Goal: Task Accomplishment & Management: Use online tool/utility

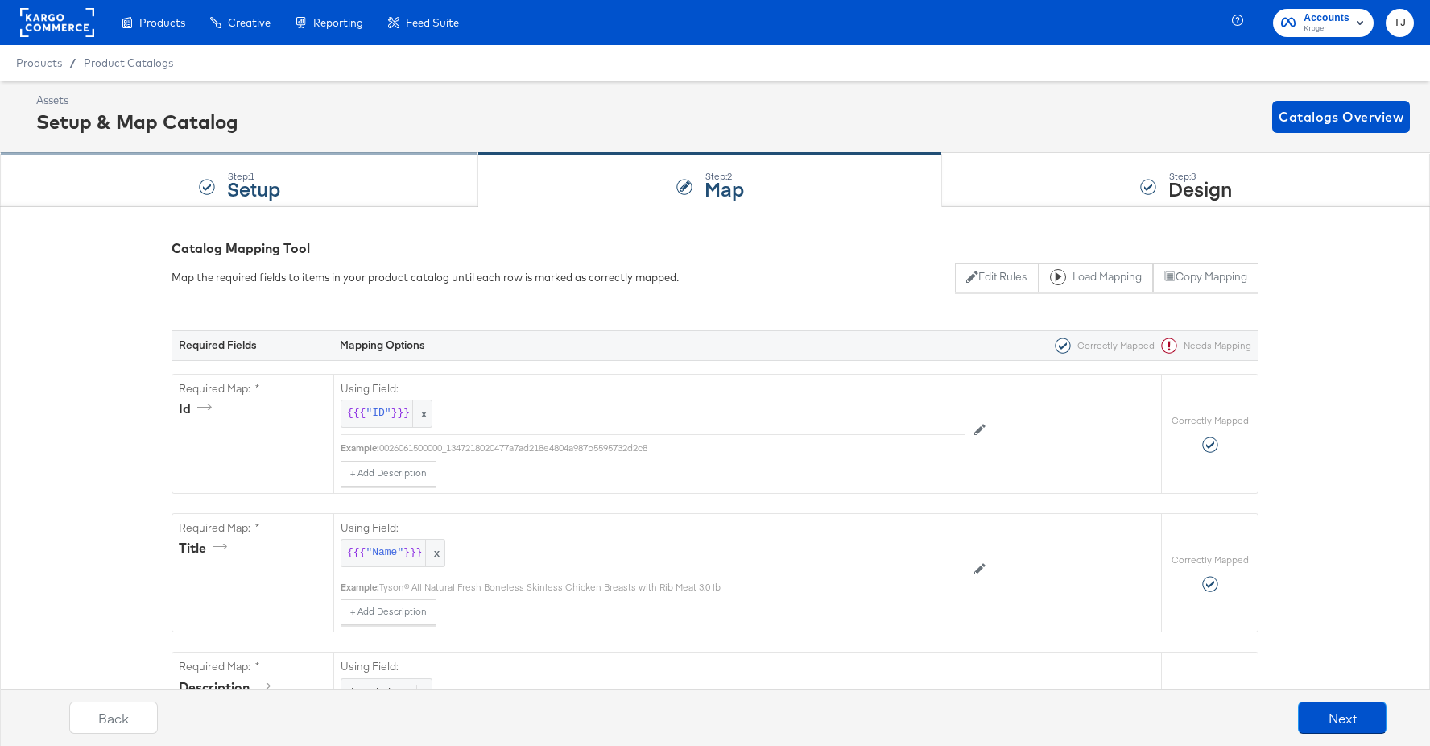
scroll to position [1, 0]
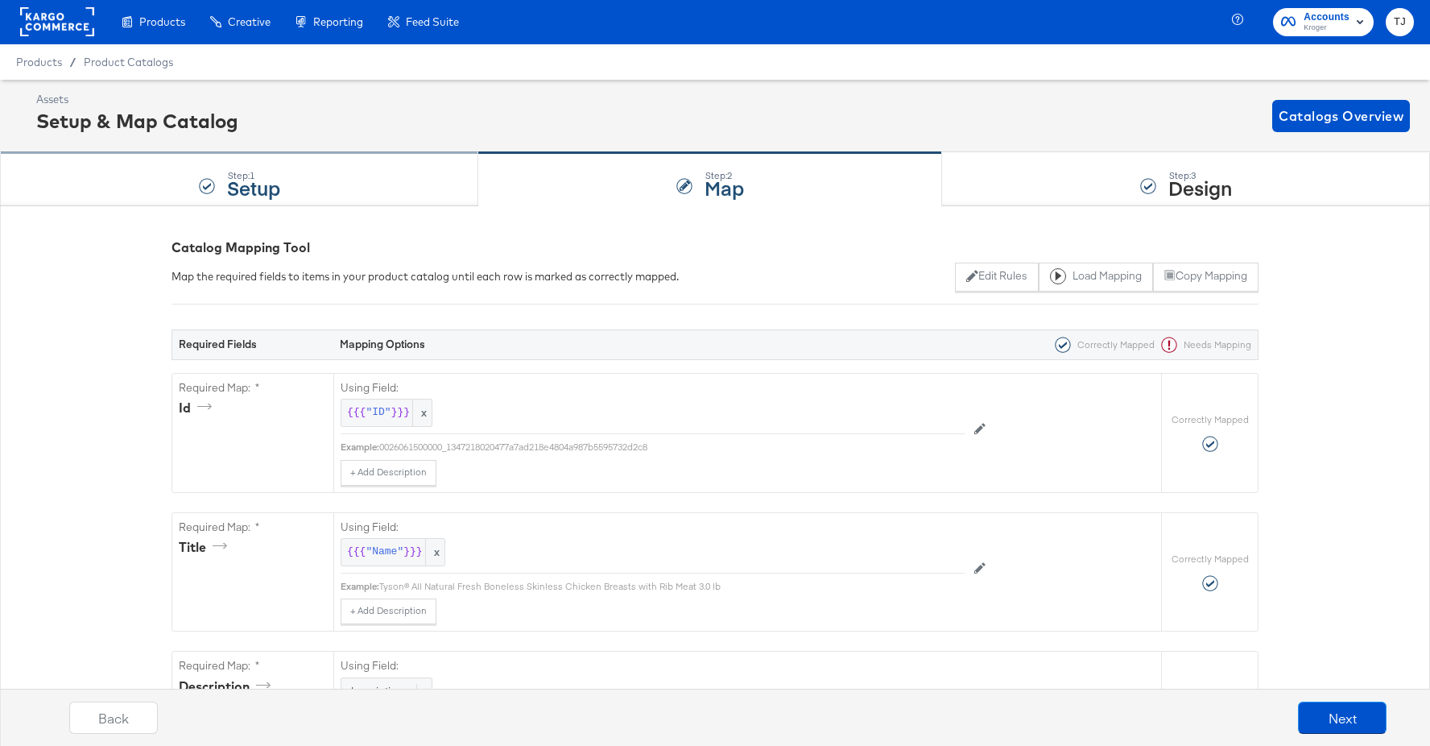
drag, startPoint x: 341, startPoint y: 197, endPoint x: 352, endPoint y: 195, distance: 10.7
click at [342, 197] on div "Step: 1 Setup" at bounding box center [239, 179] width 478 height 53
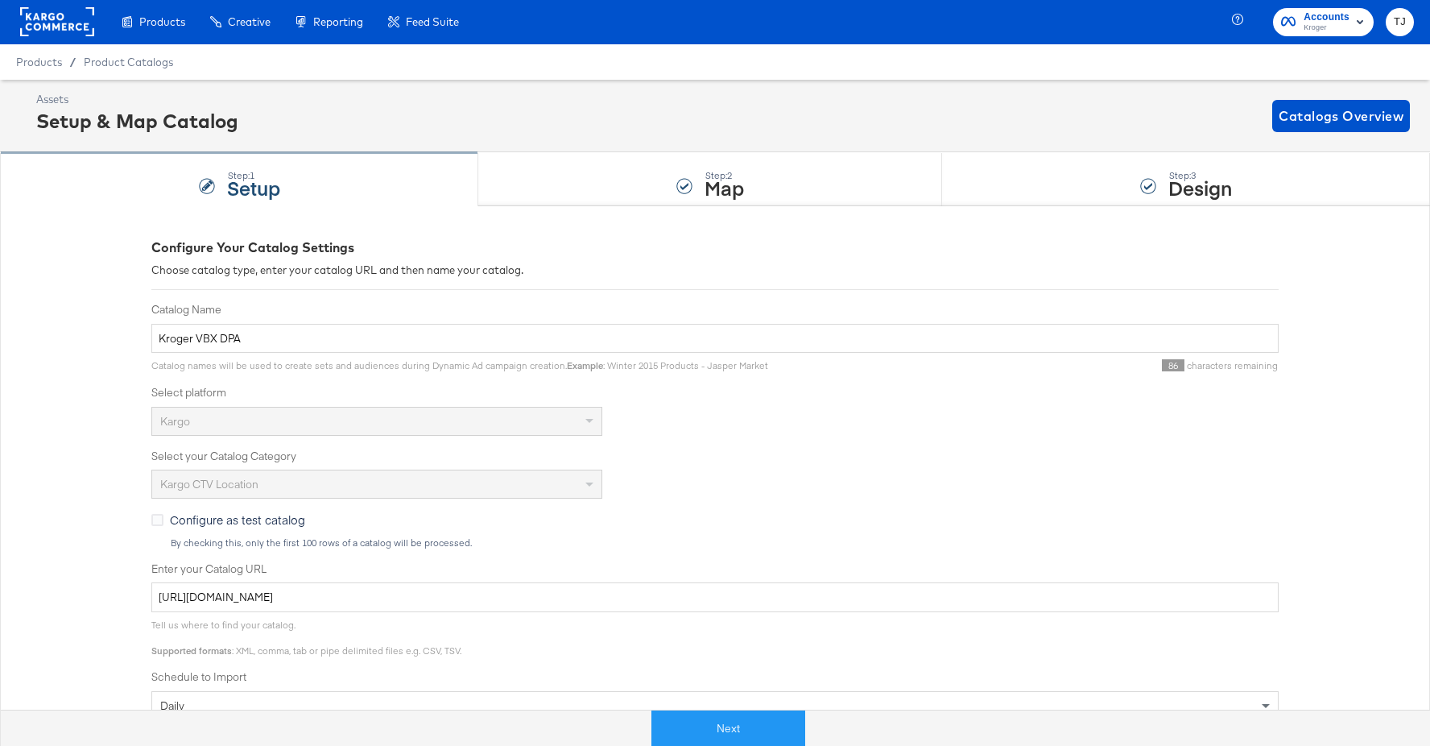
scroll to position [0, 0]
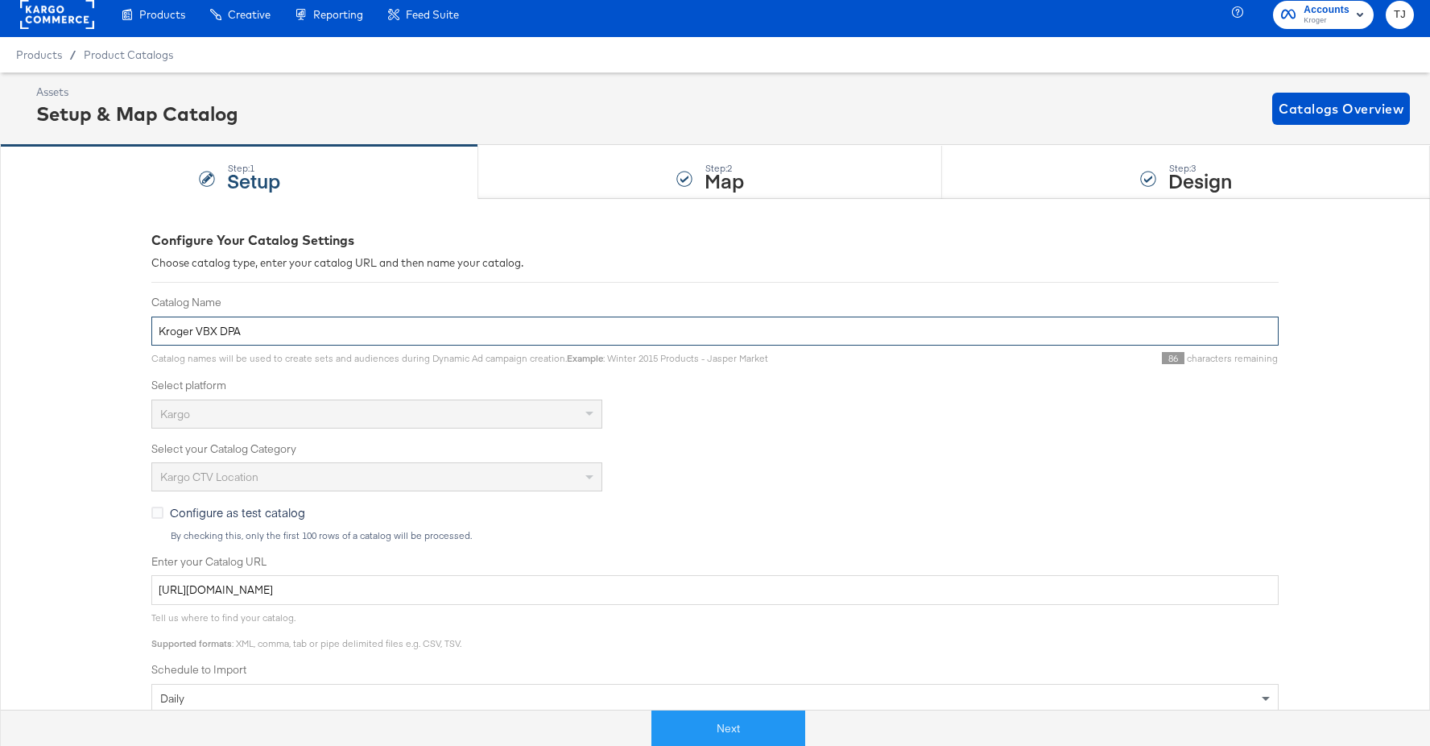
drag, startPoint x: 191, startPoint y: 334, endPoint x: 266, endPoint y: 340, distance: 75.9
click at [266, 340] on input "Kroger VBX DPA" at bounding box center [714, 331] width 1127 height 30
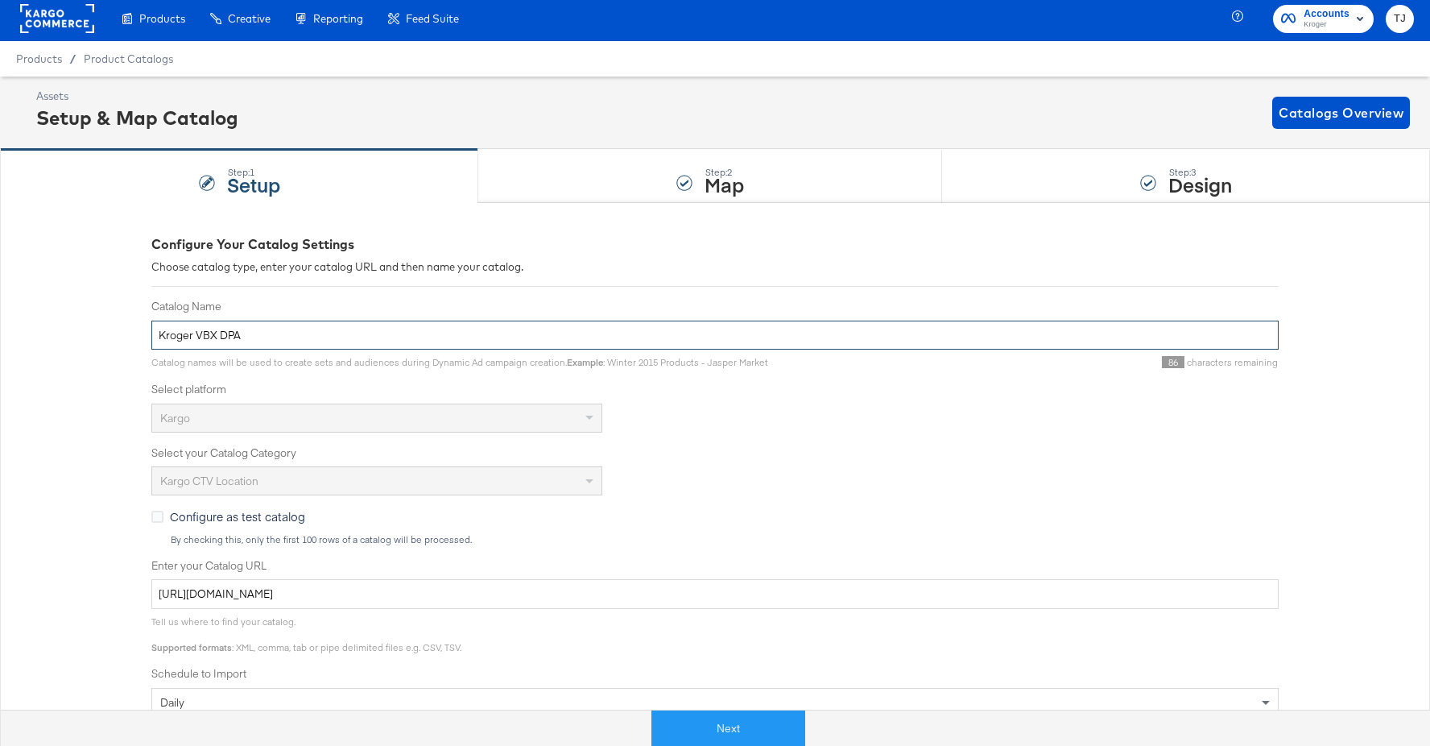
scroll to position [5, 0]
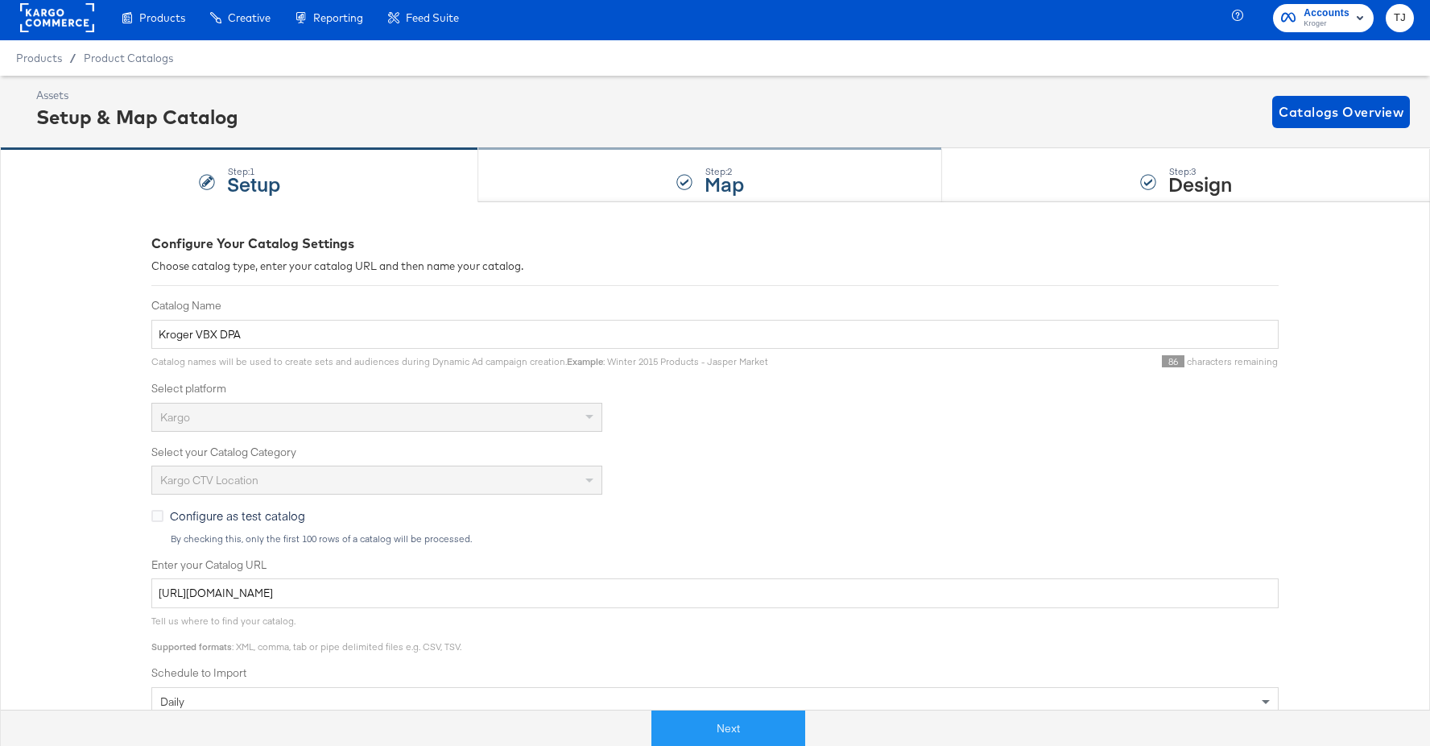
click at [760, 193] on div "Step: 2 Map" at bounding box center [710, 175] width 464 height 53
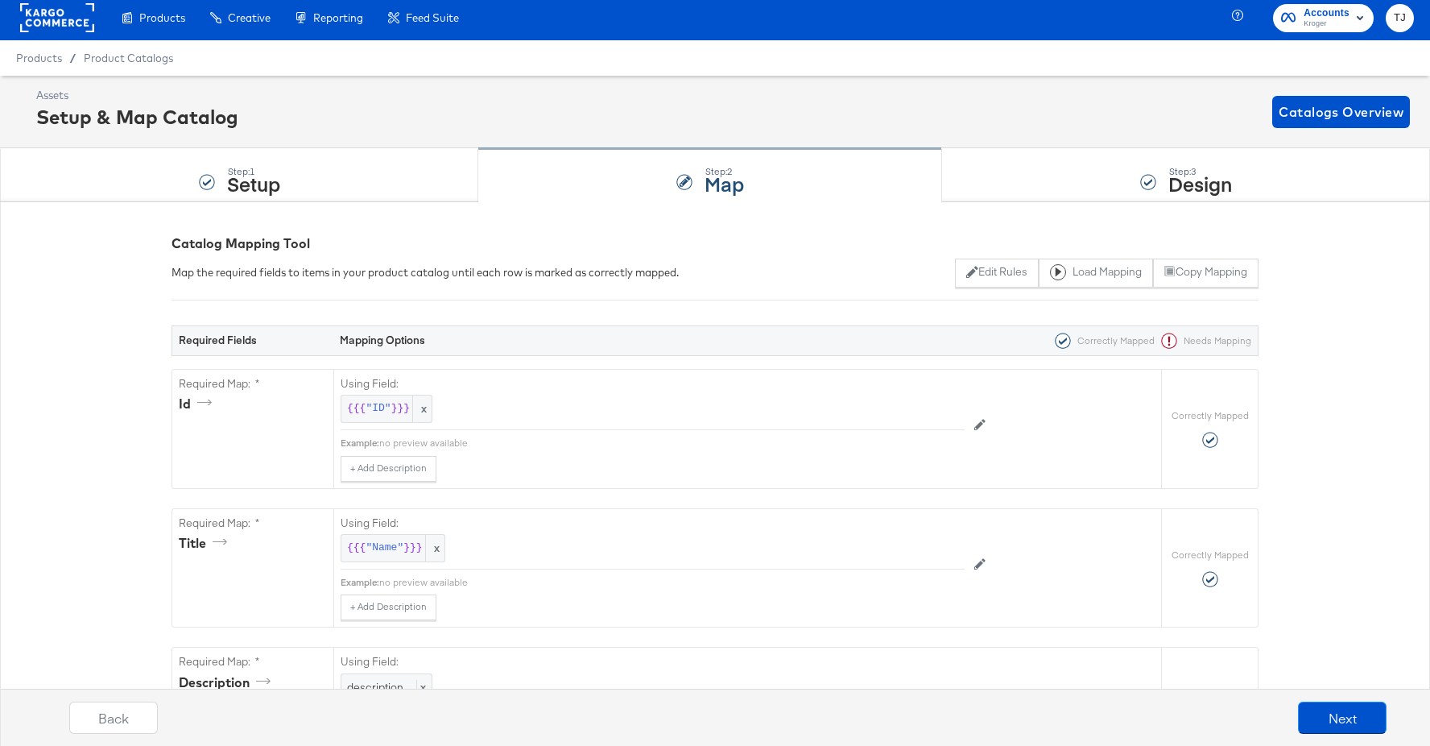
scroll to position [0, 0]
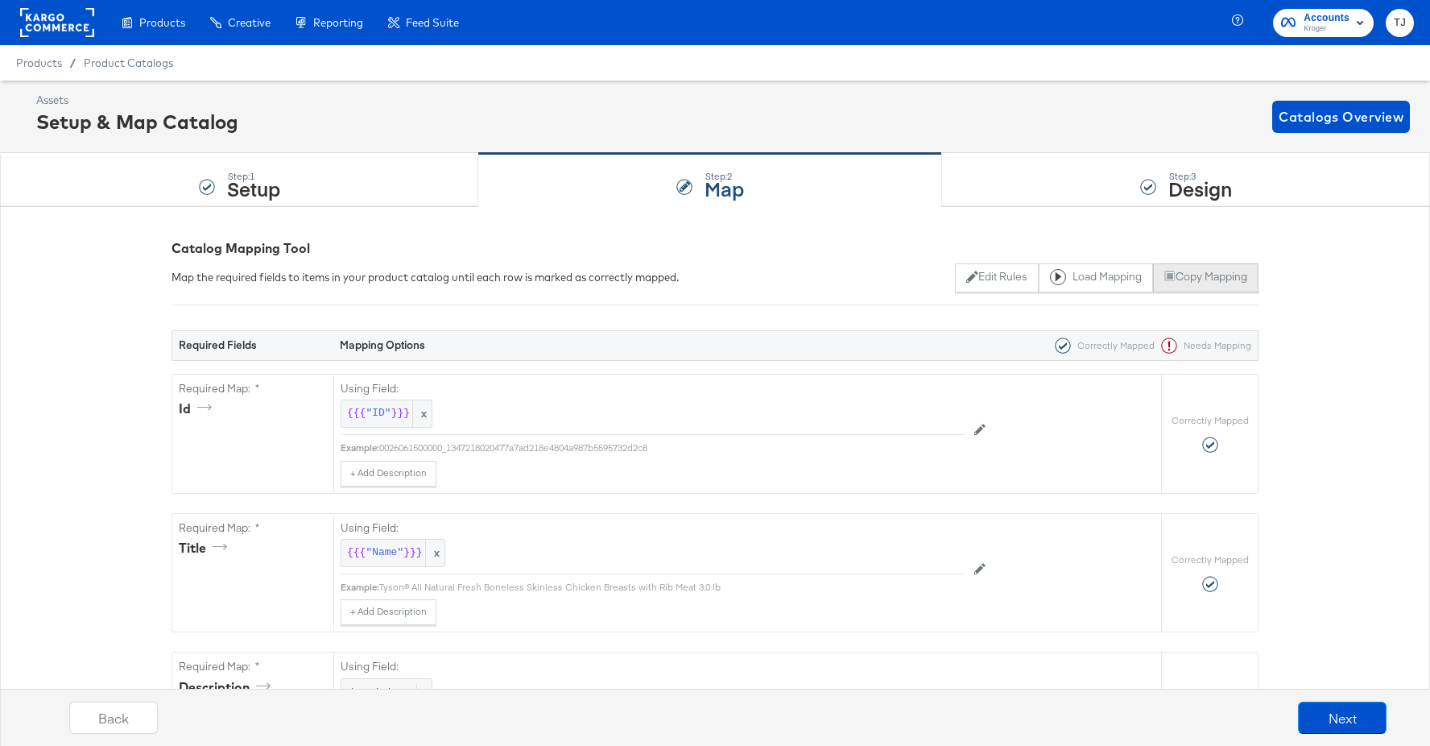
click at [1220, 276] on button "Copy Mapping" at bounding box center [1205, 277] width 105 height 29
click at [1196, 277] on button "Copy Mapping" at bounding box center [1205, 277] width 105 height 29
click at [1226, 279] on button "Copy Mapping" at bounding box center [1205, 277] width 105 height 29
click at [1239, 279] on button "Copy Mapping" at bounding box center [1205, 277] width 105 height 29
click at [382, 186] on div "Step: 1 Setup" at bounding box center [239, 180] width 478 height 53
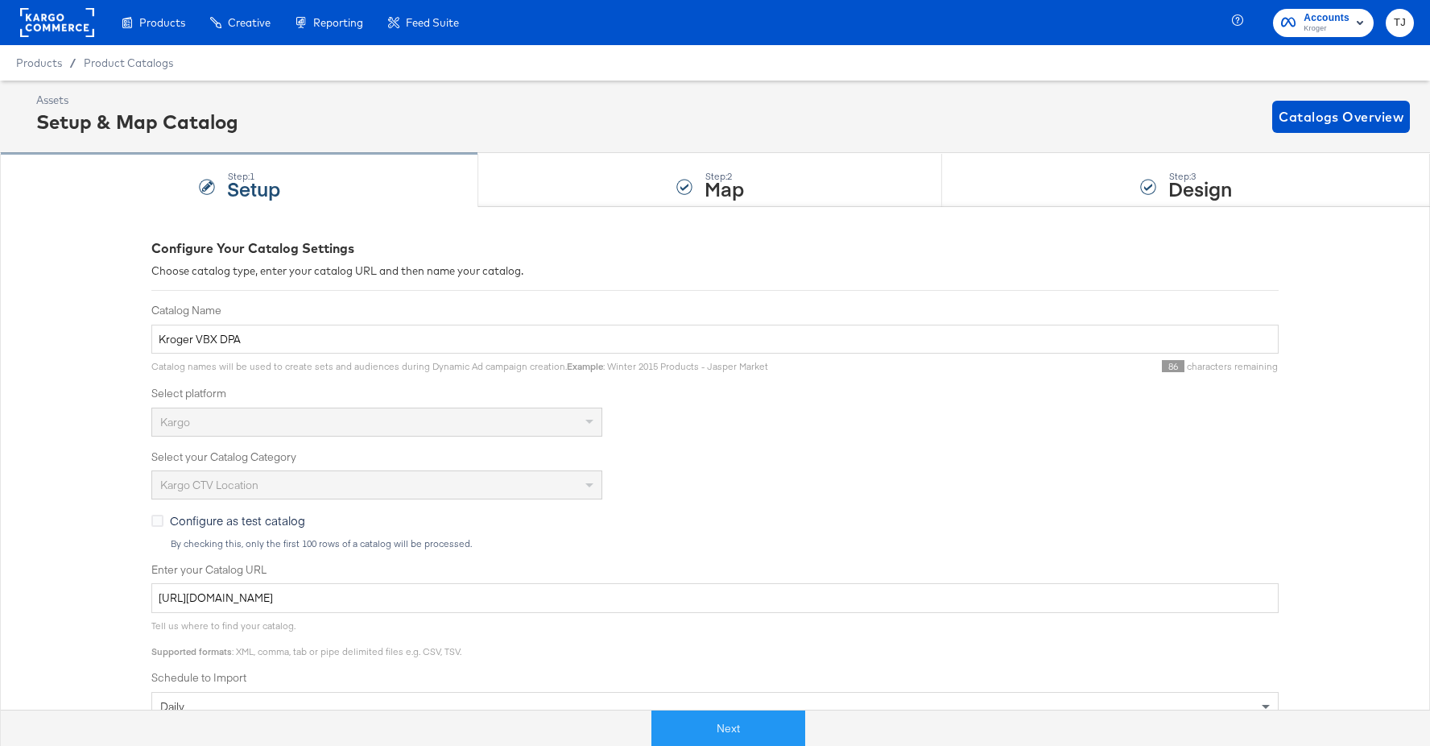
click at [382, 185] on div "Step: 1 Setup" at bounding box center [239, 180] width 478 height 53
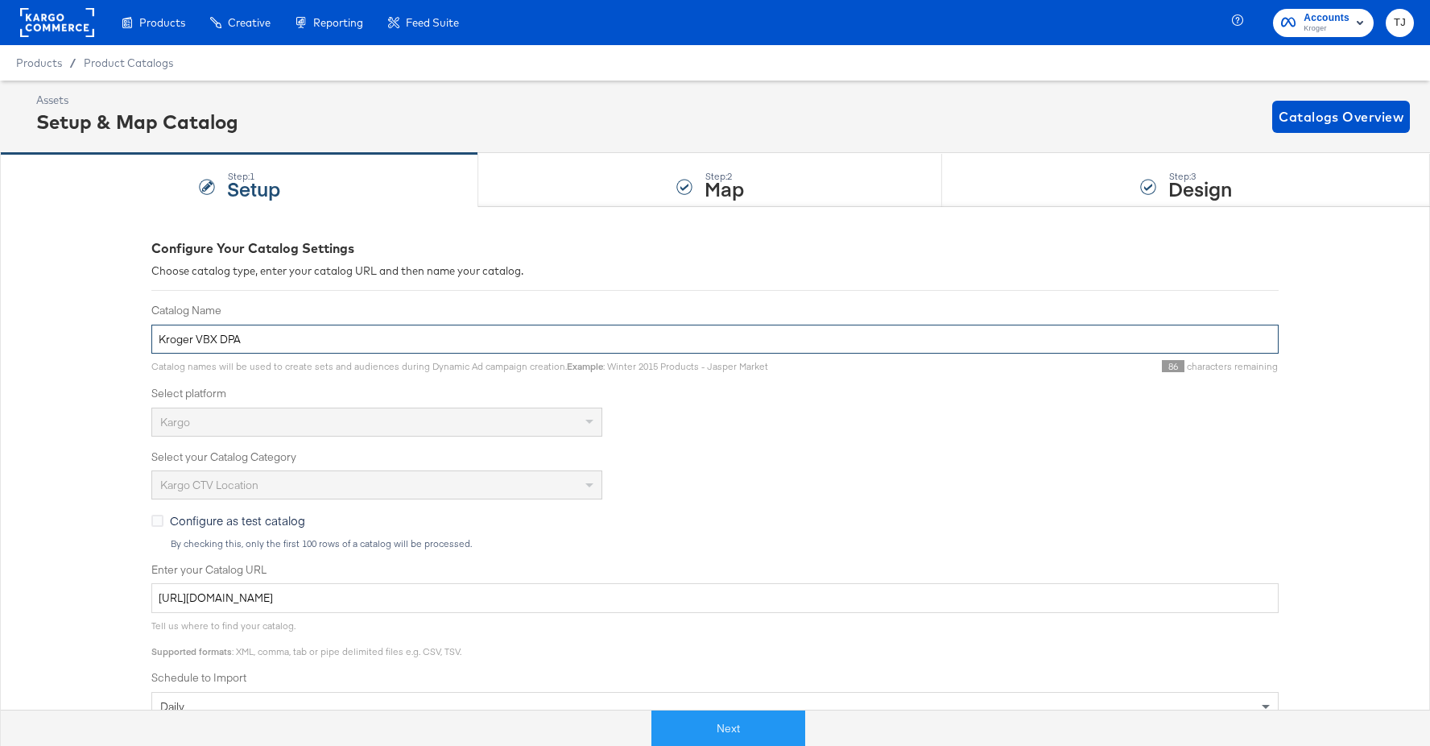
click at [237, 332] on input "Kroger VBX DPA" at bounding box center [714, 339] width 1127 height 30
click at [245, 337] on input "Kroger VBX DPA" at bounding box center [714, 339] width 1127 height 30
drag, startPoint x: 245, startPoint y: 338, endPoint x: 203, endPoint y: 334, distance: 42.1
click at [203, 334] on input "Kroger VBX DPA" at bounding box center [714, 339] width 1127 height 30
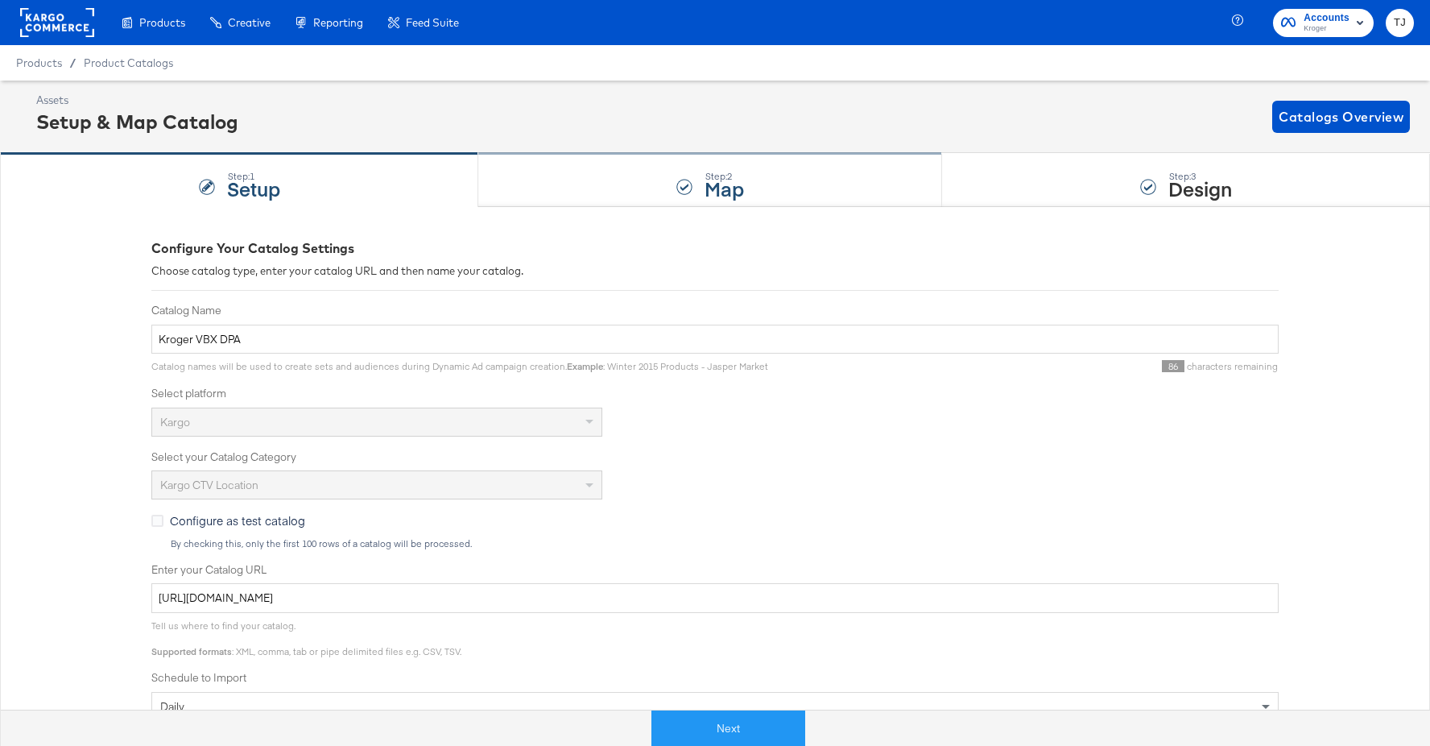
click at [728, 188] on strong "Map" at bounding box center [723, 188] width 39 height 27
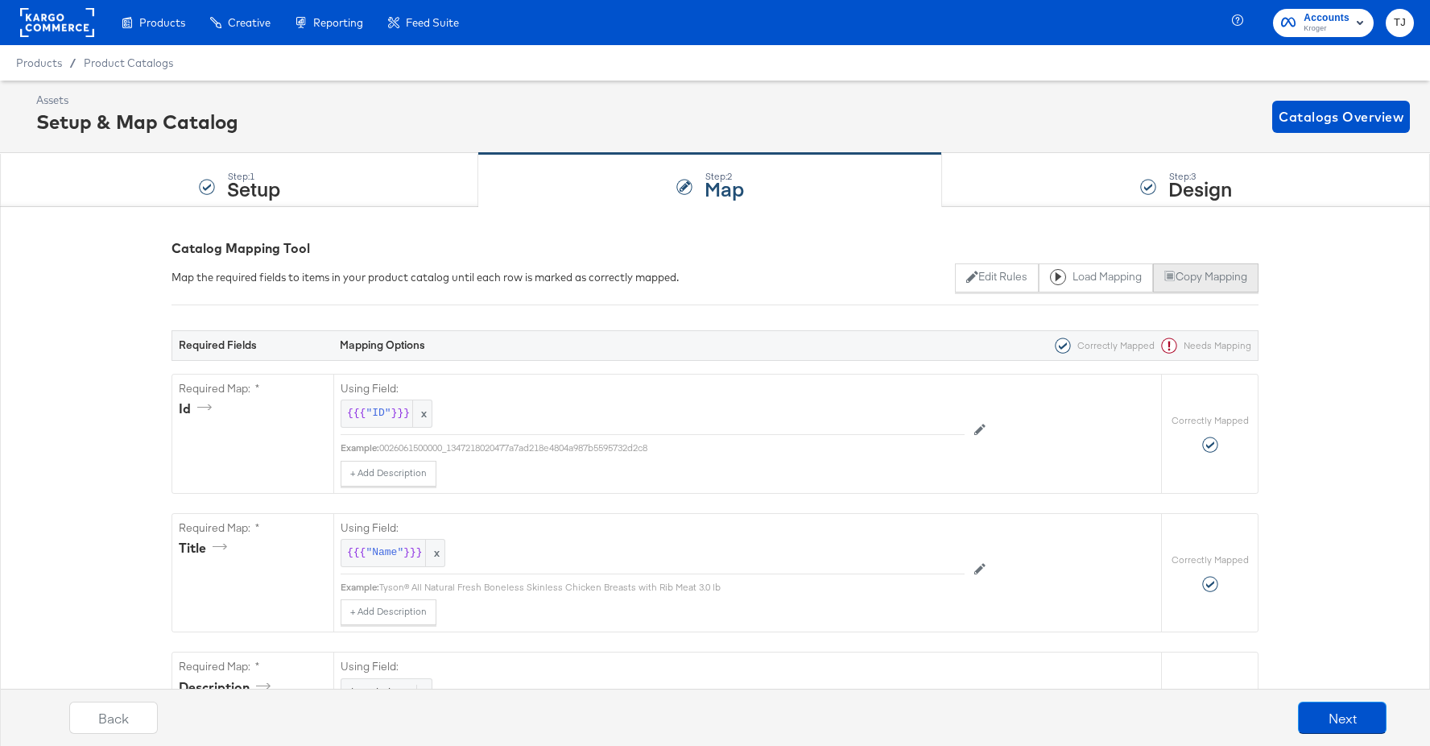
click at [1234, 279] on button "Copy Mapping" at bounding box center [1205, 277] width 105 height 29
click at [1221, 275] on button "Copy Mapping" at bounding box center [1205, 277] width 105 height 29
click at [334, 197] on div "Step: 1 Setup" at bounding box center [239, 180] width 478 height 53
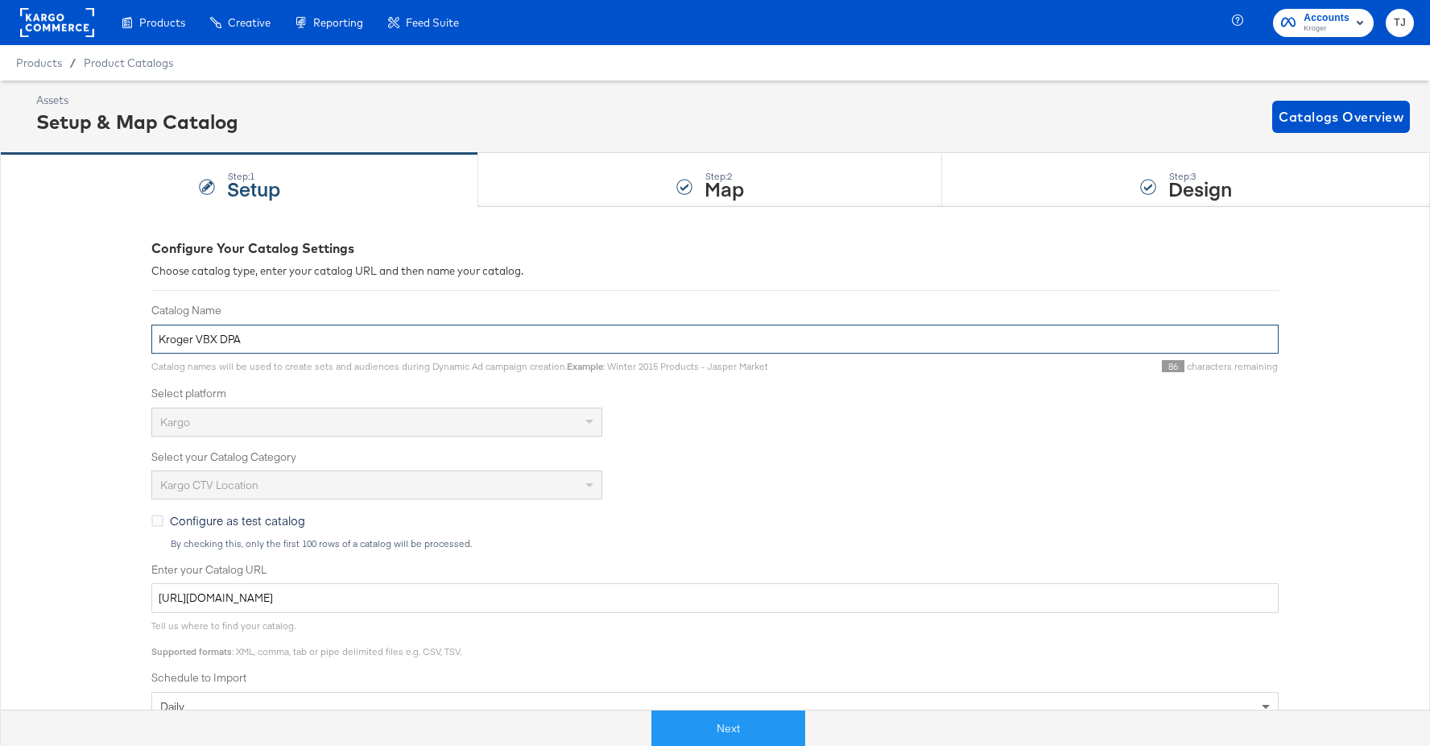
drag, startPoint x: 196, startPoint y: 337, endPoint x: 285, endPoint y: 341, distance: 89.4
click at [285, 341] on input "Kroger VBX DPA" at bounding box center [714, 339] width 1127 height 30
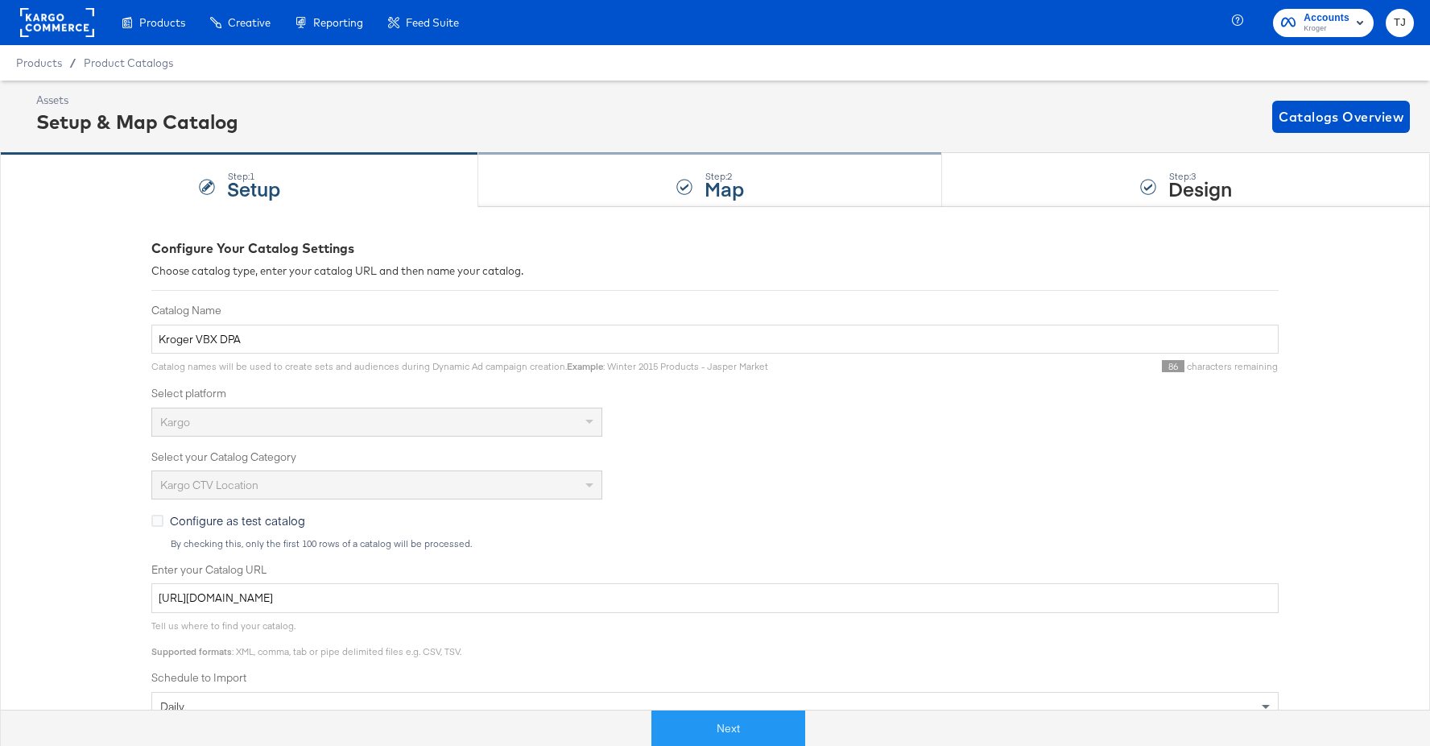
click at [734, 184] on strong "Map" at bounding box center [723, 188] width 39 height 27
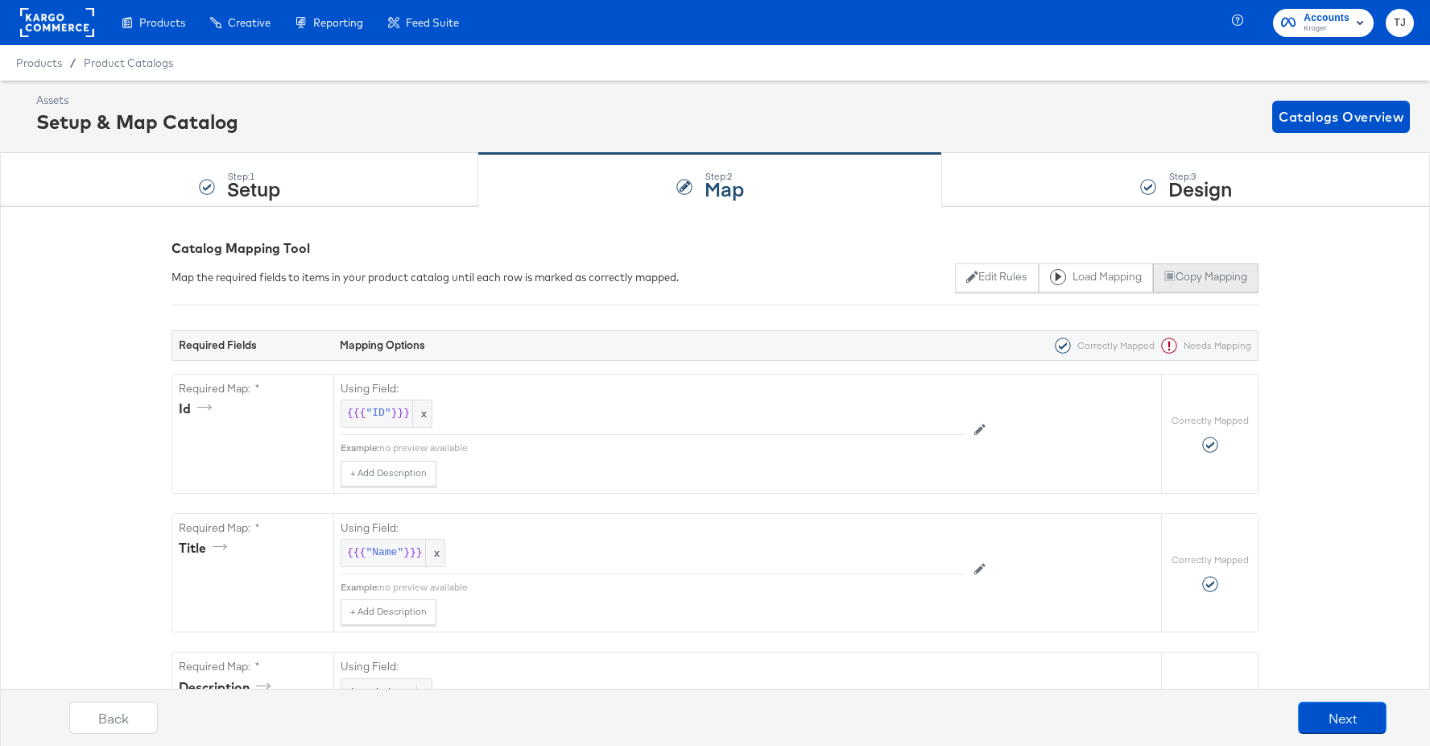
click at [1230, 283] on button "Copy Mapping" at bounding box center [1205, 277] width 105 height 29
click at [271, 180] on strong "Setup" at bounding box center [253, 188] width 53 height 27
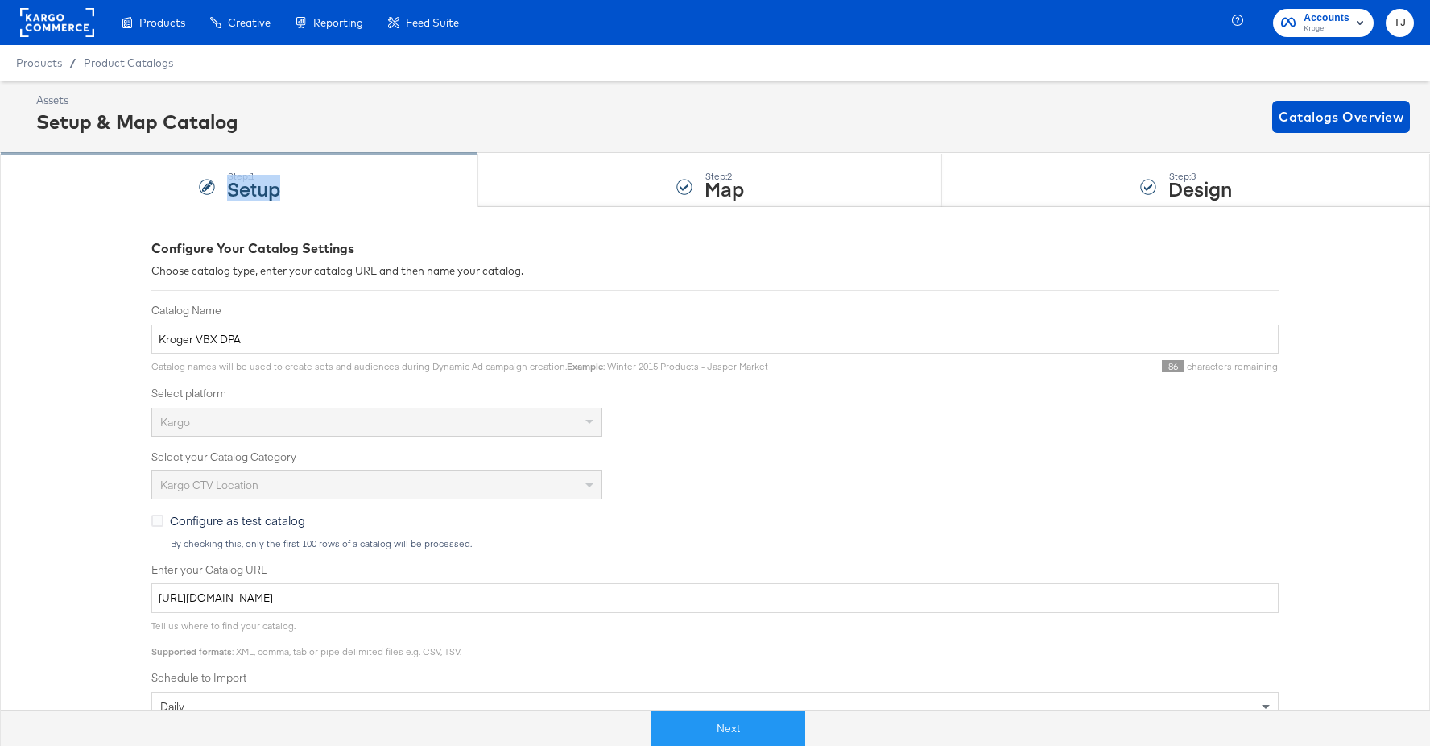
click at [271, 180] on strong "Setup" at bounding box center [253, 188] width 53 height 27
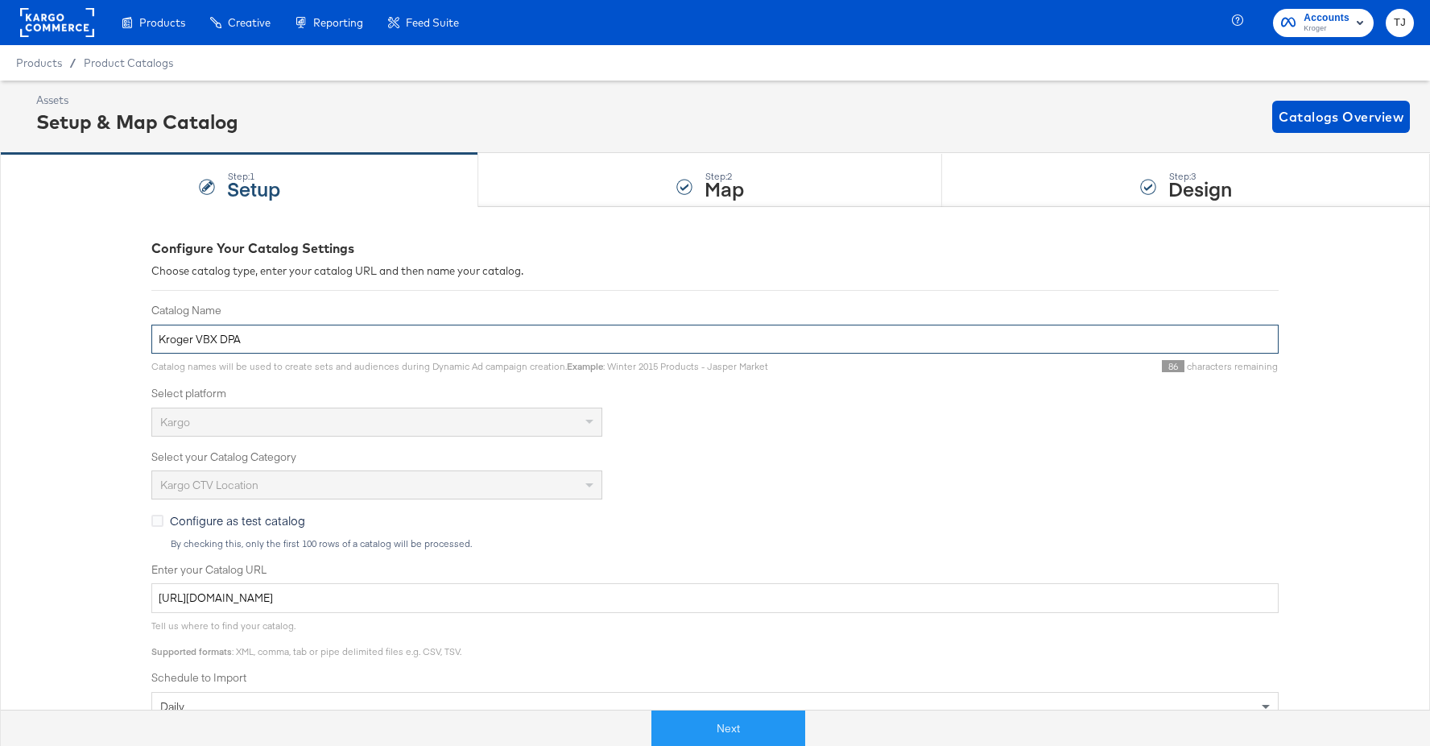
drag, startPoint x: 212, startPoint y: 341, endPoint x: 290, endPoint y: 342, distance: 78.1
click at [290, 343] on input "Kroger VBX DPA" at bounding box center [714, 339] width 1127 height 30
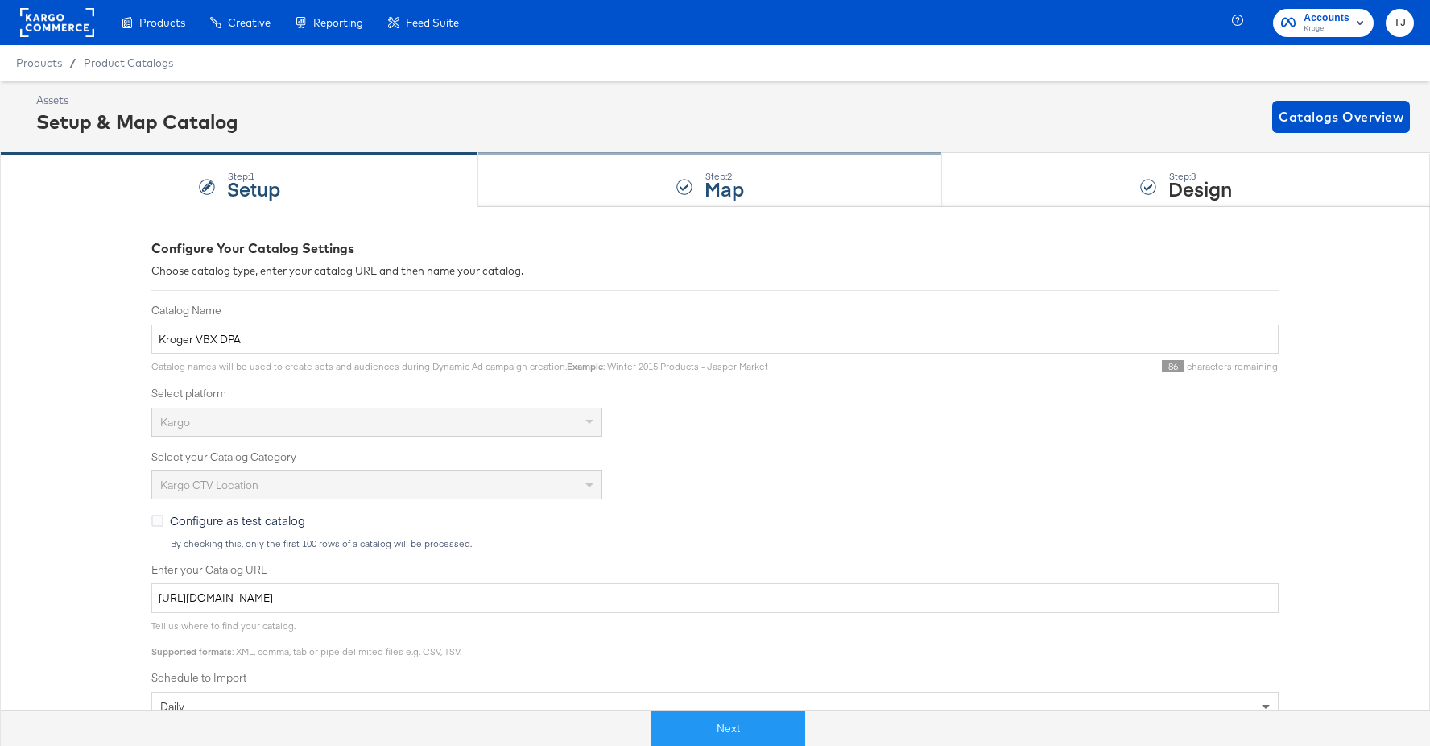
drag, startPoint x: 679, startPoint y: 172, endPoint x: 667, endPoint y: 170, distance: 12.3
click at [678, 173] on div "Step: 2 Map" at bounding box center [710, 180] width 464 height 53
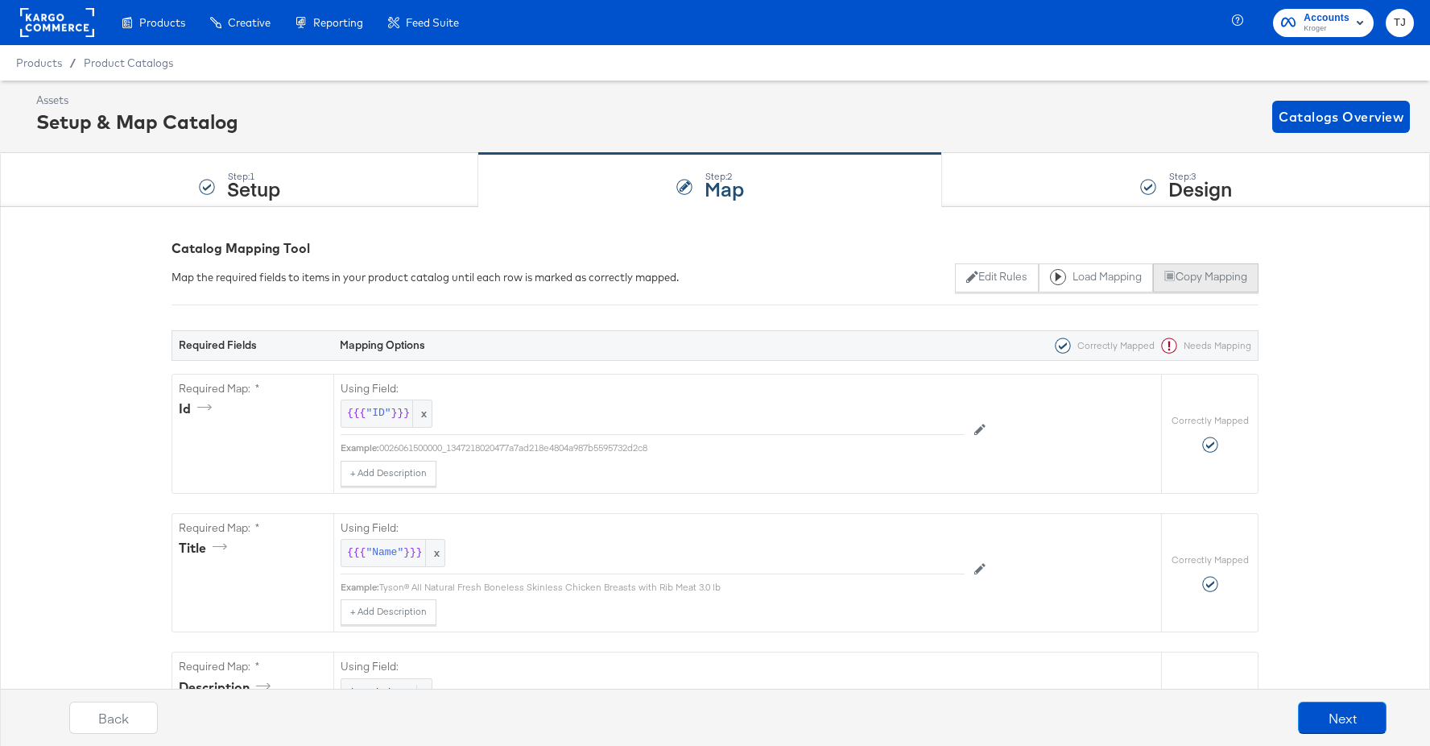
drag, startPoint x: 1225, startPoint y: 277, endPoint x: 1215, endPoint y: 278, distance: 9.7
click at [1225, 277] on button "Copy Mapping" at bounding box center [1205, 277] width 105 height 29
drag, startPoint x: 244, startPoint y: 186, endPoint x: 242, endPoint y: 194, distance: 8.2
click at [244, 187] on strong "Setup" at bounding box center [253, 188] width 53 height 27
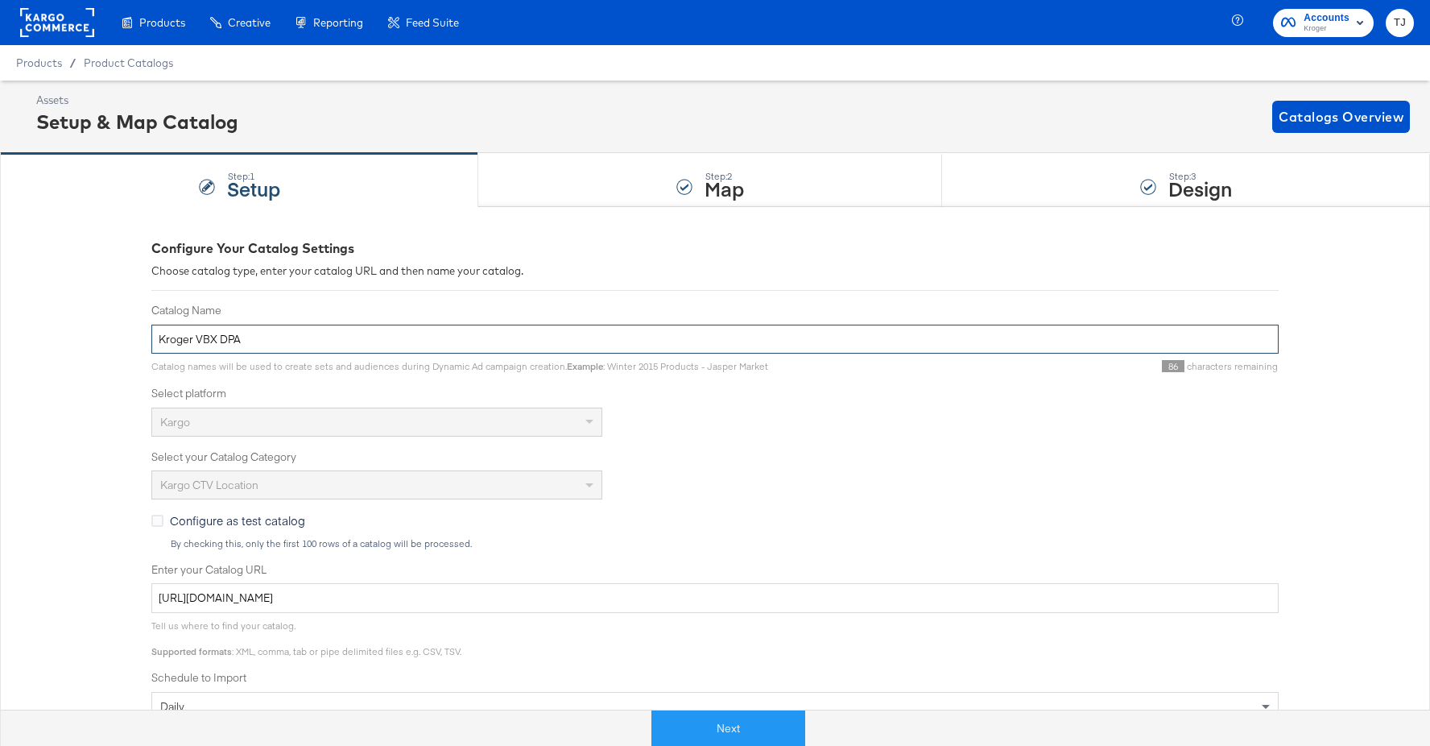
drag, startPoint x: 196, startPoint y: 340, endPoint x: 253, endPoint y: 341, distance: 57.2
click at [253, 341] on input "Kroger VBX DPA" at bounding box center [714, 339] width 1127 height 30
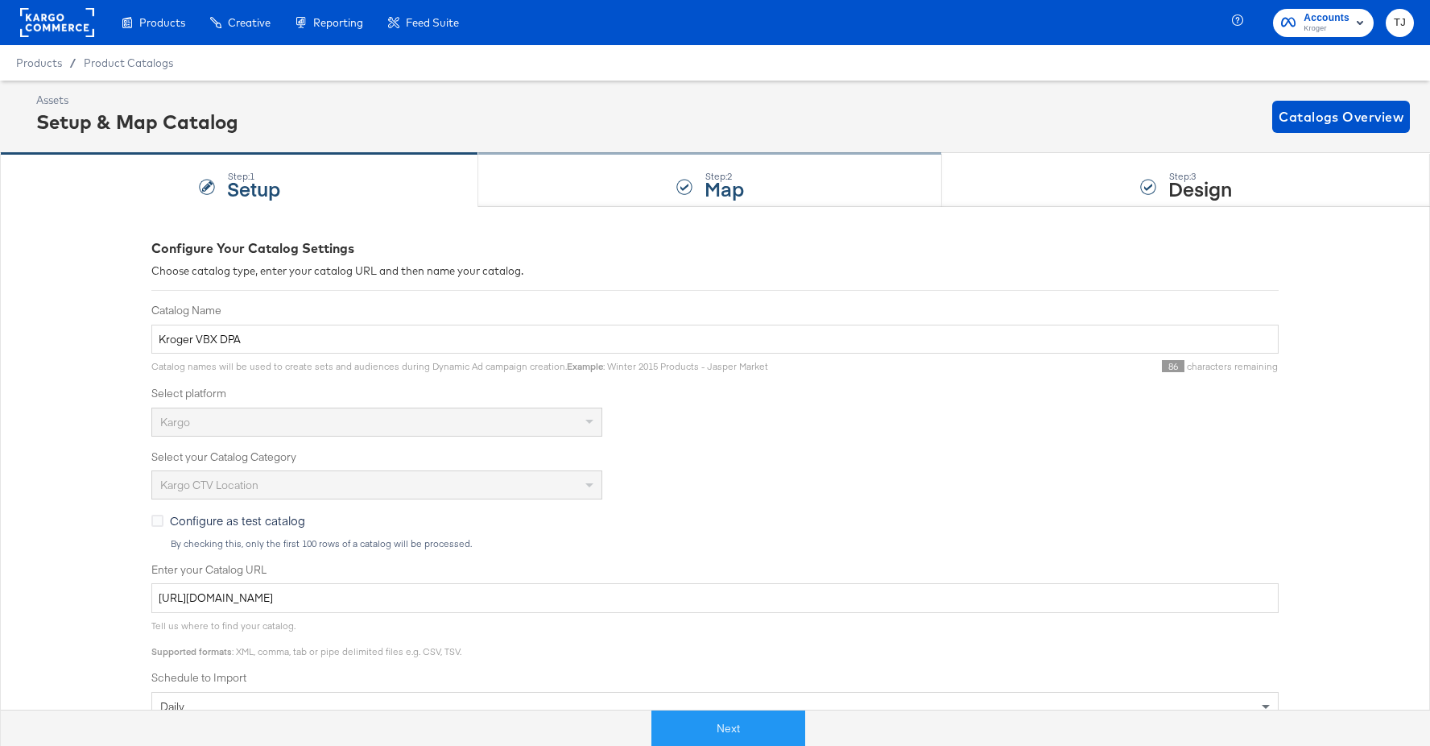
click at [795, 184] on div "Step: 2 Map" at bounding box center [710, 180] width 464 height 53
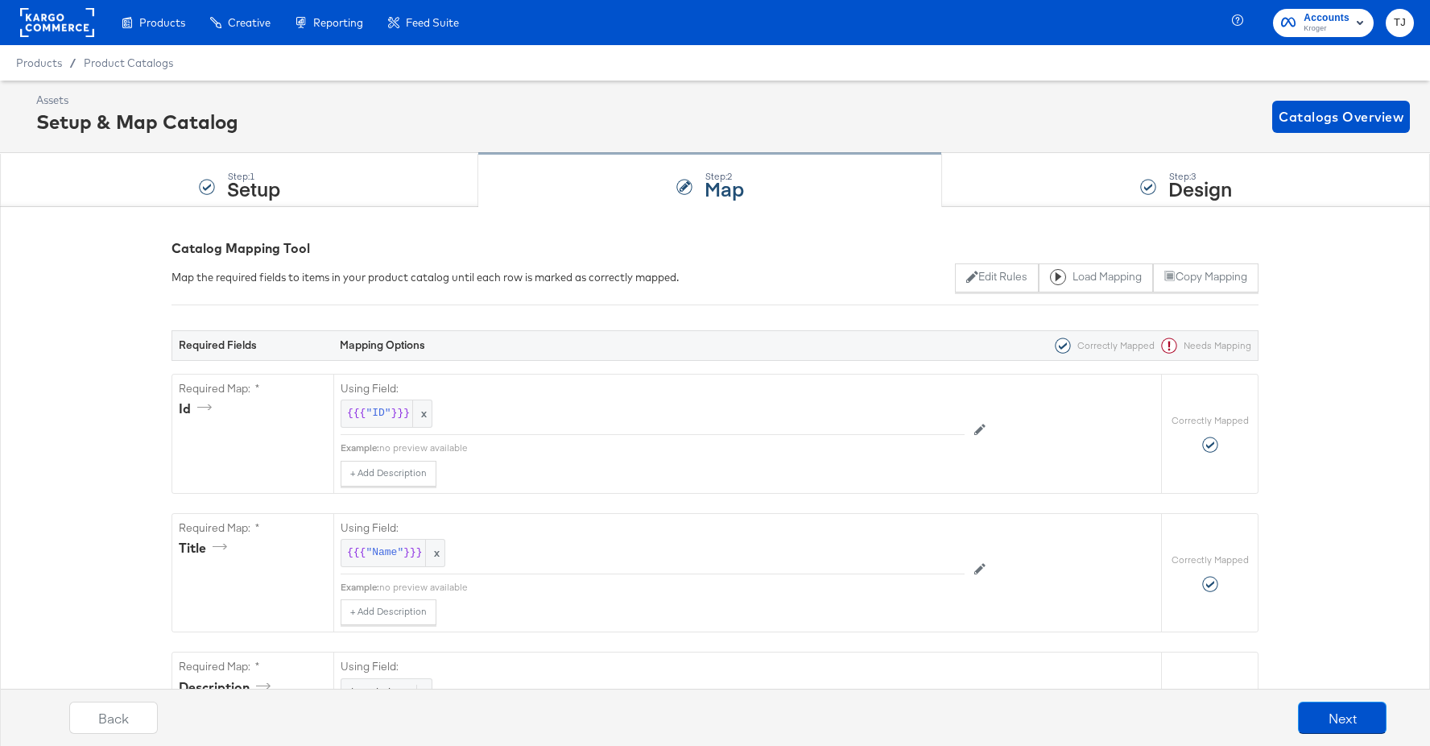
click at [795, 184] on div "Step: 2 Map" at bounding box center [710, 180] width 464 height 53
click at [1244, 280] on button "Copy Mapping" at bounding box center [1205, 277] width 105 height 29
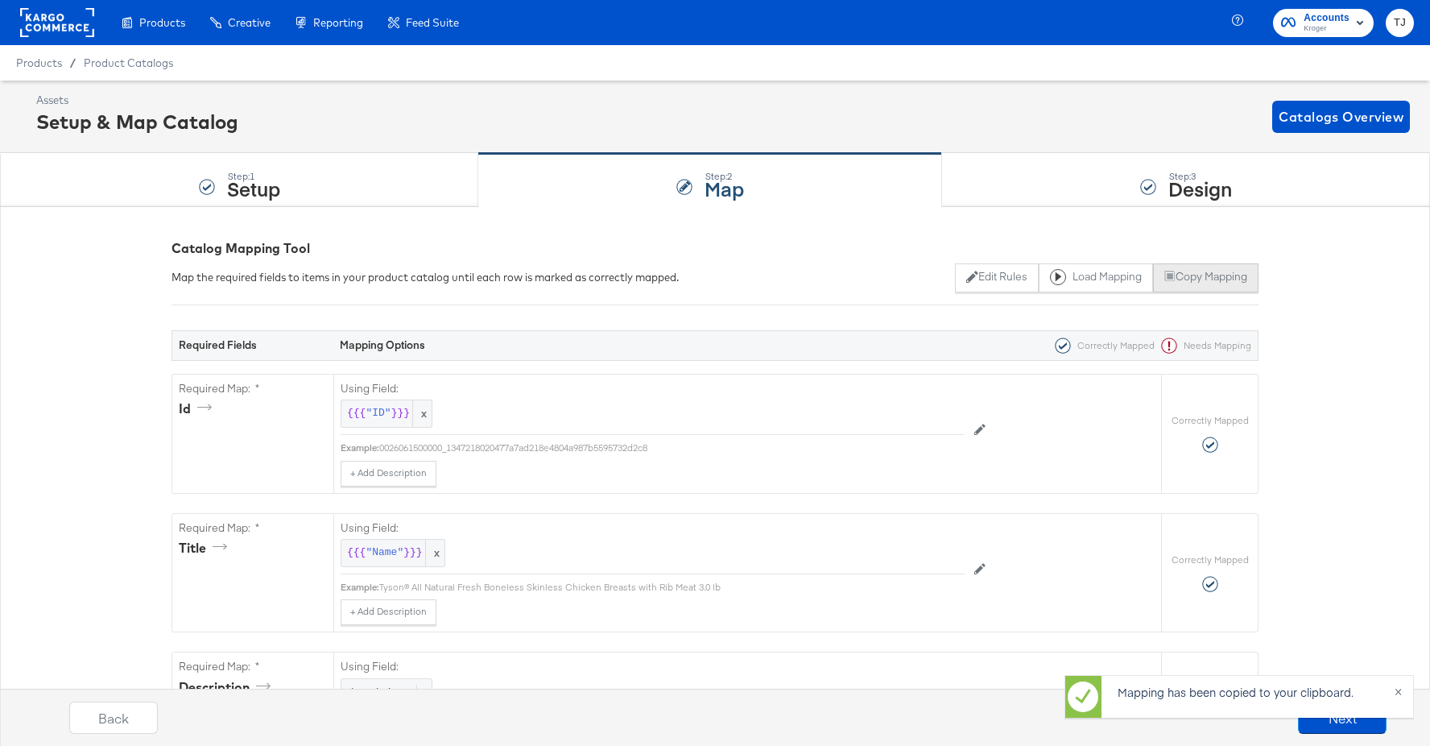
scroll to position [1, 0]
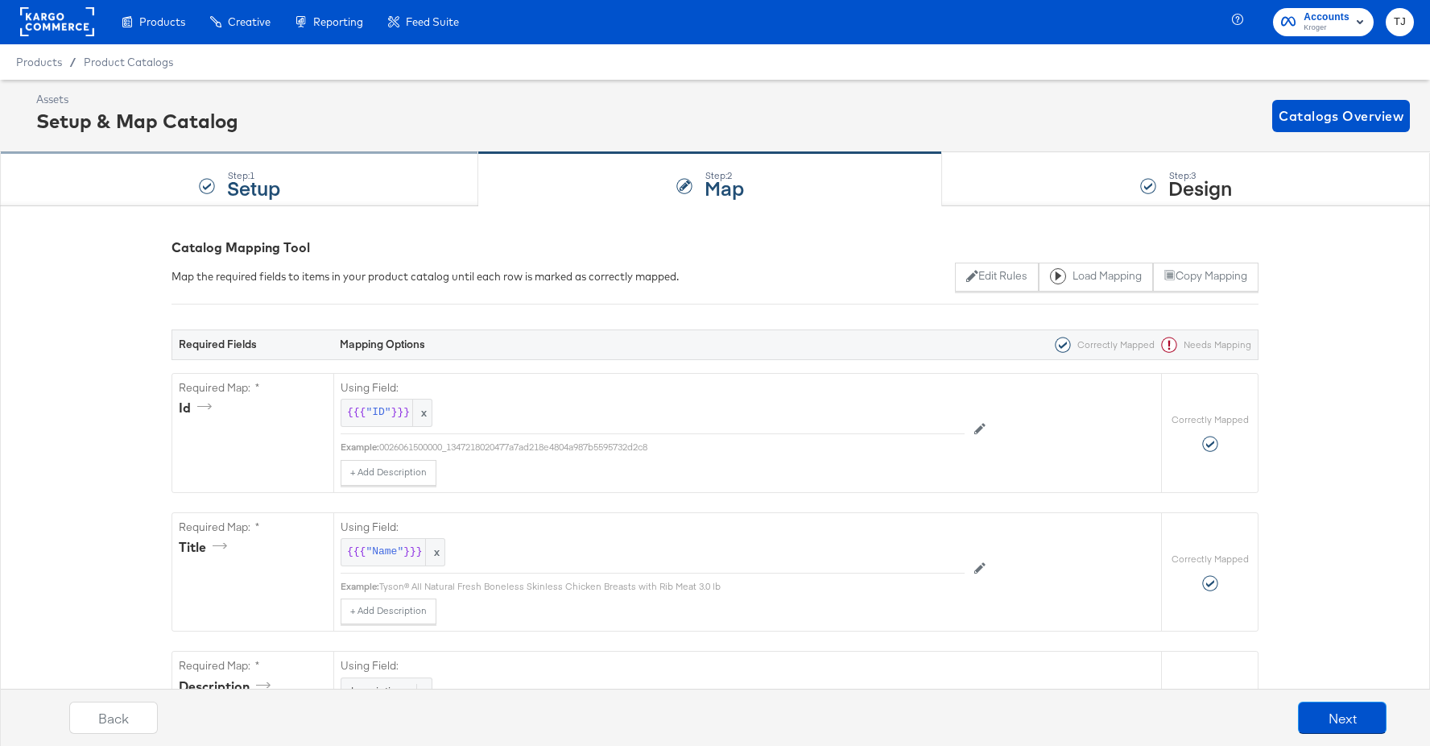
click at [377, 176] on div "Step: 1 Setup" at bounding box center [239, 179] width 478 height 53
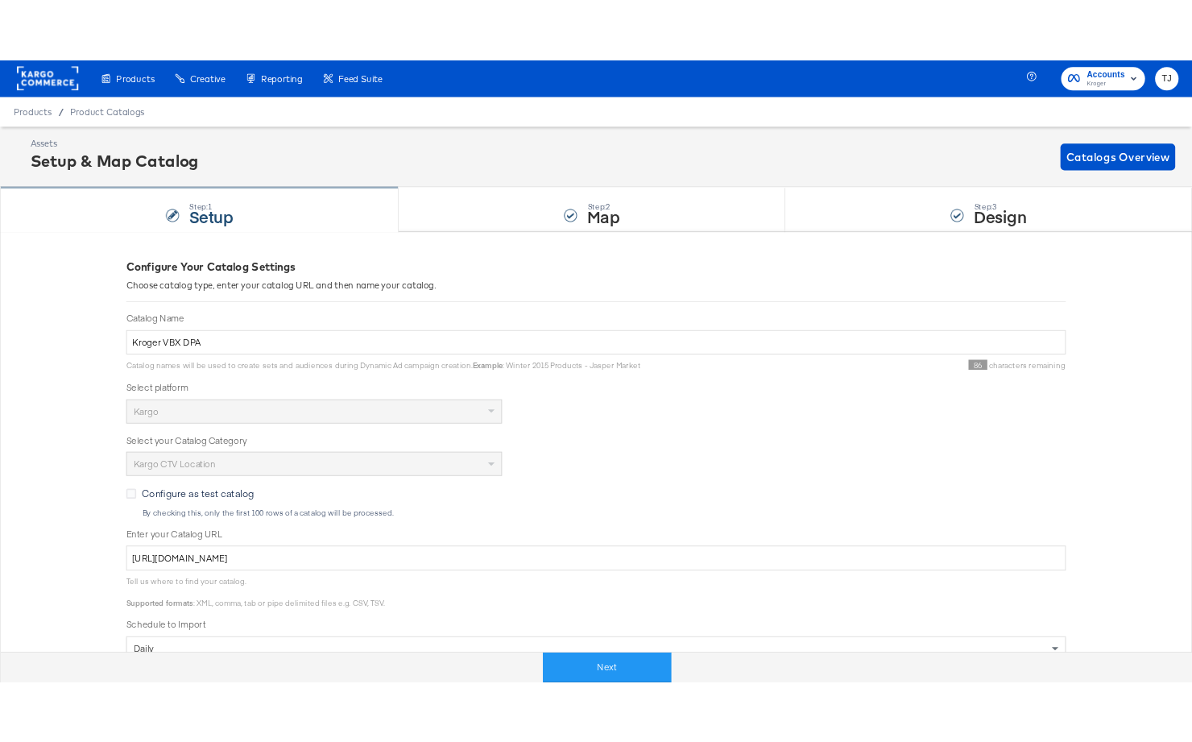
scroll to position [0, 0]
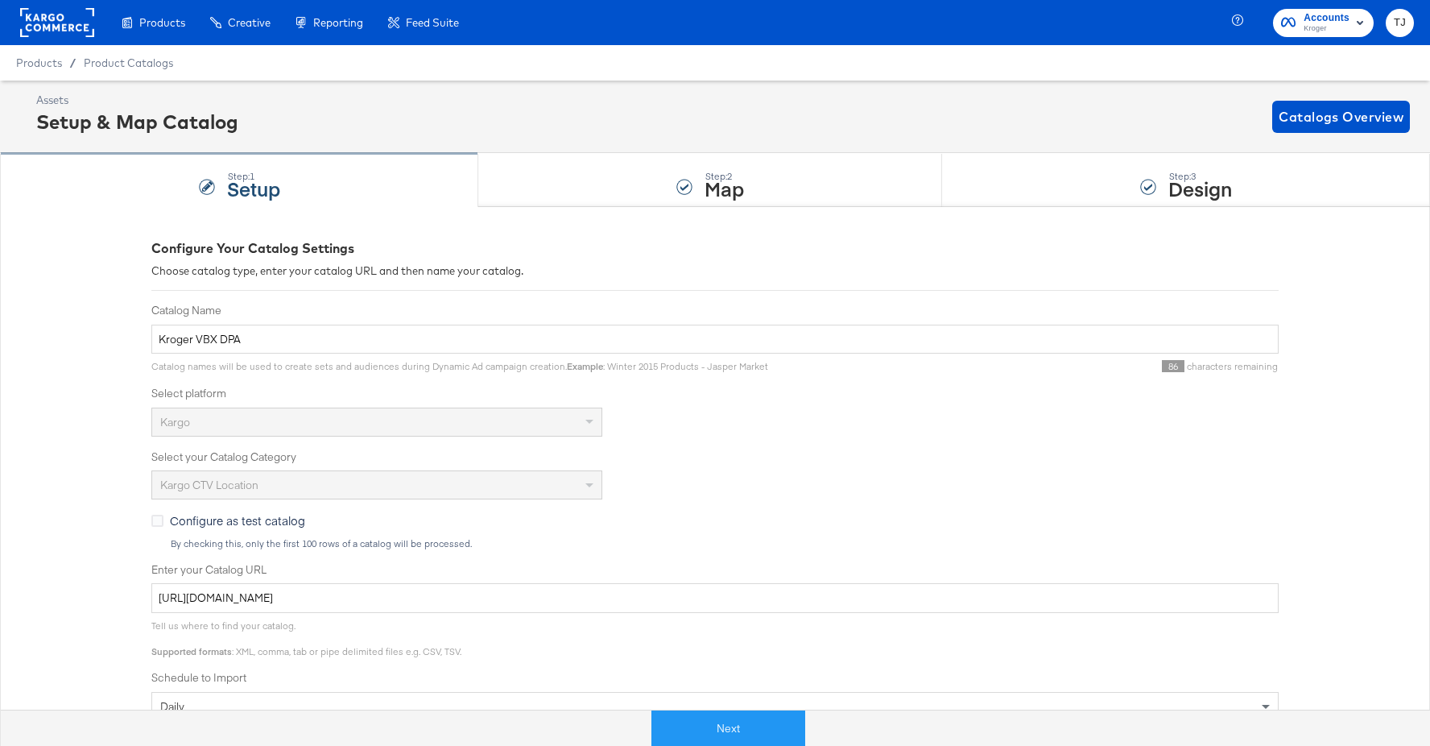
drag, startPoint x: 377, startPoint y: 176, endPoint x: 334, endPoint y: 205, distance: 51.6
click at [374, 177] on div "Step: 1 Setup" at bounding box center [239, 180] width 478 height 53
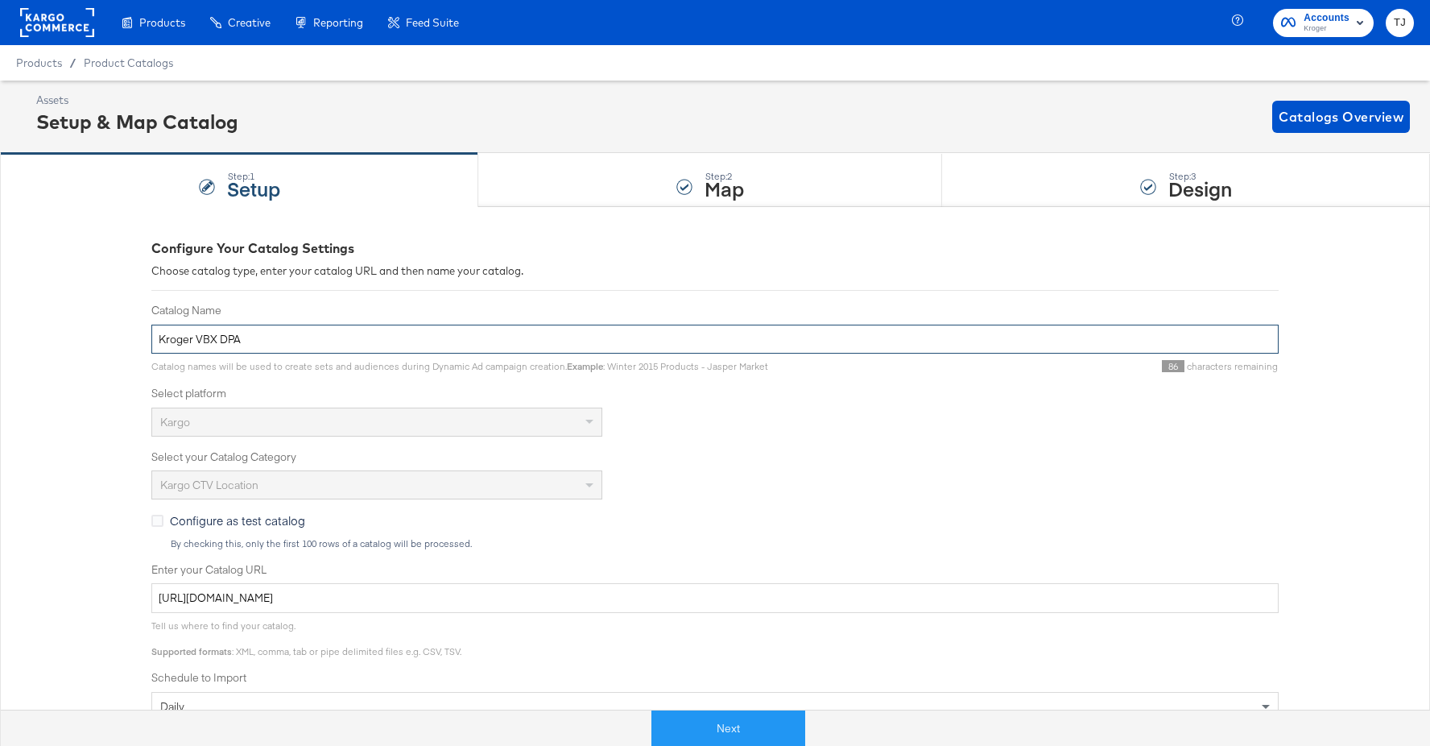
drag, startPoint x: 206, startPoint y: 339, endPoint x: 285, endPoint y: 339, distance: 78.9
click at [279, 341] on input "Kroger VBX DPA" at bounding box center [714, 339] width 1127 height 30
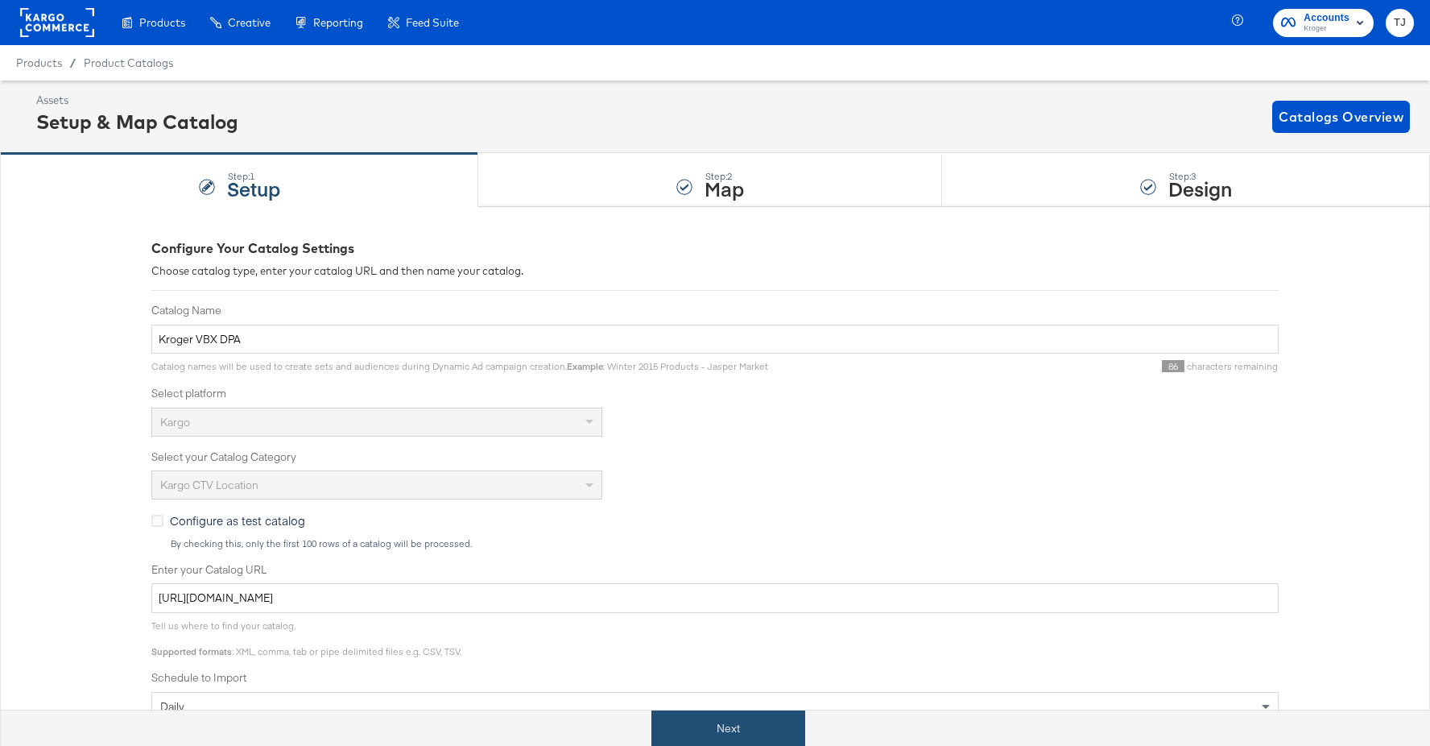
click at [764, 722] on button "Next" at bounding box center [728, 728] width 154 height 36
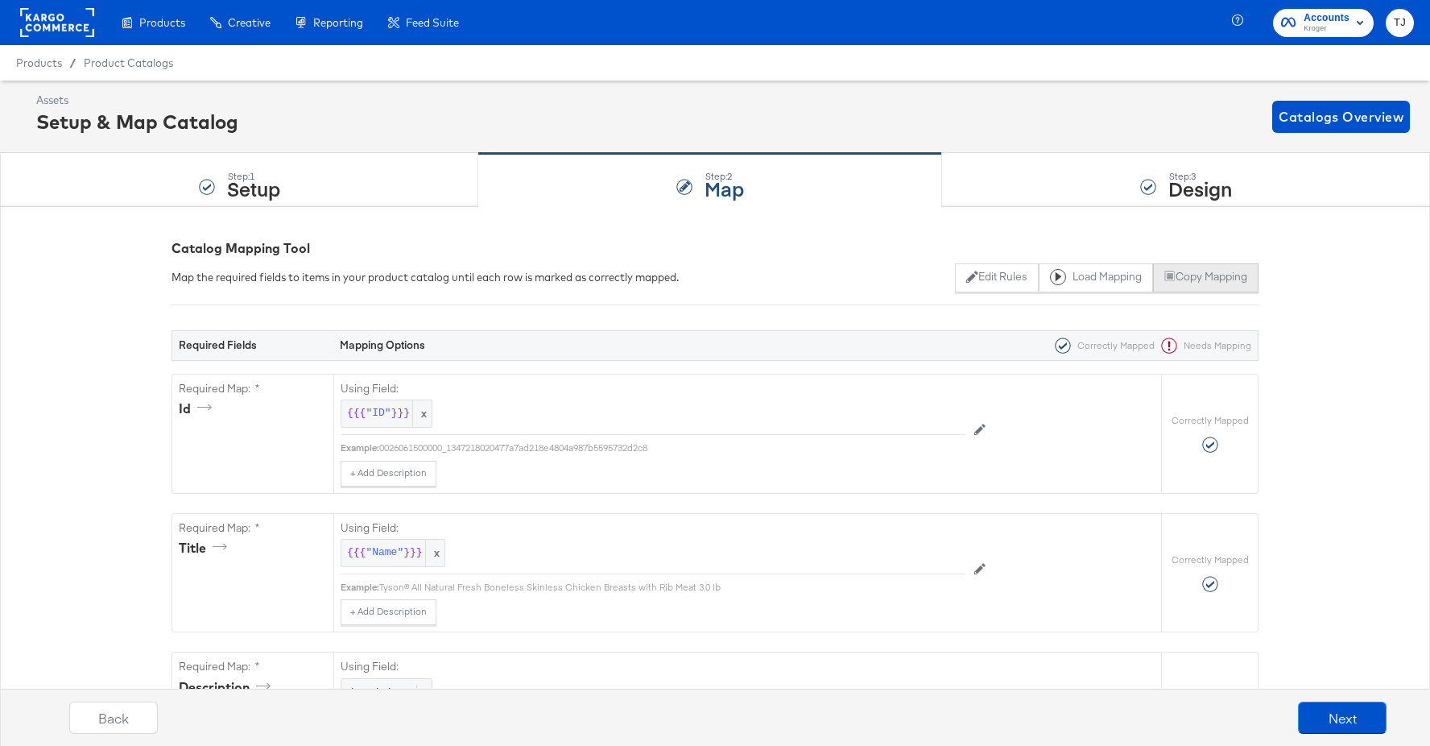
click at [1203, 277] on button "Copy Mapping" at bounding box center [1205, 277] width 105 height 29
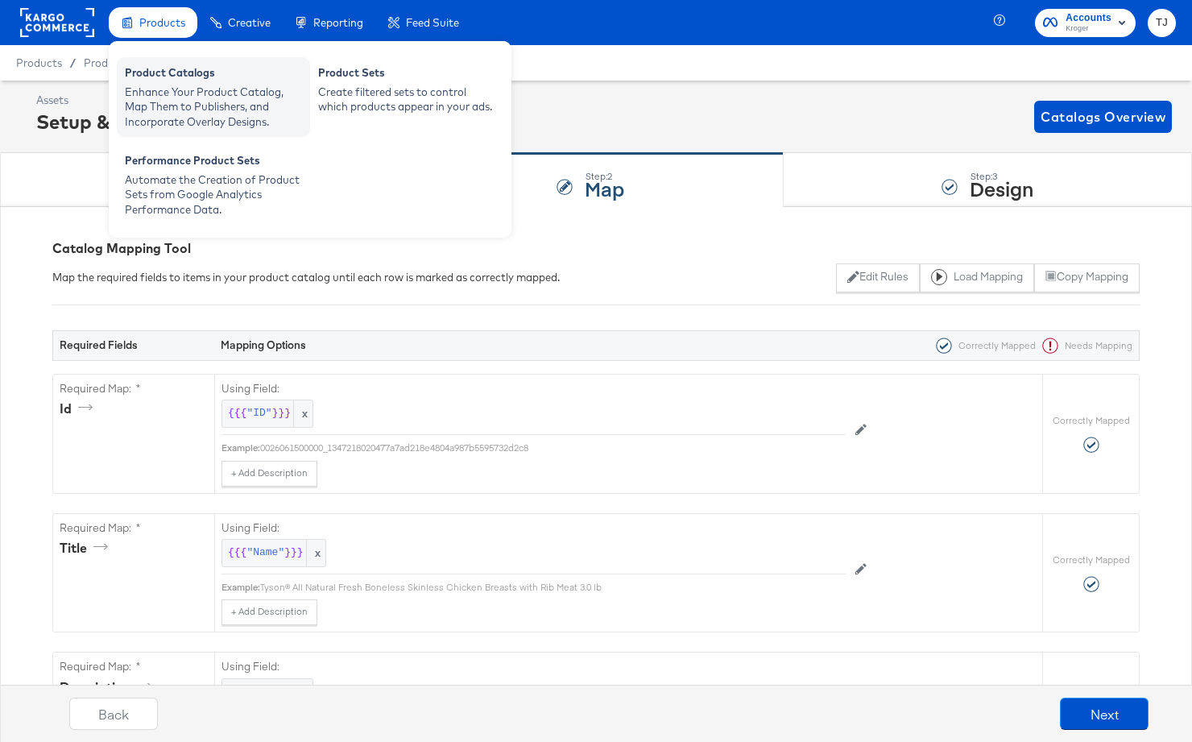
click at [157, 85] on div "Enhance Your Product Catalog, Map Them to Publishers, and Incorporate Overlay D…" at bounding box center [213, 107] width 177 height 45
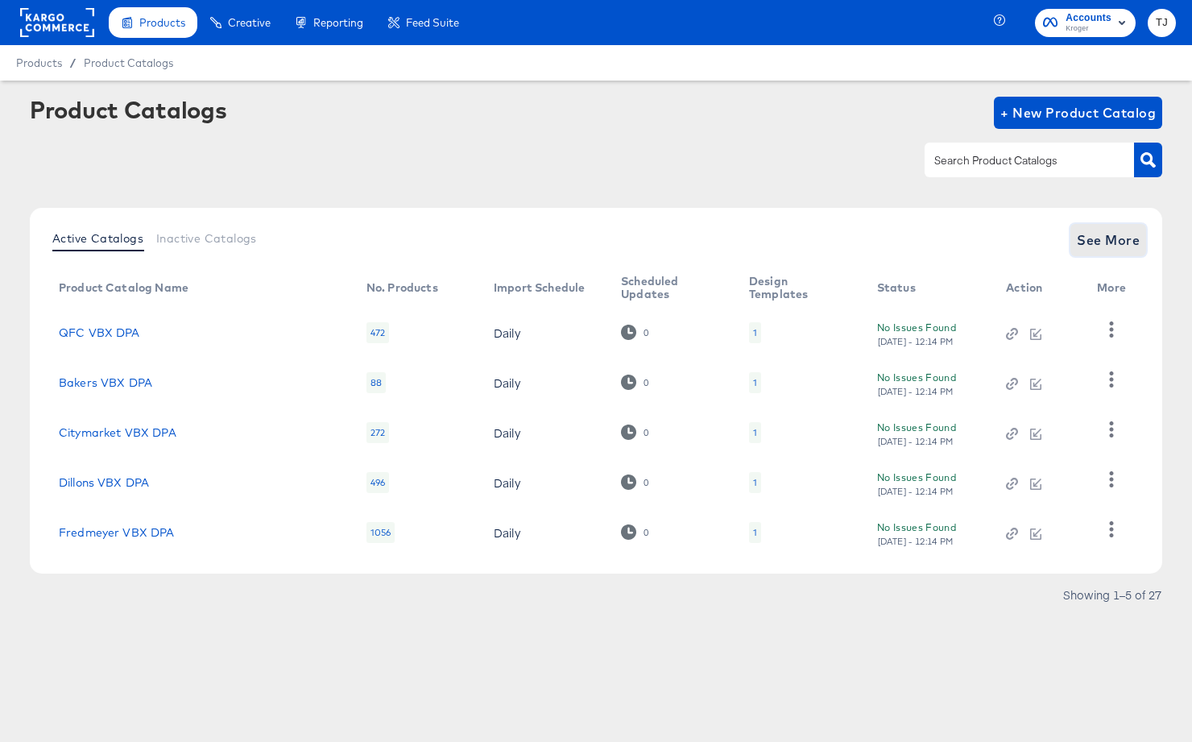
click at [1129, 233] on span "See More" at bounding box center [1107, 240] width 63 height 23
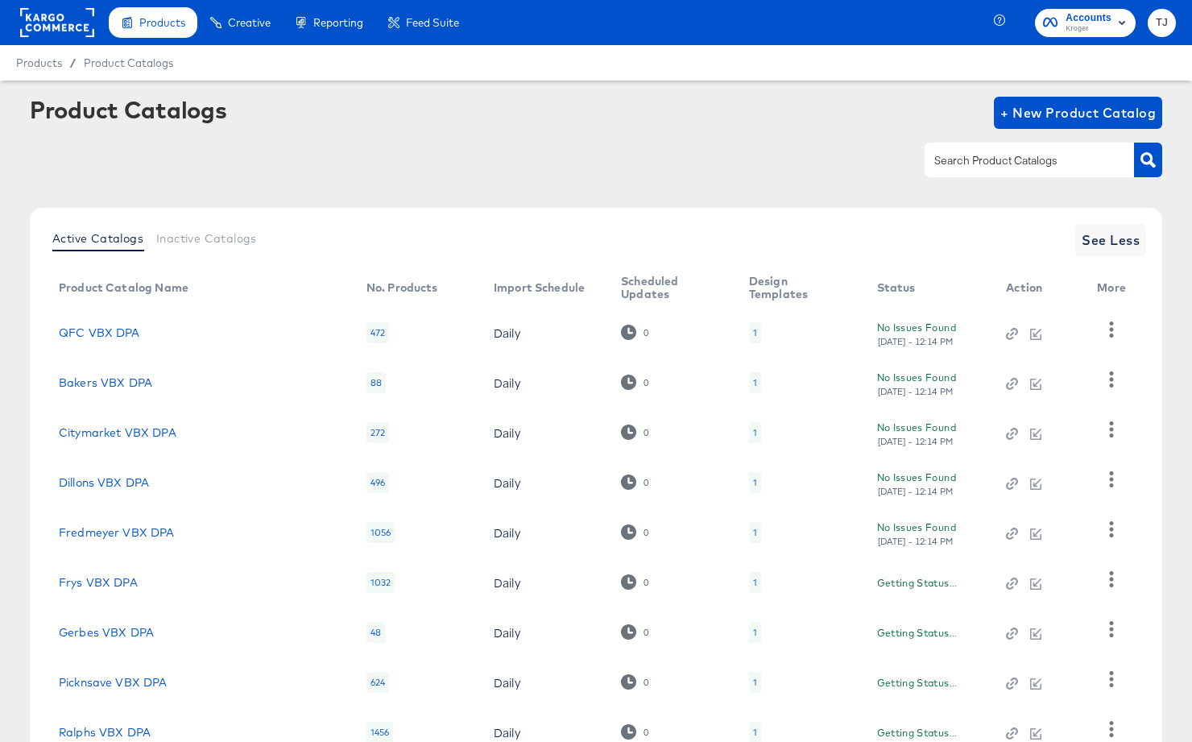
scroll to position [171, 0]
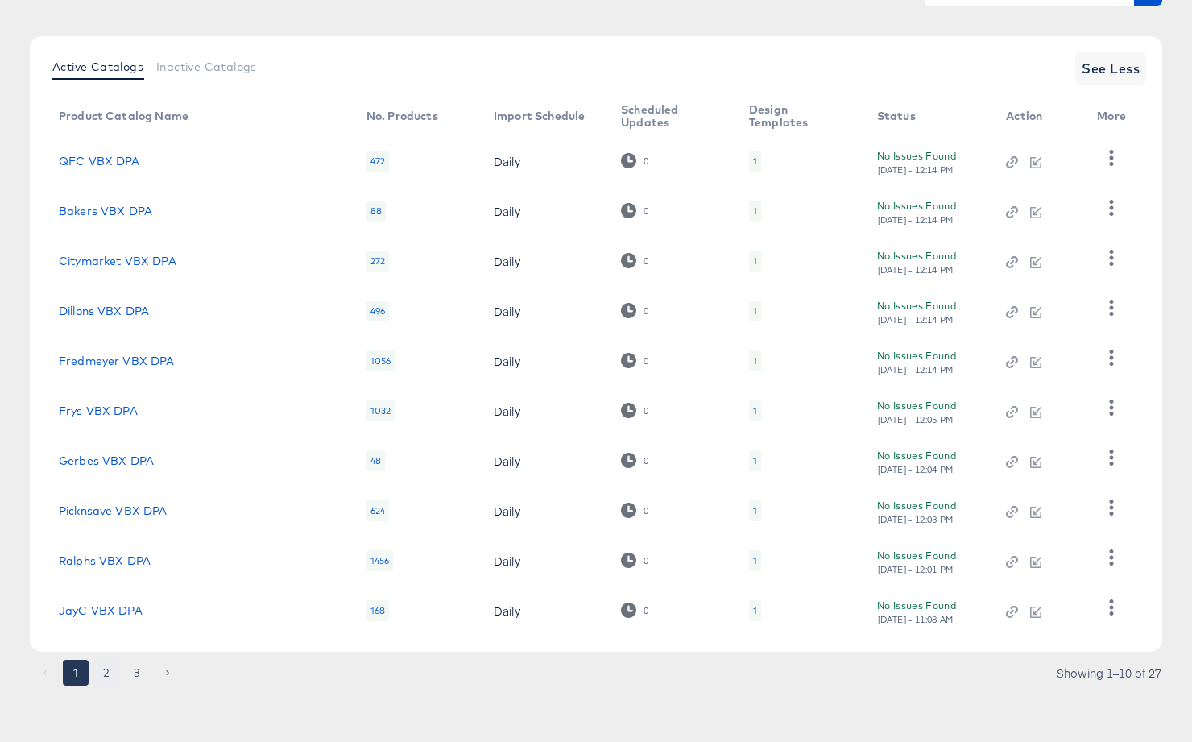
click at [107, 676] on button "2" at bounding box center [106, 672] width 26 height 26
click at [138, 675] on button "3" at bounding box center [137, 672] width 26 height 26
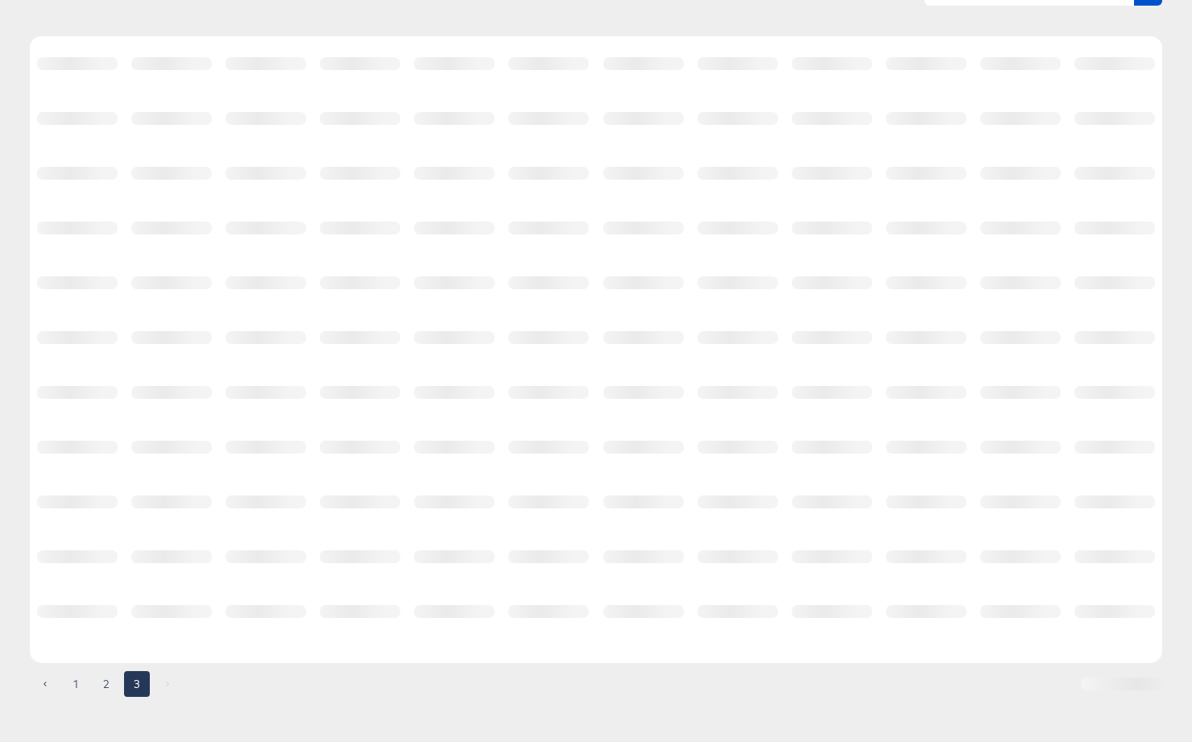
scroll to position [22, 0]
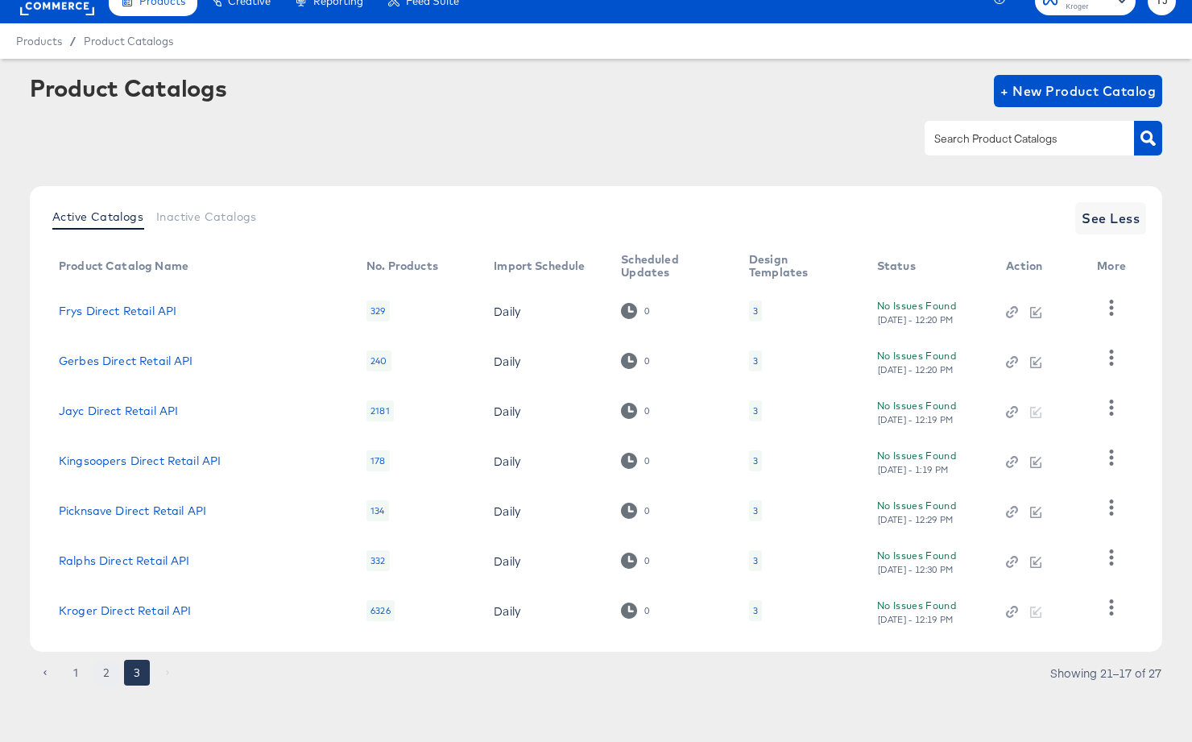
click at [105, 672] on button "2" at bounding box center [106, 672] width 26 height 26
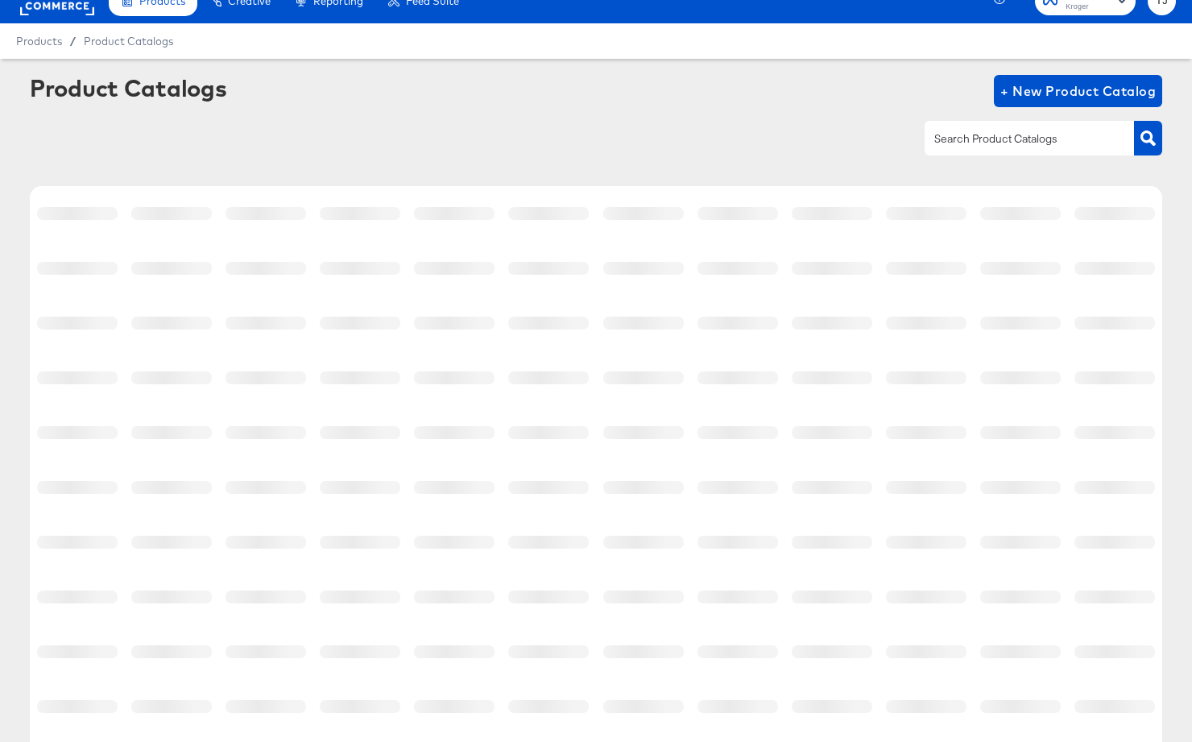
click at [104, 672] on td at bounding box center [77, 651] width 94 height 55
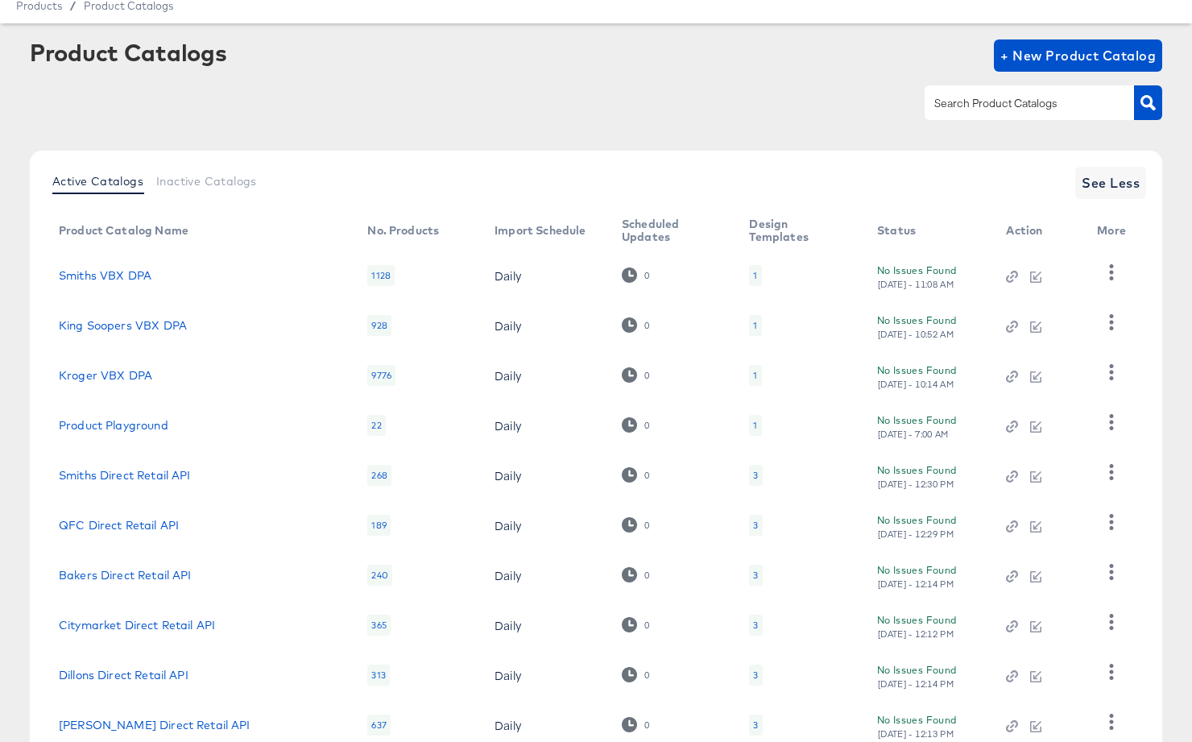
scroll to position [171, 0]
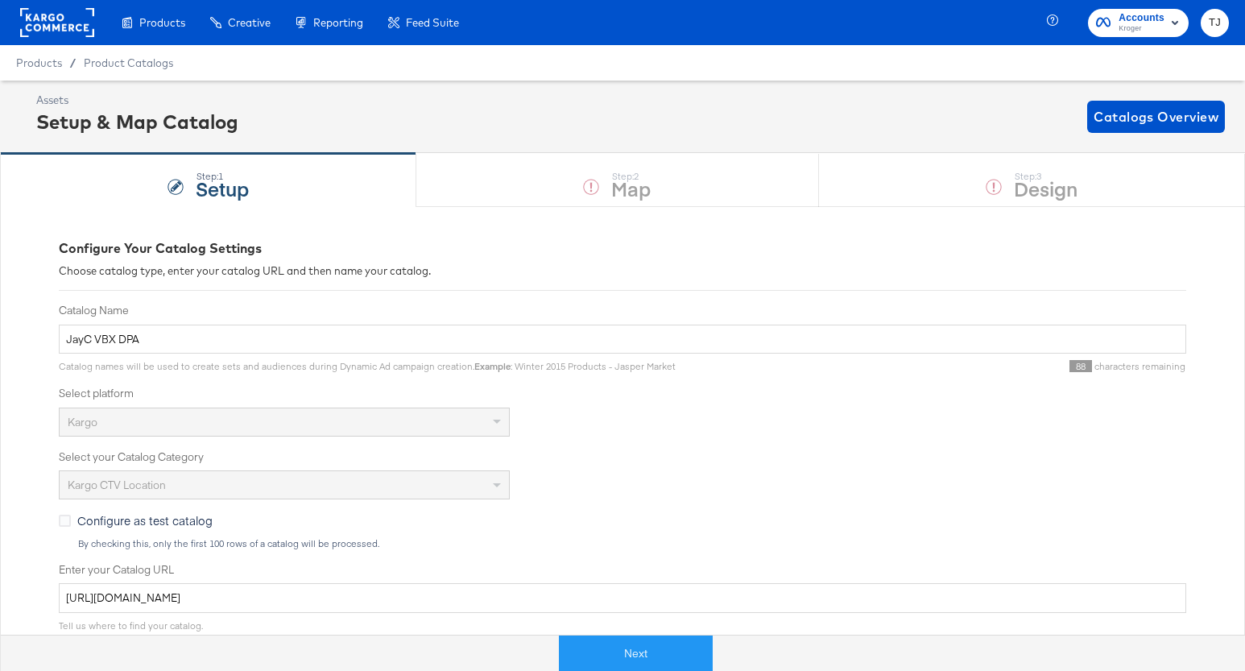
click at [0, 0] on div "Product Catalogs" at bounding box center [0, 0] width 0 height 0
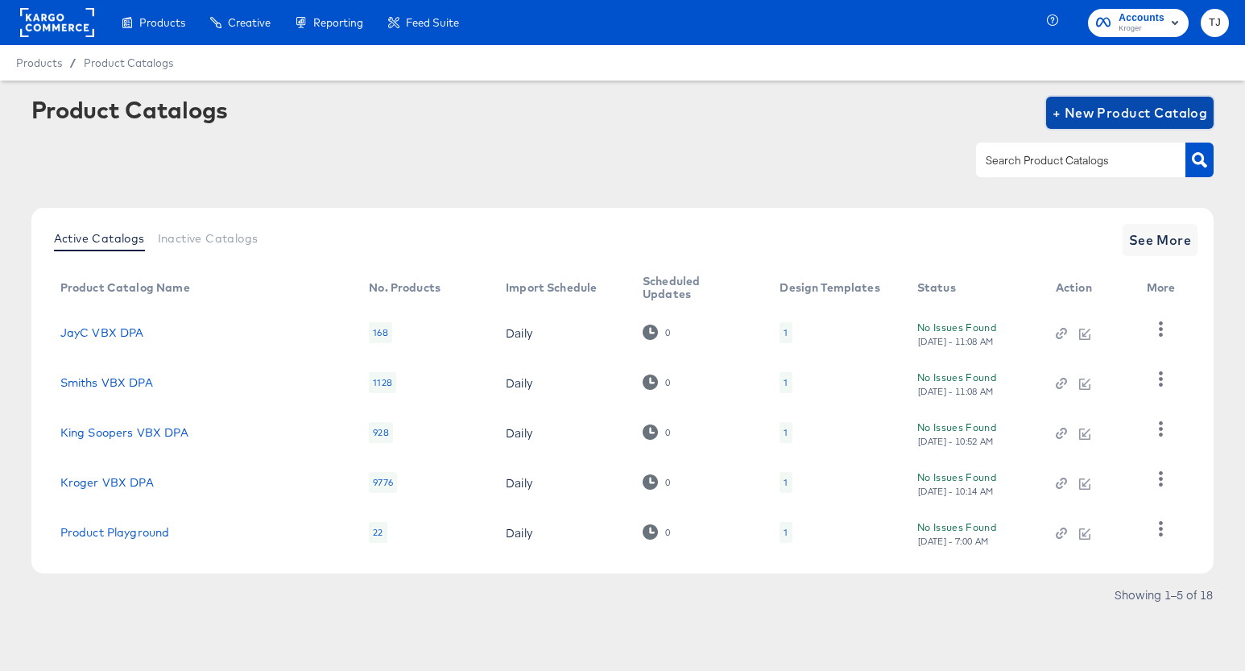
click at [1113, 108] on span "+ New Product Catalog" at bounding box center [1129, 112] width 155 height 23
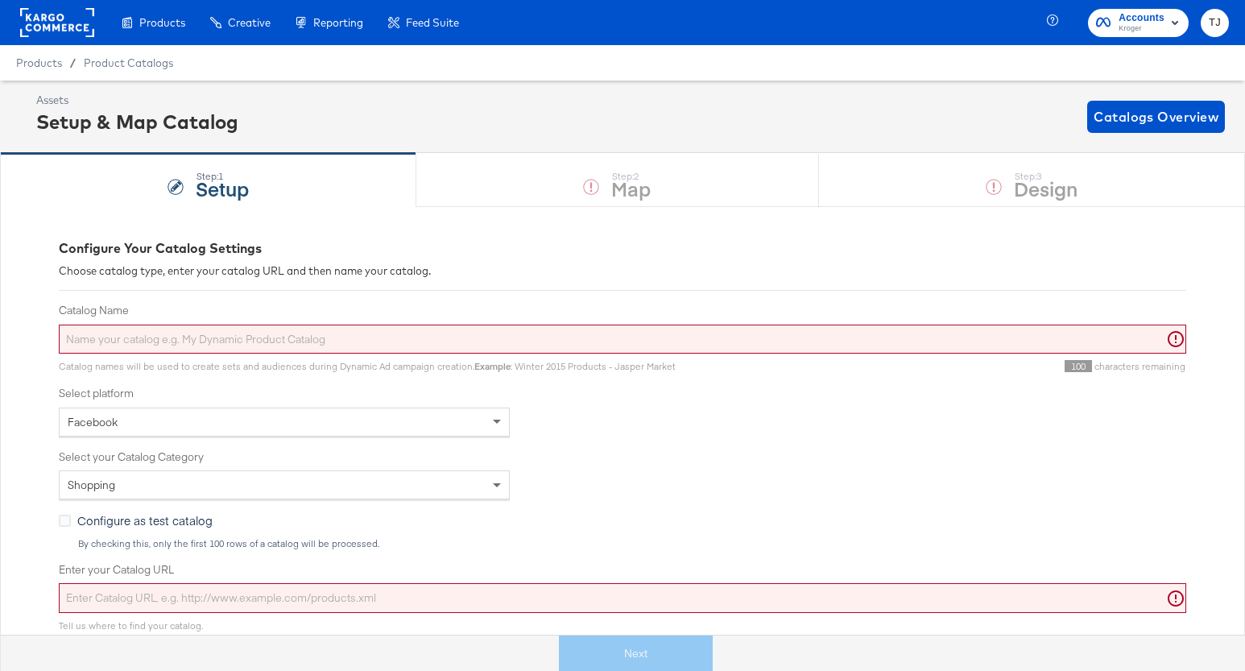
scroll to position [1, 0]
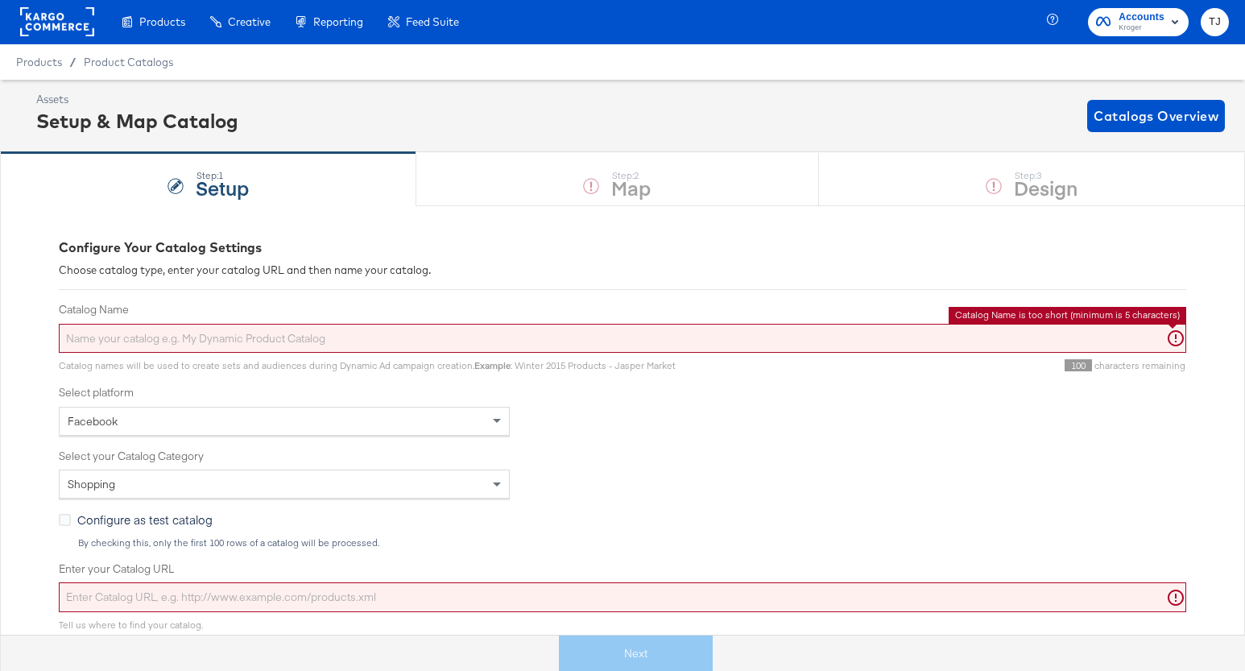
click at [242, 349] on input "Catalog Name" at bounding box center [622, 339] width 1127 height 30
click at [249, 335] on input "Catalog Name" at bounding box center [622, 339] width 1127 height 30
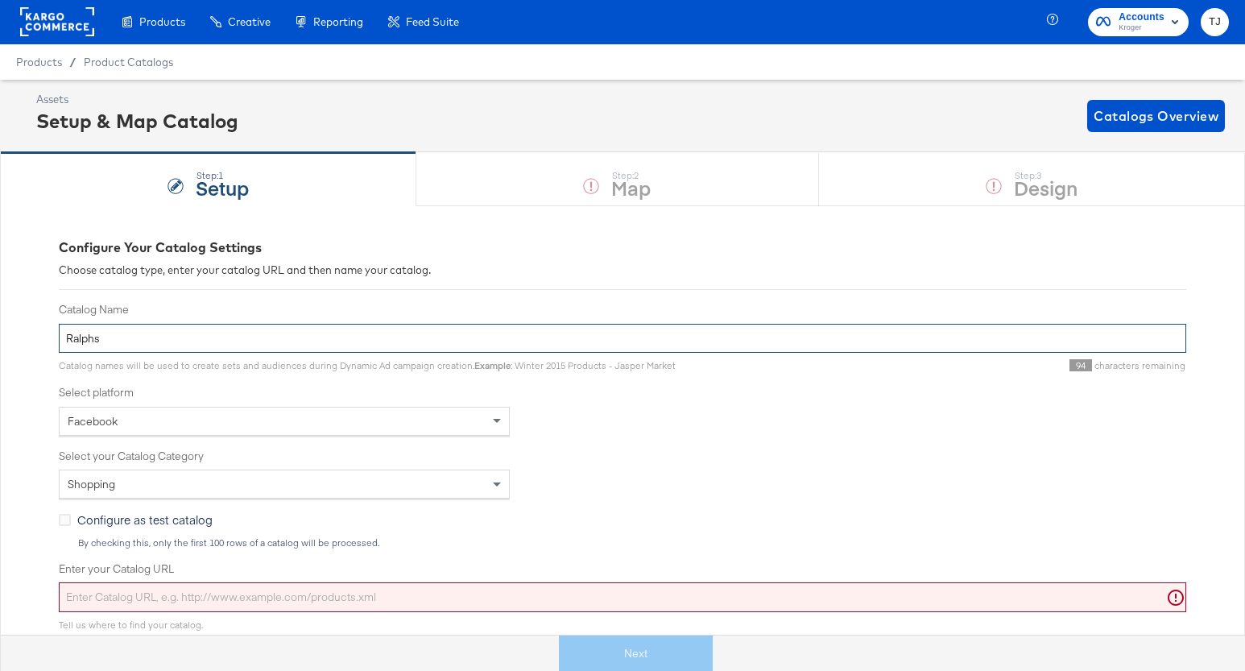
paste input "VBX DPA"
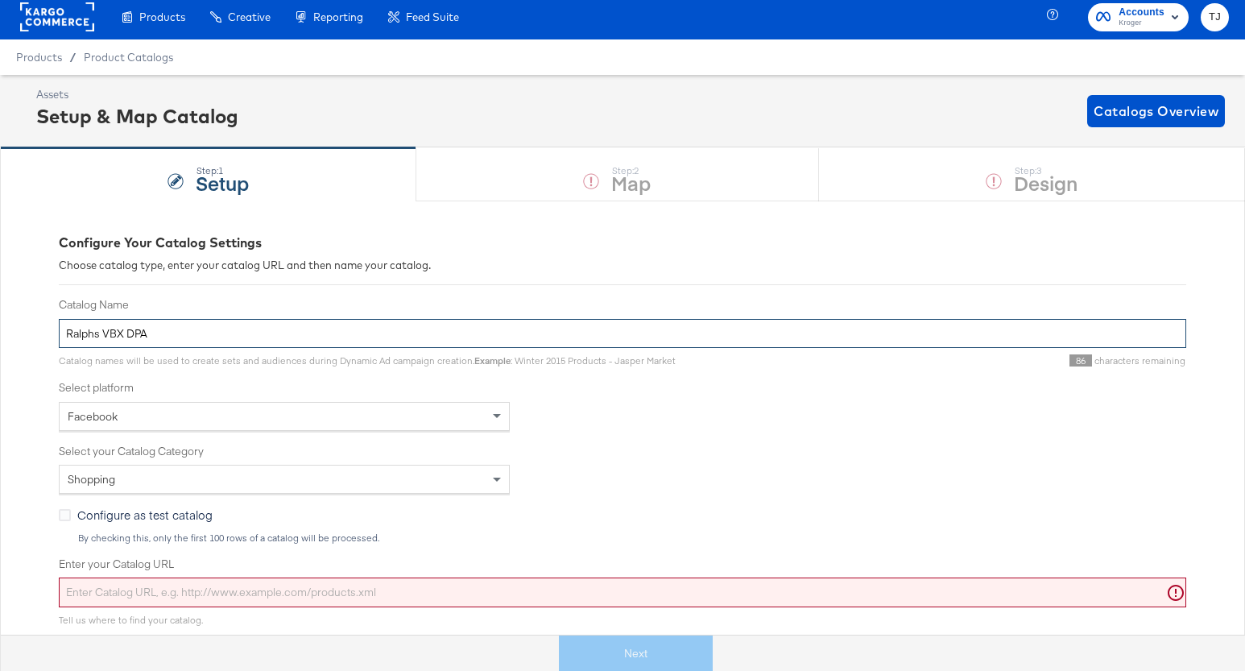
type input "Ralphs VBX DPA"
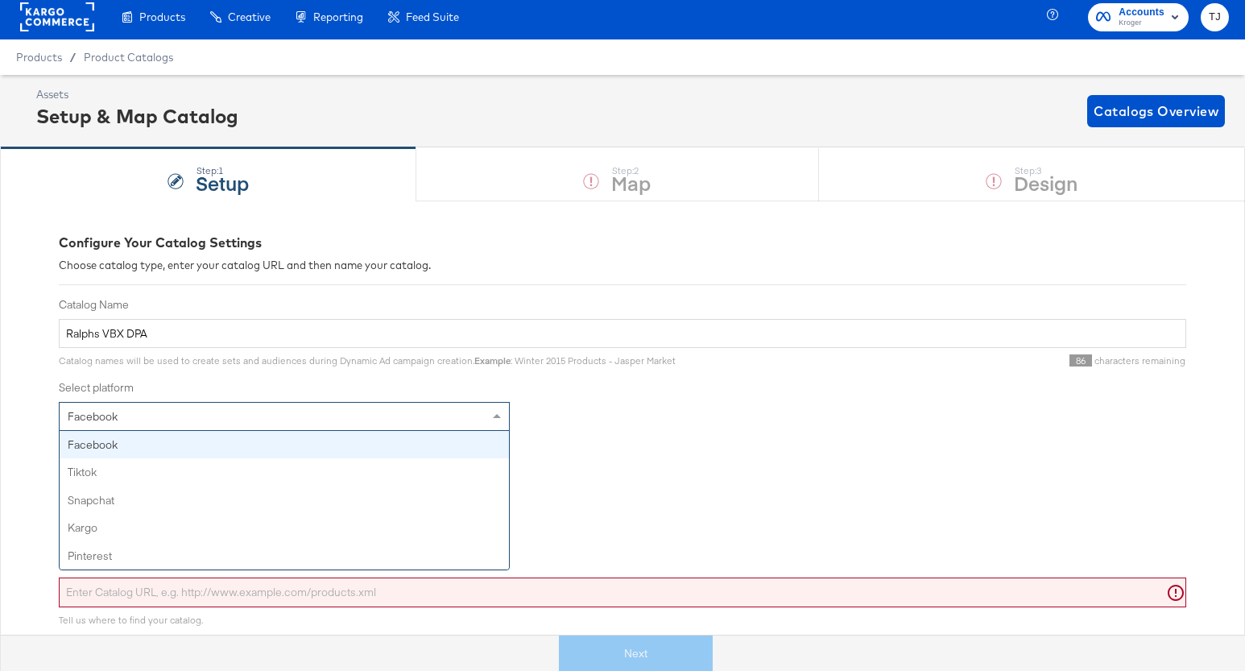
click at [438, 411] on div "Facebook" at bounding box center [284, 416] width 449 height 27
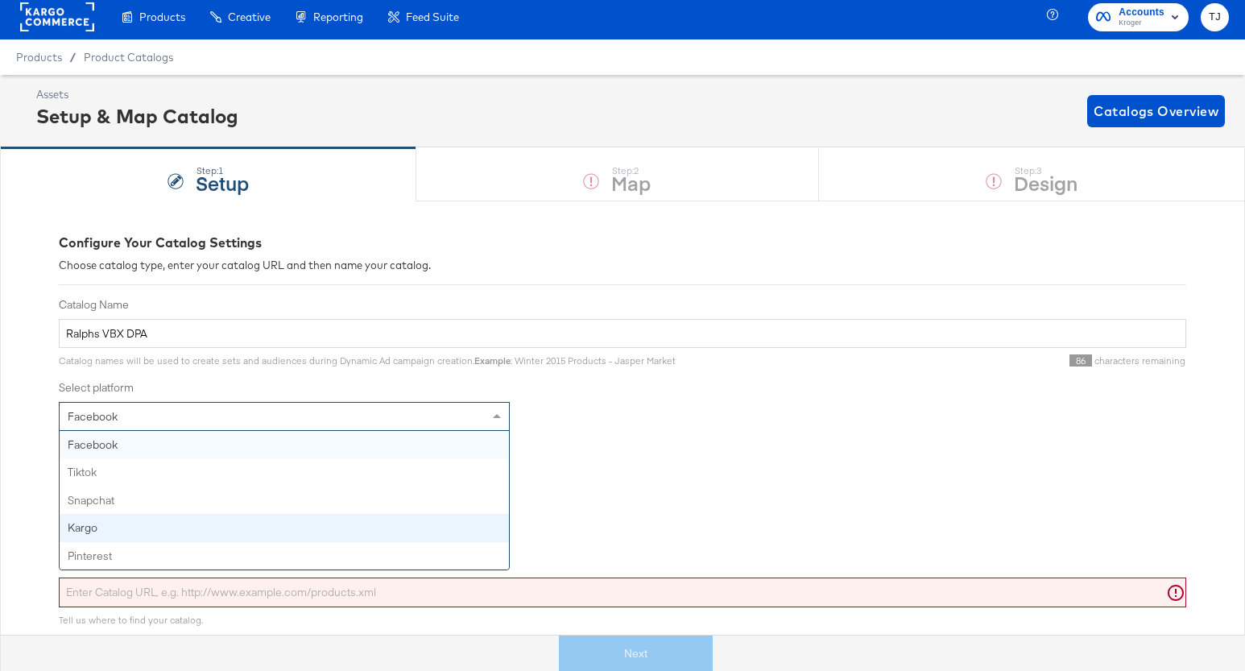
drag, startPoint x: 378, startPoint y: 533, endPoint x: 401, endPoint y: 524, distance: 25.0
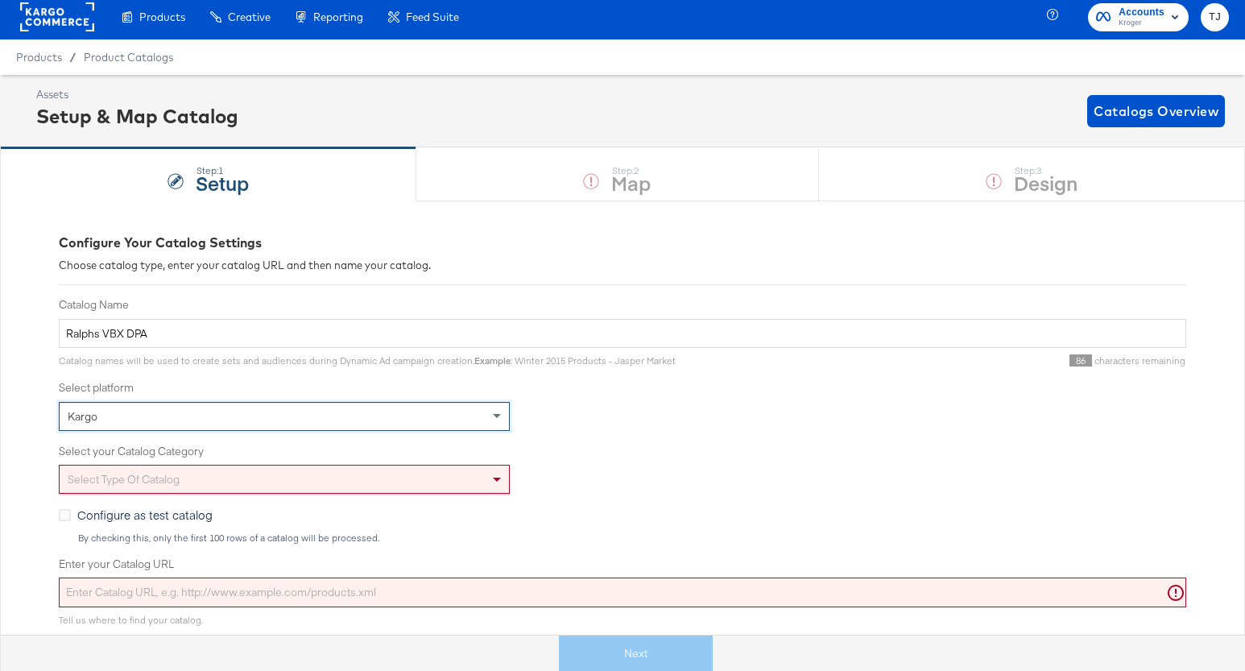
click at [459, 477] on div "Select type of catalog" at bounding box center [284, 478] width 449 height 27
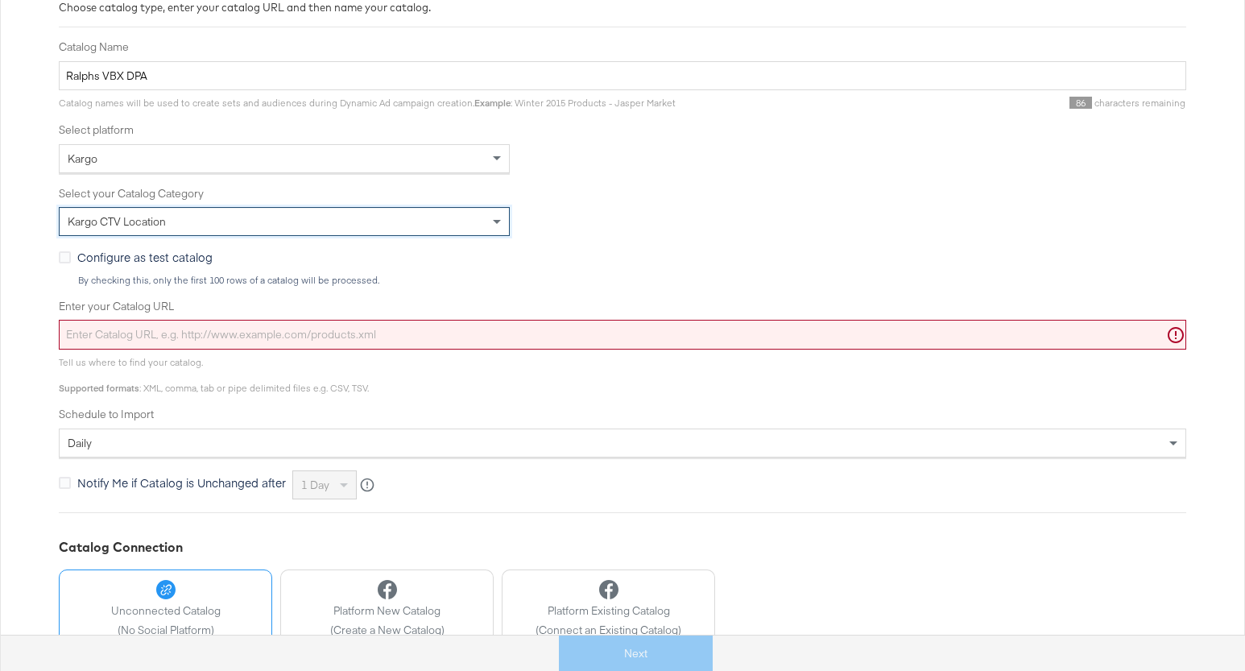
scroll to position [273, 0]
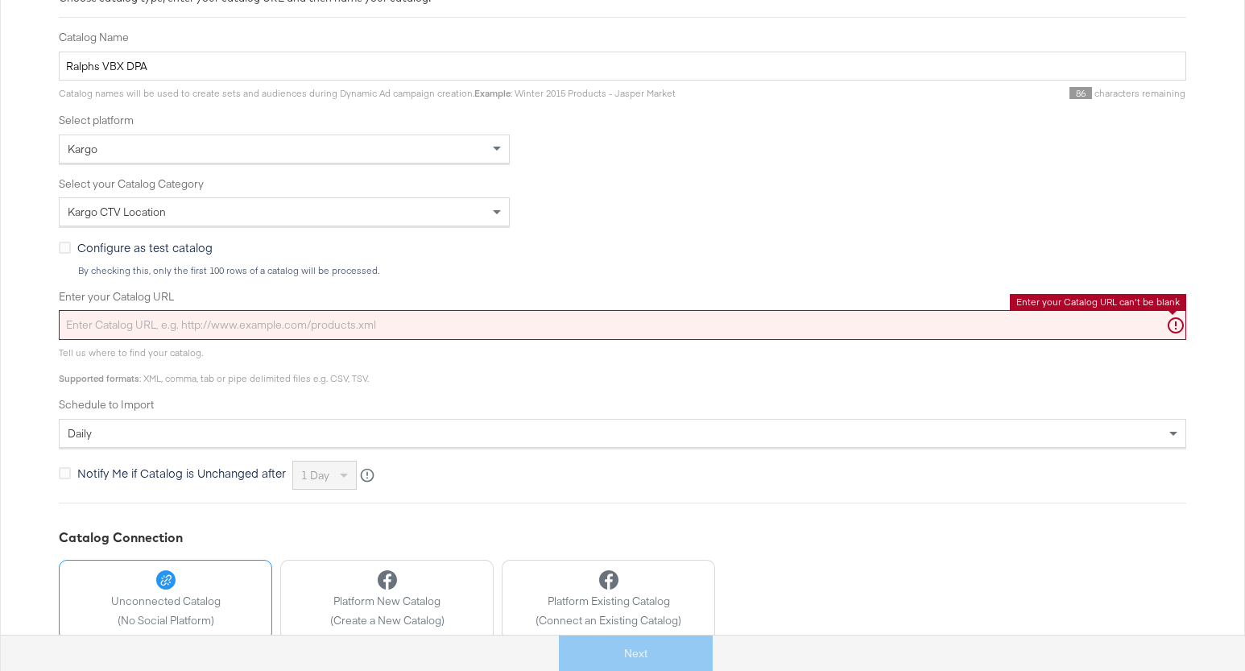
click at [356, 323] on input "Enter your Catalog URL" at bounding box center [622, 325] width 1127 height 30
paste input "https://ace.stitcherads.com/exports/1425/kargo/retail/kargo-retail/export.tsv.gz"
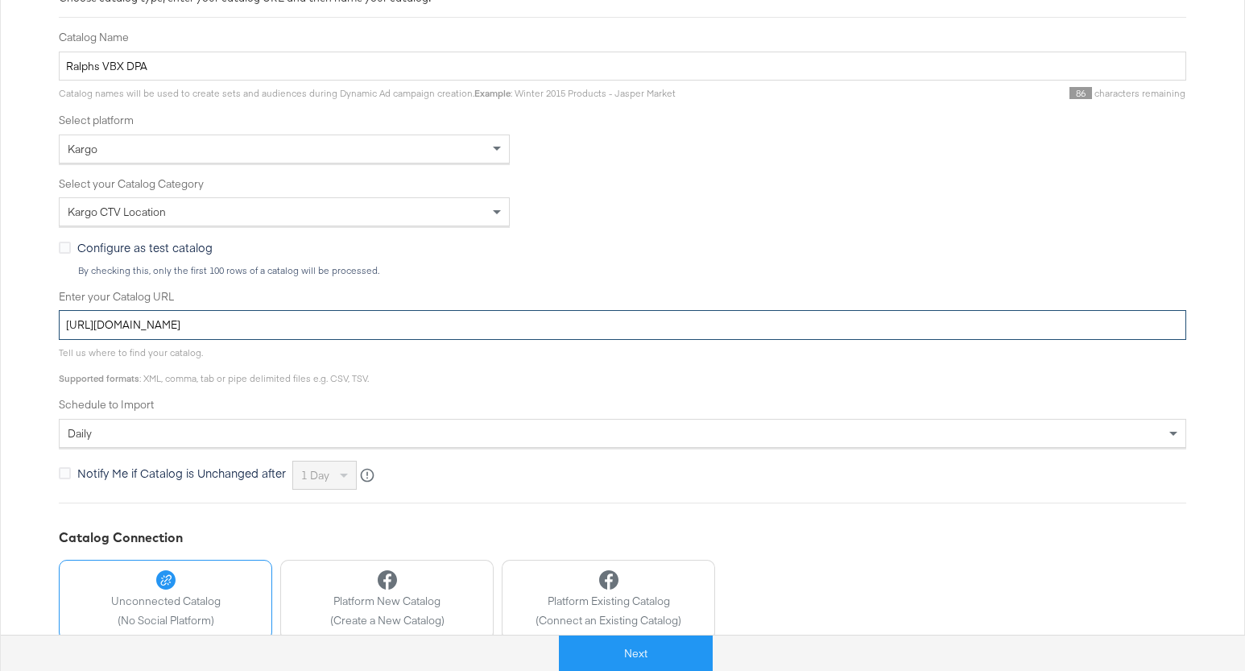
type input "https://ace.stitcherads.com/exports/1425/kargo/retail/kargo-retail/export.tsv.gz"
click at [662, 655] on button "Next" at bounding box center [636, 653] width 154 height 36
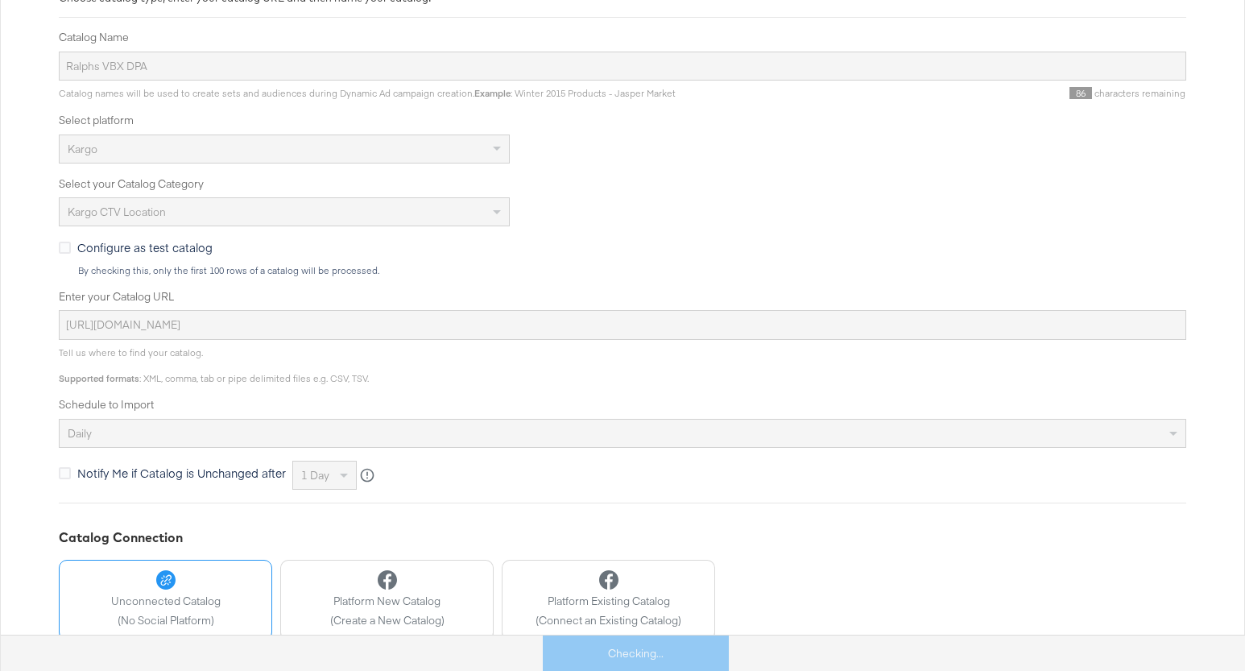
scroll to position [0, 0]
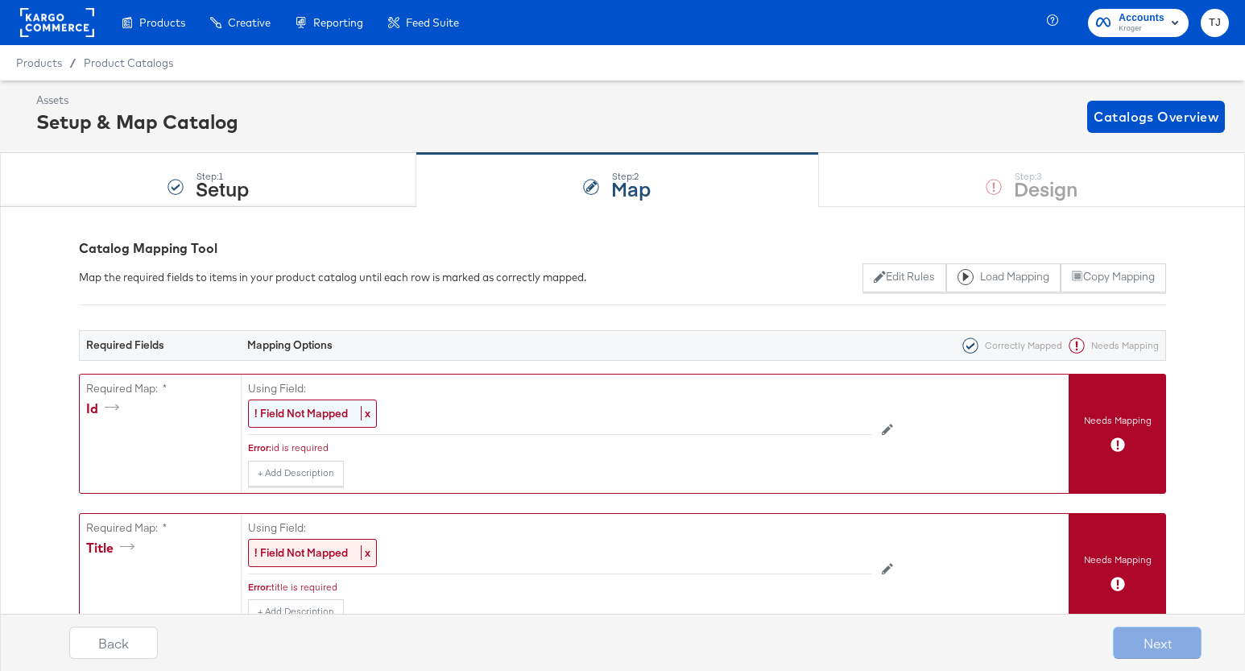
click at [353, 411] on div "! Field Not Mapped x" at bounding box center [312, 413] width 129 height 28
click at [619, 412] on div "Select..." at bounding box center [523, 413] width 549 height 27
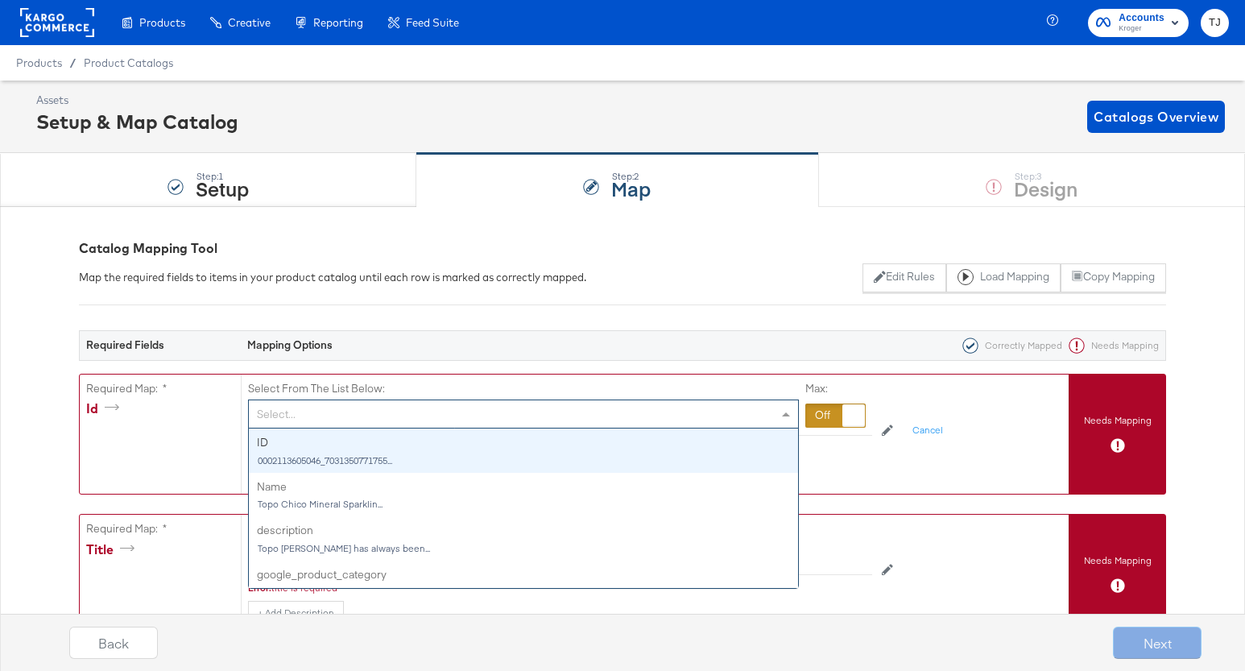
drag, startPoint x: 748, startPoint y: 223, endPoint x: 694, endPoint y: 242, distance: 57.0
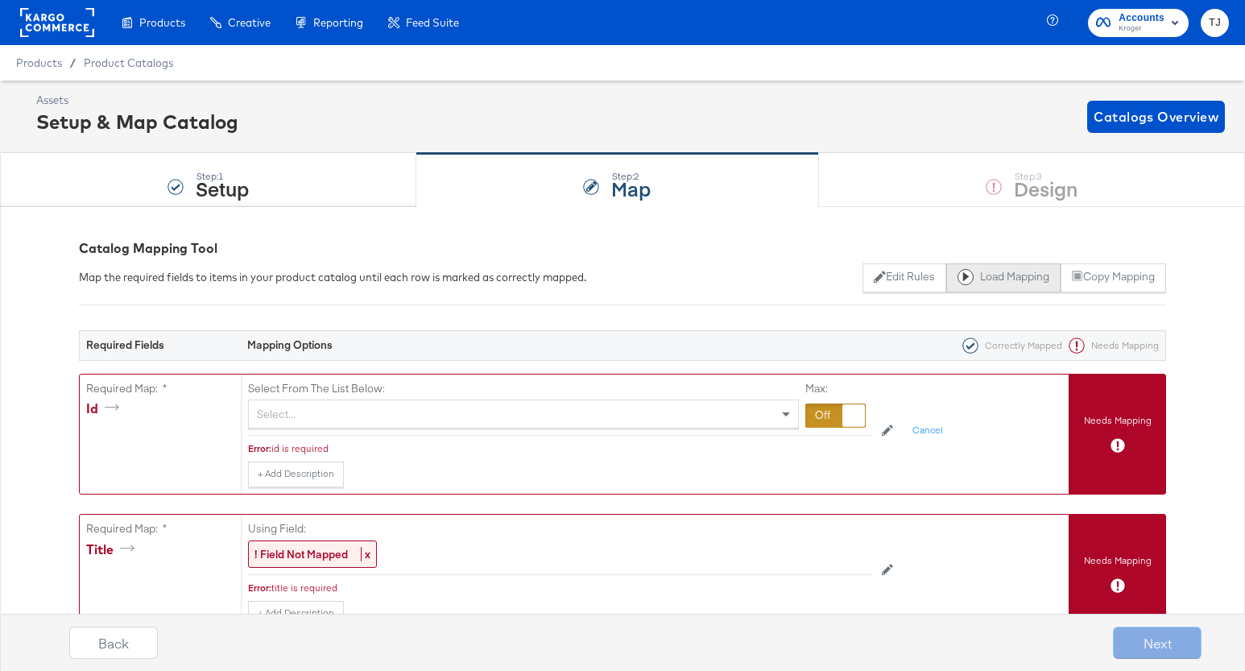
click at [1026, 279] on button "Load Mapping" at bounding box center [1003, 277] width 114 height 29
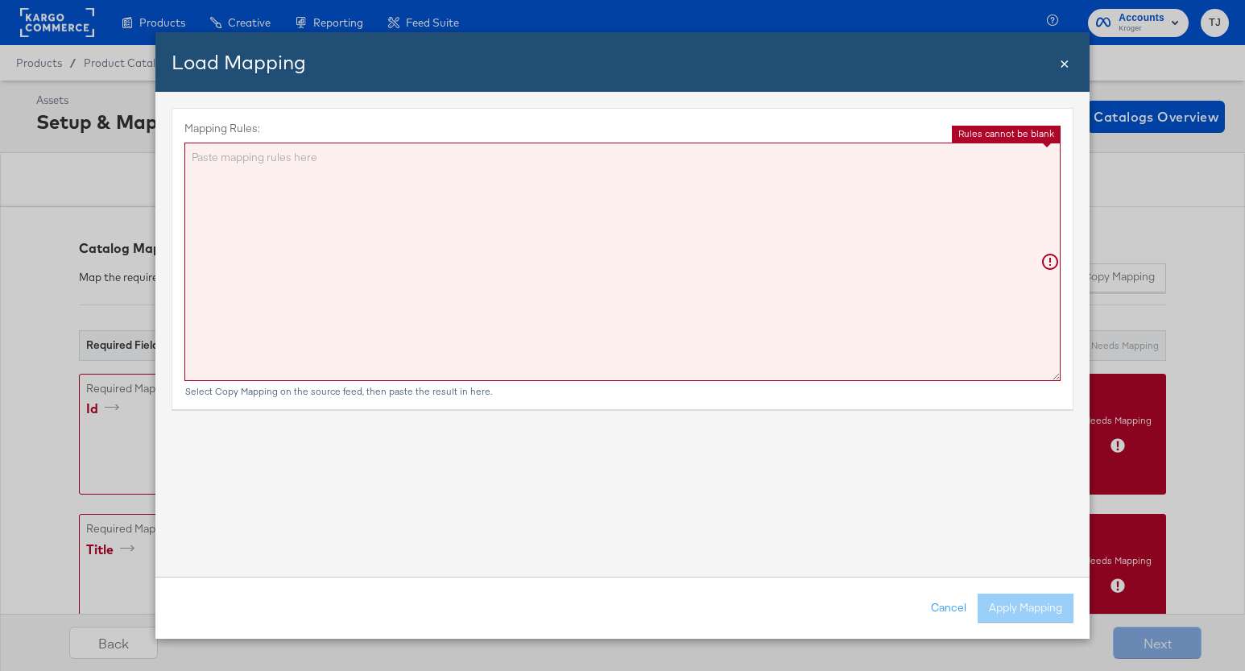
click at [513, 197] on textarea "Mapping Rules:" at bounding box center [622, 262] width 876 height 238
paste textarea "{"id":"{{{\"ID\"}}}","title":"{{{\"Name\"}}}","description":"{{{\"description\"…"
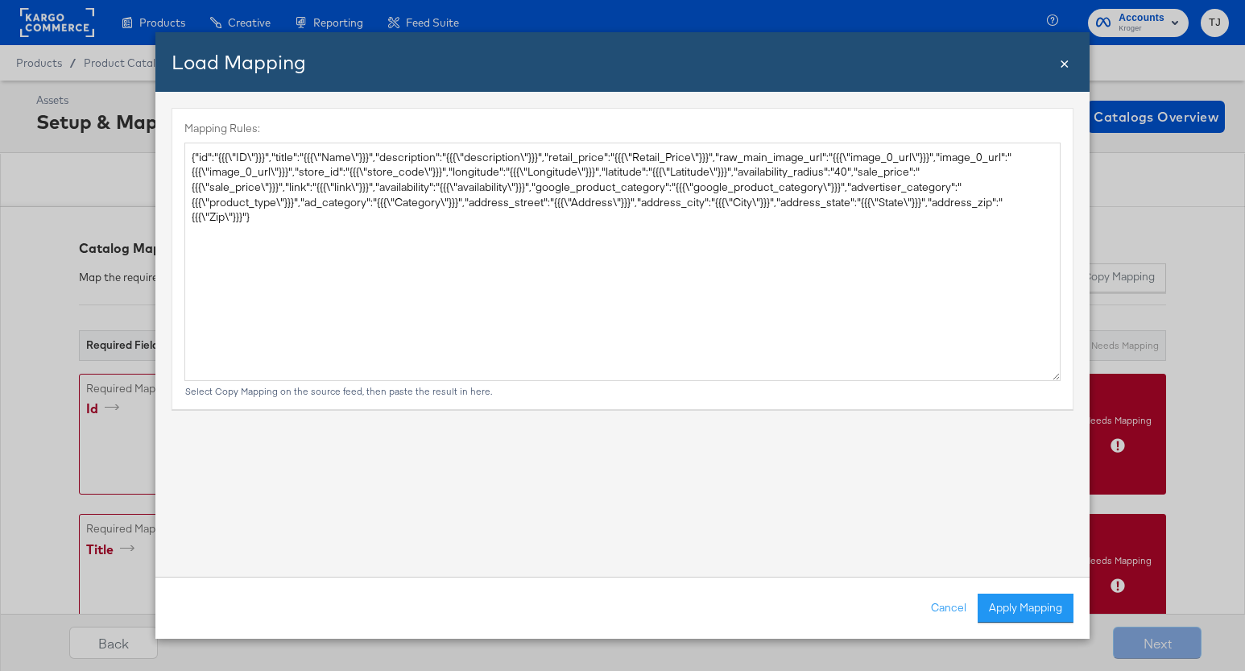
type textarea "{ "id": "{{{\"ID\"}}}", "title": "{{{\"Name\"}}}", "description": "{{{\"descrip…"
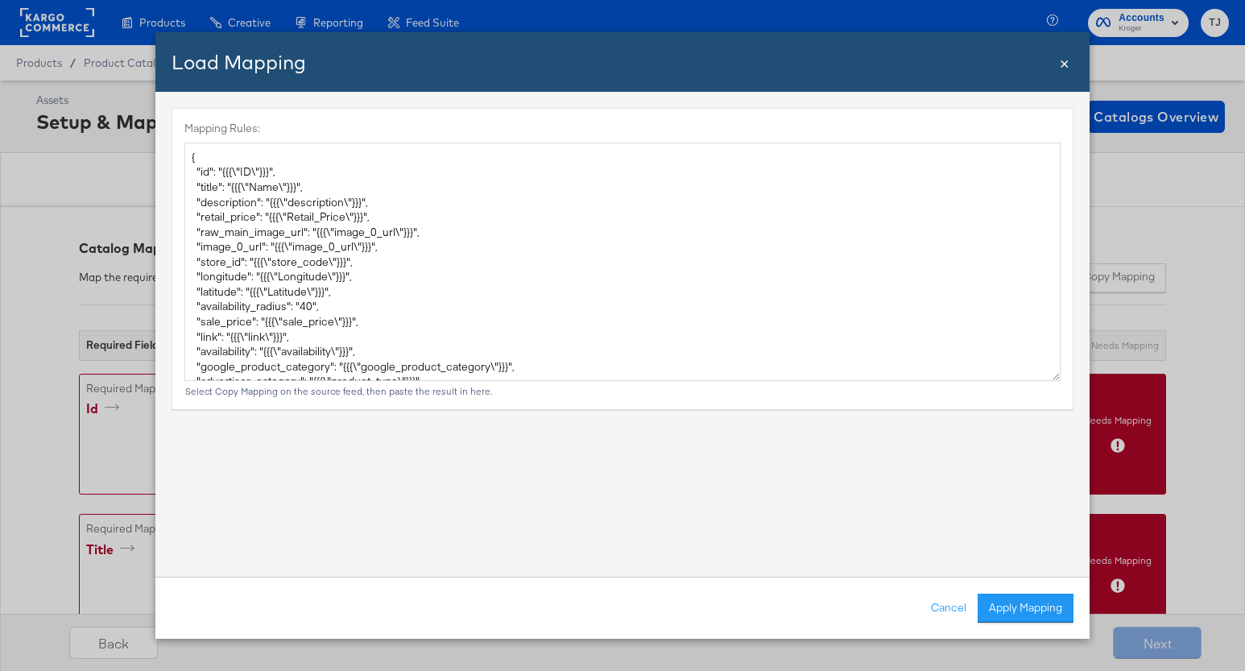
click at [1043, 613] on button "Apply Mapping" at bounding box center [1025, 607] width 96 height 29
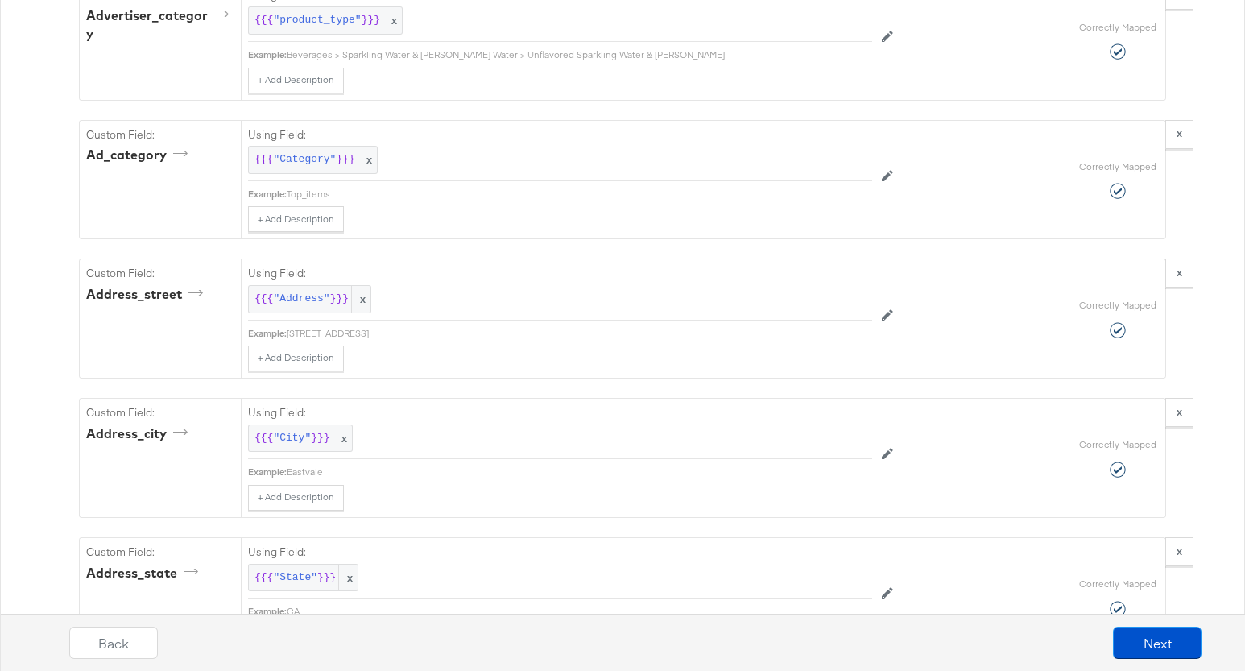
scroll to position [2707, 0]
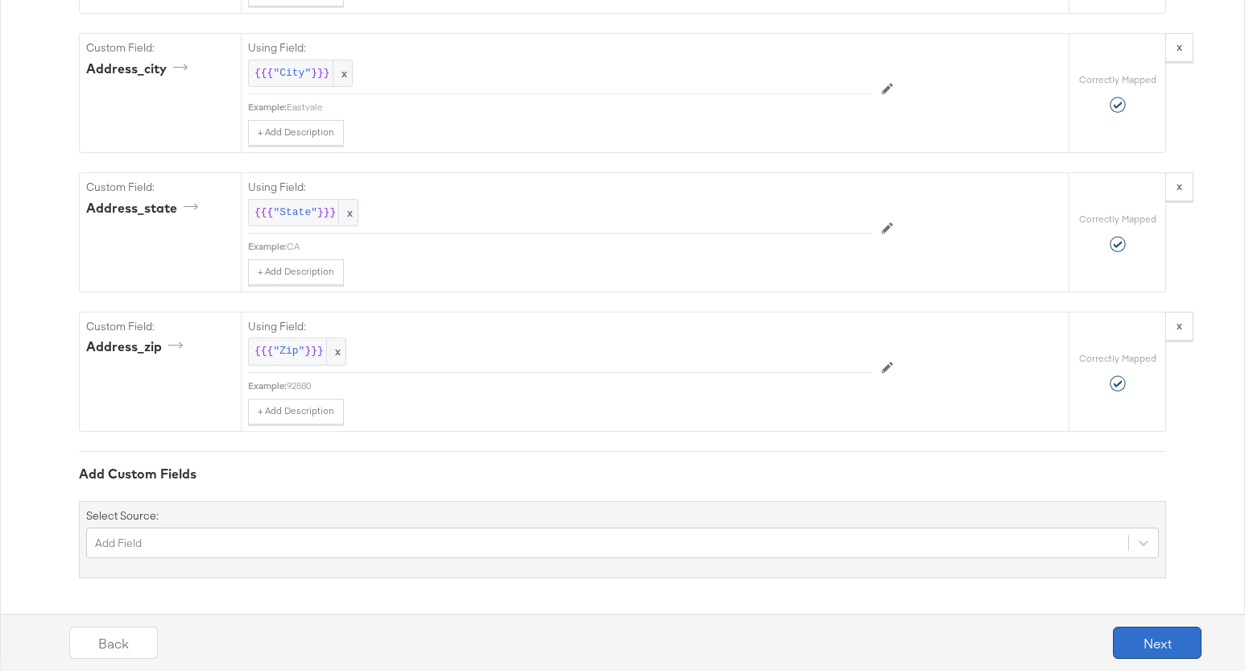
click at [1144, 639] on button "Next" at bounding box center [1157, 642] width 89 height 32
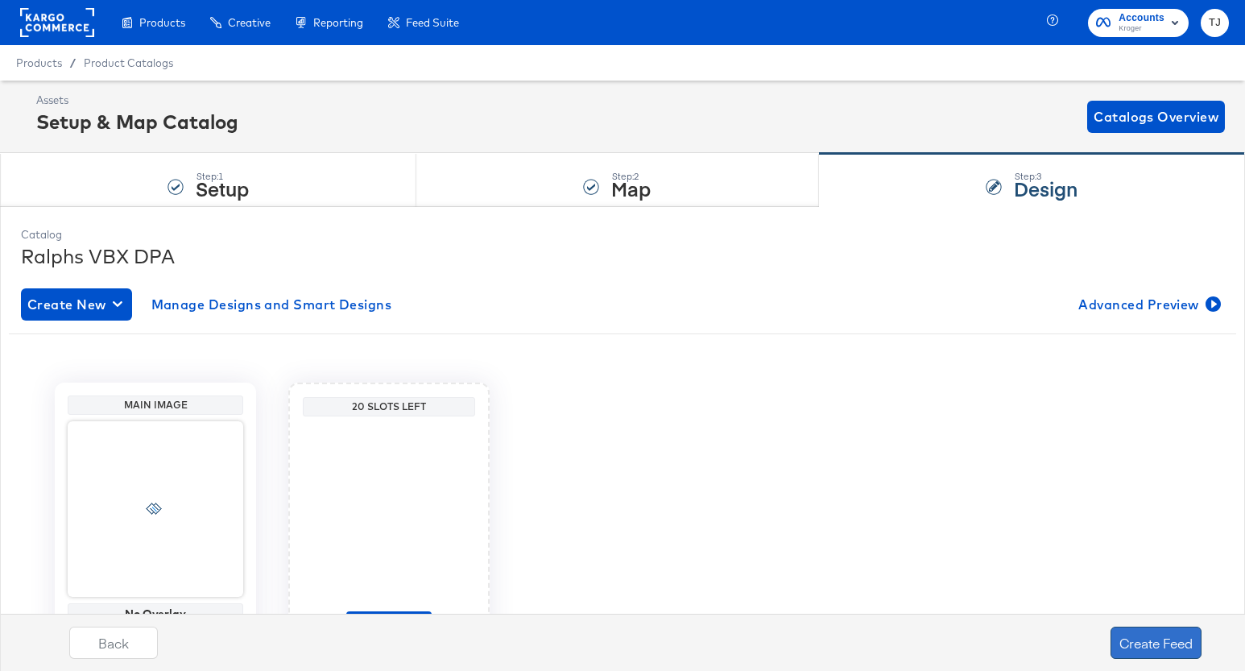
click at [1167, 641] on button "Create Feed" at bounding box center [1155, 642] width 91 height 32
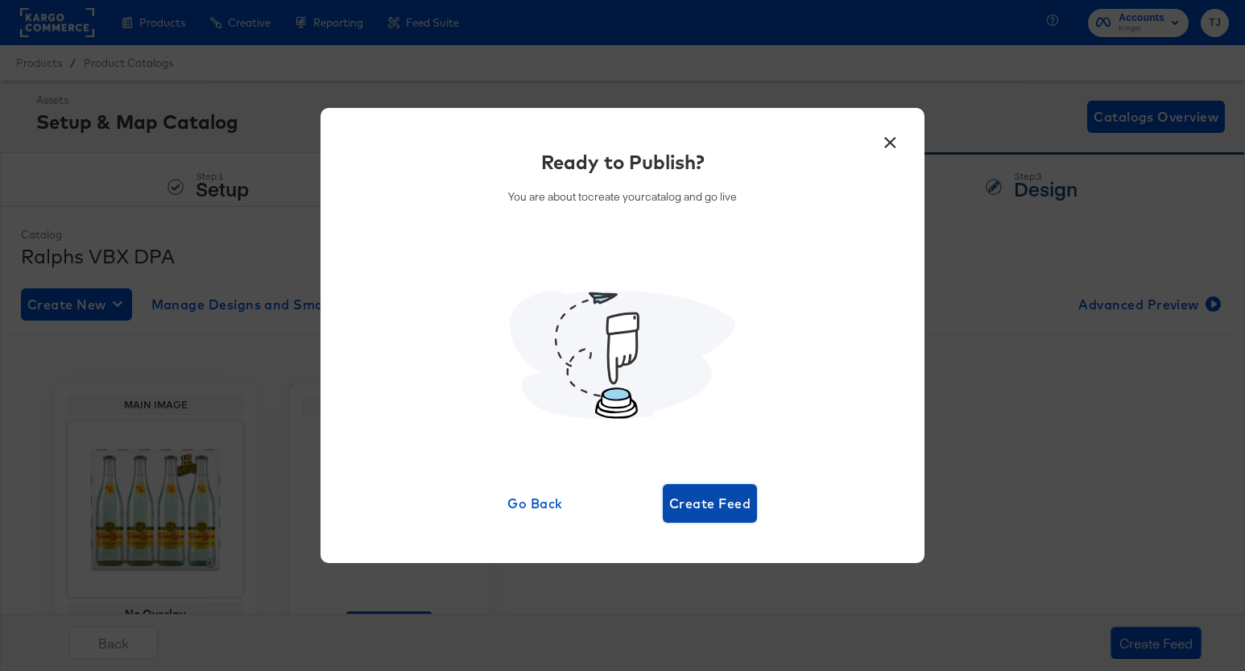
drag, startPoint x: 724, startPoint y: 506, endPoint x: 716, endPoint y: 507, distance: 8.1
click at [721, 506] on span "Create Feed" at bounding box center [709, 503] width 81 height 23
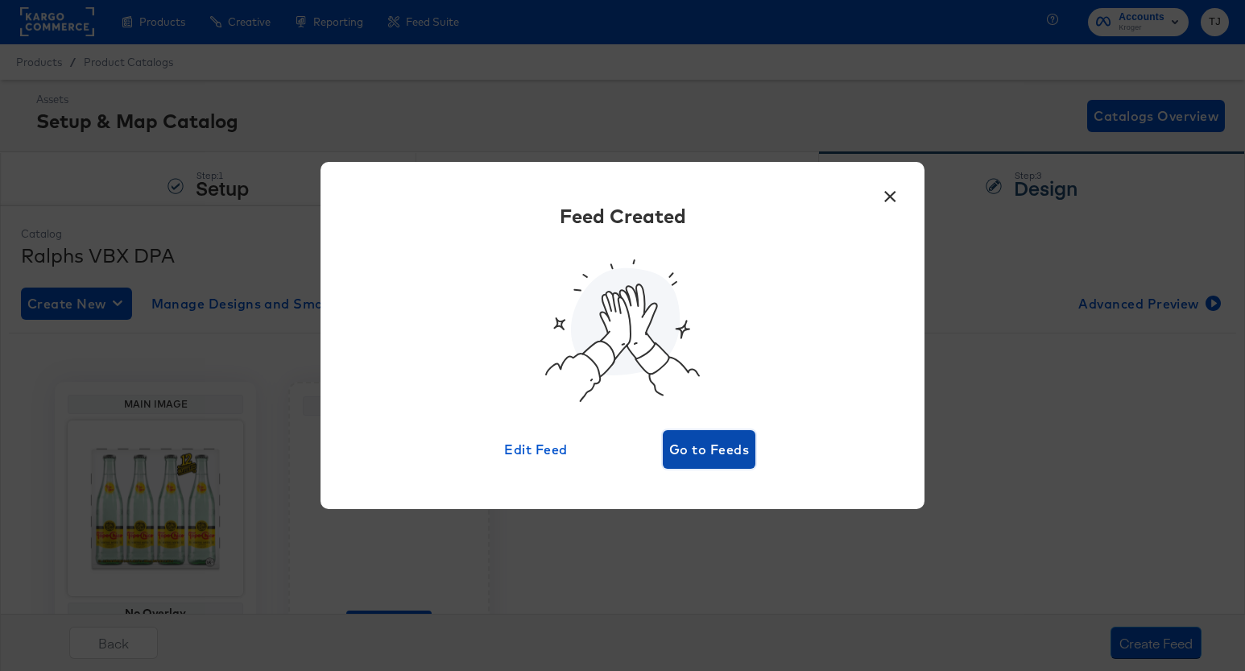
click at [703, 452] on span "Go to Feeds" at bounding box center [709, 449] width 80 height 23
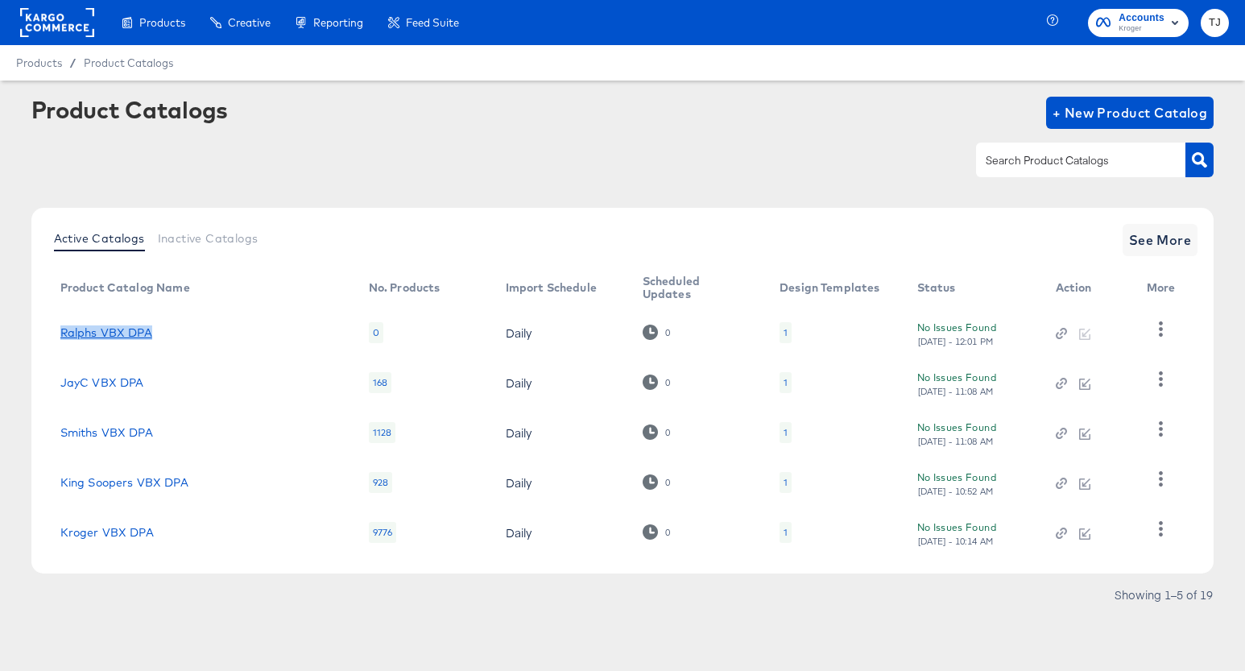
drag, startPoint x: 157, startPoint y: 332, endPoint x: 63, endPoint y: 324, distance: 94.5
click at [63, 326] on div "Ralphs VBX DPA" at bounding box center [198, 332] width 276 height 13
copy link "Ralphs VBX DPA"
click at [1140, 110] on span "+ New Product Catalog" at bounding box center [1129, 112] width 155 height 23
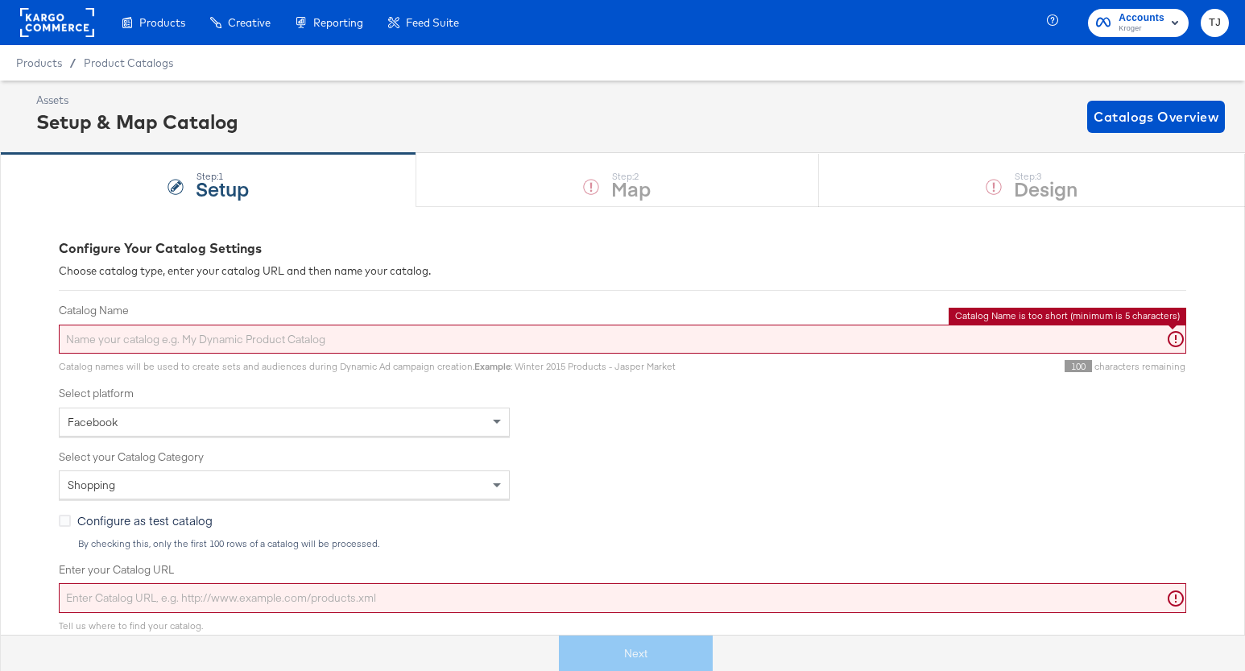
click at [155, 338] on input "Catalog Name" at bounding box center [622, 339] width 1127 height 30
paste input "Ralphs VBX DPA"
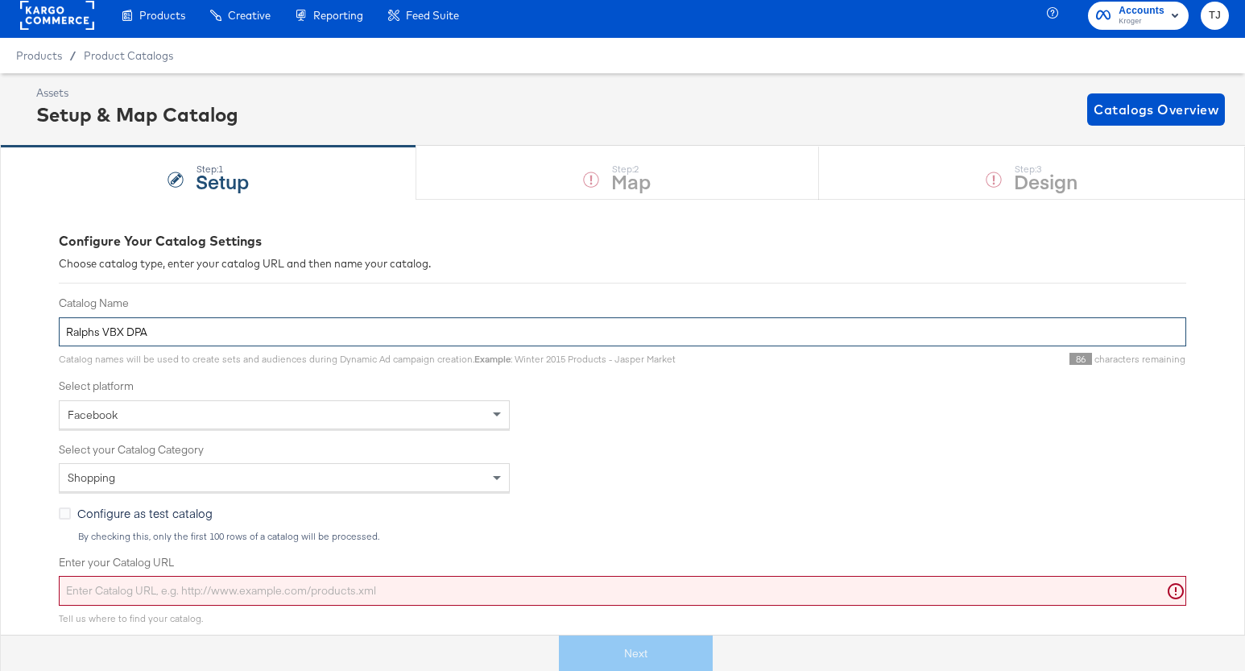
drag, startPoint x: 98, startPoint y: 338, endPoint x: -35, endPoint y: 327, distance: 134.1
click at [0, 327] on html "Products Products Product Catalogs Enhance Your Product Catalog, Map Them to Pu…" at bounding box center [622, 328] width 1245 height 671
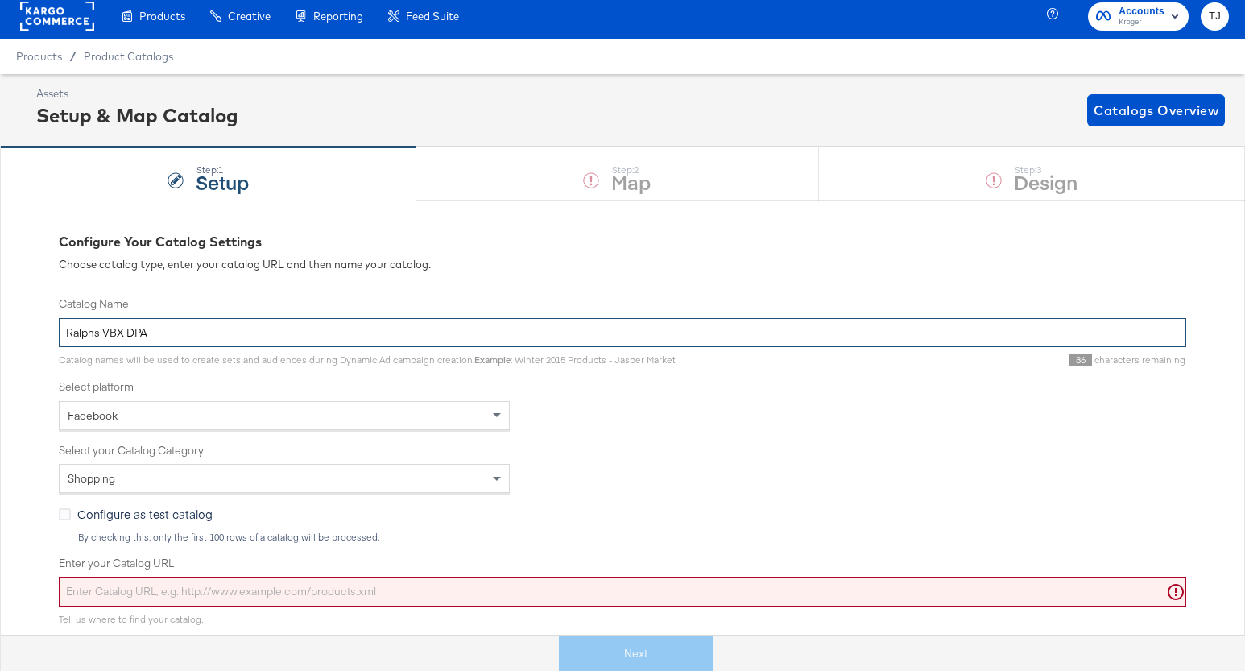
paste input "Picknsave"
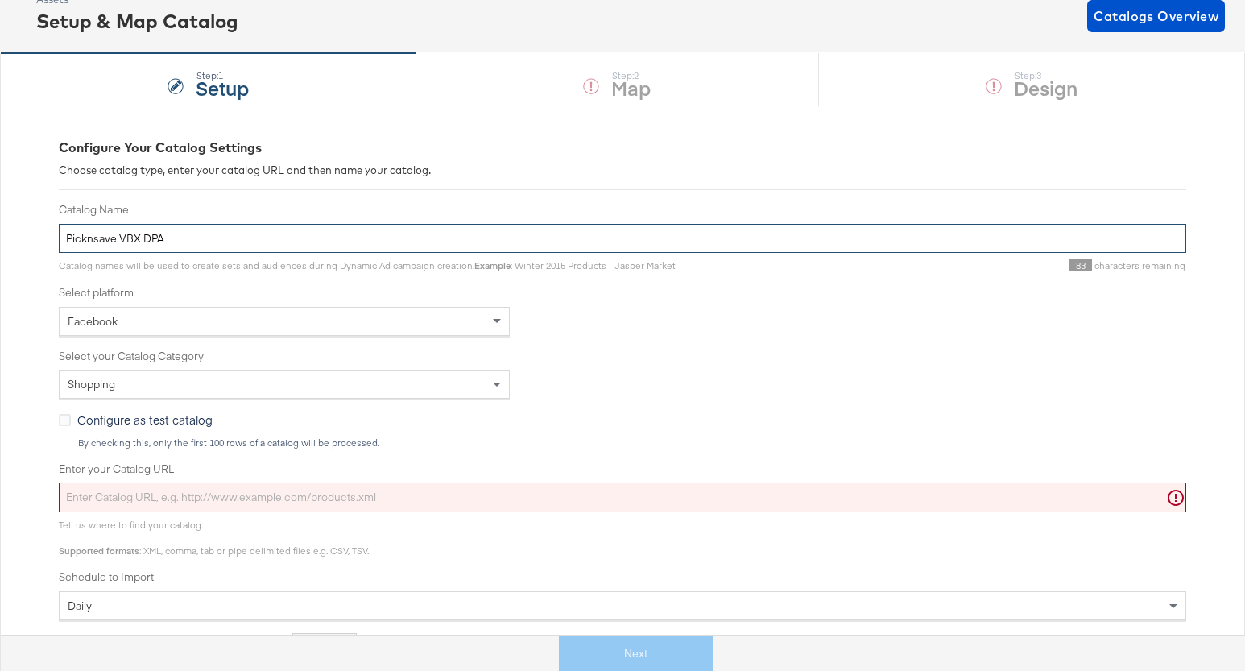
scroll to position [111, 0]
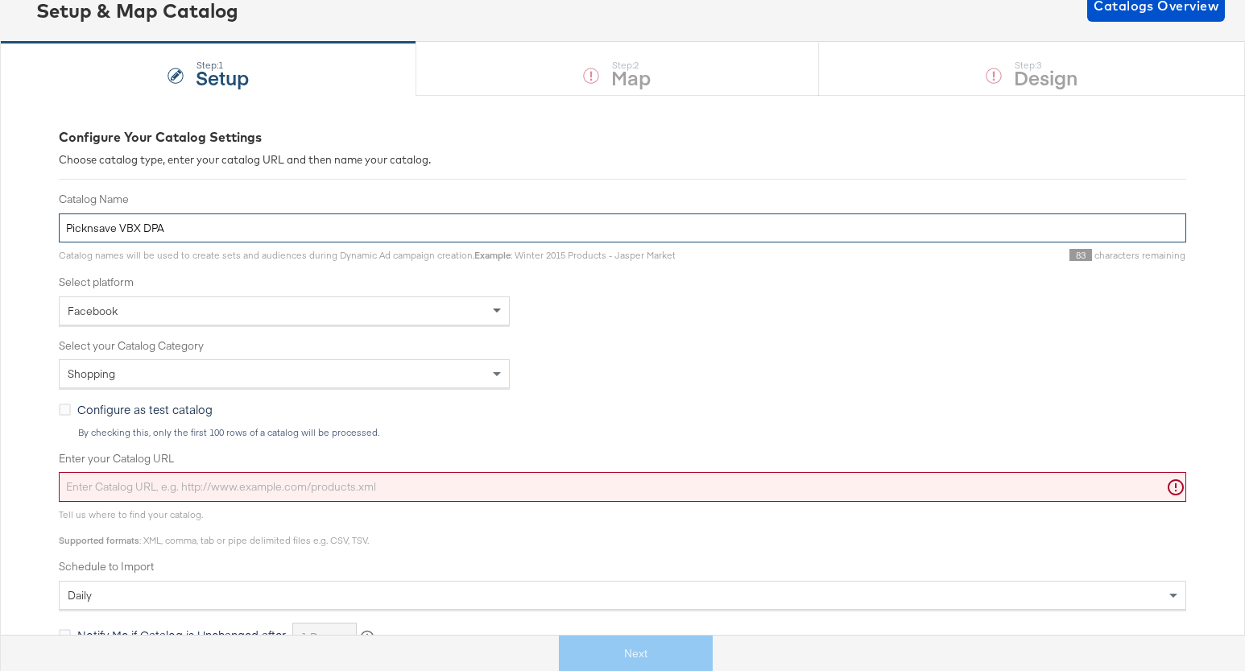
type input "Picknsave VBX DPA"
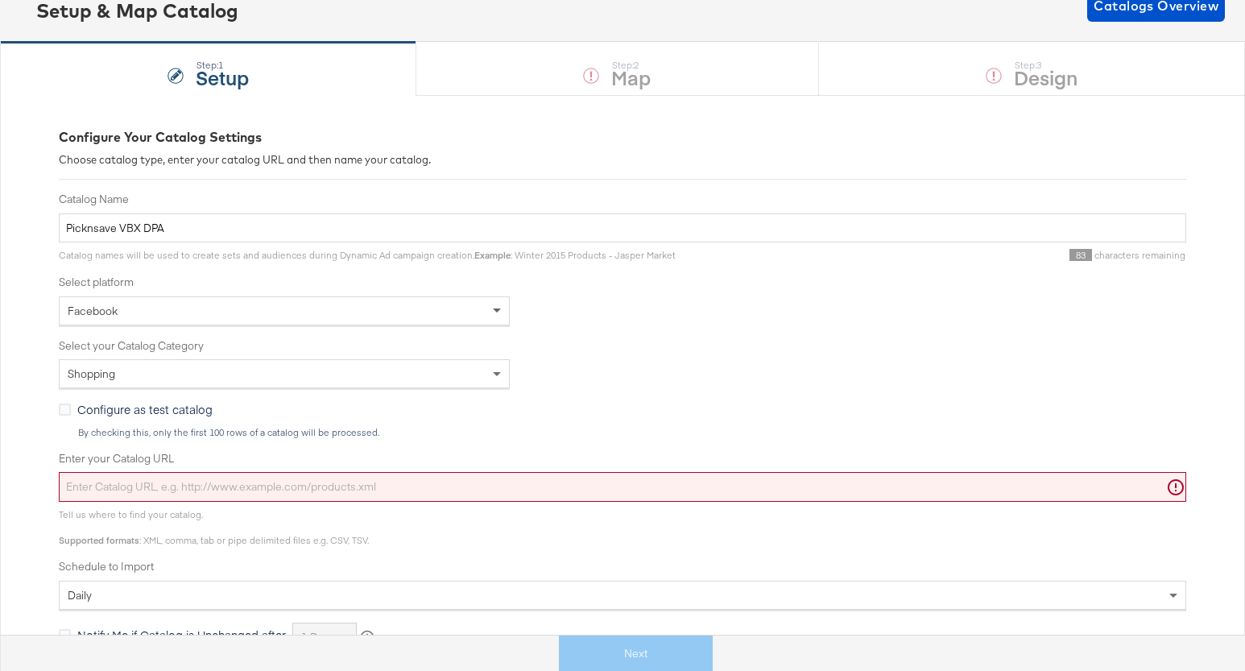
drag, startPoint x: 498, startPoint y: 306, endPoint x: 491, endPoint y: 319, distance: 14.4
click at [495, 309] on span at bounding box center [499, 310] width 20 height 27
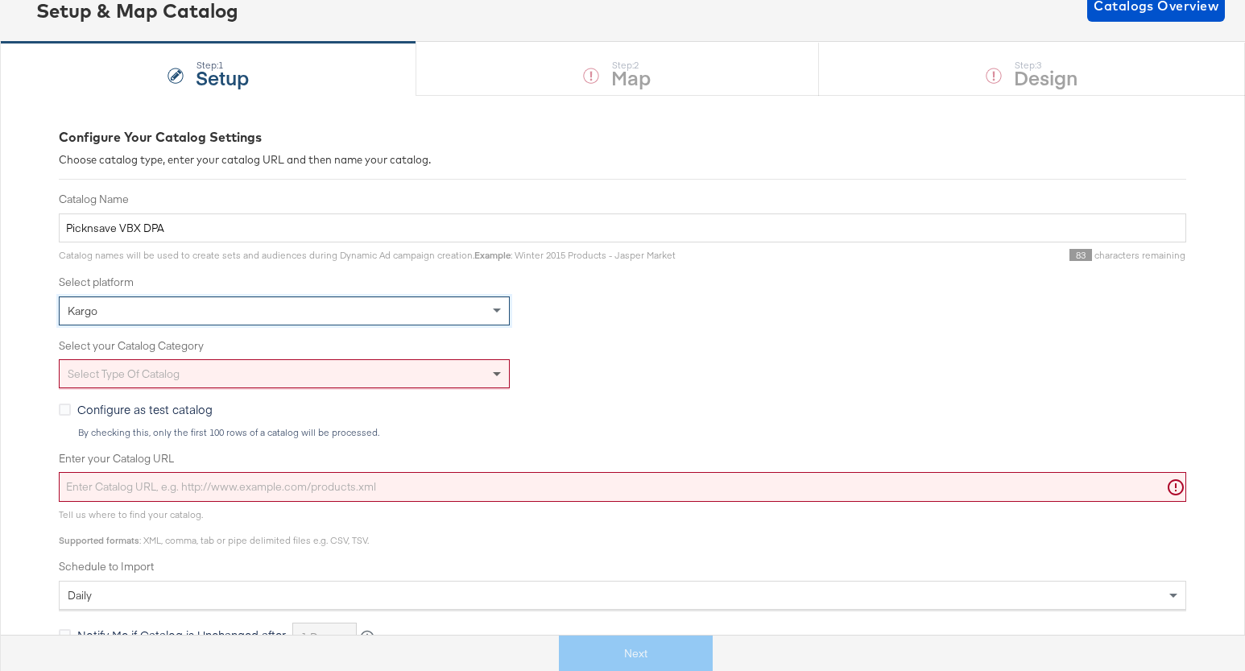
click at [495, 372] on span at bounding box center [497, 375] width 8 height 6
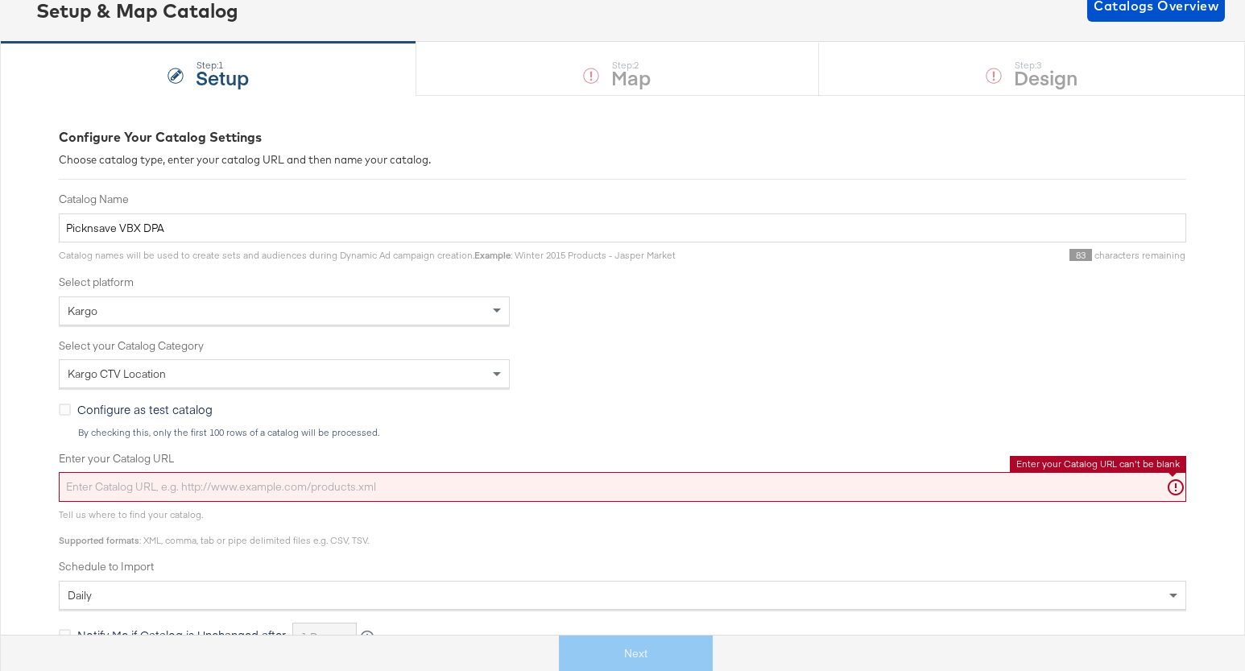
click at [450, 488] on input "Enter your Catalog URL" at bounding box center [622, 487] width 1127 height 30
paste input "https://ace.stitcherads.com/exports/1426/kargo/retail/kargo-retail/export.tsv.gz"
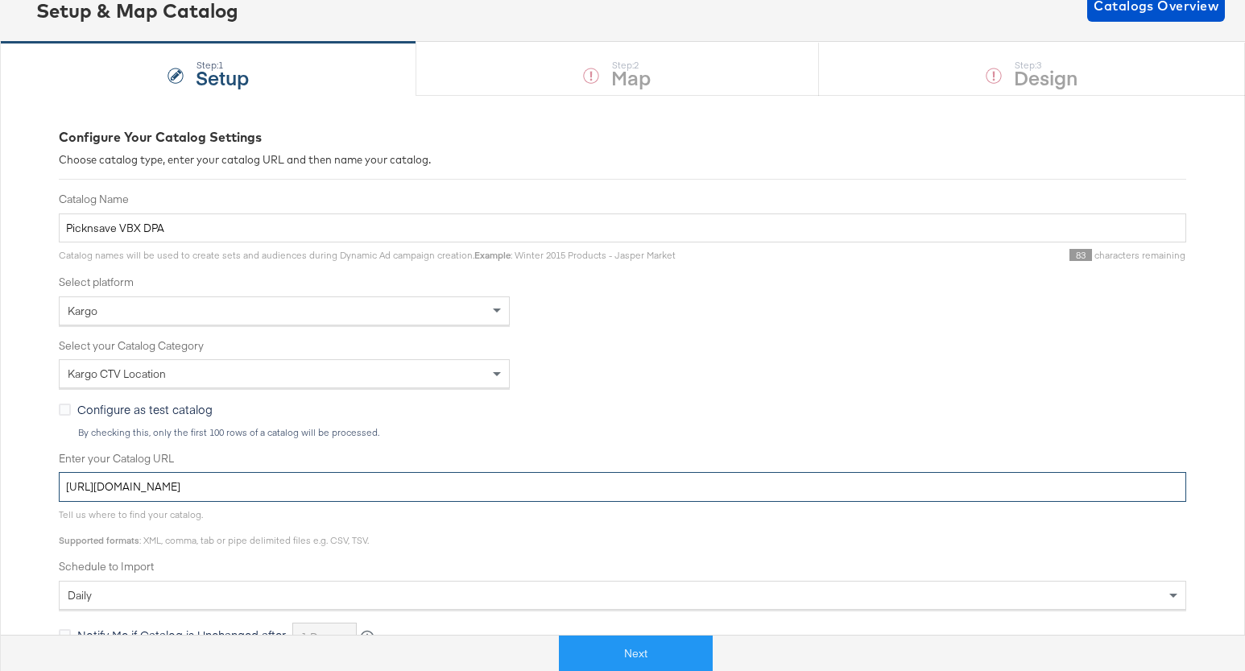
type input "https://ace.stitcherads.com/exports/1426/kargo/retail/kargo-retail/export.tsv.gz"
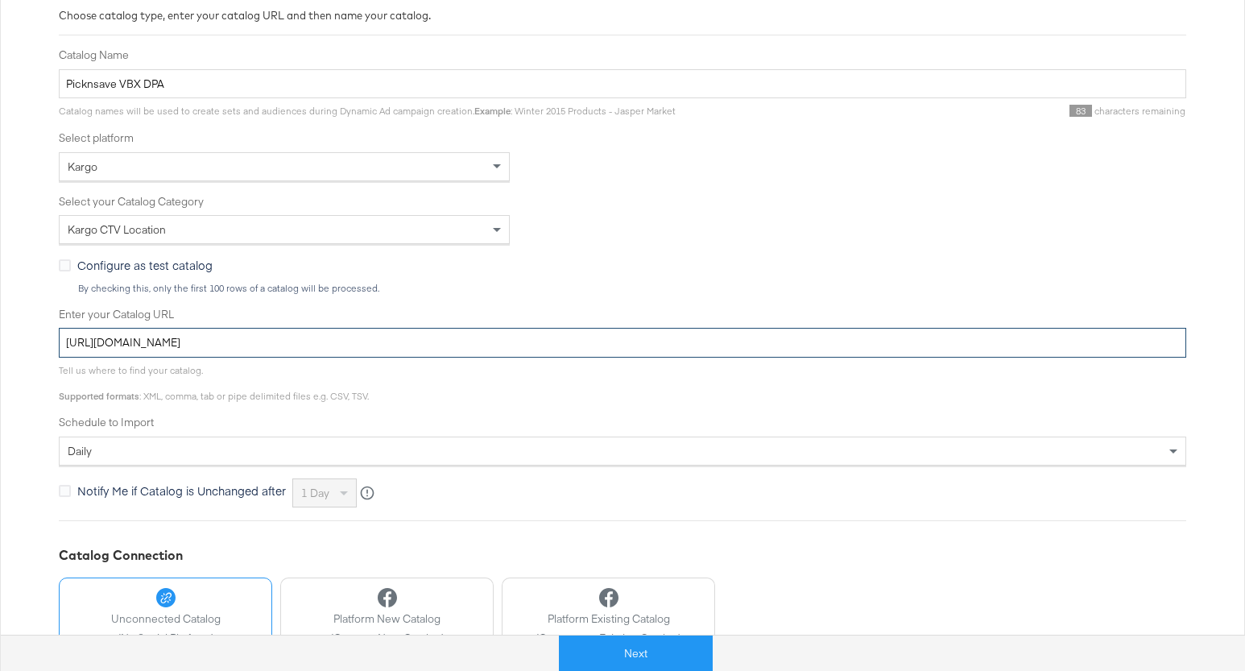
scroll to position [354, 0]
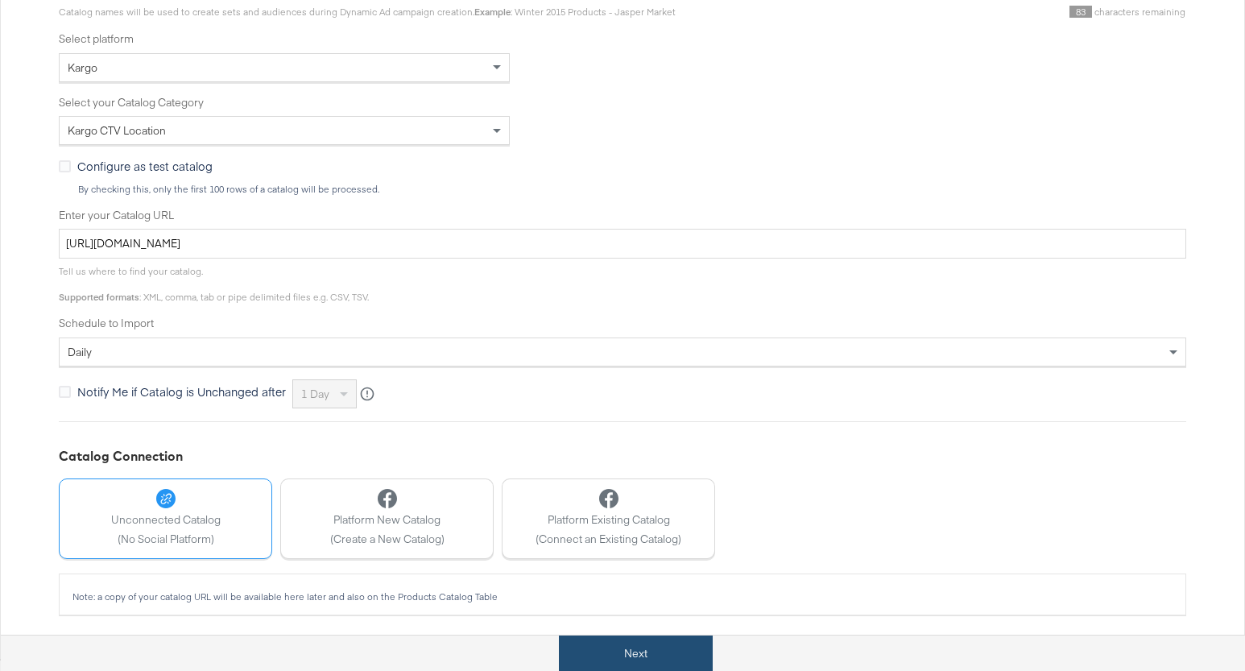
click at [678, 649] on button "Next" at bounding box center [636, 653] width 154 height 36
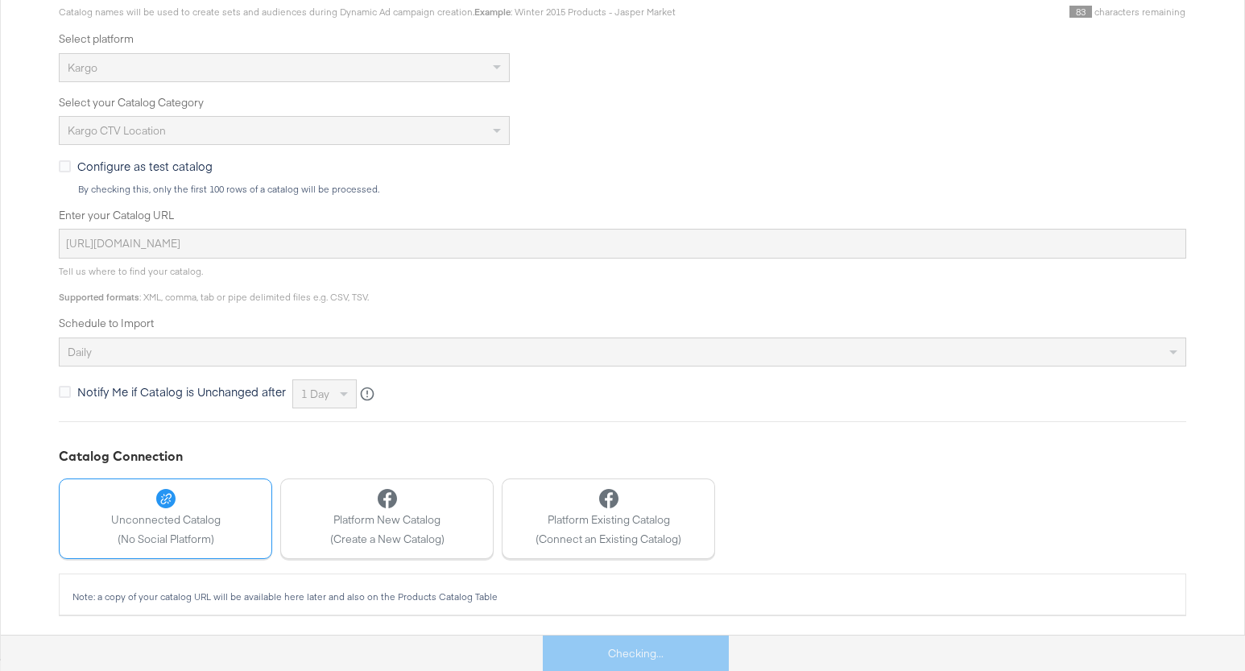
scroll to position [0, 0]
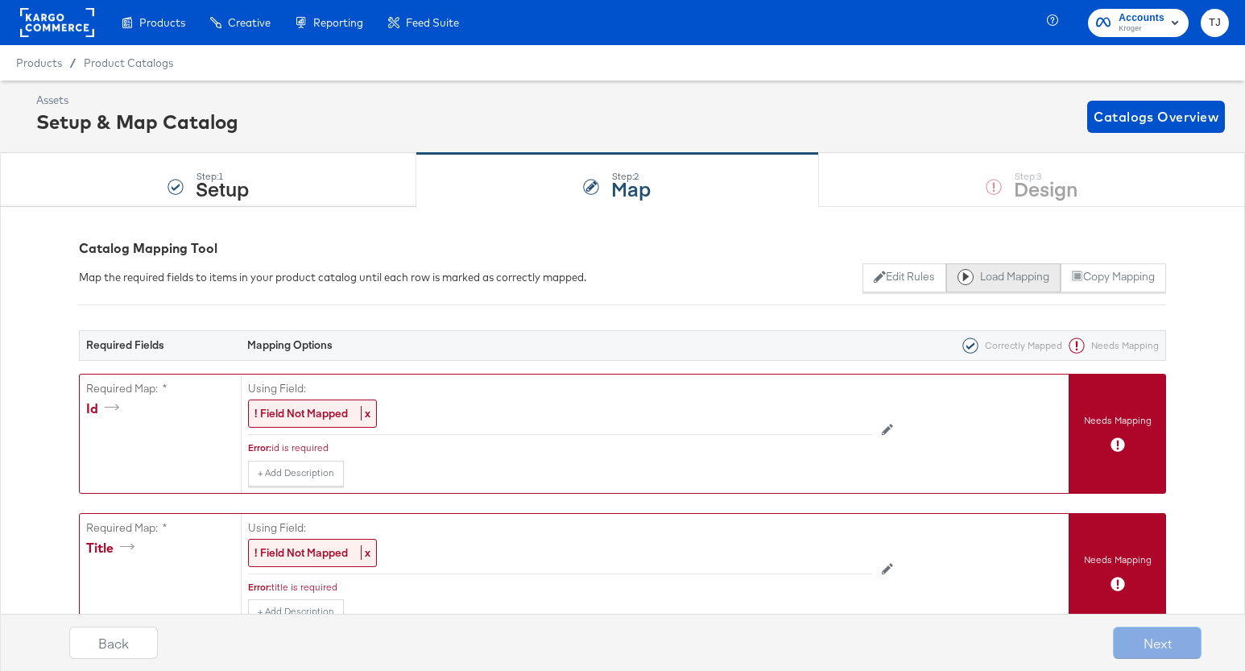
click at [1009, 274] on button "Load Mapping" at bounding box center [1003, 277] width 114 height 29
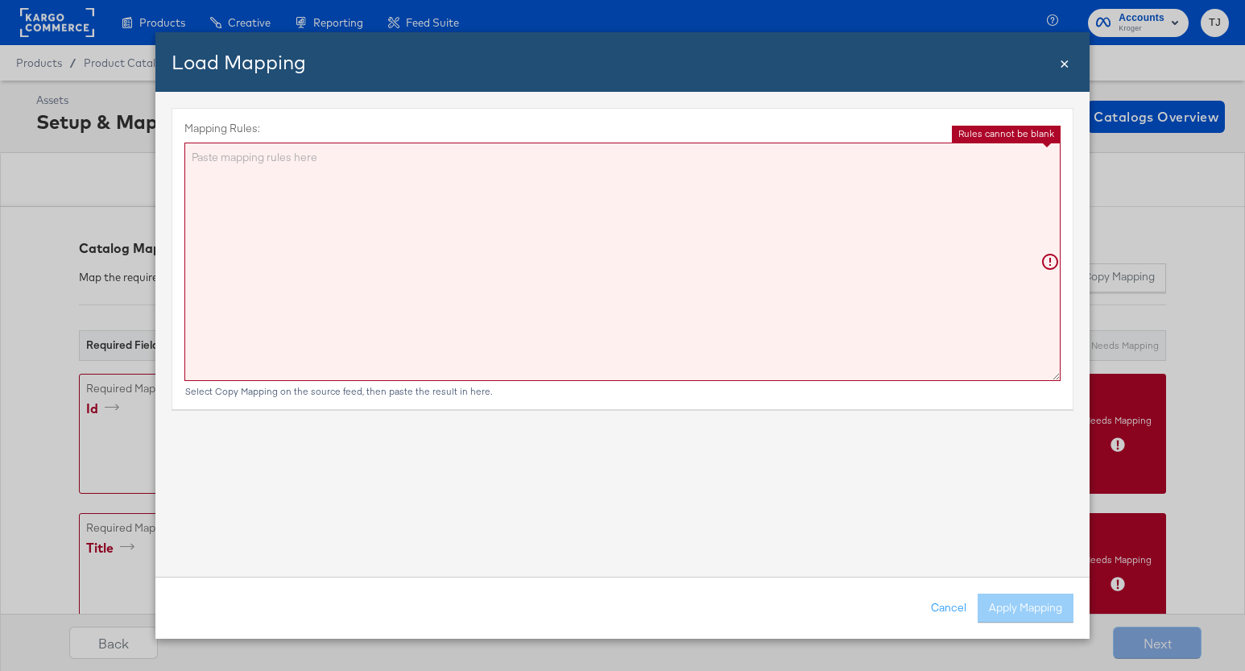
click at [473, 199] on textarea "Mapping Rules:" at bounding box center [622, 262] width 876 height 238
paste textarea "{"id":"{{{\"ID\"}}}","title":"{{{\"Name\"}}}","description":"{{{\"description\"…"
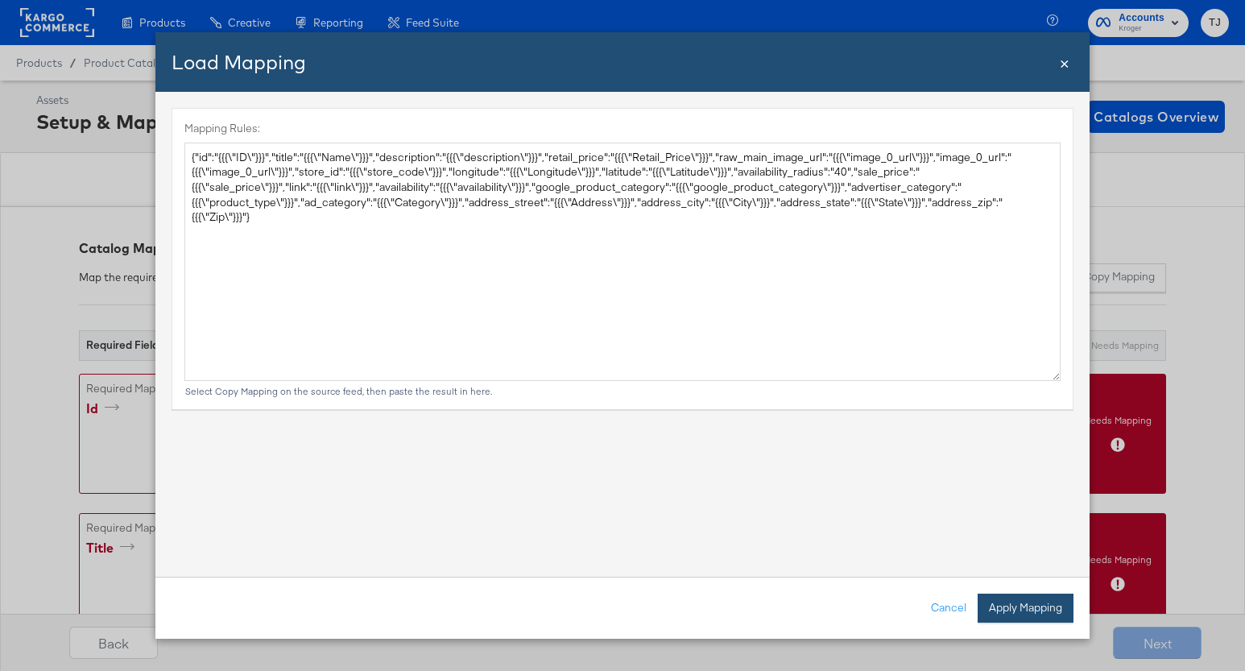
type textarea "{ "id": "{{{\"ID\"}}}", "title": "{{{\"Name\"}}}", "description": "{{{\"descrip…"
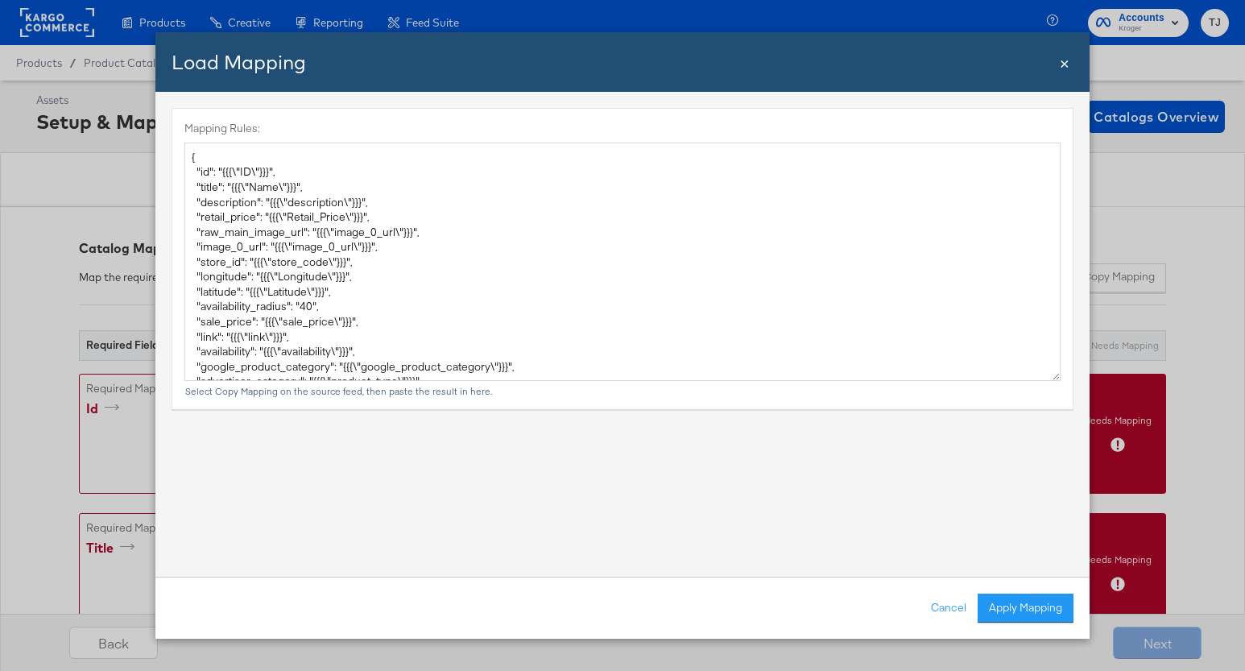
click at [1058, 604] on button "Apply Mapping" at bounding box center [1025, 607] width 96 height 29
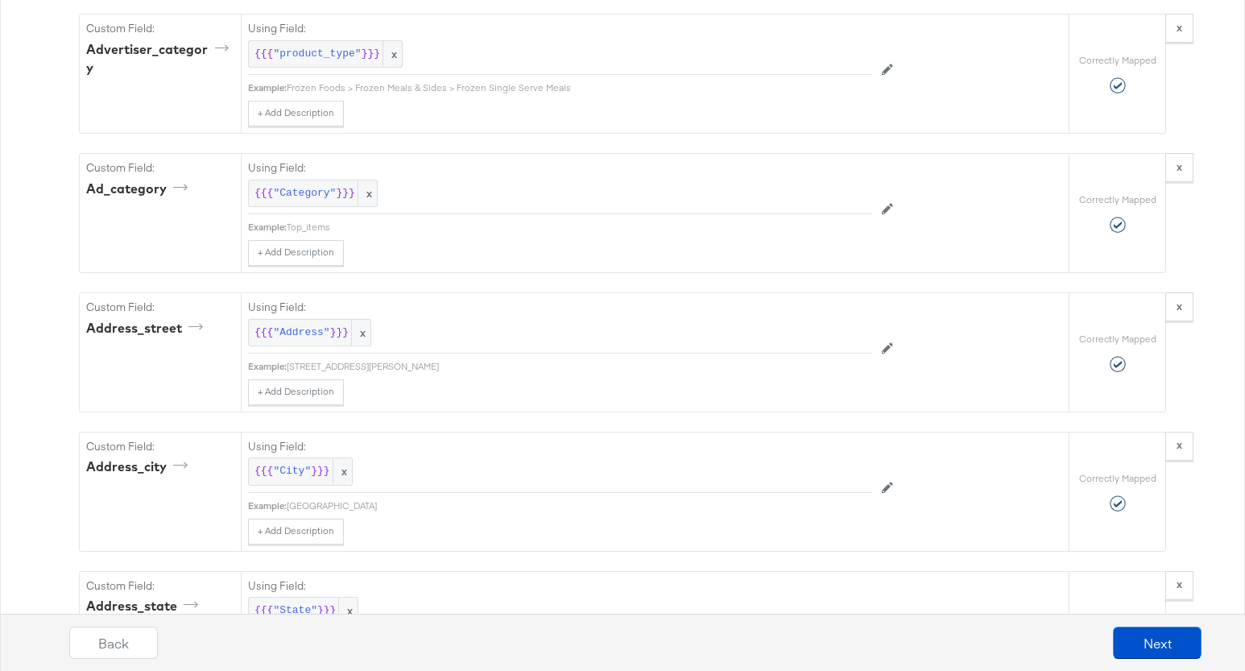
scroll to position [2705, 0]
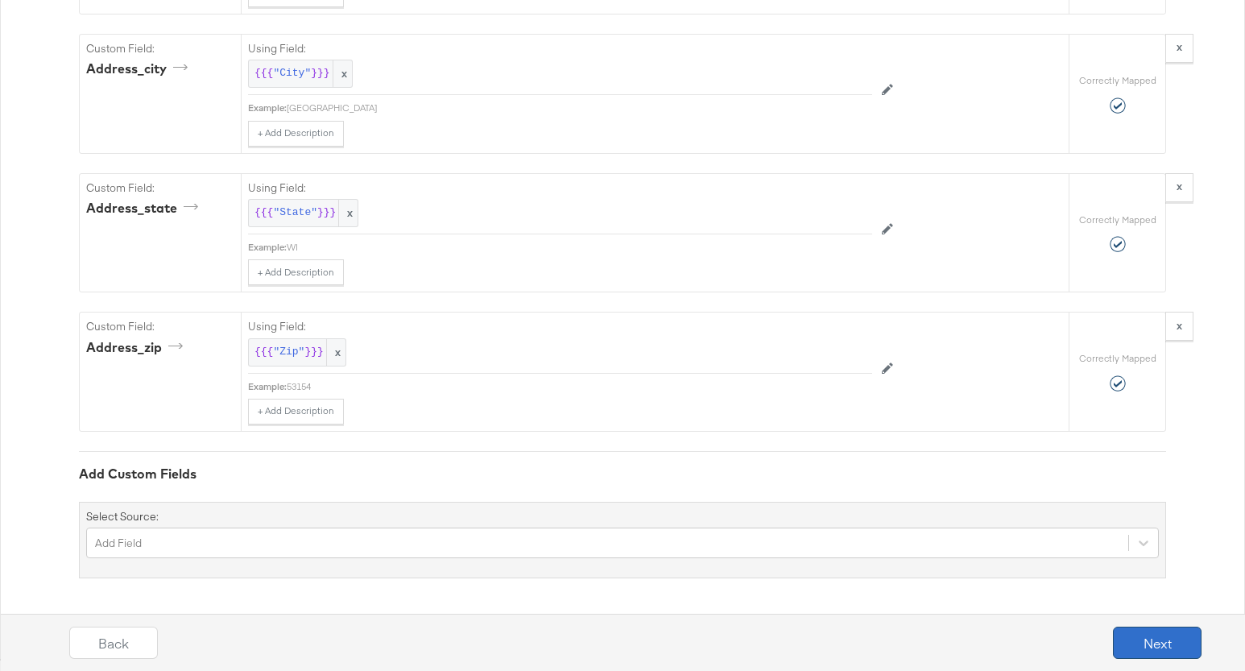
click at [1183, 645] on button "Next" at bounding box center [1157, 642] width 89 height 32
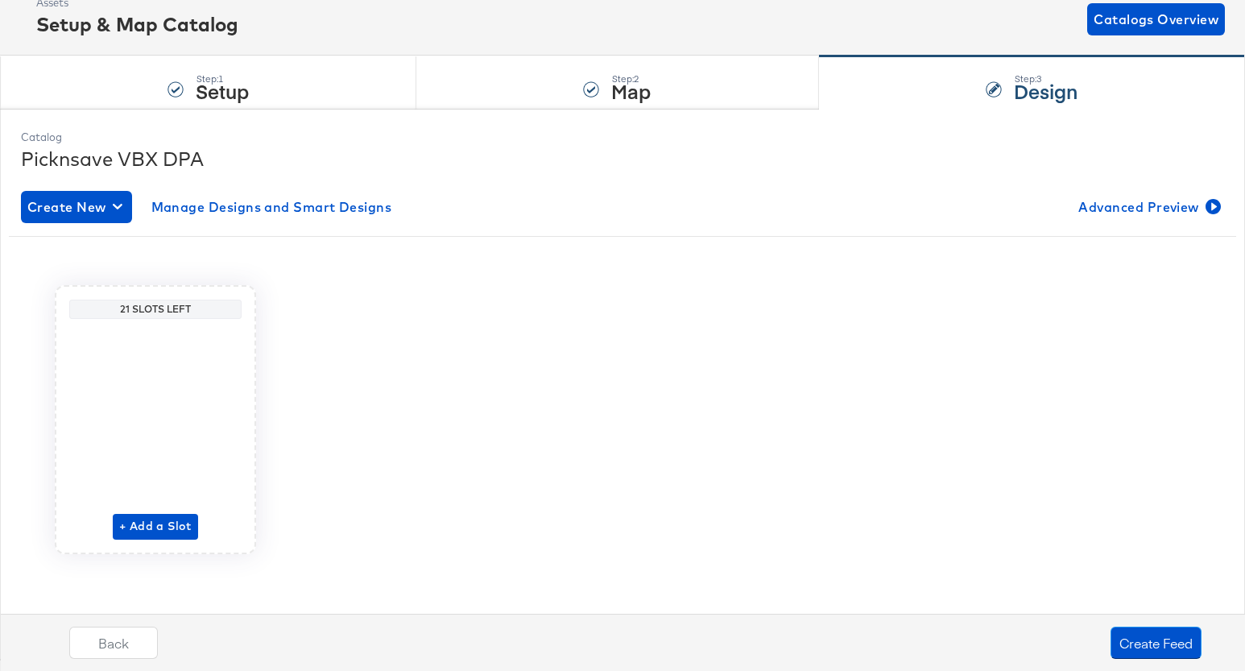
scroll to position [0, 0]
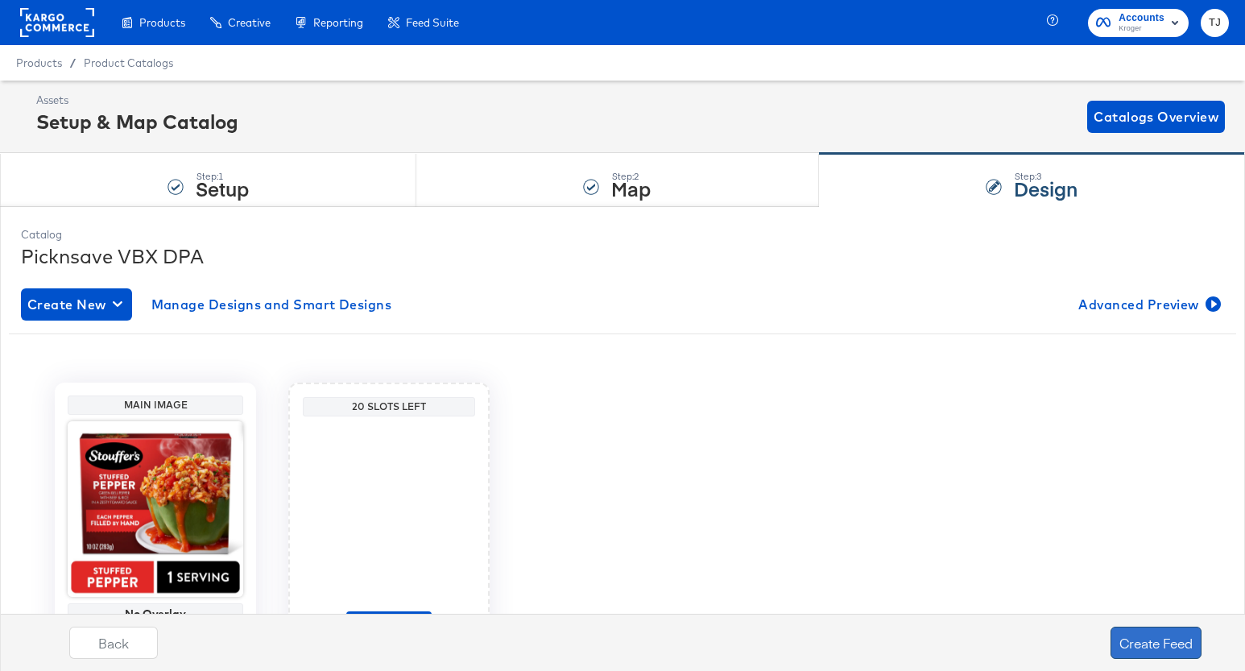
click at [1176, 645] on button "Create Feed" at bounding box center [1155, 642] width 91 height 32
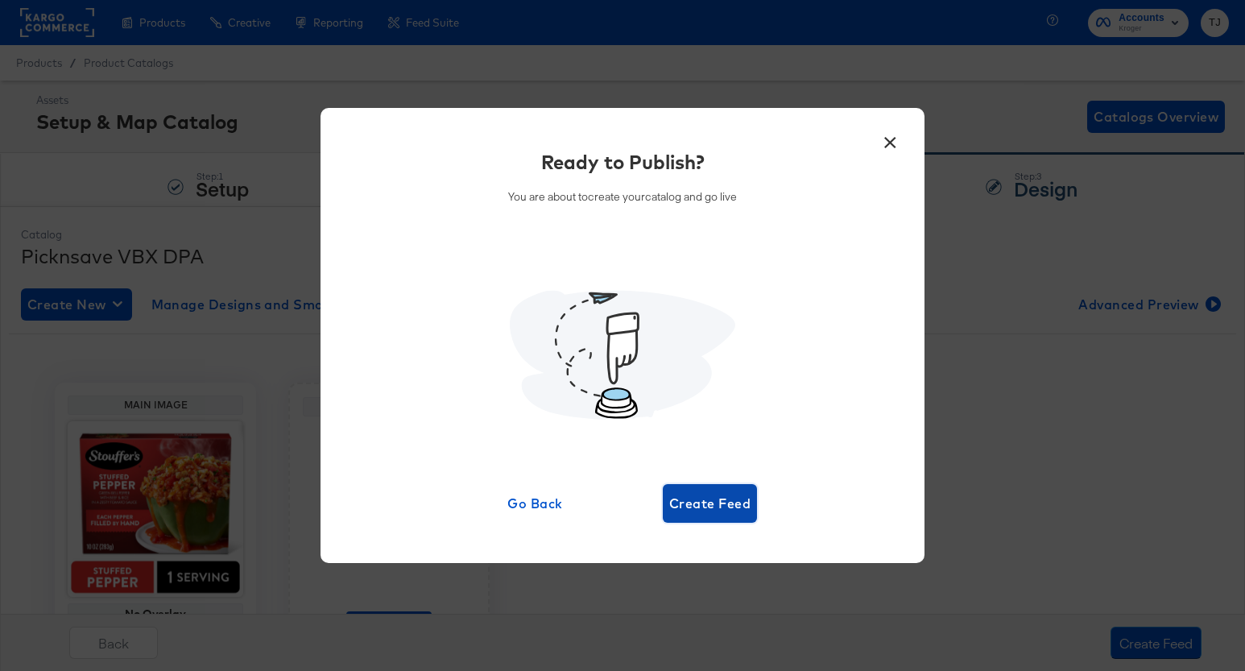
click at [748, 506] on span "Create Feed" at bounding box center [709, 503] width 81 height 23
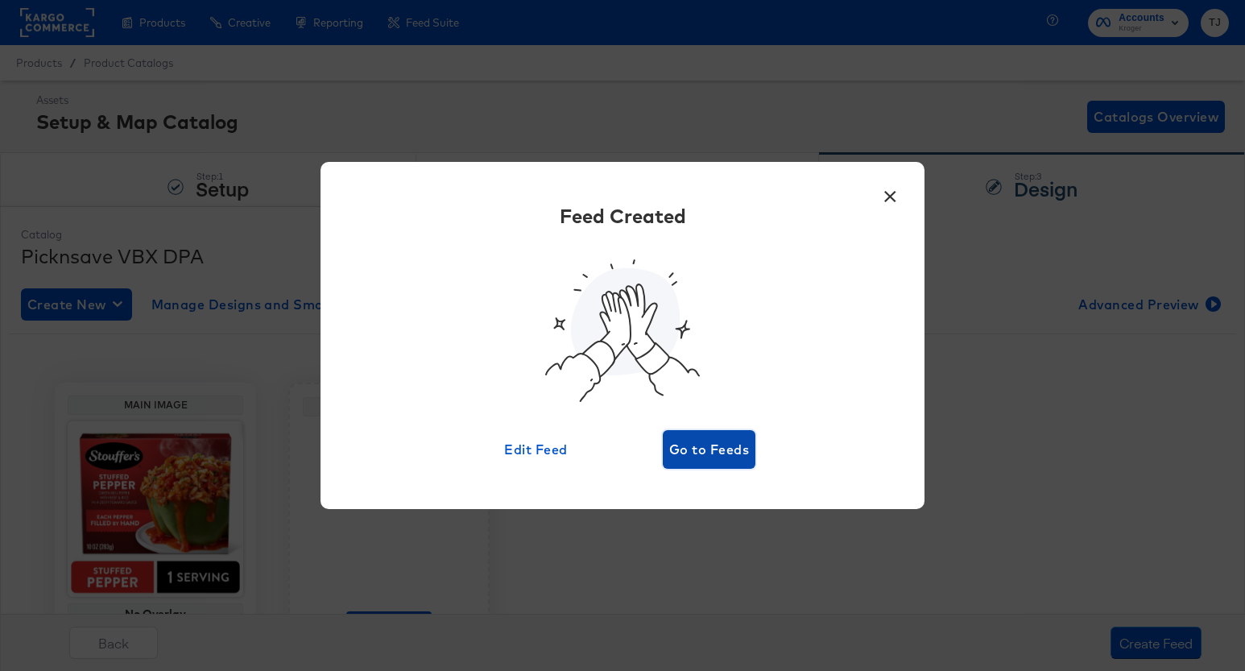
click at [705, 447] on span "Go to Feeds" at bounding box center [709, 449] width 80 height 23
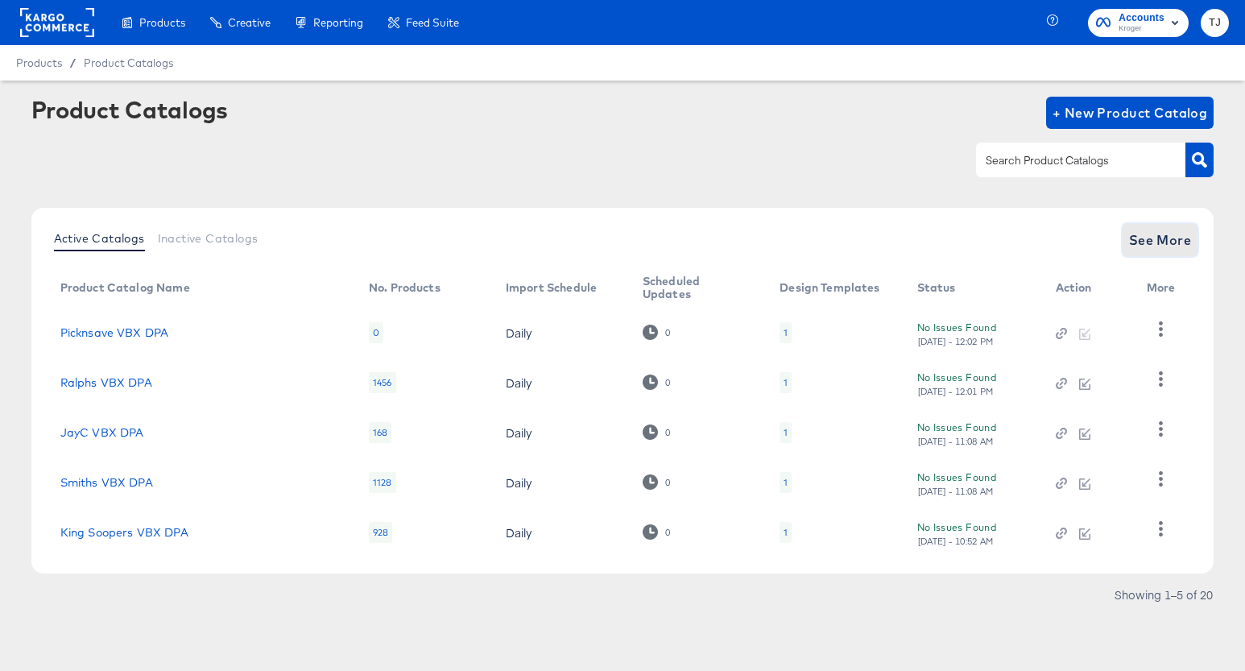
click at [1156, 239] on span "See More" at bounding box center [1160, 240] width 63 height 23
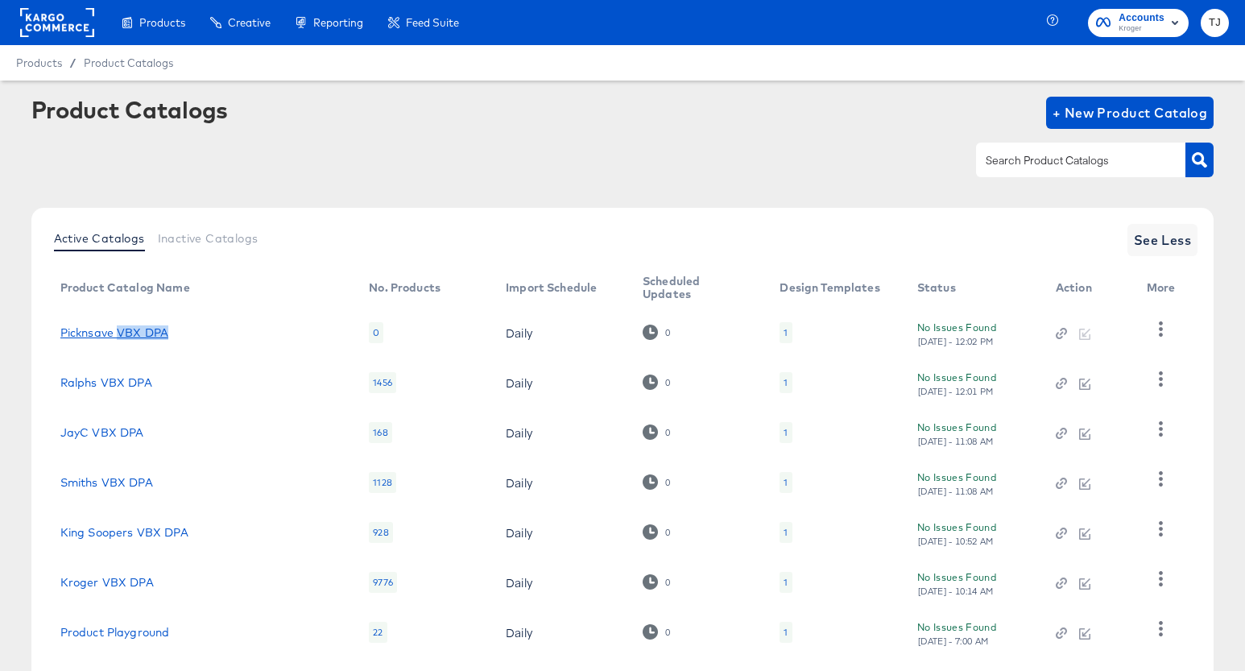
drag, startPoint x: 178, startPoint y: 336, endPoint x: 119, endPoint y: 333, distance: 58.9
click at [119, 333] on div "Picknsave VBX DPA" at bounding box center [198, 332] width 277 height 13
copy link "VBX DPA"
click at [1084, 113] on span "+ New Product Catalog" at bounding box center [1129, 112] width 155 height 23
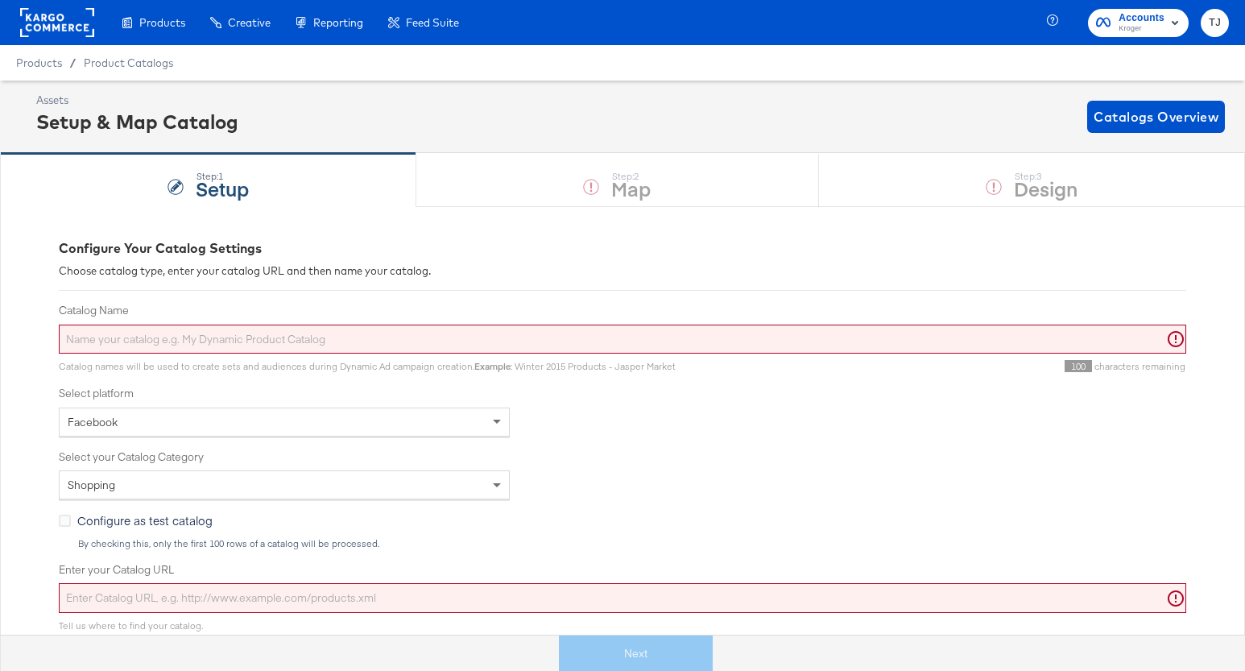
click at [279, 349] on input "Catalog Name" at bounding box center [622, 339] width 1127 height 30
paste input "VBX DPA"
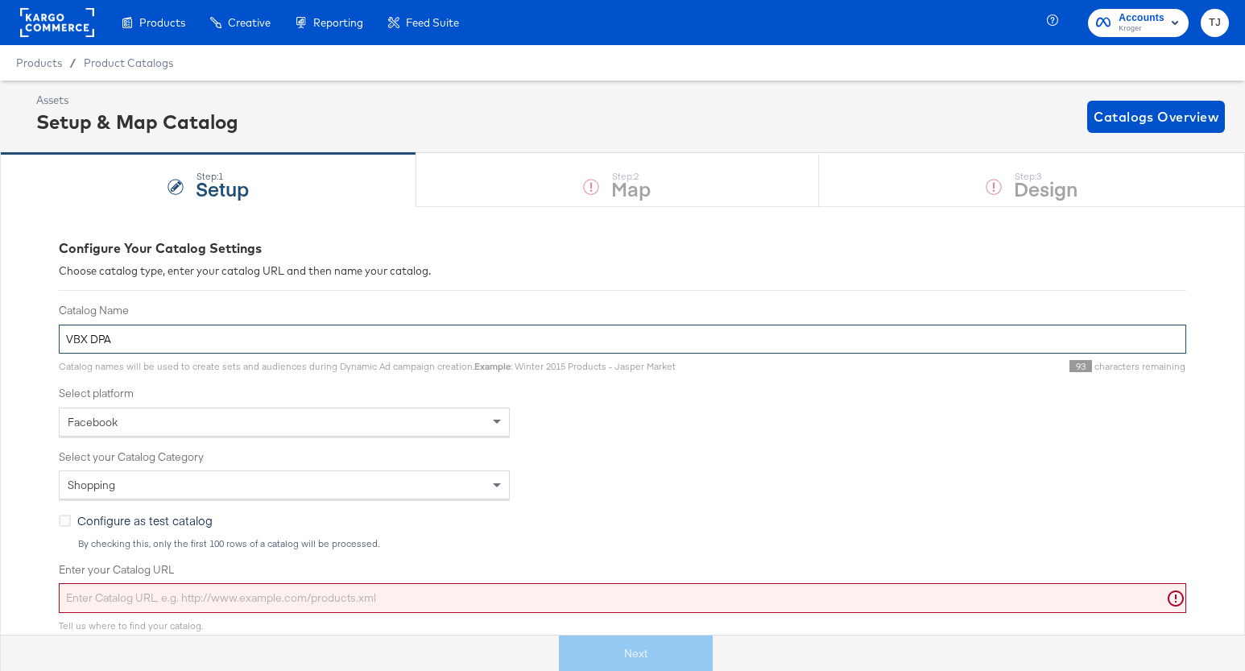
click at [65, 337] on input "VBX DPA" at bounding box center [622, 339] width 1127 height 30
paste input "Gerbes"
click at [87, 334] on input "Gerbes VBX DPA" at bounding box center [622, 339] width 1127 height 30
type input "Gerbes VBX DPA"
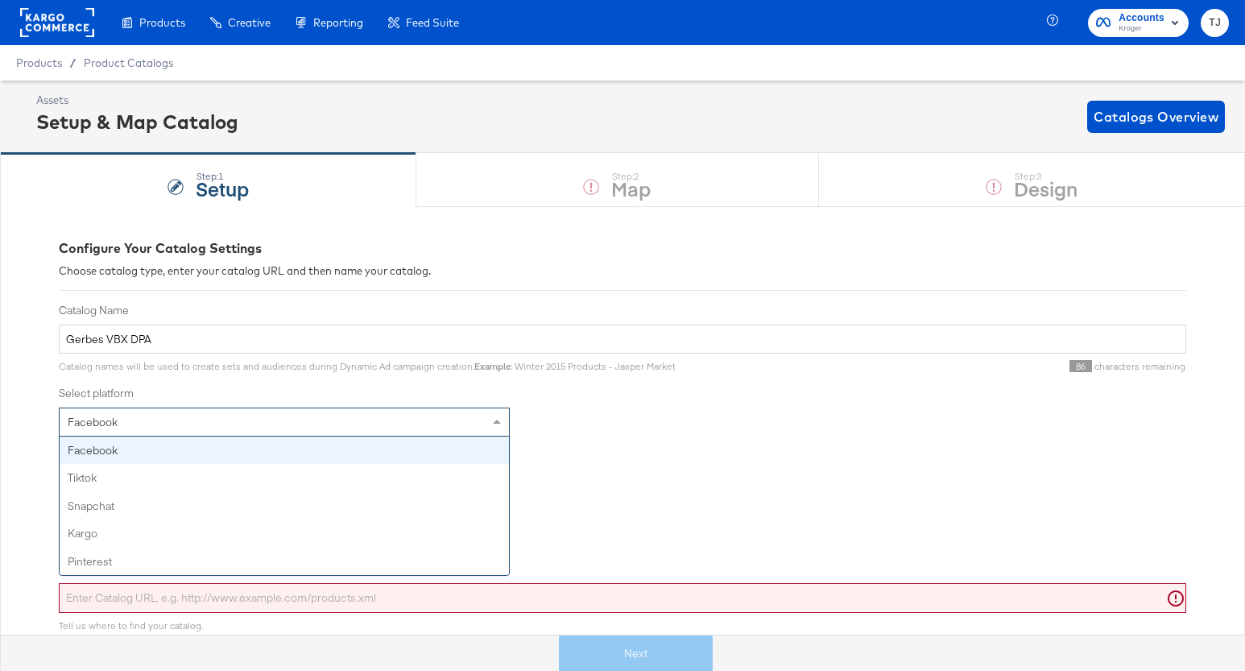
click at [457, 423] on div "Facebook" at bounding box center [284, 421] width 449 height 27
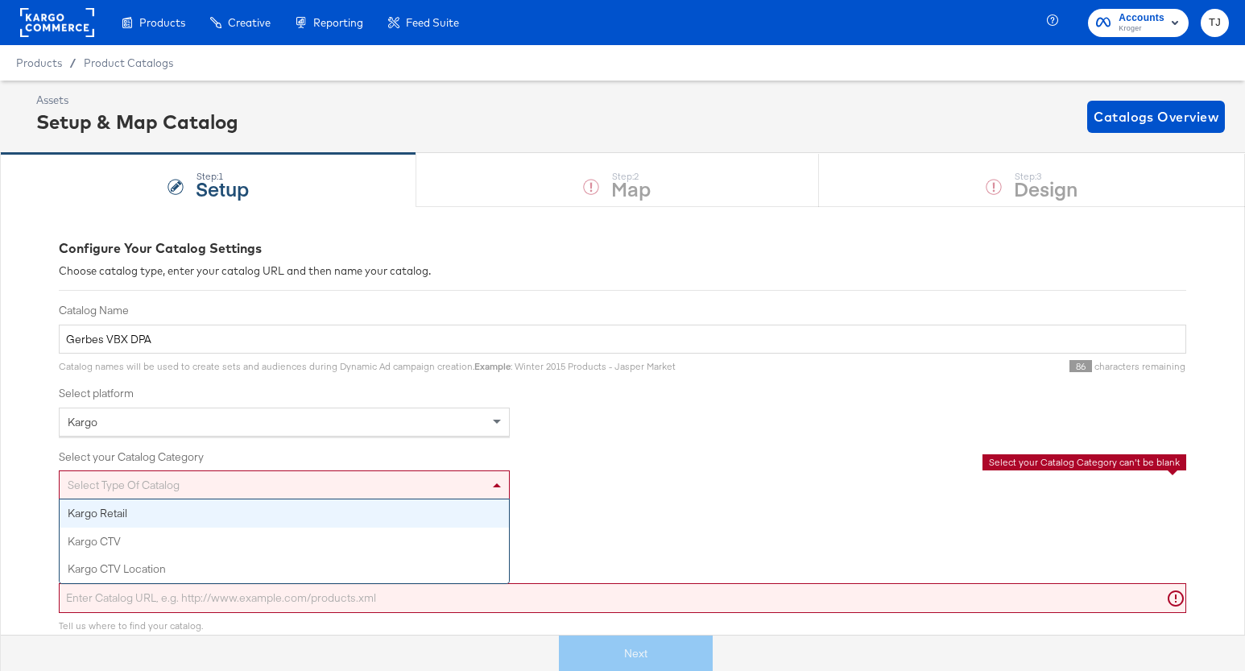
click at [465, 490] on div "Select type of catalog" at bounding box center [284, 484] width 449 height 27
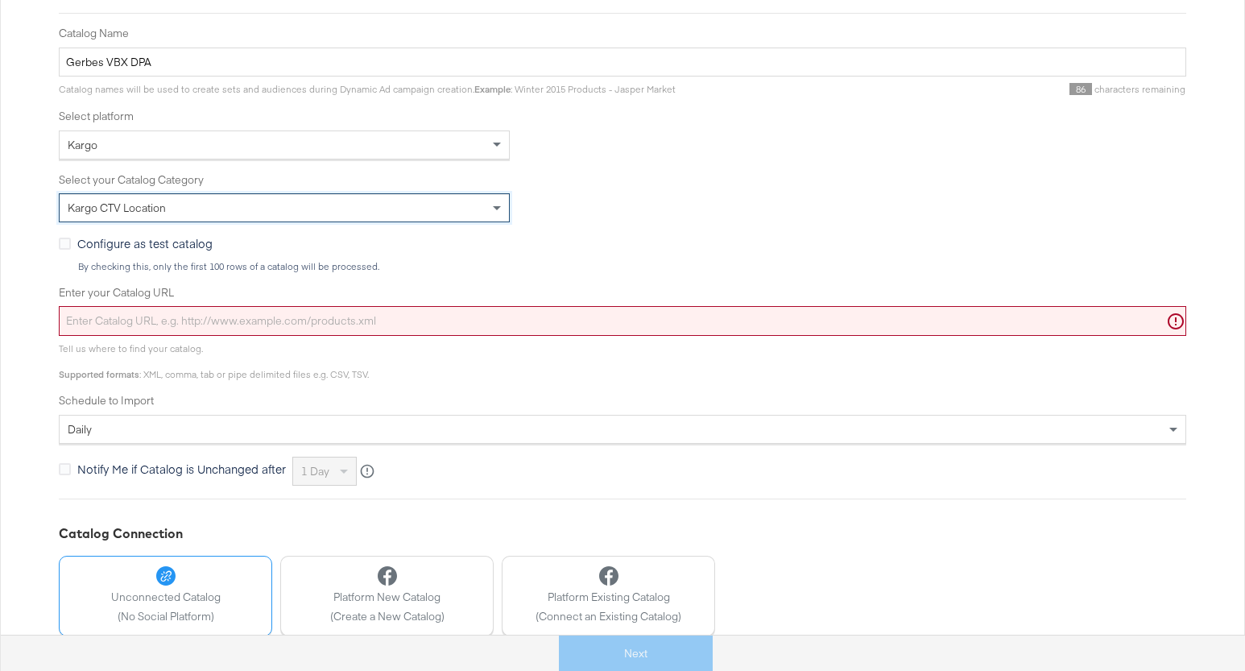
scroll to position [279, 0]
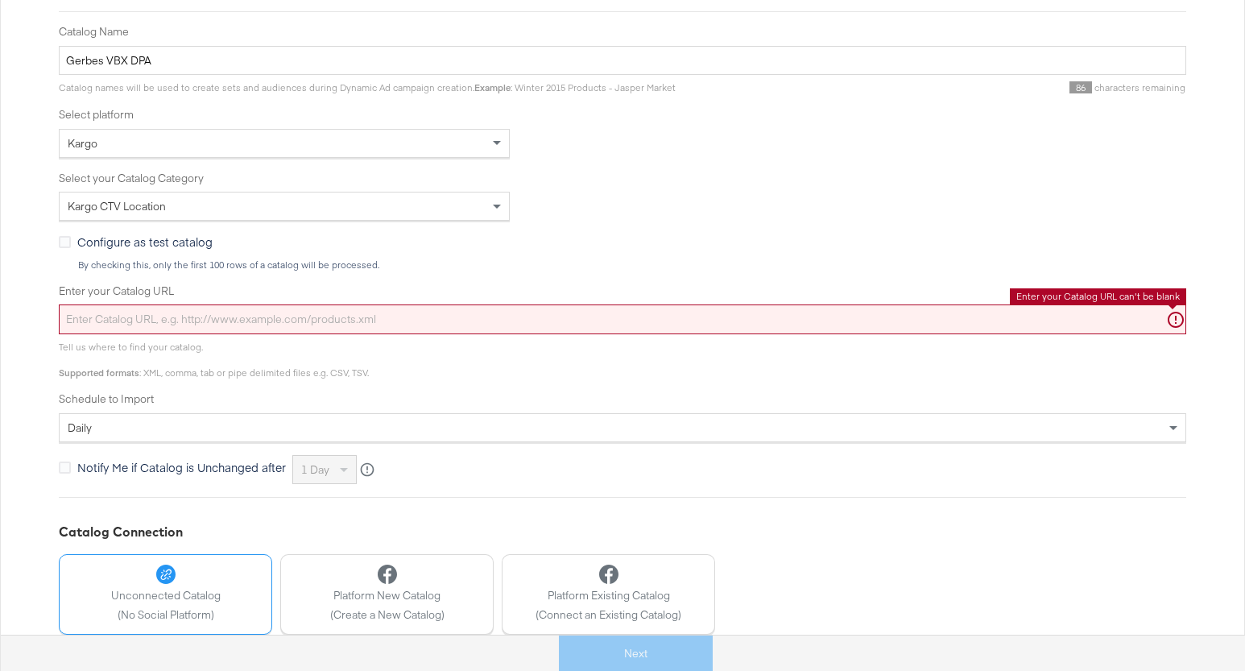
click at [486, 318] on input "Enter your Catalog URL" at bounding box center [622, 319] width 1127 height 30
paste input "https://ace.stitcherads.com/exports/1427/kargo/retail/kargo-retail/export.tsv.gz"
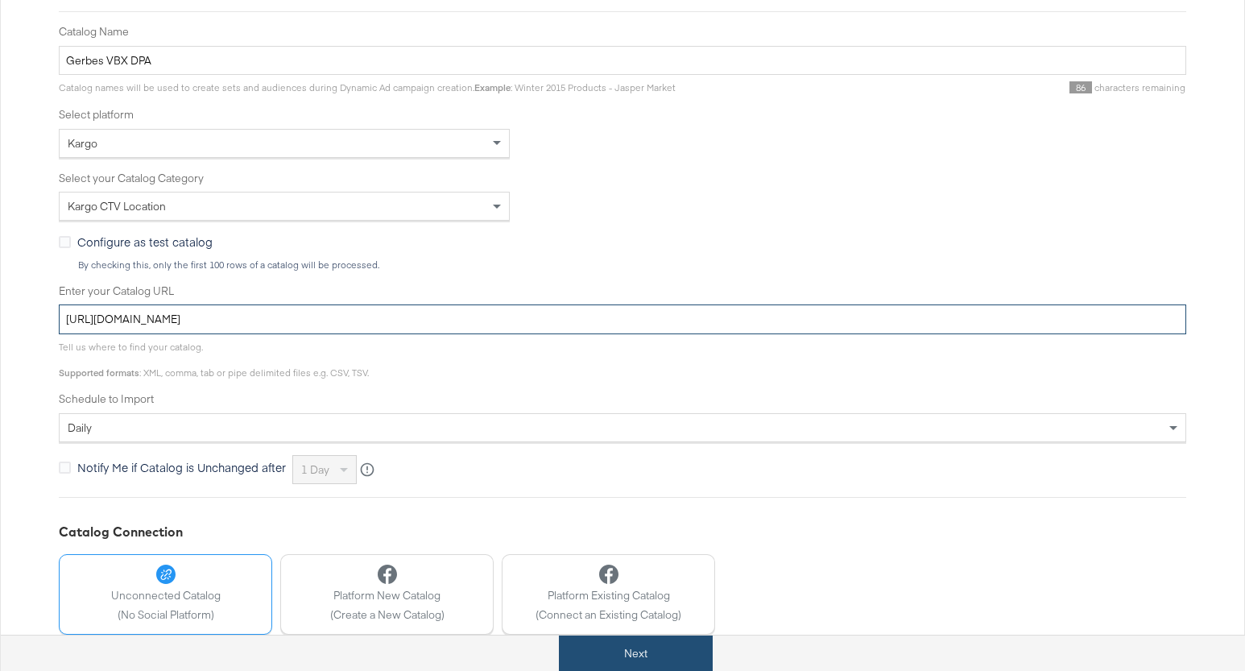
type input "https://ace.stitcherads.com/exports/1427/kargo/retail/kargo-retail/export.tsv.gz"
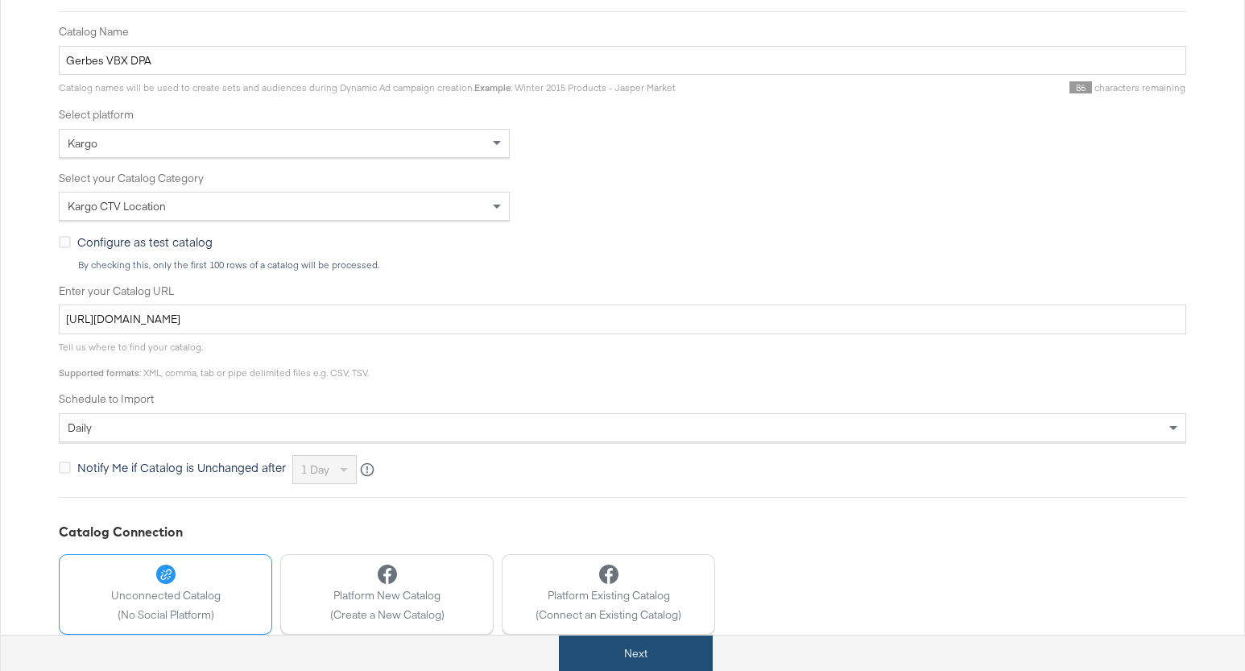
click at [690, 655] on button "Next" at bounding box center [636, 653] width 154 height 36
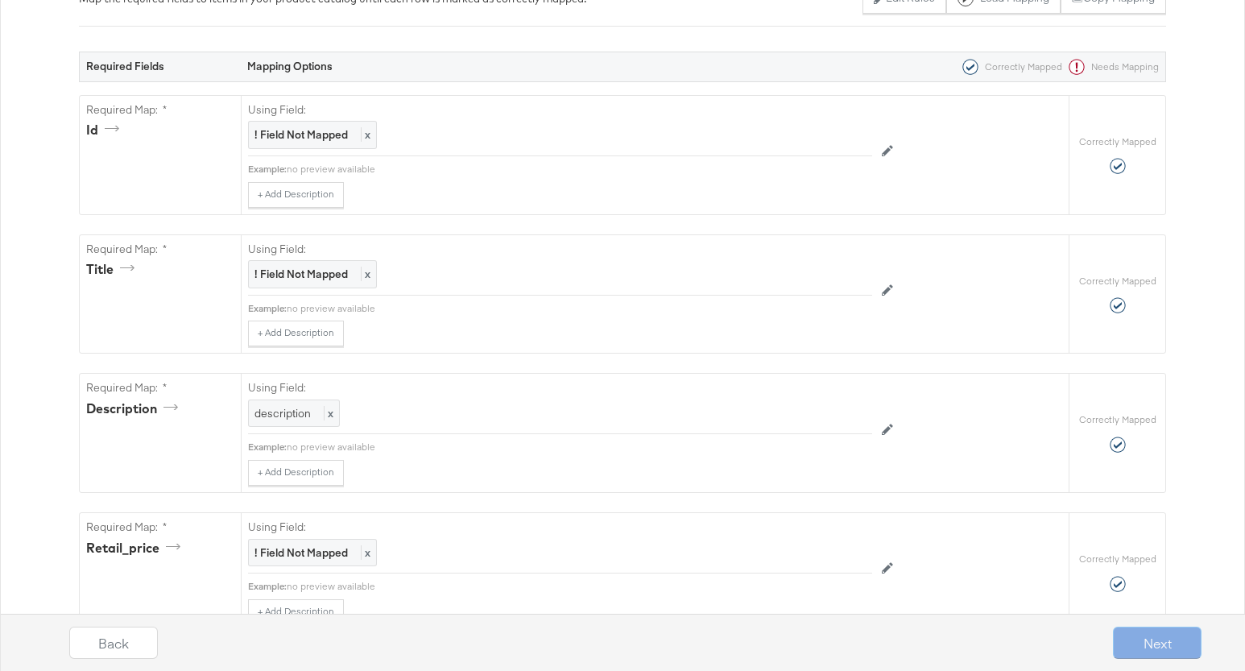
scroll to position [0, 0]
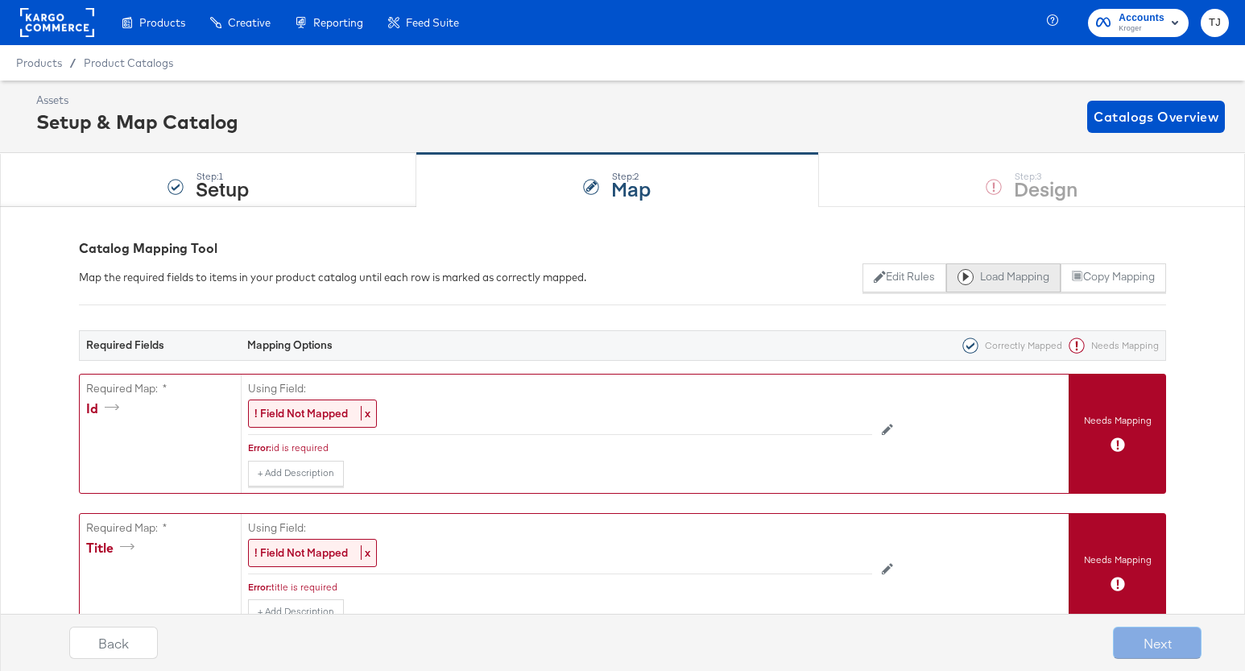
click at [1010, 282] on button "Load Mapping" at bounding box center [1003, 277] width 114 height 29
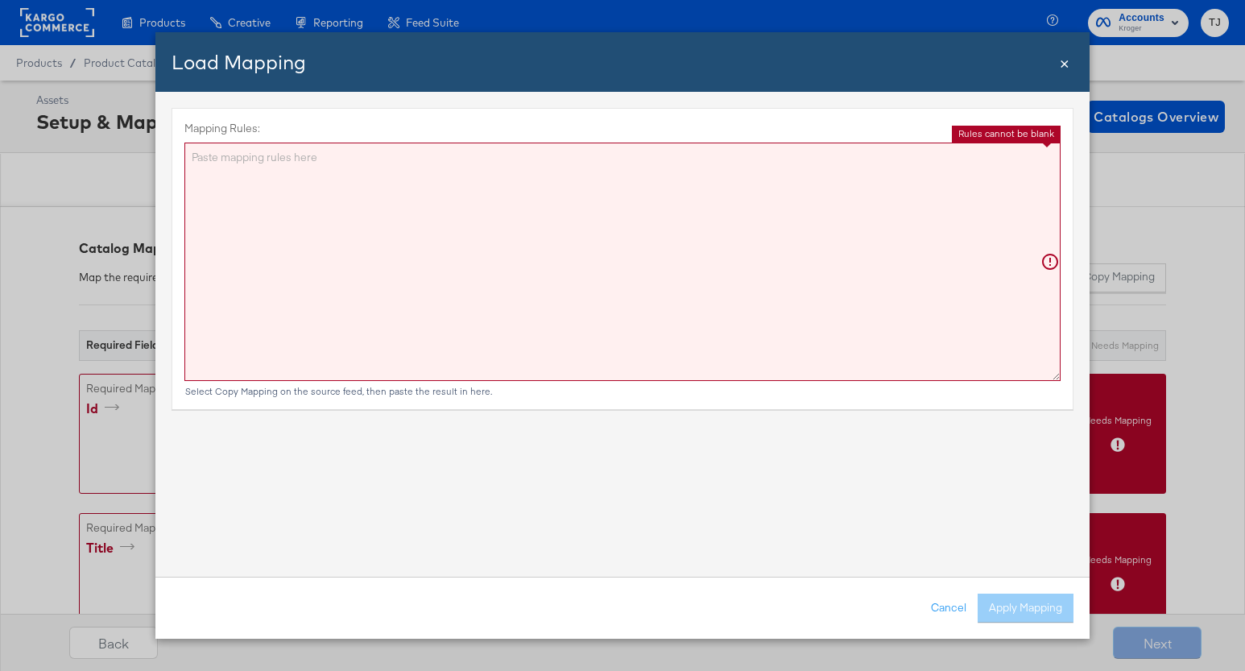
click at [1011, 282] on textarea "Mapping Rules:" at bounding box center [622, 262] width 876 height 238
click at [728, 263] on textarea "Mapping Rules:" at bounding box center [622, 262] width 876 height 238
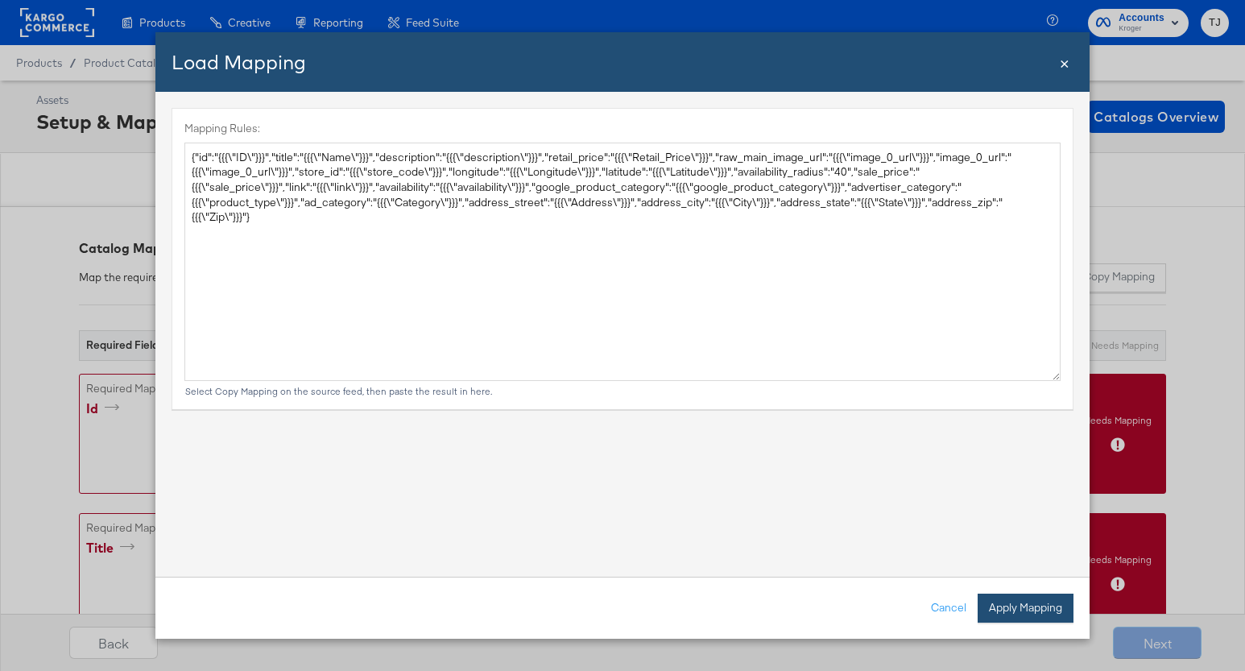
type textarea "{ "id": "{{{\"ID\"}}}", "title": "{{{\"Name\"}}}", "description": "{{{\"descrip…"
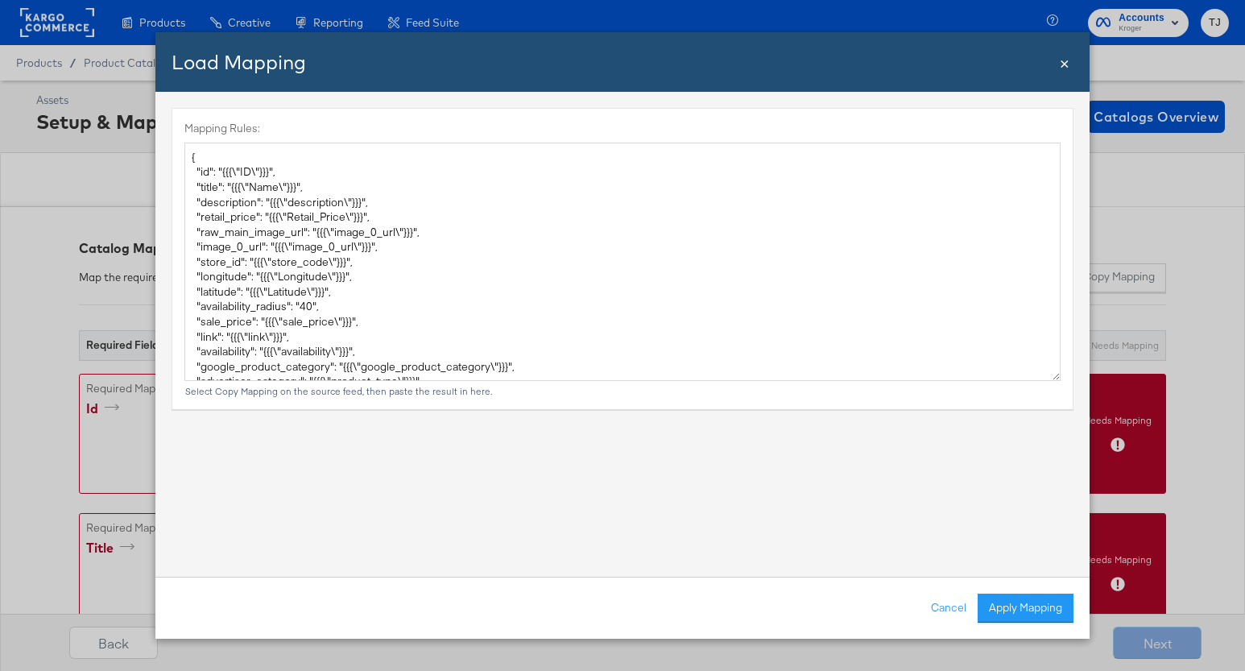
click at [1058, 610] on button "Apply Mapping" at bounding box center [1025, 607] width 96 height 29
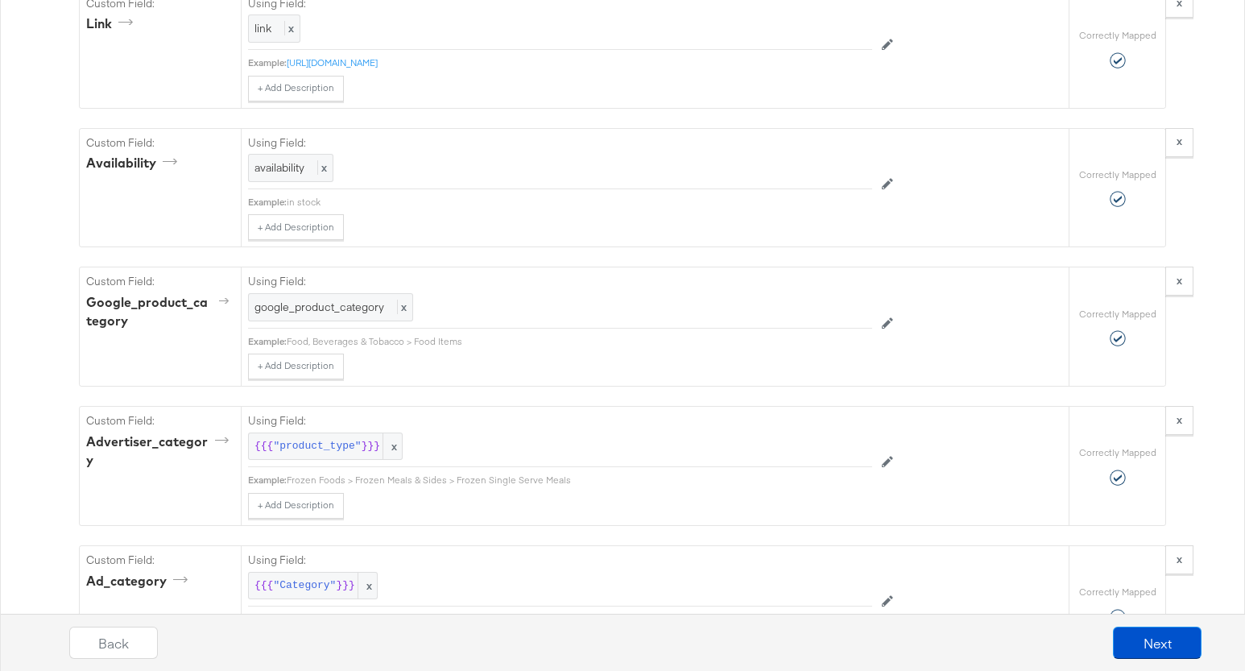
scroll to position [2228, 0]
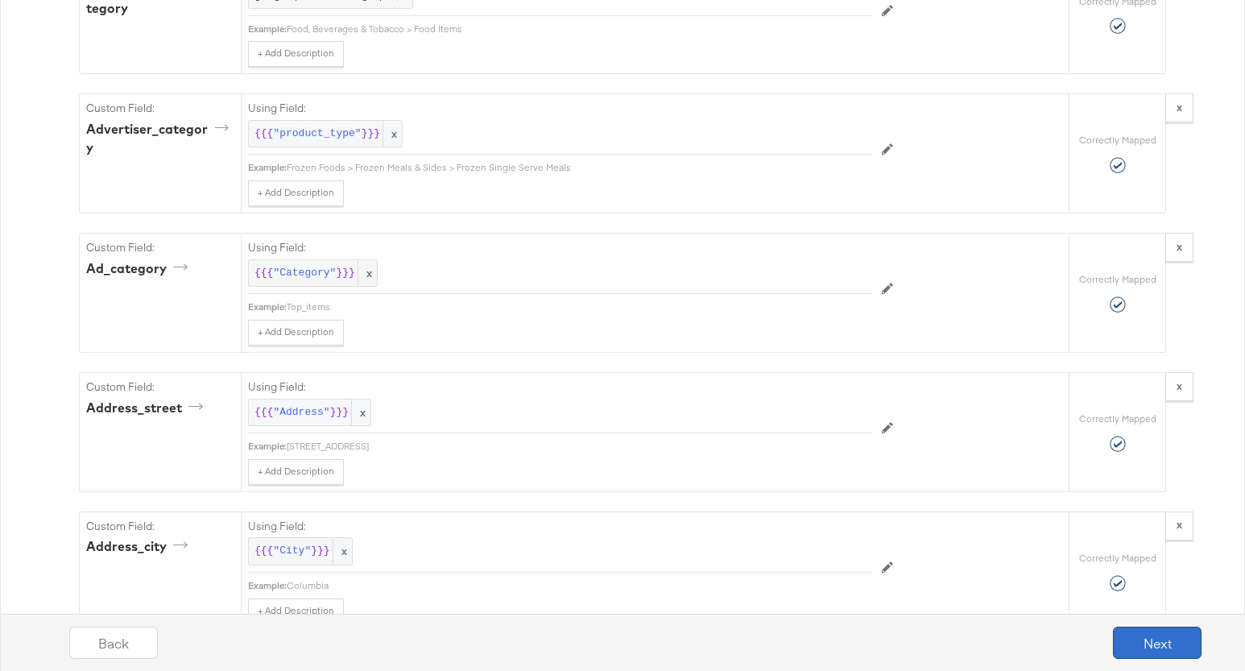
click at [1163, 644] on button "Next" at bounding box center [1157, 642] width 89 height 32
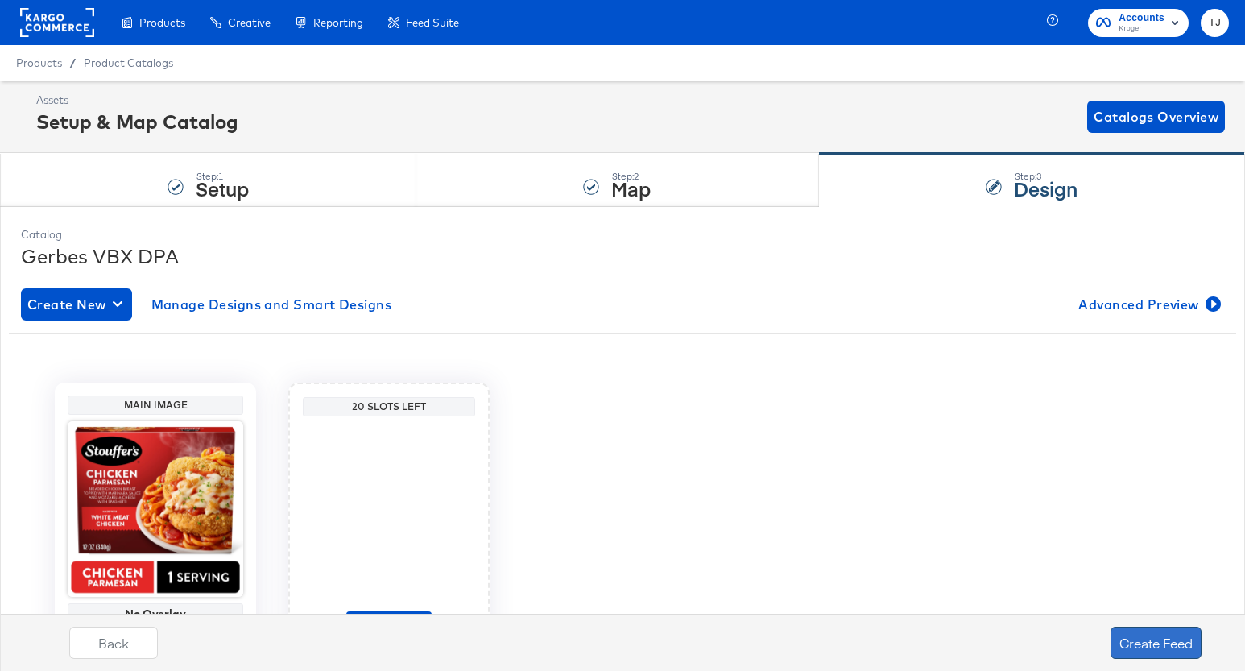
click at [1151, 646] on button "Create Feed" at bounding box center [1155, 642] width 91 height 32
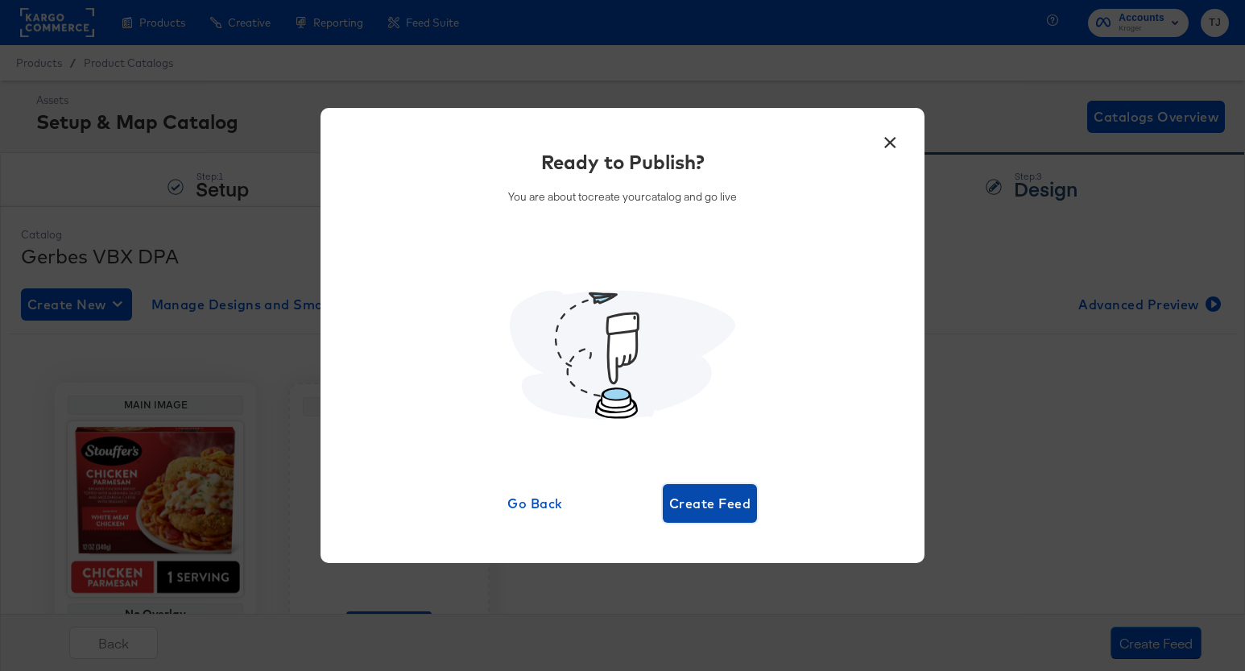
click at [719, 503] on span "Create Feed" at bounding box center [709, 503] width 81 height 23
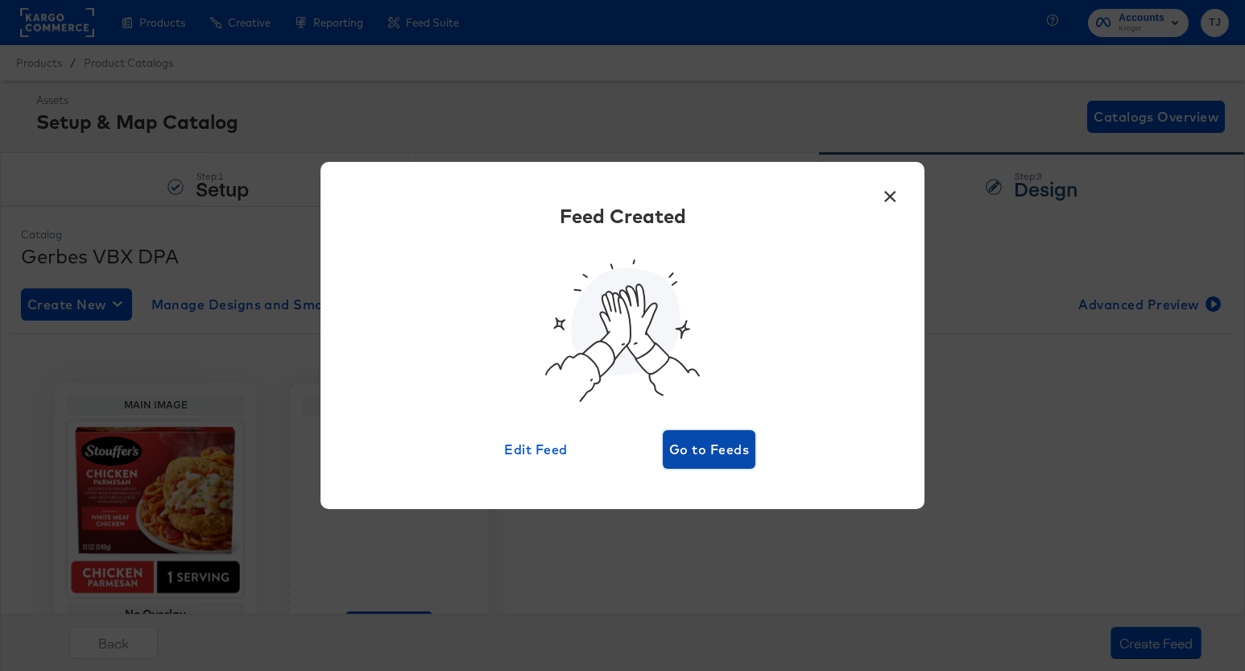
click at [724, 450] on span "Go to Feeds" at bounding box center [709, 449] width 80 height 23
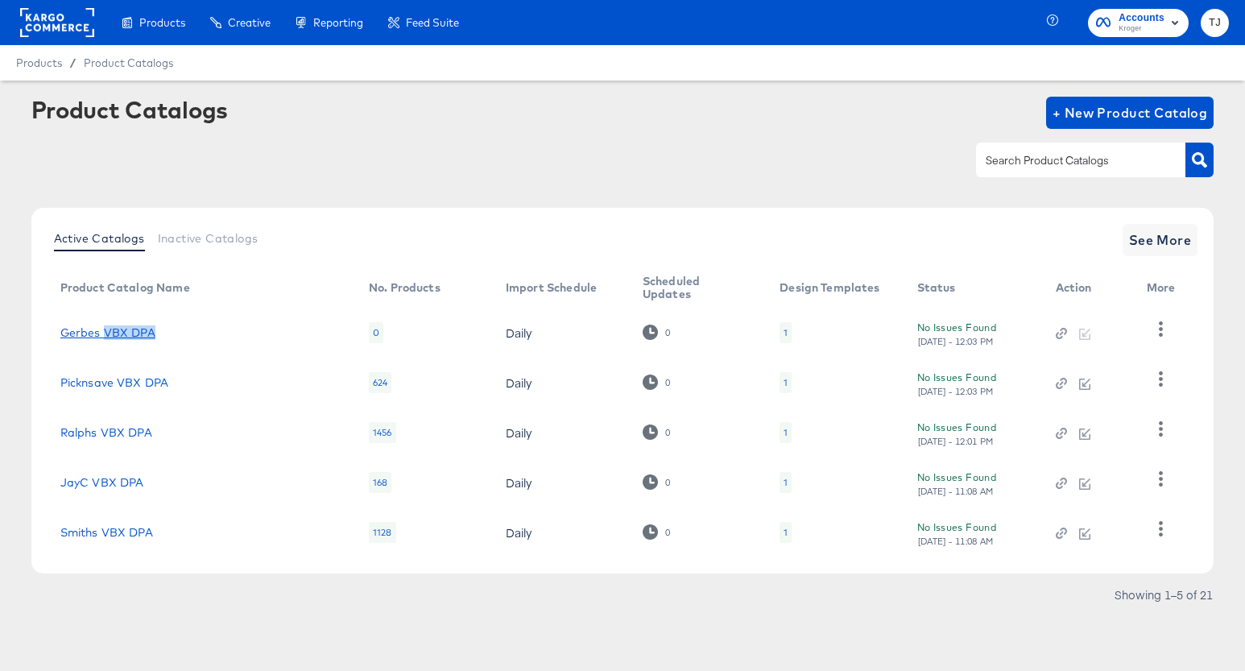
drag, startPoint x: 156, startPoint y: 334, endPoint x: 105, endPoint y: 335, distance: 51.5
click at [105, 335] on div "Gerbes VBX DPA" at bounding box center [198, 332] width 276 height 13
copy link "VBX DPA"
click at [1137, 109] on span "+ New Product Catalog" at bounding box center [1129, 112] width 155 height 23
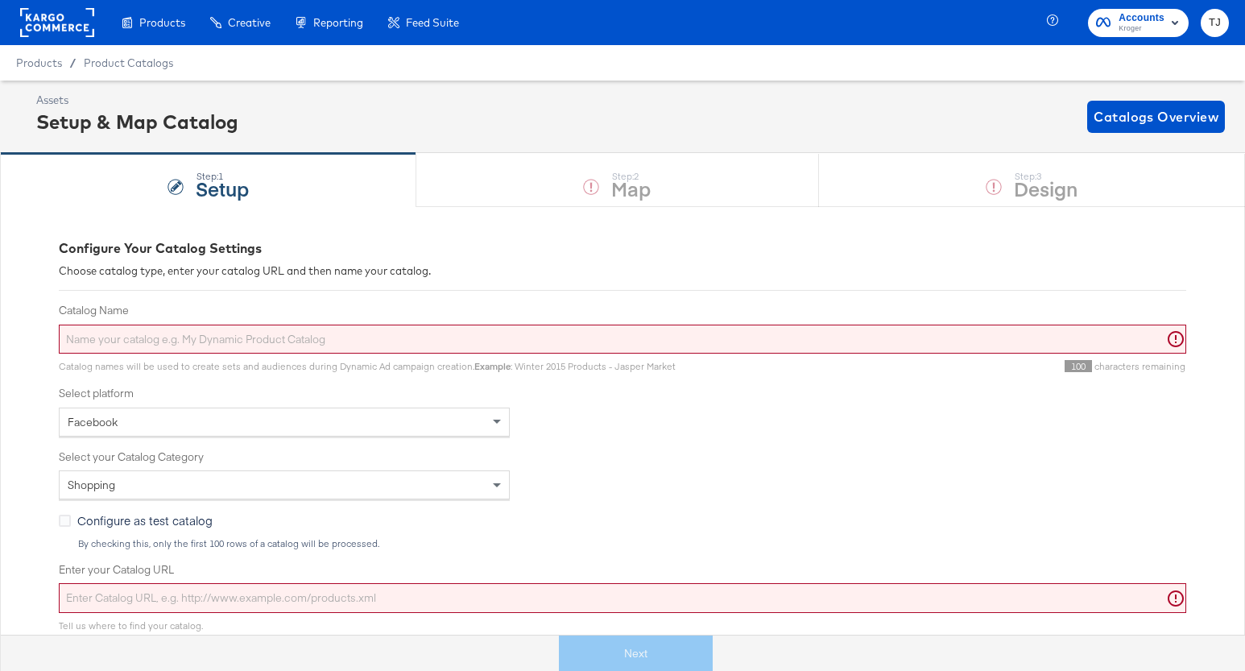
click at [213, 338] on input "Catalog Name" at bounding box center [622, 339] width 1127 height 30
paste input "VBX DPA"
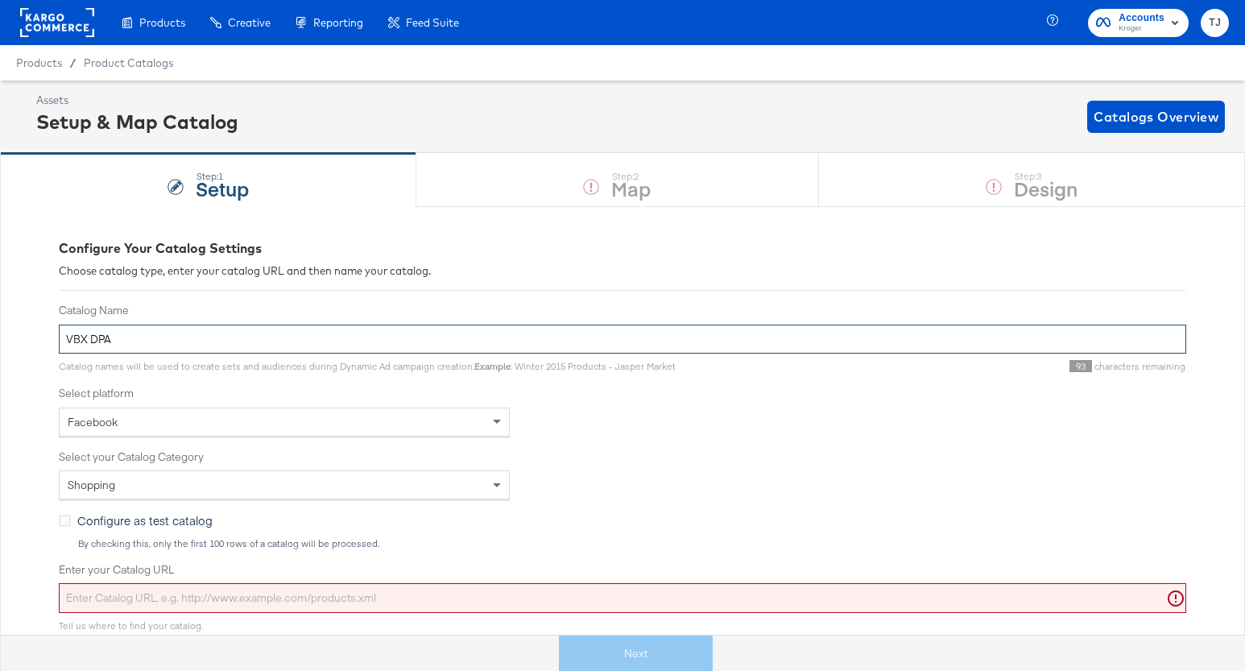
click at [67, 337] on input "VBX DPA" at bounding box center [622, 339] width 1127 height 30
paste input "Frys"
type input "Frys VBX DPA"
click at [371, 419] on div "Facebook" at bounding box center [284, 421] width 449 height 27
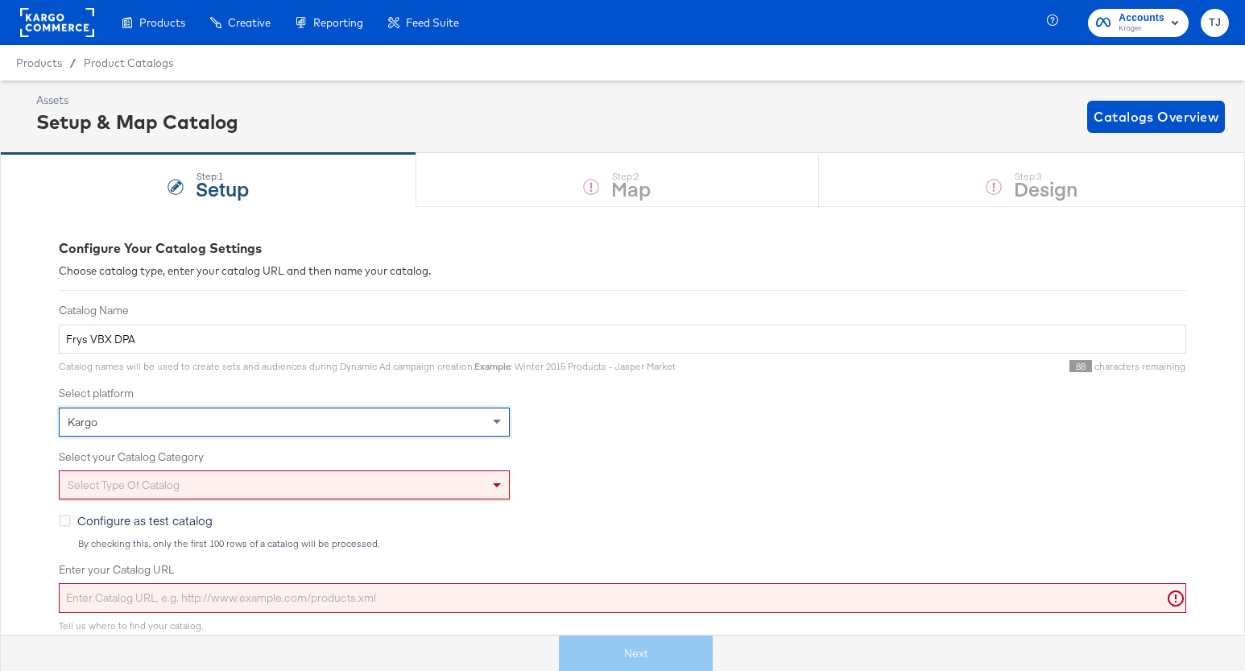
click at [343, 477] on div "Select type of catalog" at bounding box center [284, 484] width 449 height 27
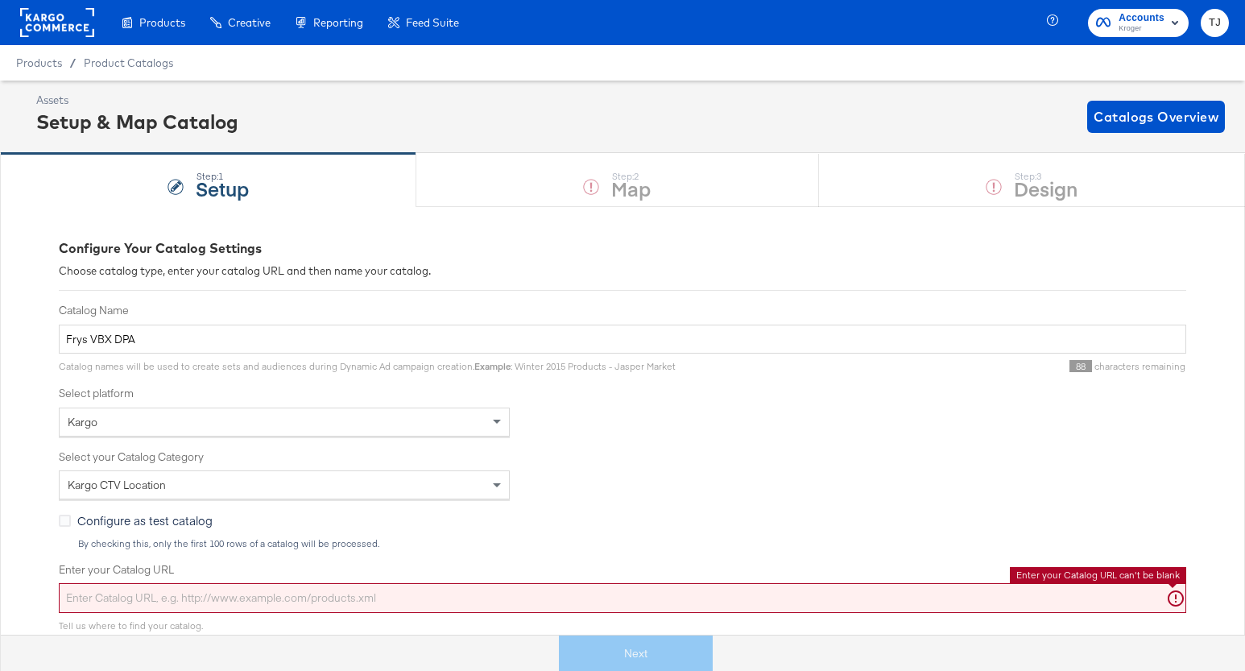
click at [425, 591] on input "Enter your Catalog URL" at bounding box center [622, 598] width 1127 height 30
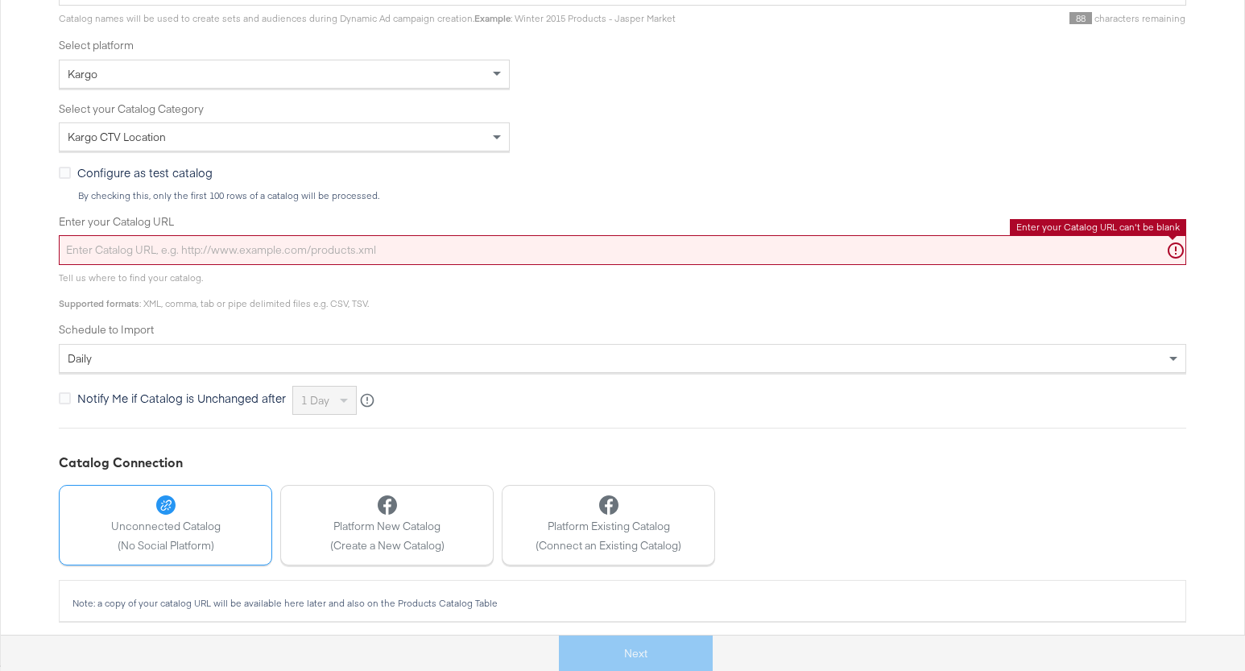
scroll to position [354, 0]
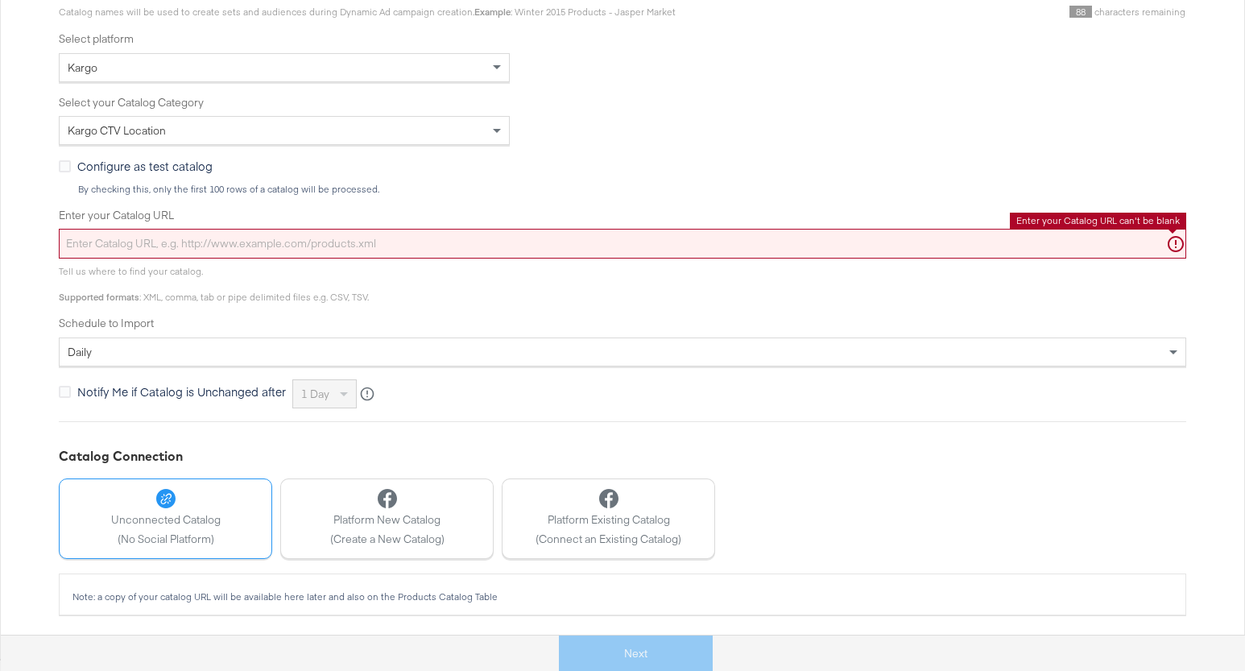
click at [456, 240] on input "Enter your Catalog URL" at bounding box center [622, 244] width 1127 height 30
paste input "https://ace.stitcherads.com/exports/1428/kargo/retail/kargo-retail/export.tsv.gz"
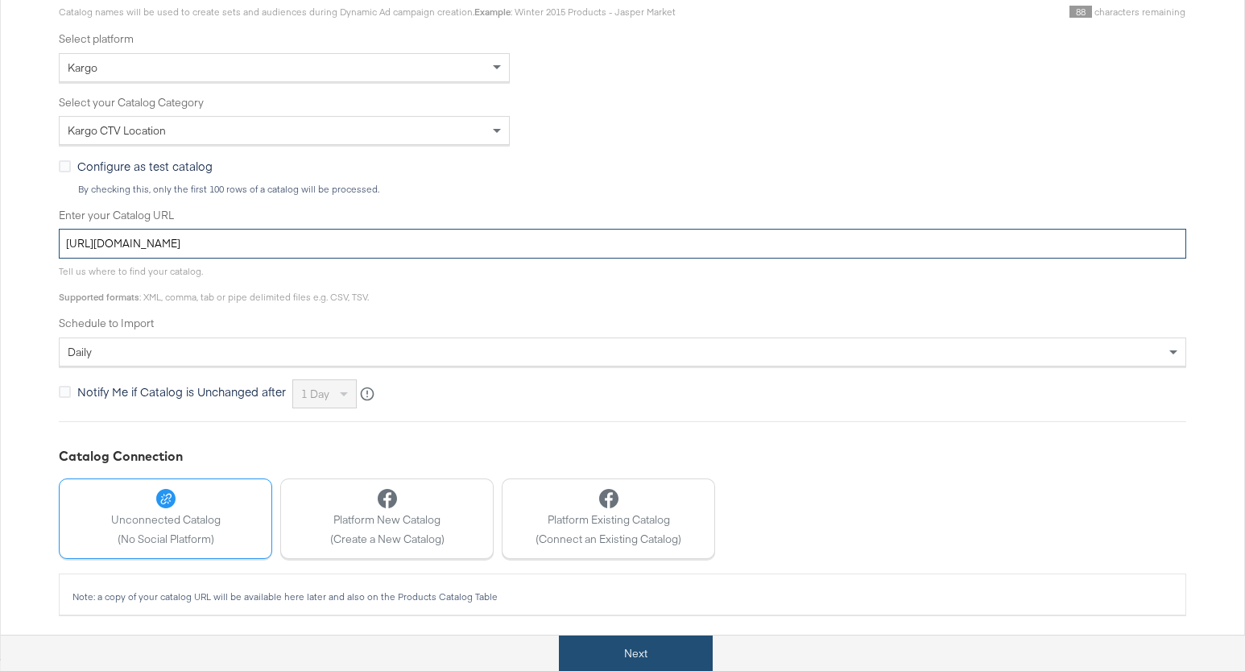
type input "https://ace.stitcherads.com/exports/1428/kargo/retail/kargo-retail/export.tsv.gz"
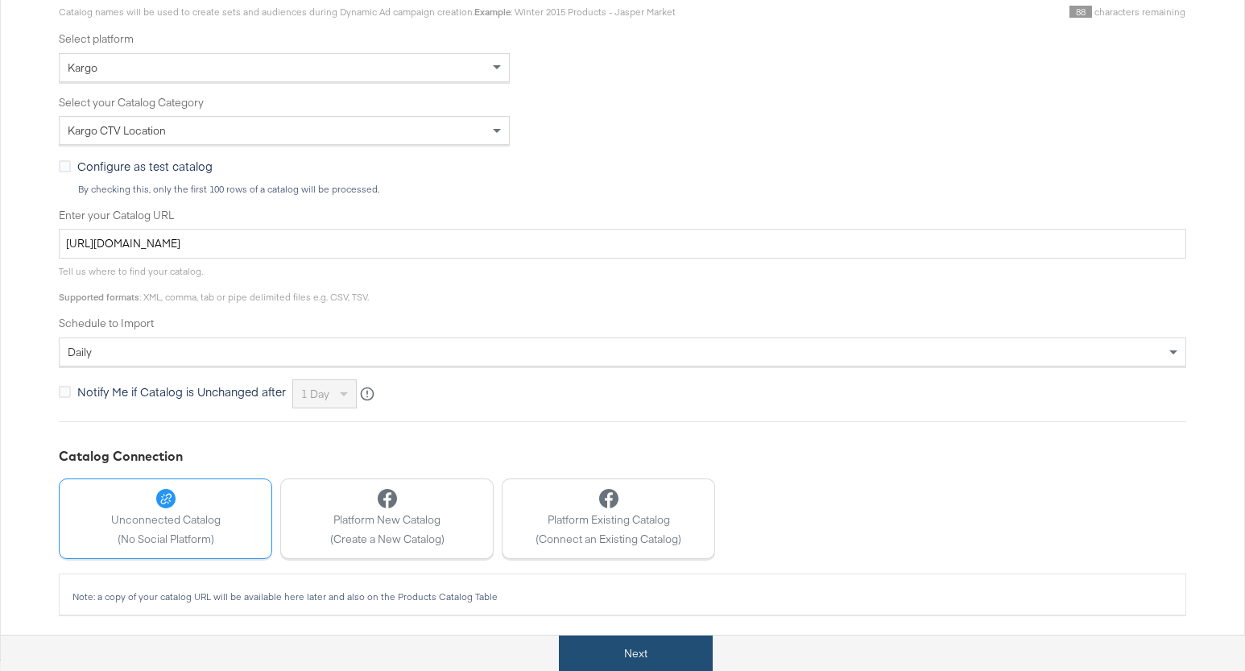
click at [649, 651] on button "Next" at bounding box center [636, 653] width 154 height 36
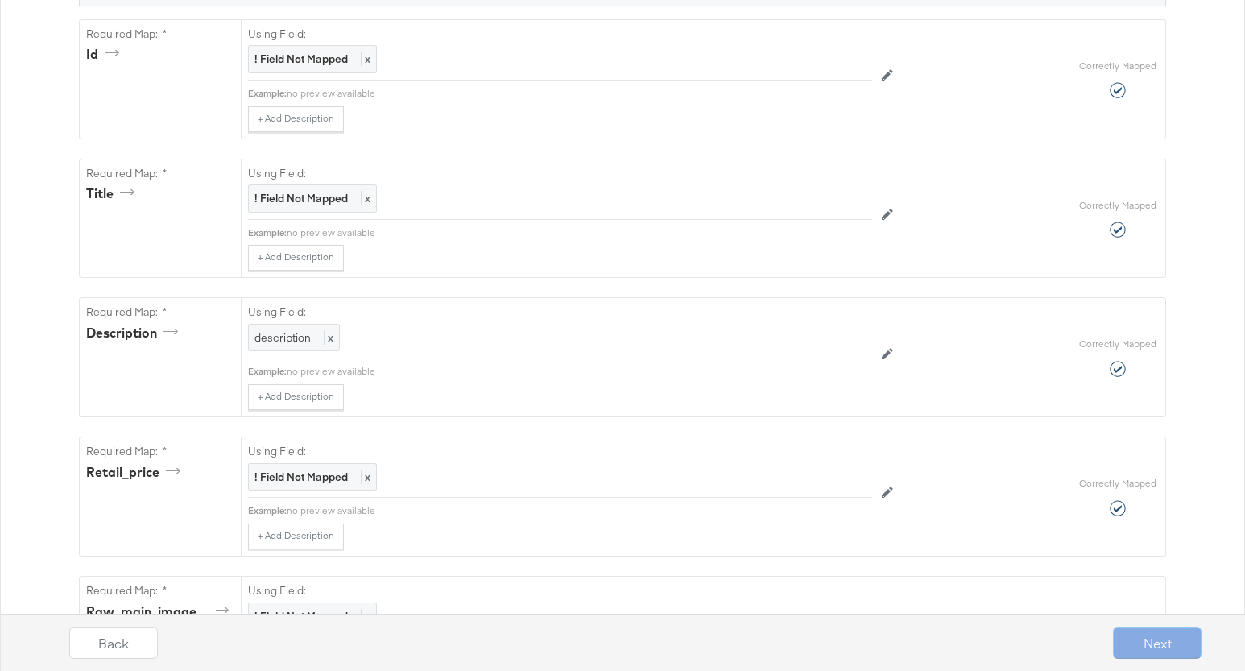
scroll to position [0, 0]
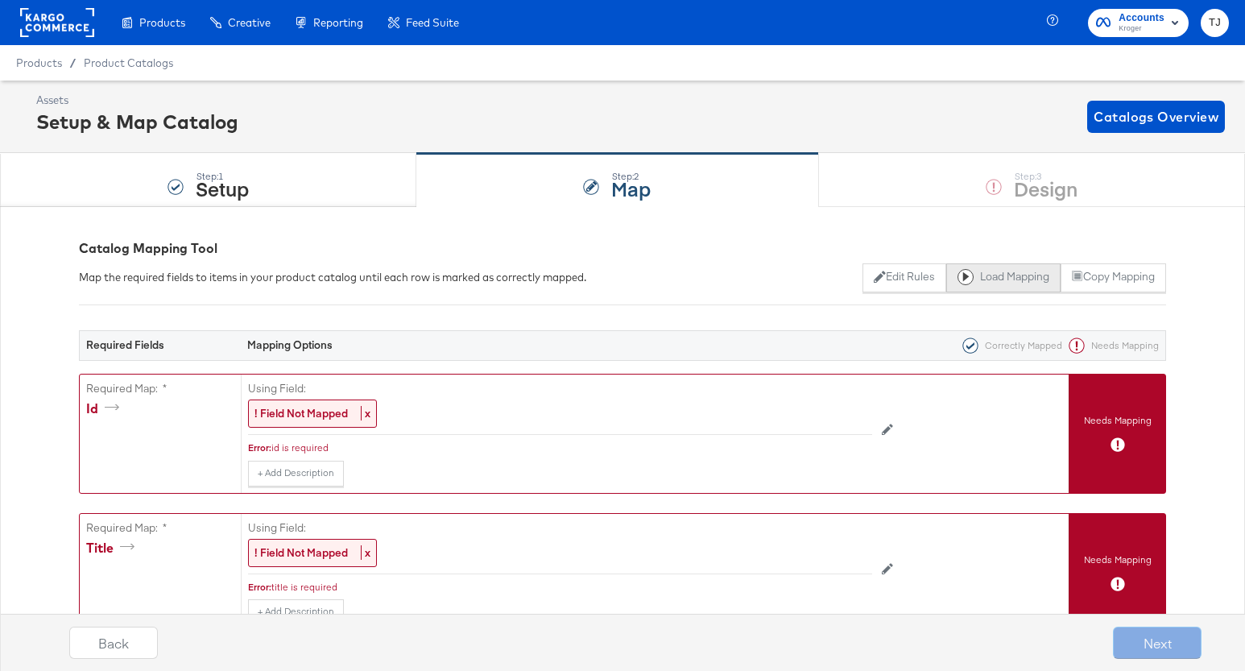
click at [981, 279] on button "Load Mapping" at bounding box center [1003, 277] width 114 height 29
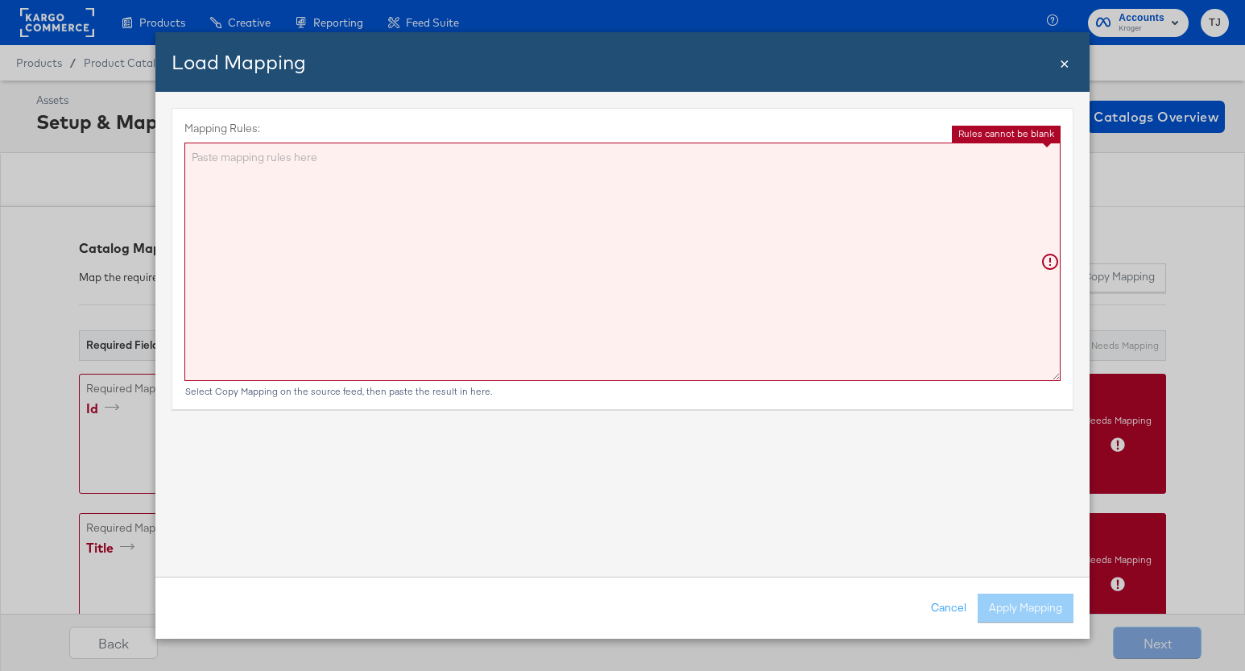
click at [533, 172] on textarea "Mapping Rules:" at bounding box center [622, 262] width 876 height 238
paste textarea "{"id":"{{{\"ID\"}}}","title":"{{{\"Name\"}}}","description":"{{{\"description\"…"
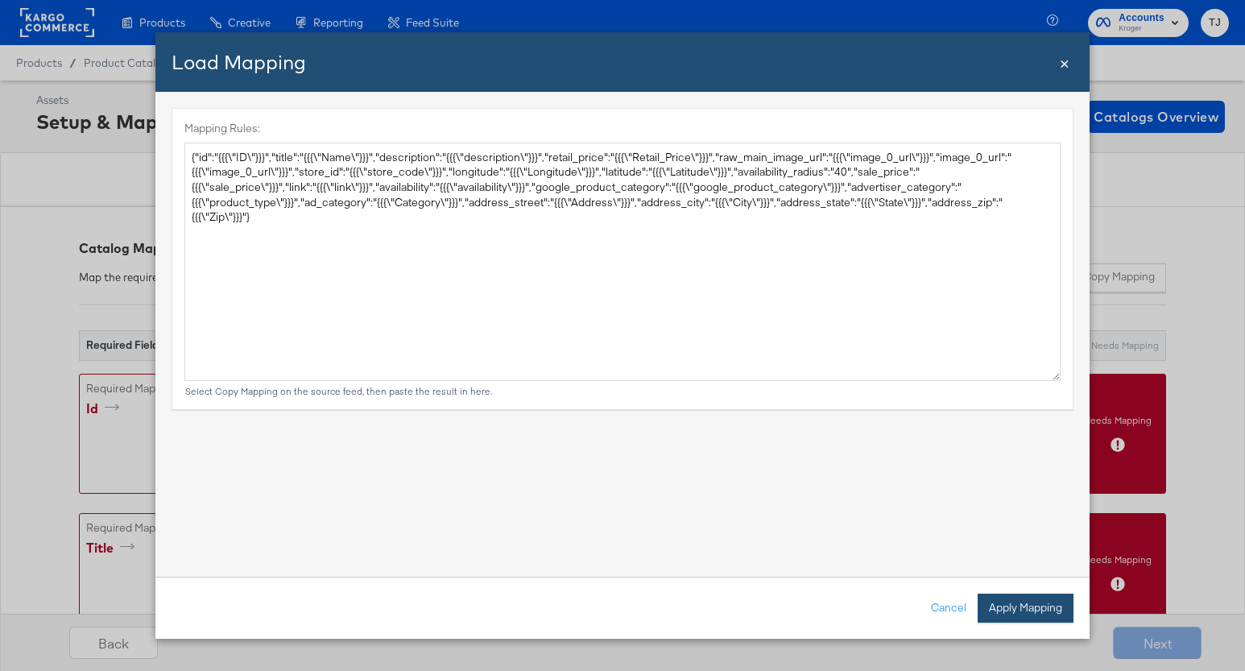
type textarea "{ "id": "{{{\"ID\"}}}", "title": "{{{\"Name\"}}}", "description": "{{{\"descrip…"
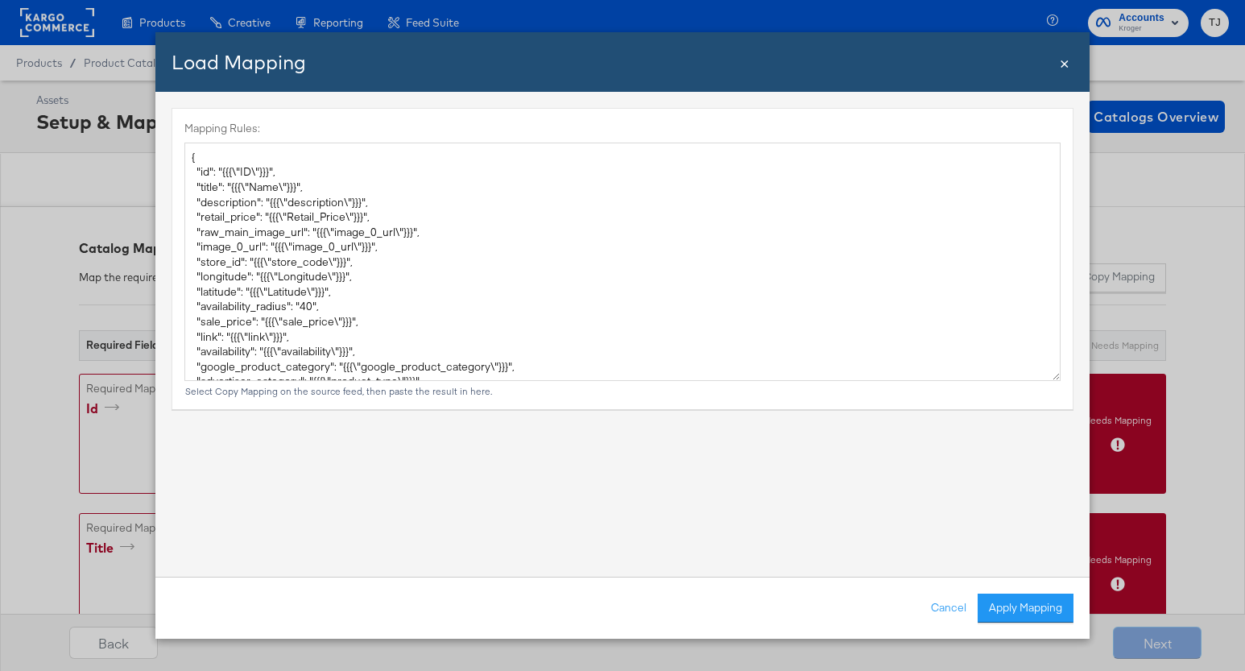
click at [1047, 607] on button "Apply Mapping" at bounding box center [1025, 607] width 96 height 29
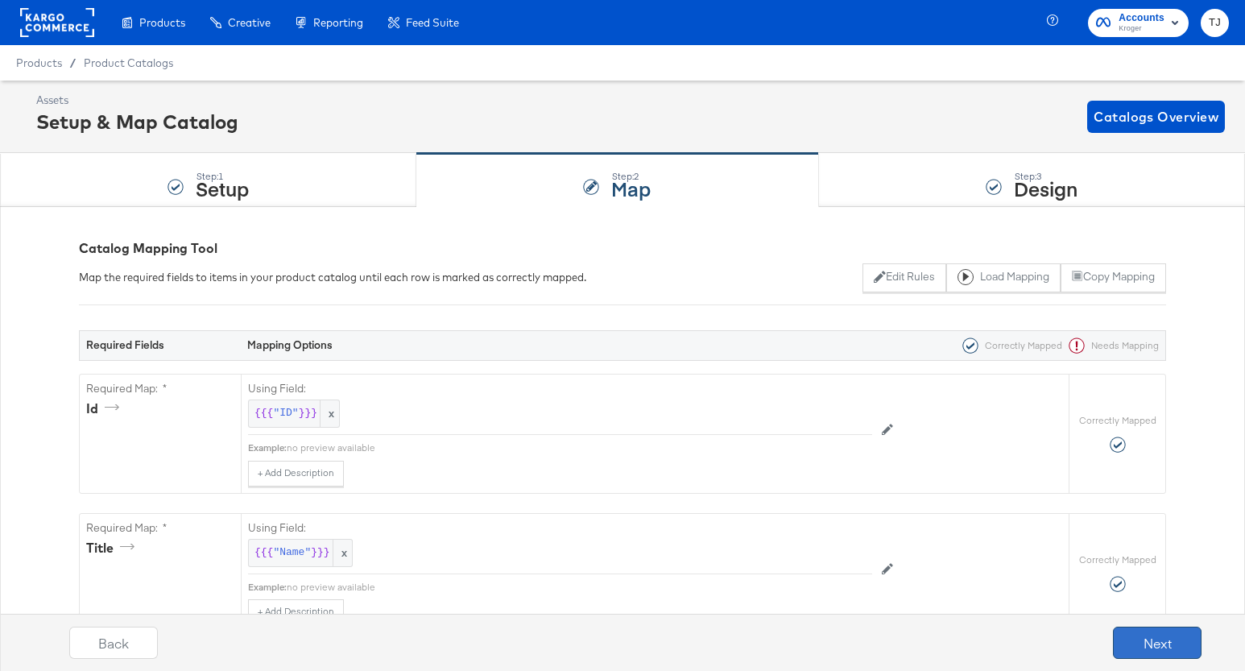
click at [1141, 643] on button "Next" at bounding box center [1157, 642] width 89 height 32
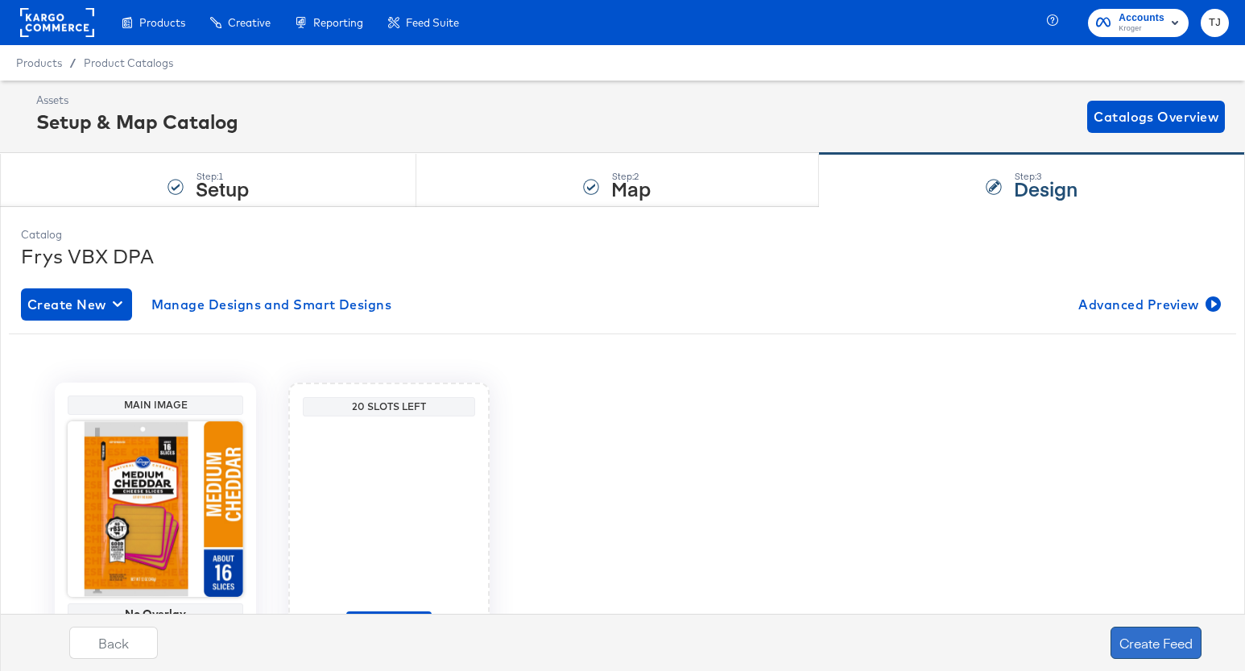
click at [1171, 645] on button "Create Feed" at bounding box center [1155, 642] width 91 height 32
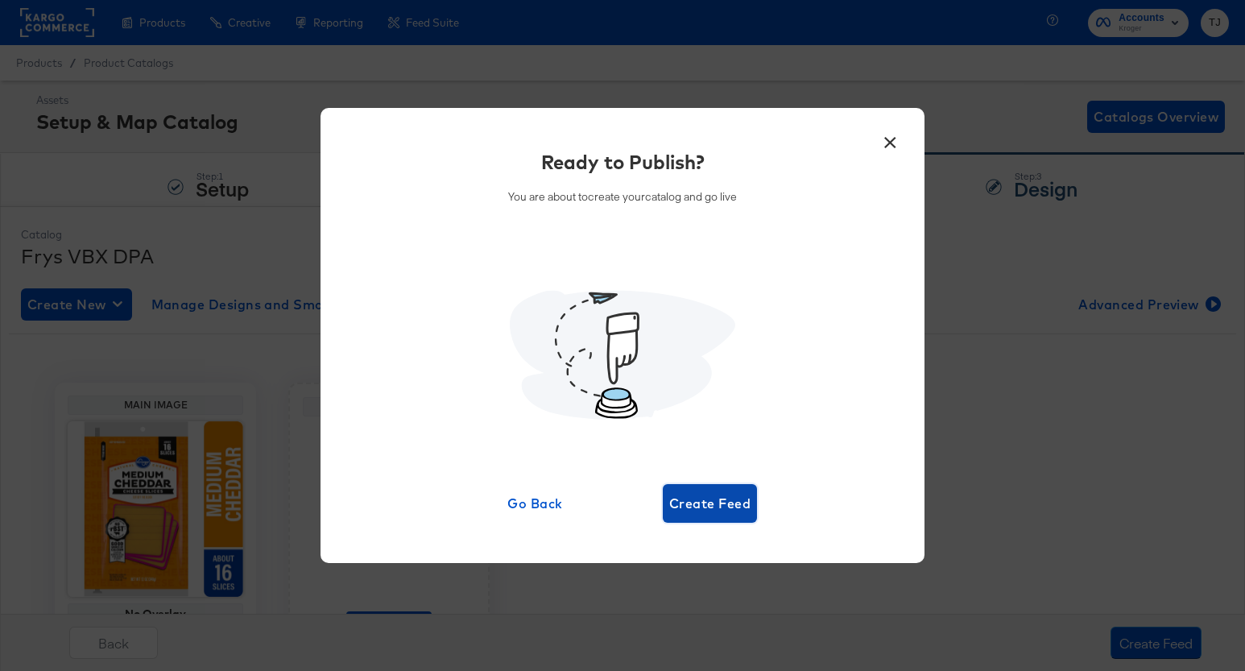
click at [713, 502] on span "Create Feed" at bounding box center [709, 503] width 81 height 23
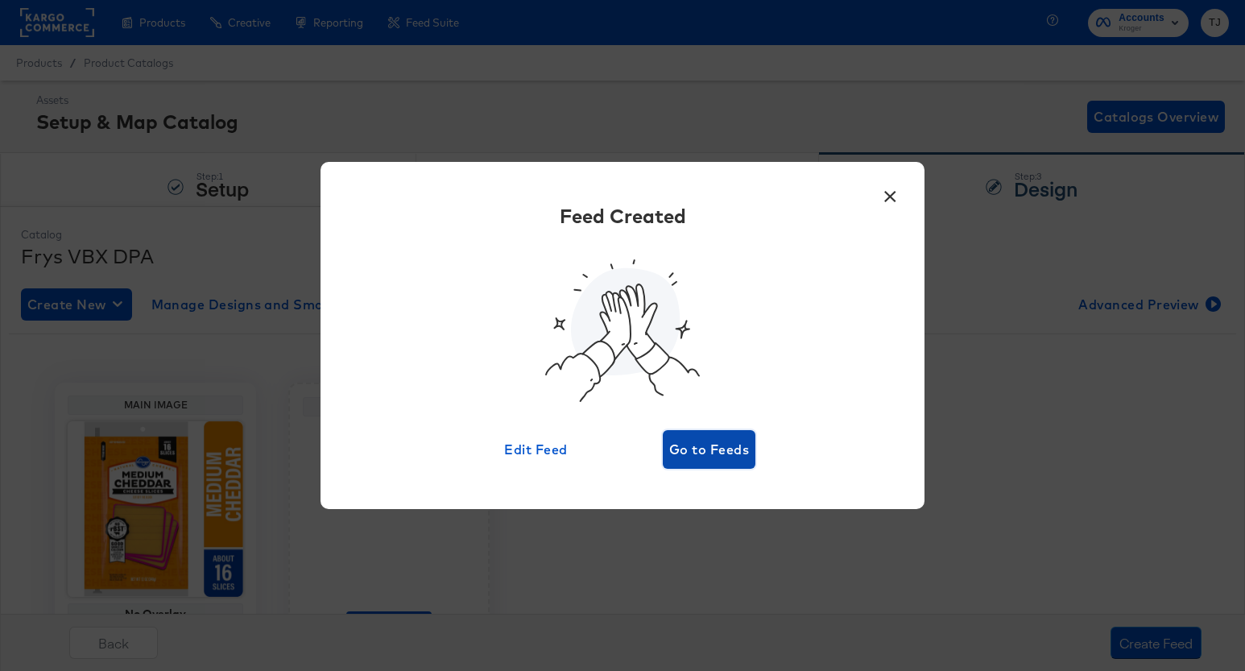
click at [693, 440] on span "Go to Feeds" at bounding box center [709, 449] width 80 height 23
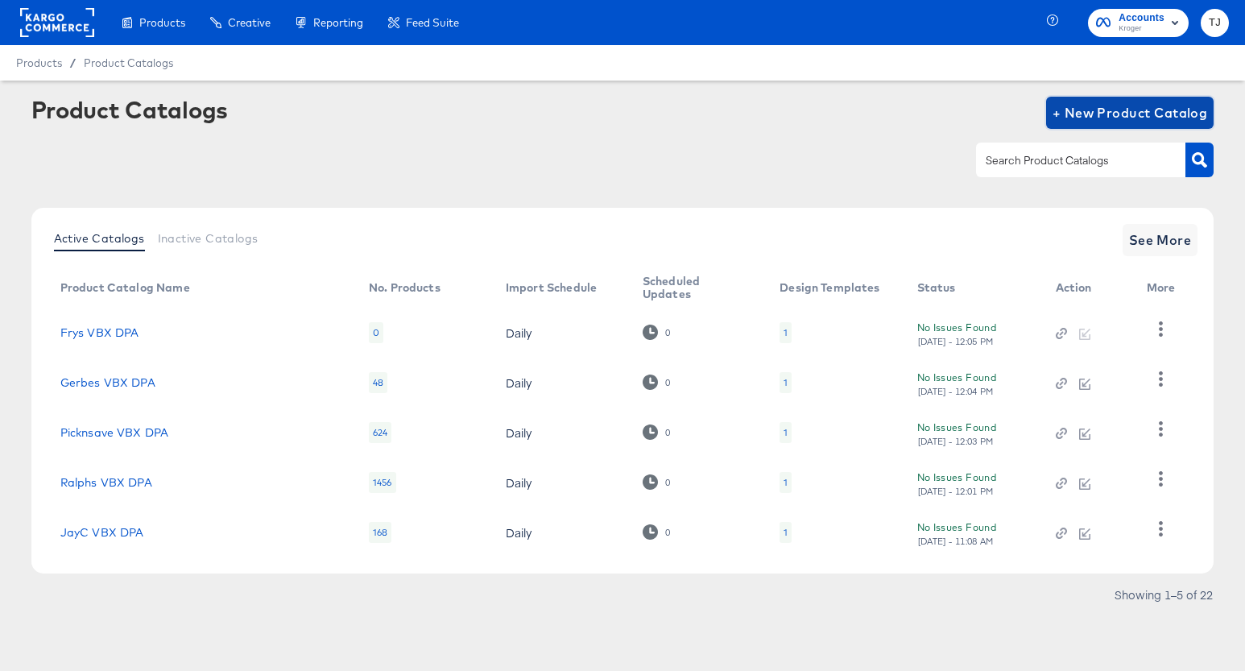
click at [1112, 105] on span "+ New Product Catalog" at bounding box center [1129, 112] width 155 height 23
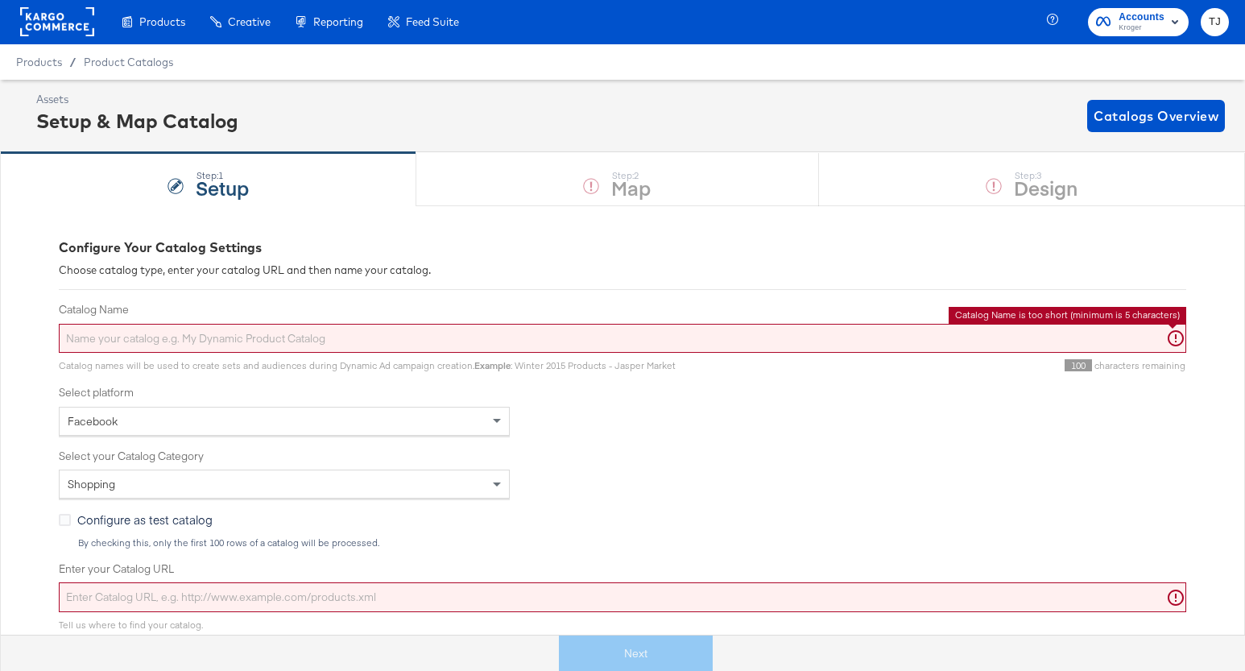
click at [386, 341] on input "Catalog Name" at bounding box center [622, 339] width 1127 height 30
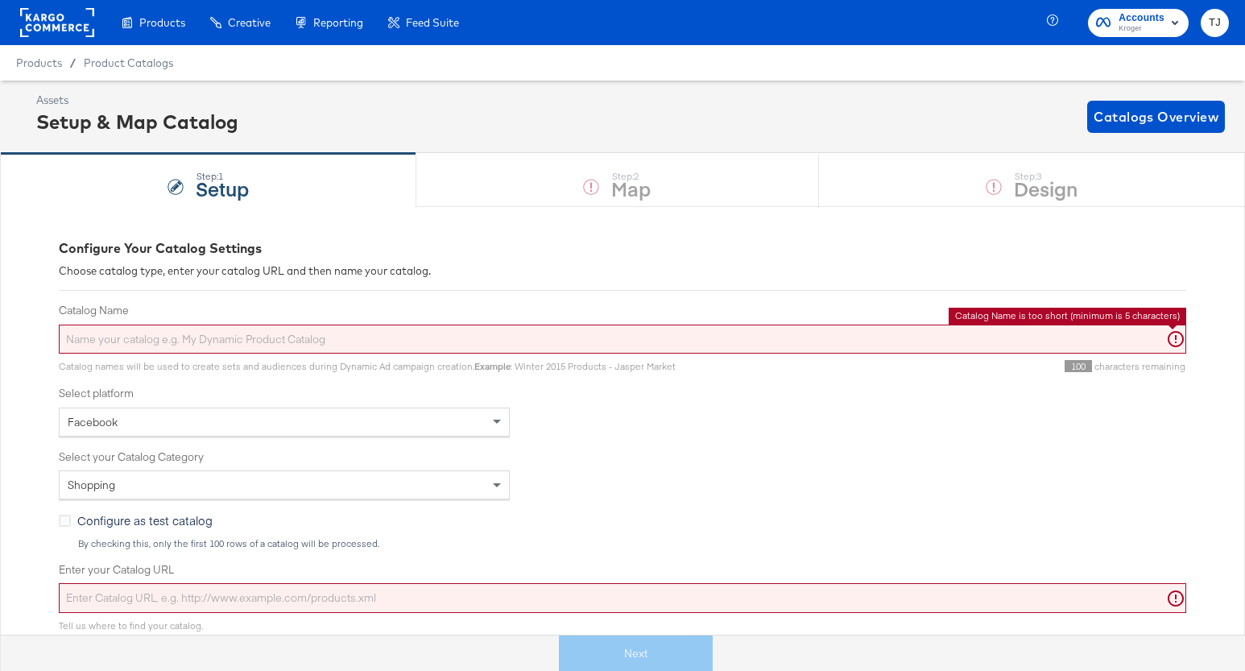
paste input "Fredmeyer"
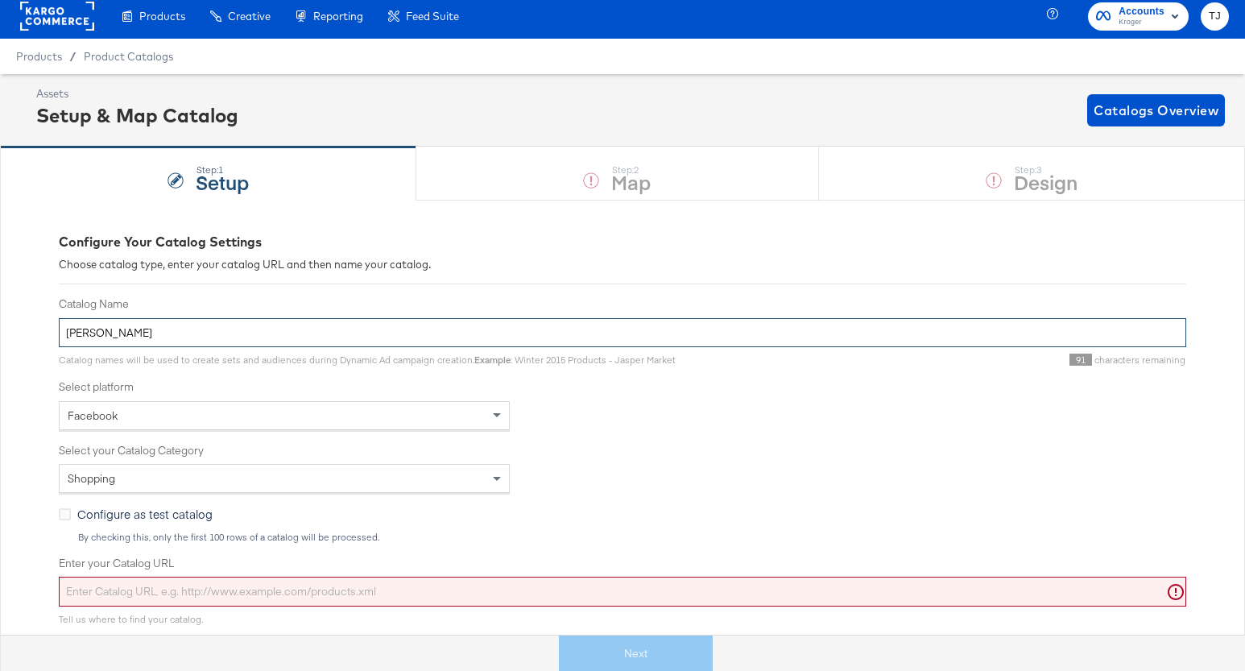
scroll to position [7, 0]
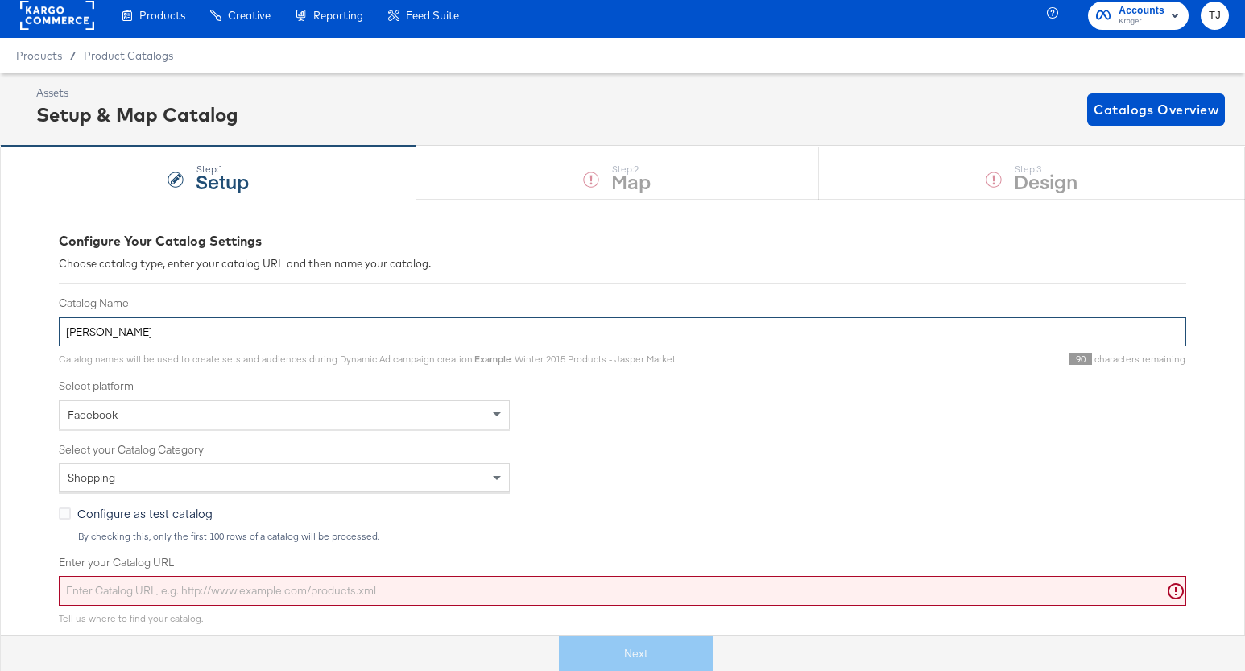
paste input "VBX DPA"
type input "Fredmeyer VBX DPA"
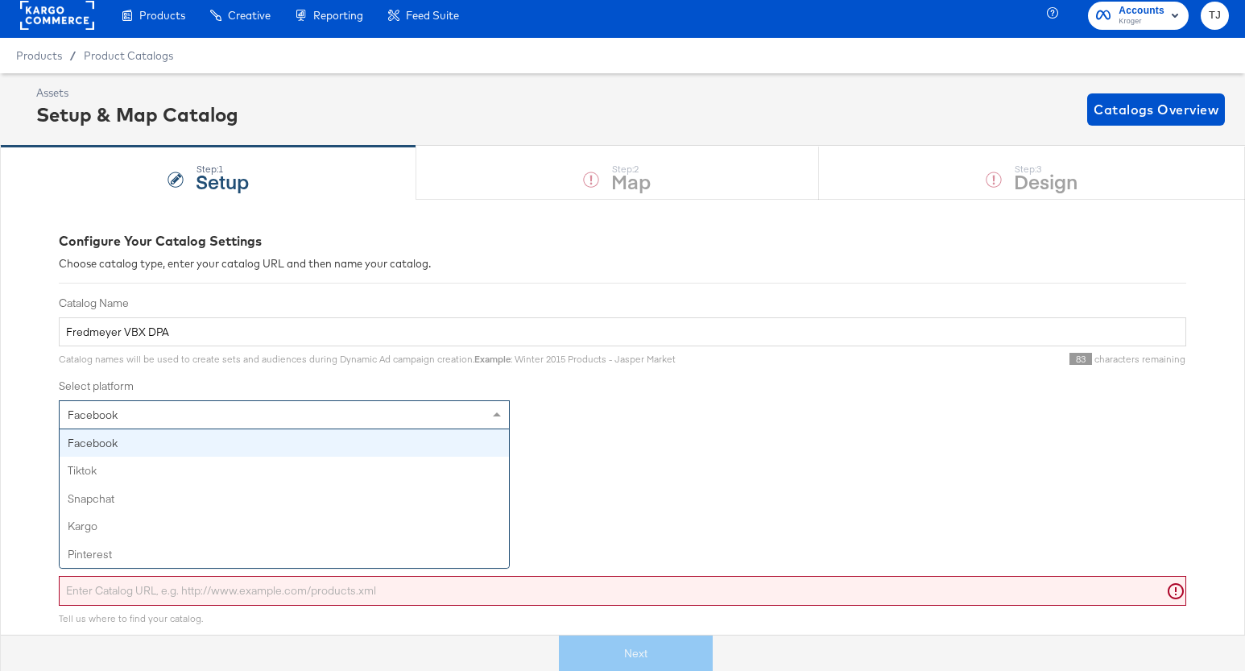
click at [497, 419] on span at bounding box center [499, 414] width 20 height 27
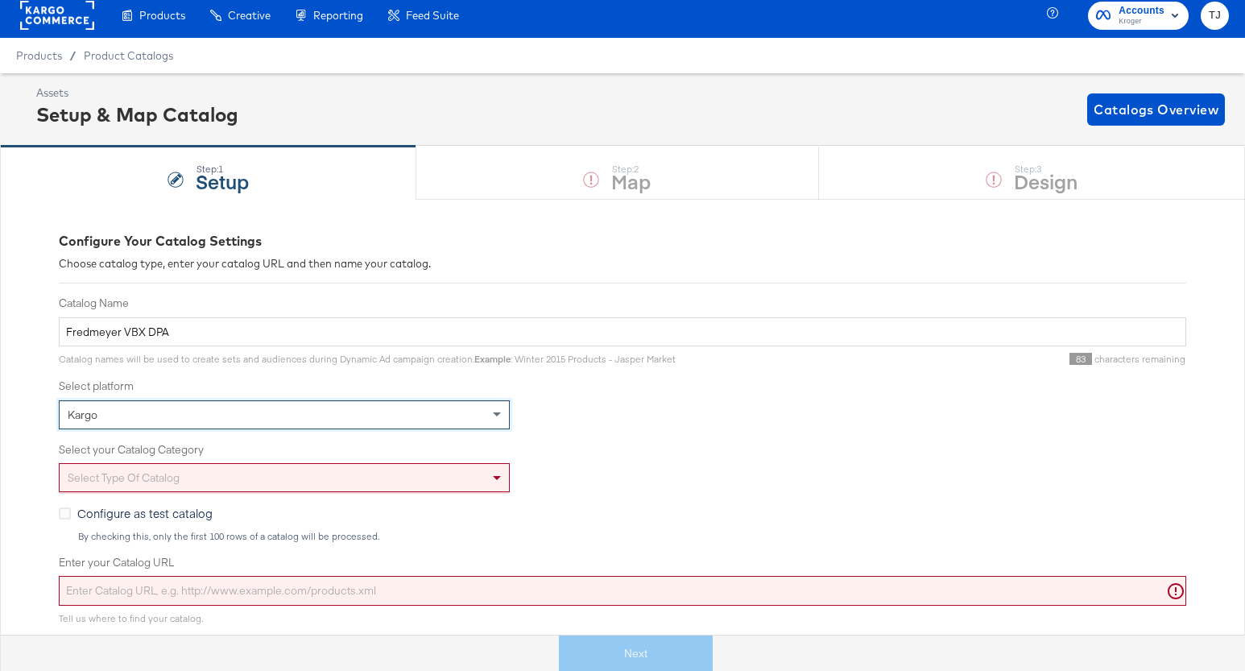
click at [483, 479] on div "Select type of catalog" at bounding box center [284, 477] width 449 height 27
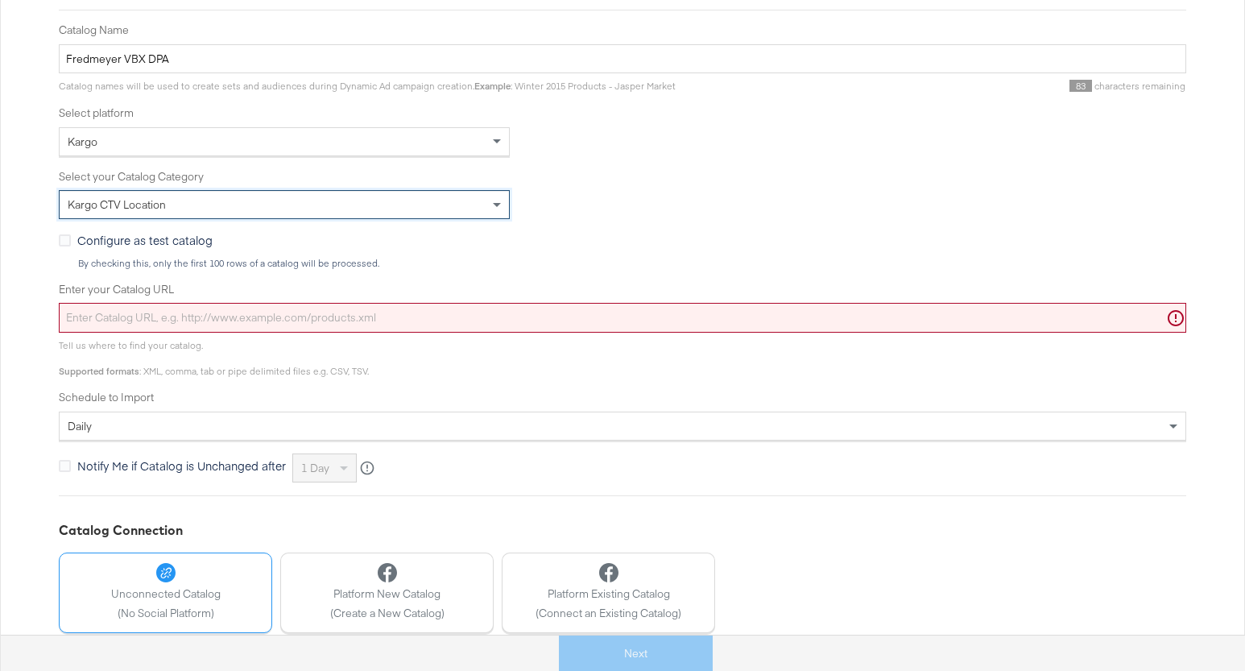
scroll to position [288, 0]
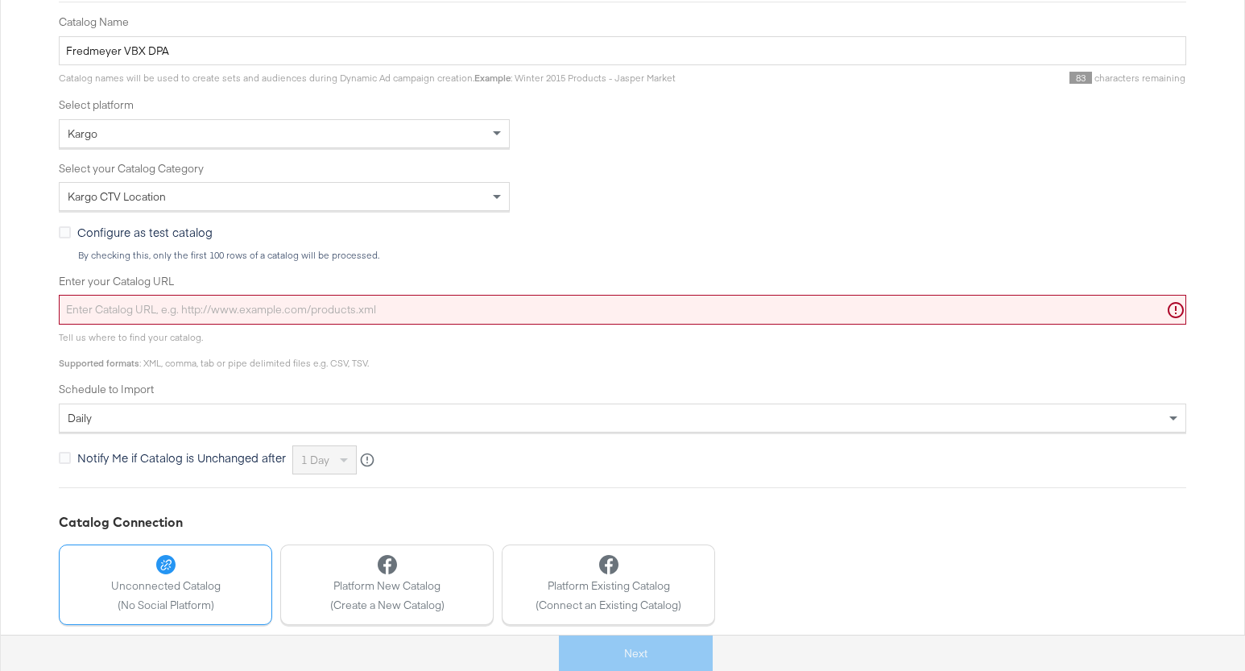
click at [474, 326] on div "Tell us where to find your catalog. Supported formats : XML, comma, tab or pipe…" at bounding box center [622, 346] width 1127 height 44
click at [481, 312] on input "Enter your Catalog URL" at bounding box center [622, 310] width 1127 height 30
click at [446, 314] on input "Enter your Catalog URL" at bounding box center [622, 310] width 1127 height 30
paste input "https://ace.stitcherads.com/exports/1429/kargo/retail/kargo-retail/export.tsv.gz"
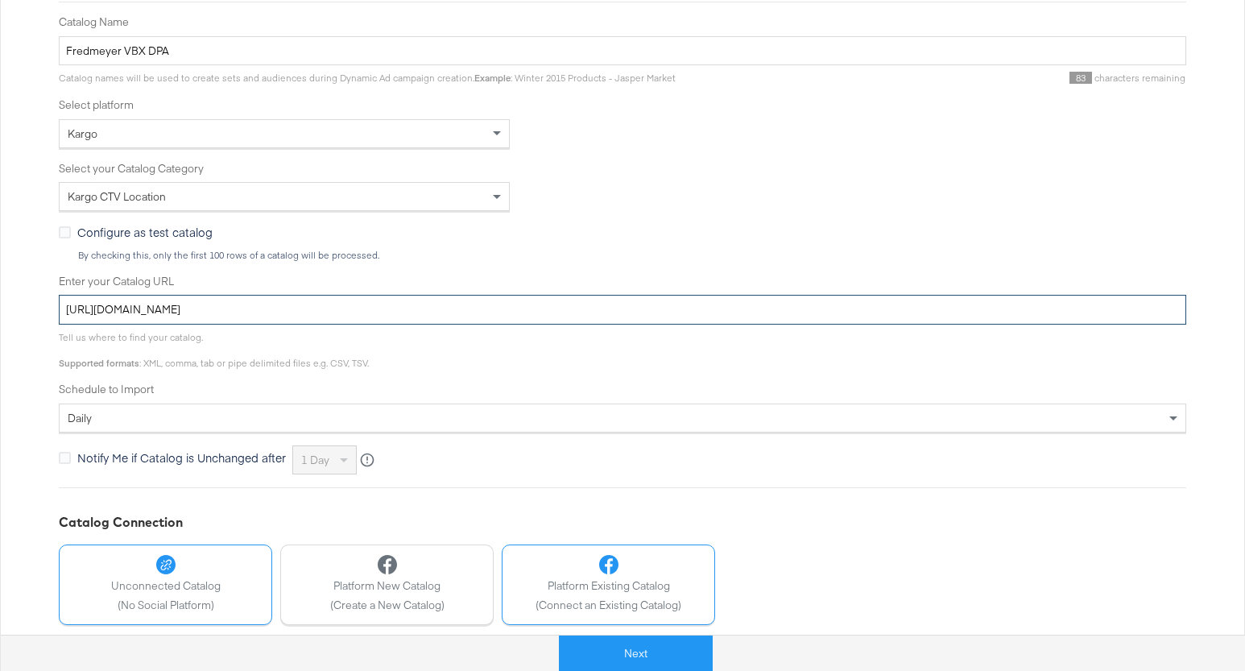
scroll to position [354, 0]
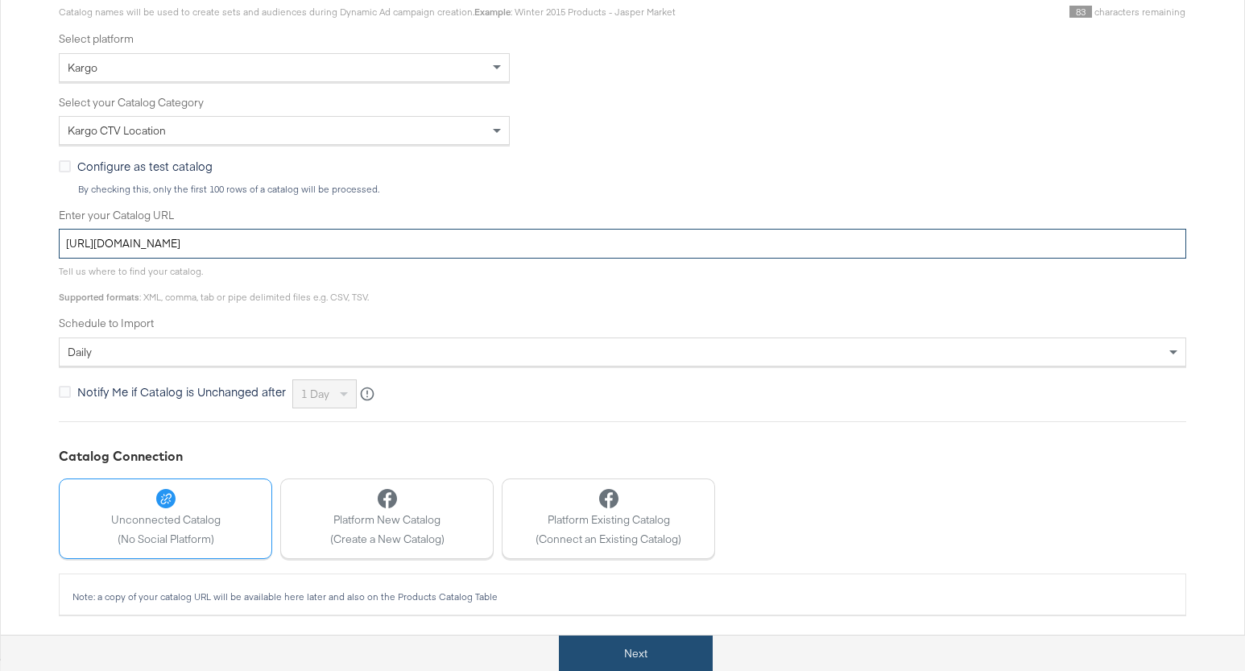
type input "https://ace.stitcherads.com/exports/1429/kargo/retail/kargo-retail/export.tsv.gz"
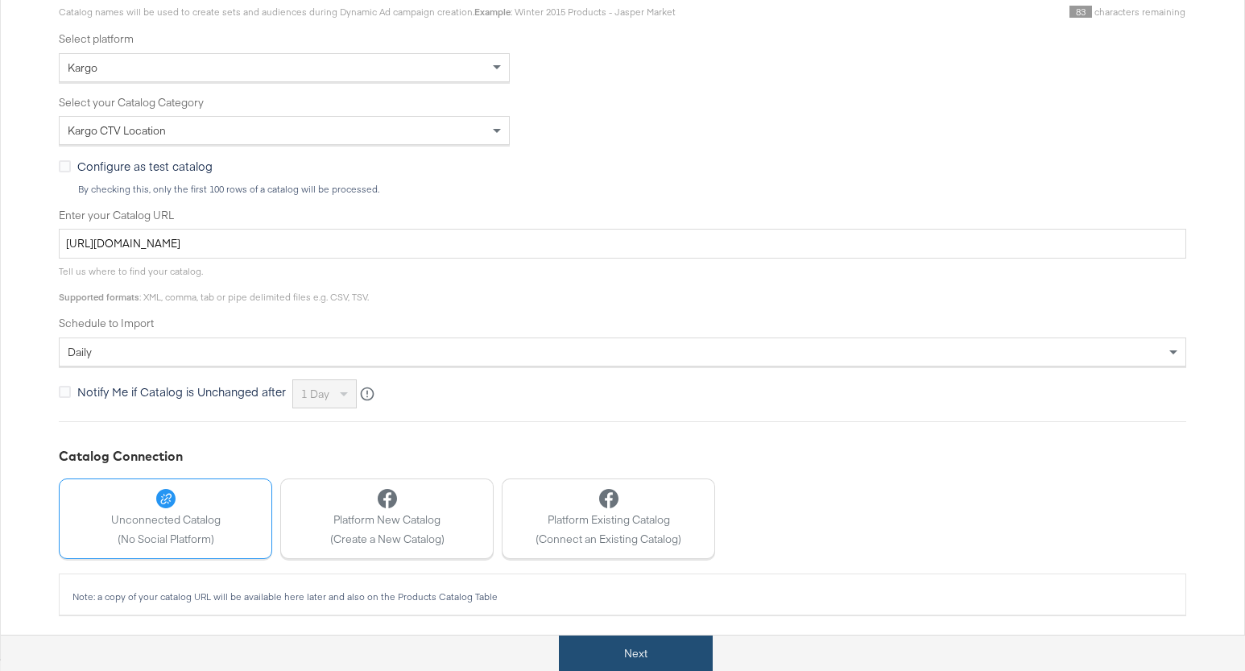
click at [677, 648] on button "Next" at bounding box center [636, 653] width 154 height 36
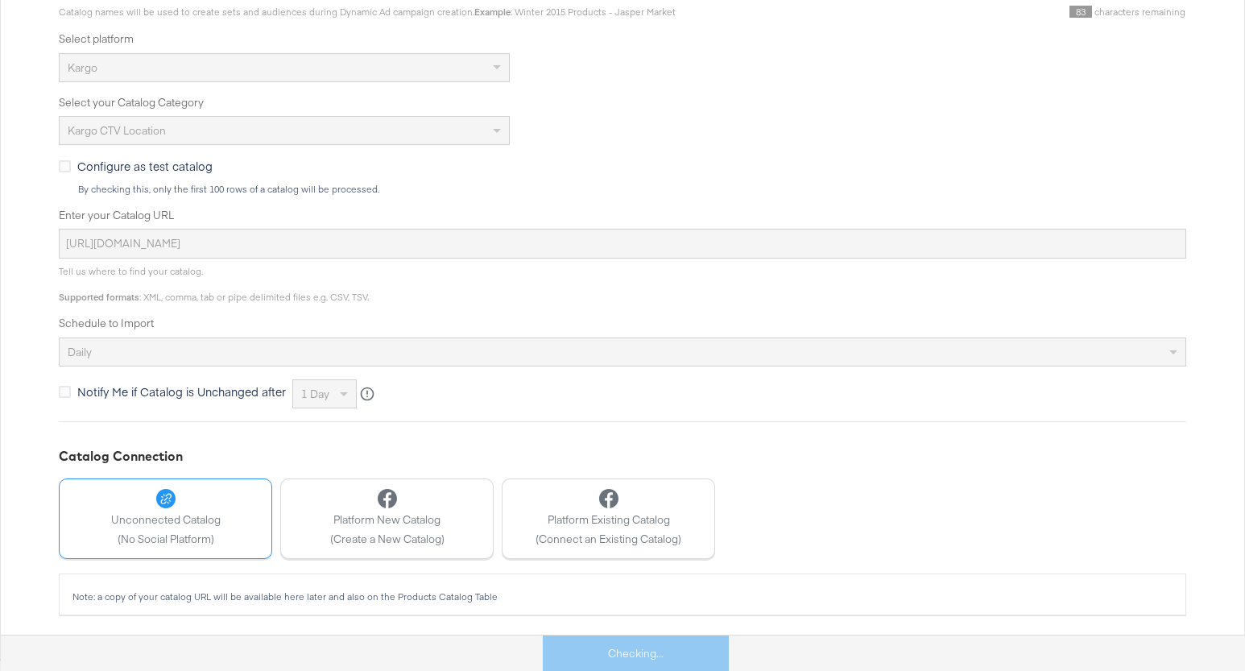
scroll to position [0, 0]
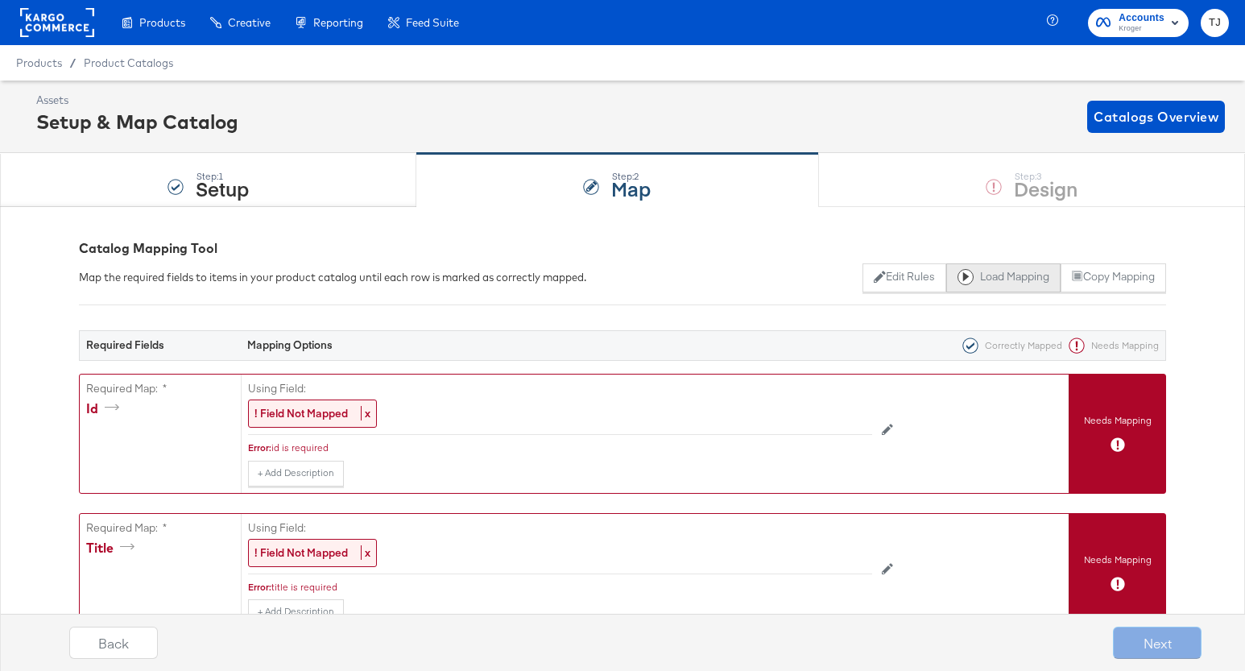
click at [1010, 275] on button "Load Mapping" at bounding box center [1003, 277] width 114 height 29
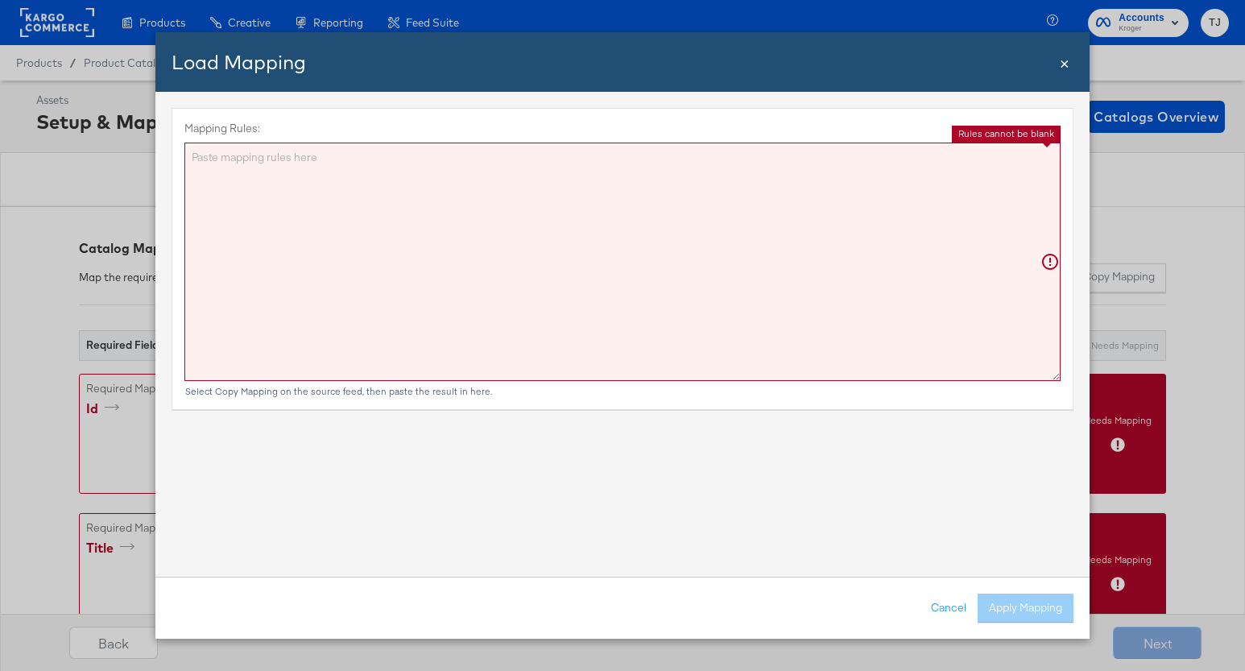
click at [398, 200] on textarea "Mapping Rules:" at bounding box center [622, 262] width 876 height 238
paste textarea "{"id":"{{{\"ID\"}}}","title":"{{{\"Name\"}}}","description":"{{{\"description\"…"
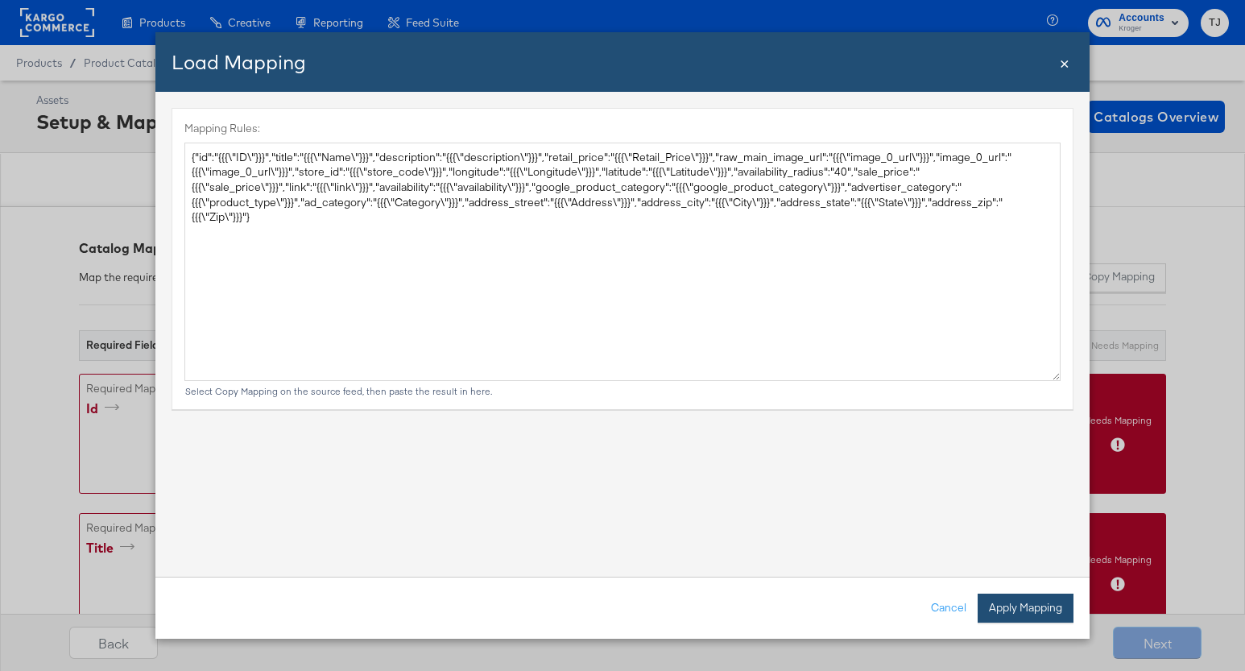
type textarea "{ "id": "{{{\"ID\"}}}", "title": "{{{\"Name\"}}}", "description": "{{{\"descrip…"
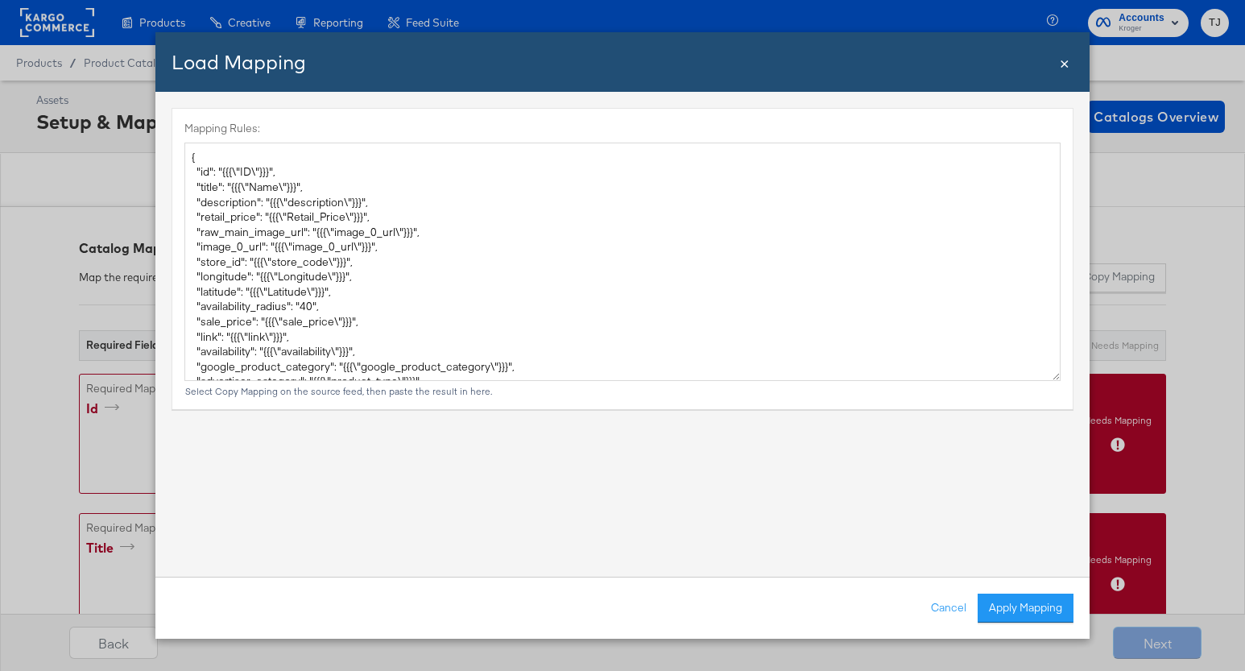
click at [1040, 607] on button "Apply Mapping" at bounding box center [1025, 607] width 96 height 29
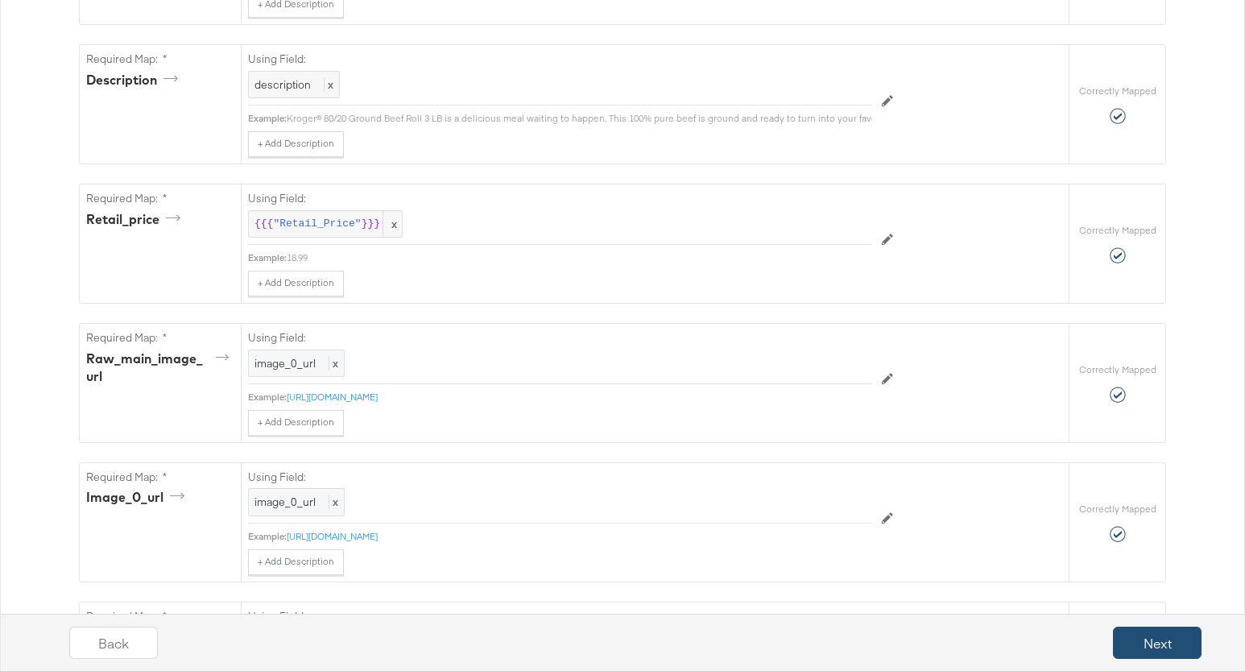
scroll to position [609, 0]
click at [1149, 649] on button "Next" at bounding box center [1157, 642] width 89 height 32
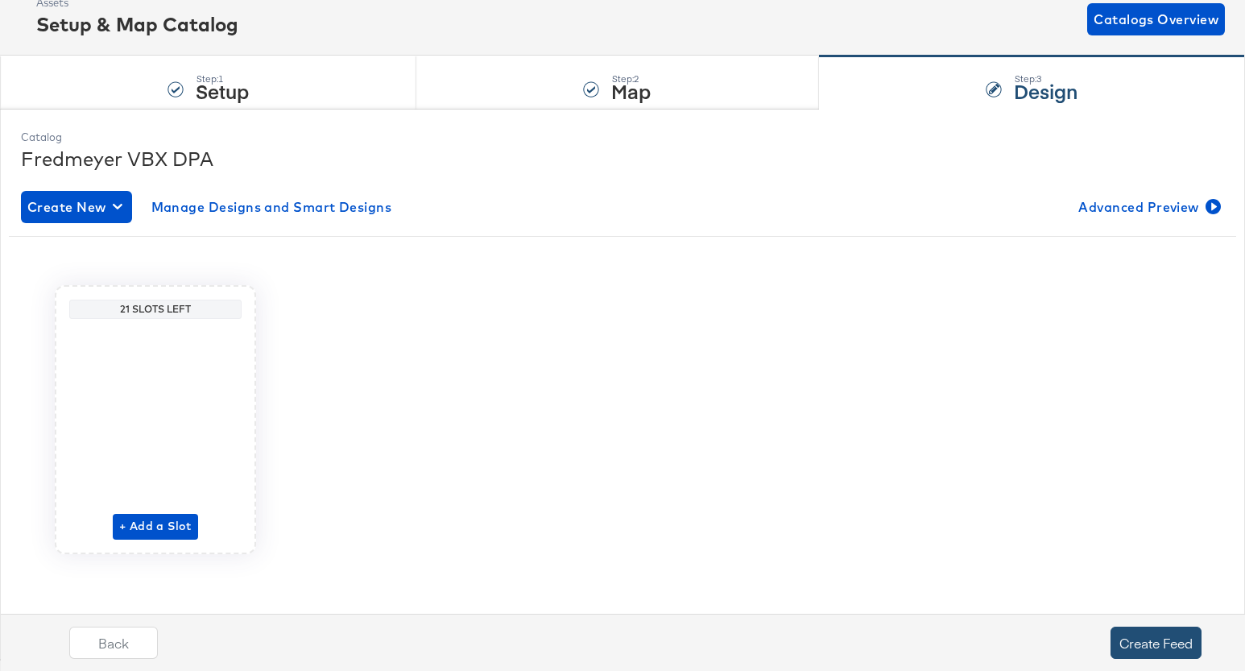
scroll to position [0, 0]
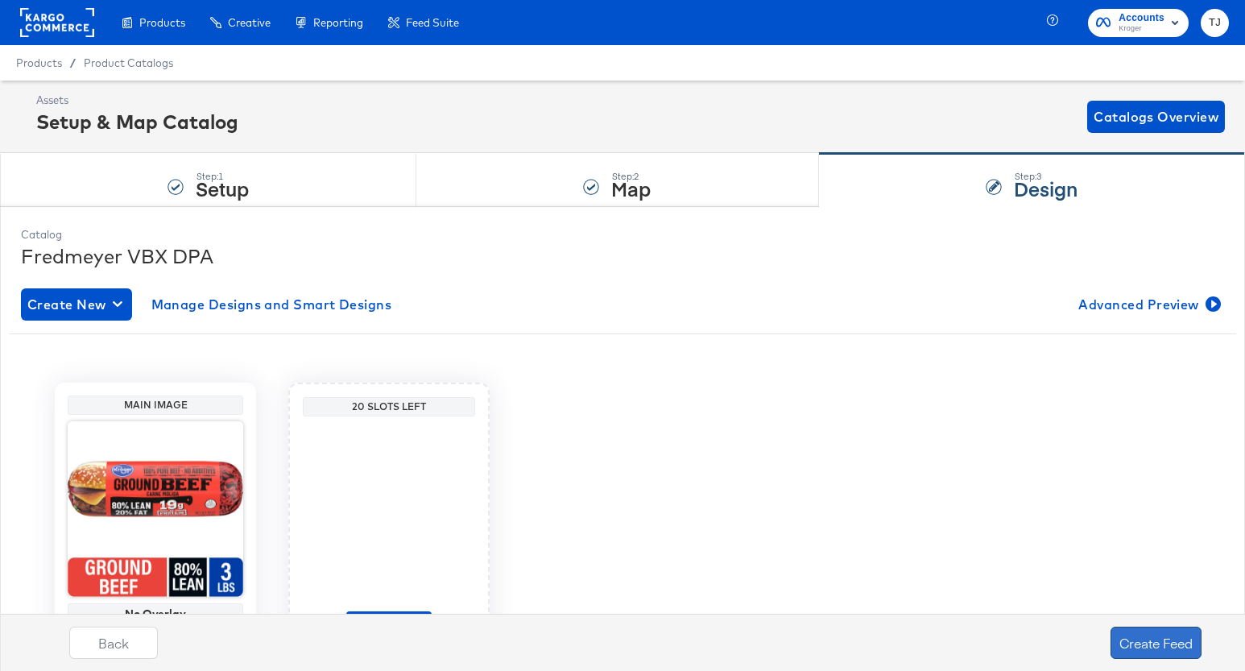
click at [1130, 642] on button "Create Feed" at bounding box center [1155, 642] width 91 height 32
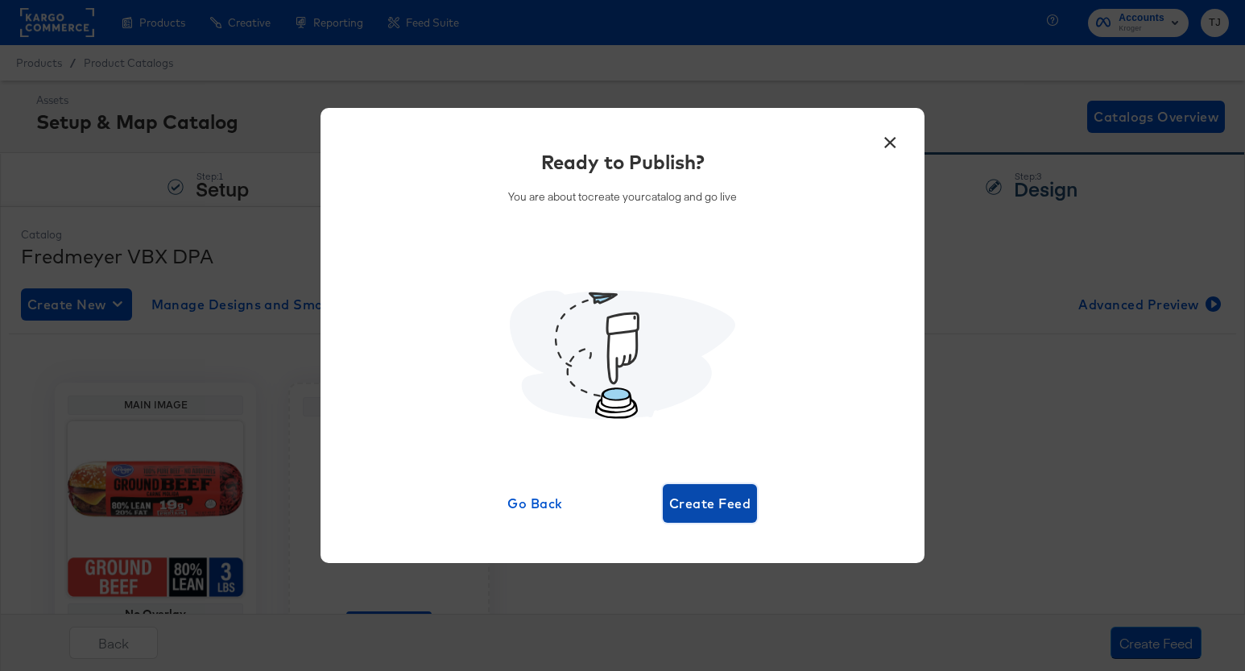
click at [693, 509] on span "Create Feed" at bounding box center [709, 503] width 81 height 23
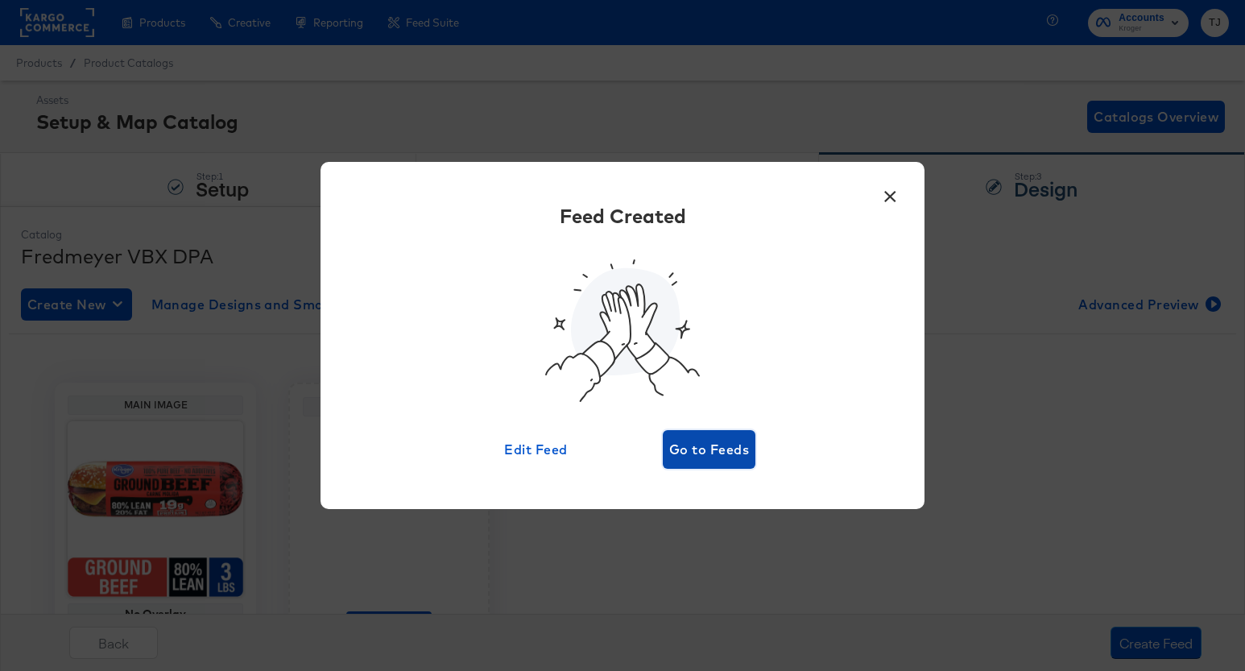
click at [729, 448] on span "Go to Feeds" at bounding box center [709, 449] width 80 height 23
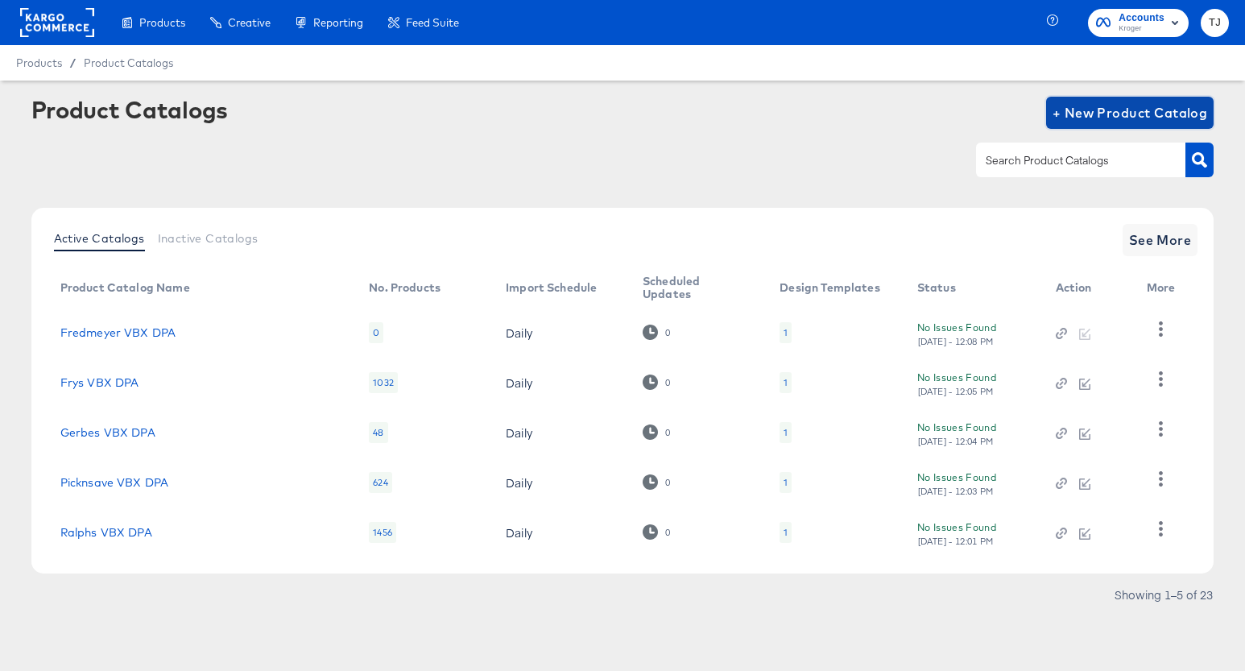
click at [1130, 108] on span "+ New Product Catalog" at bounding box center [1129, 112] width 155 height 23
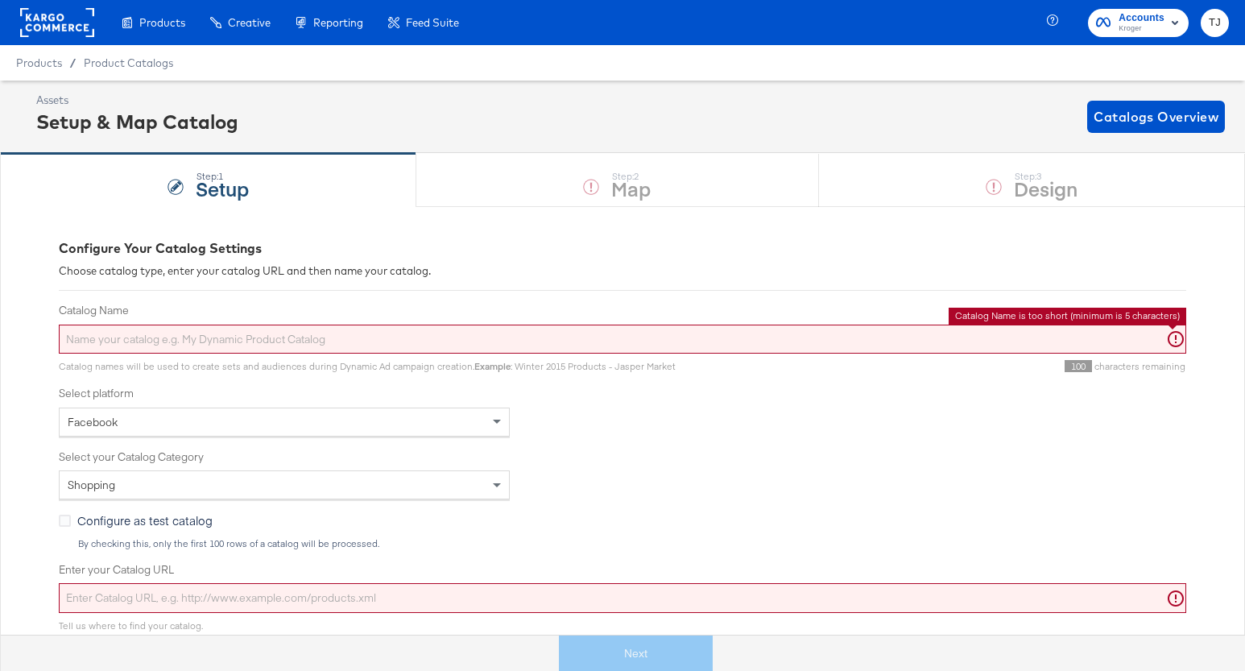
click at [287, 336] on input "Catalog Name" at bounding box center [622, 339] width 1127 height 30
paste input "Dillons"
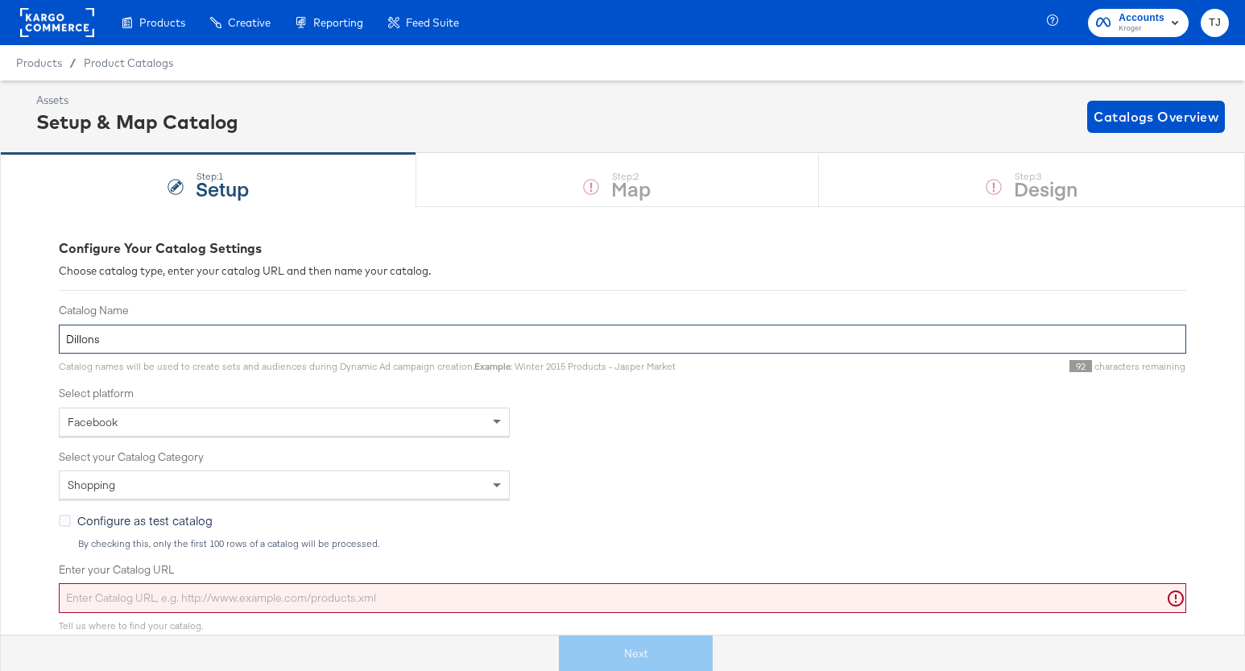
paste input "VBX DPA"
type input "Dillons VBX DPA"
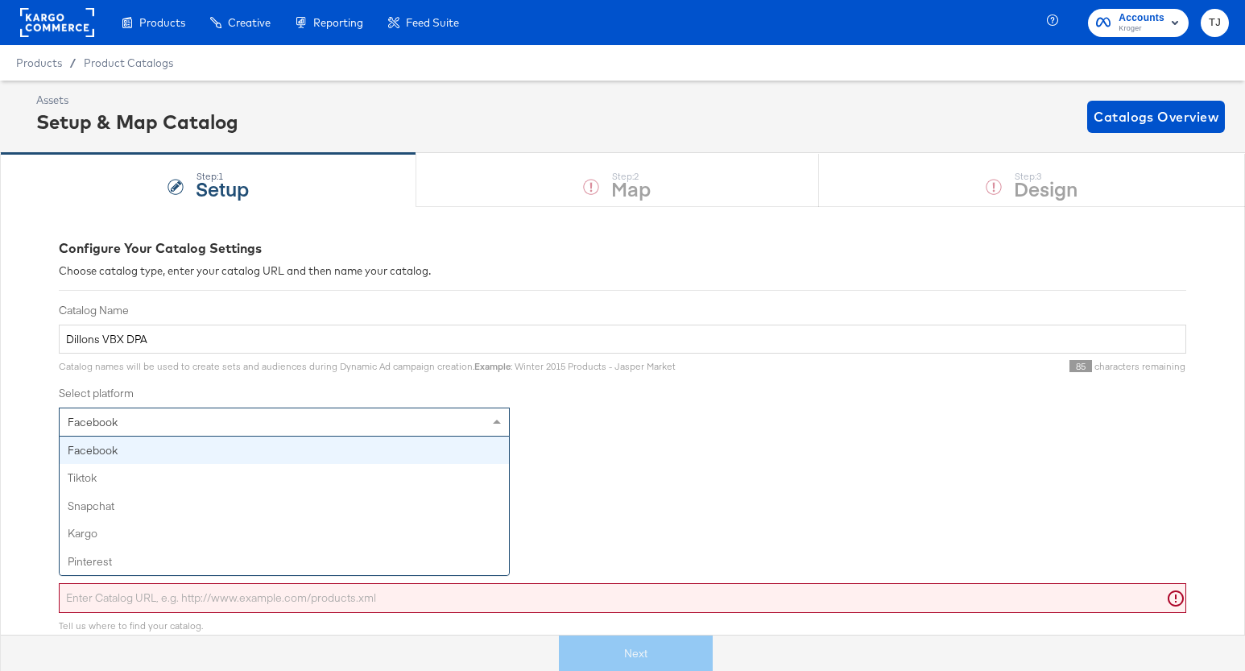
click at [495, 419] on span at bounding box center [497, 421] width 8 height 4
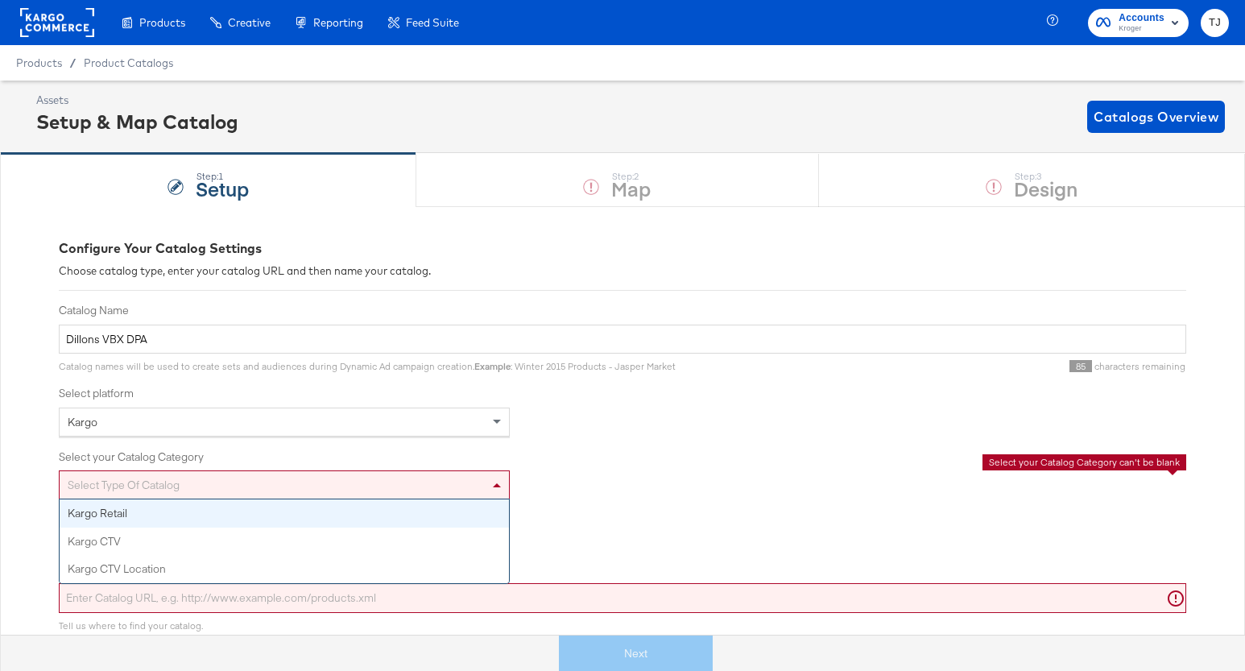
click at [489, 487] on span at bounding box center [499, 484] width 20 height 27
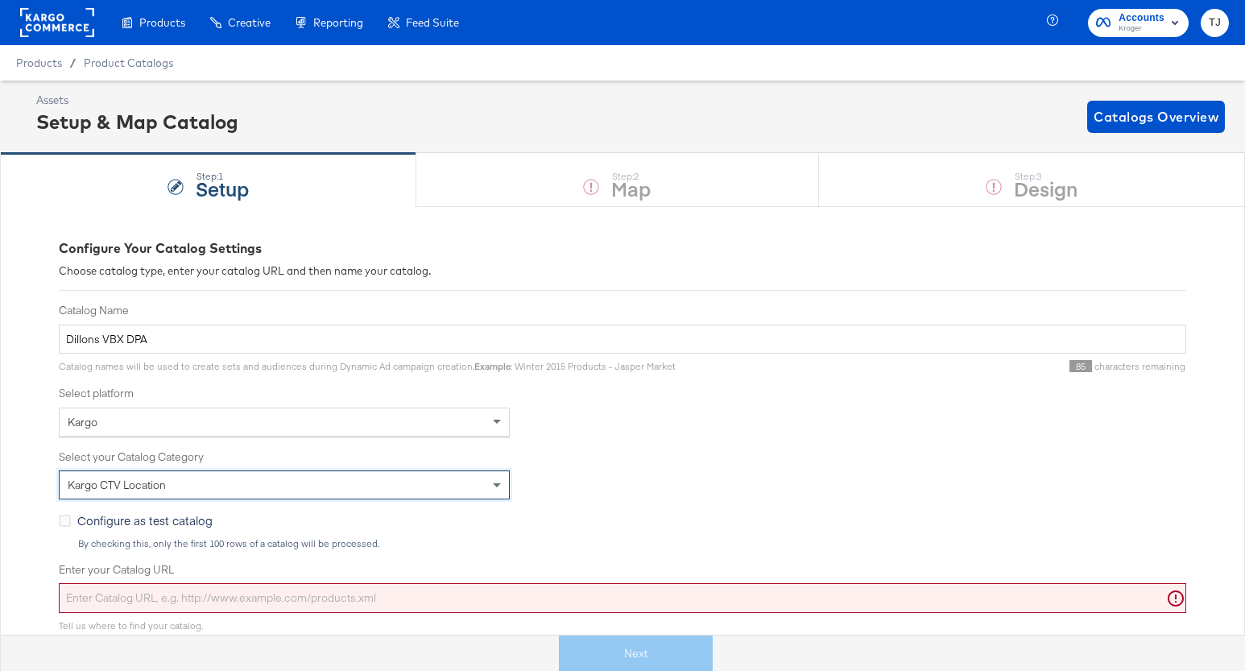
drag, startPoint x: 447, startPoint y: 560, endPoint x: 506, endPoint y: 531, distance: 66.6
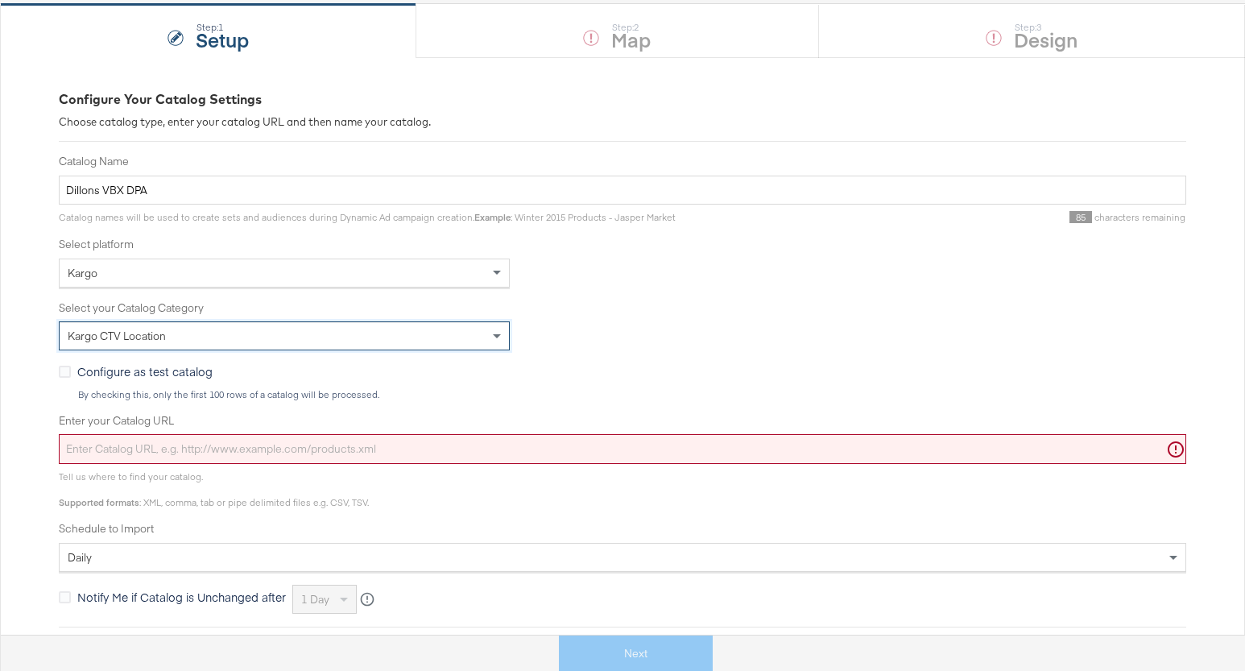
scroll to position [175, 0]
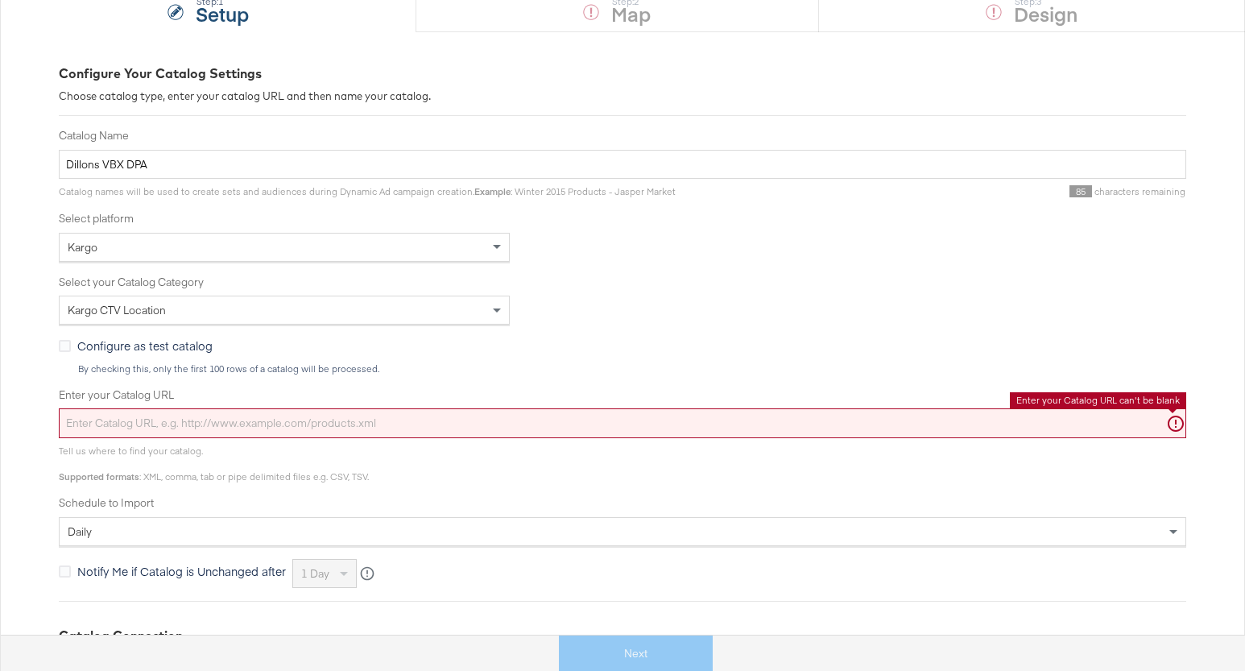
click at [510, 423] on input "Enter your Catalog URL" at bounding box center [622, 423] width 1127 height 30
click at [328, 422] on input "Enter your Catalog URL" at bounding box center [622, 423] width 1127 height 30
paste input "https://ace.stitcherads.com/exports/1430/kargo/retail/kargo-retail/export.tsv.gz"
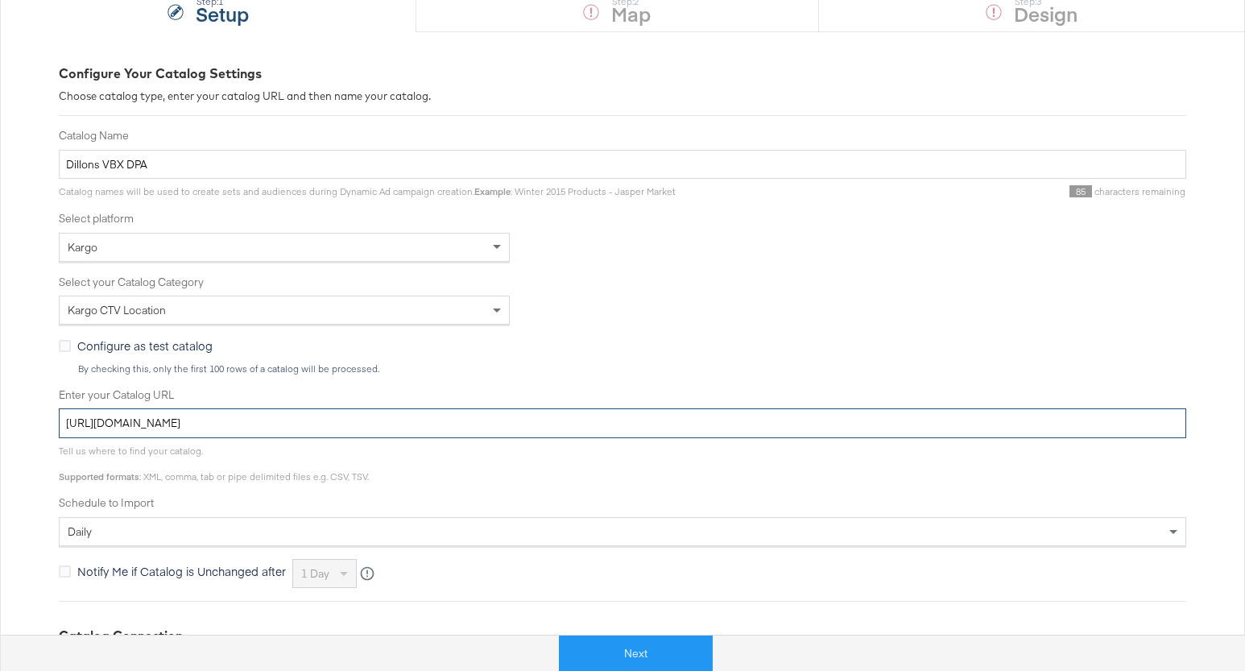
type input "https://ace.stitcherads.com/exports/1430/kargo/retail/kargo-retail/export.tsv.gz"
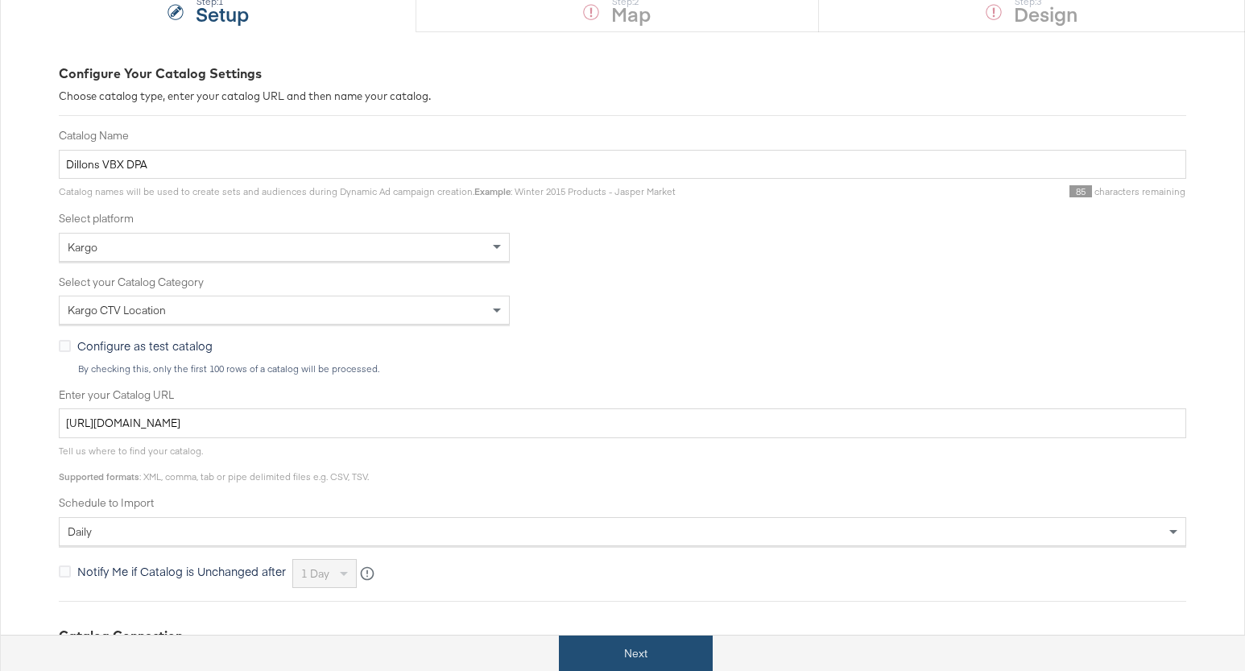
click at [679, 652] on button "Next" at bounding box center [636, 653] width 154 height 36
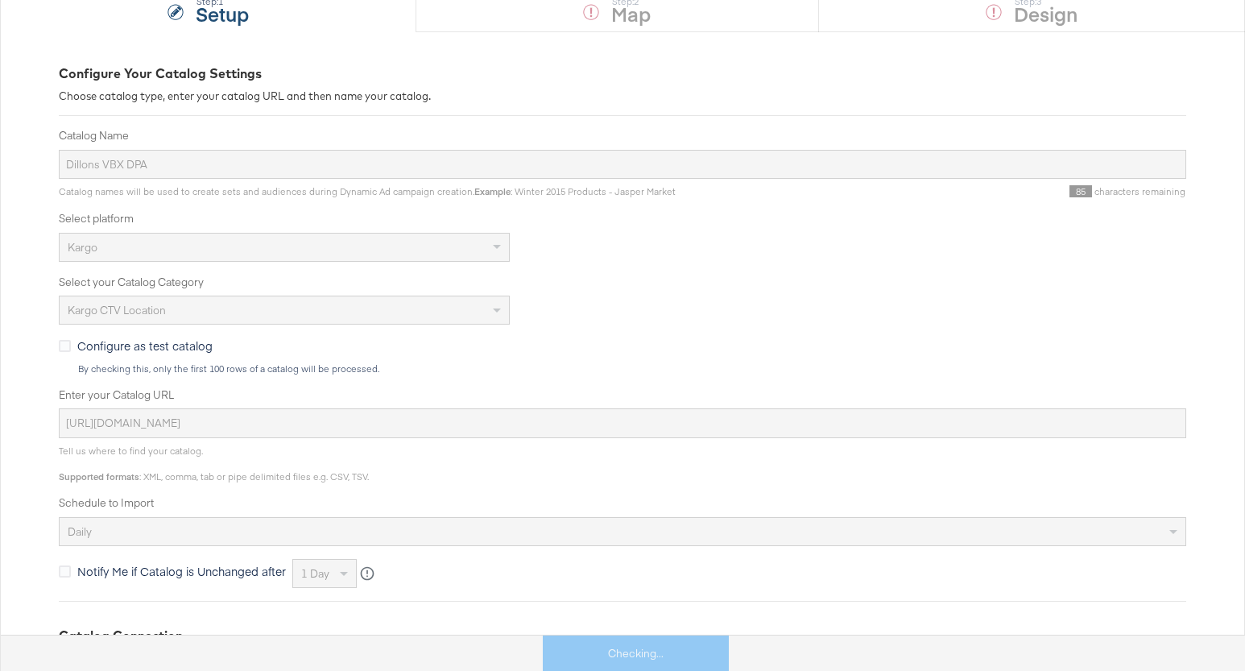
scroll to position [0, 0]
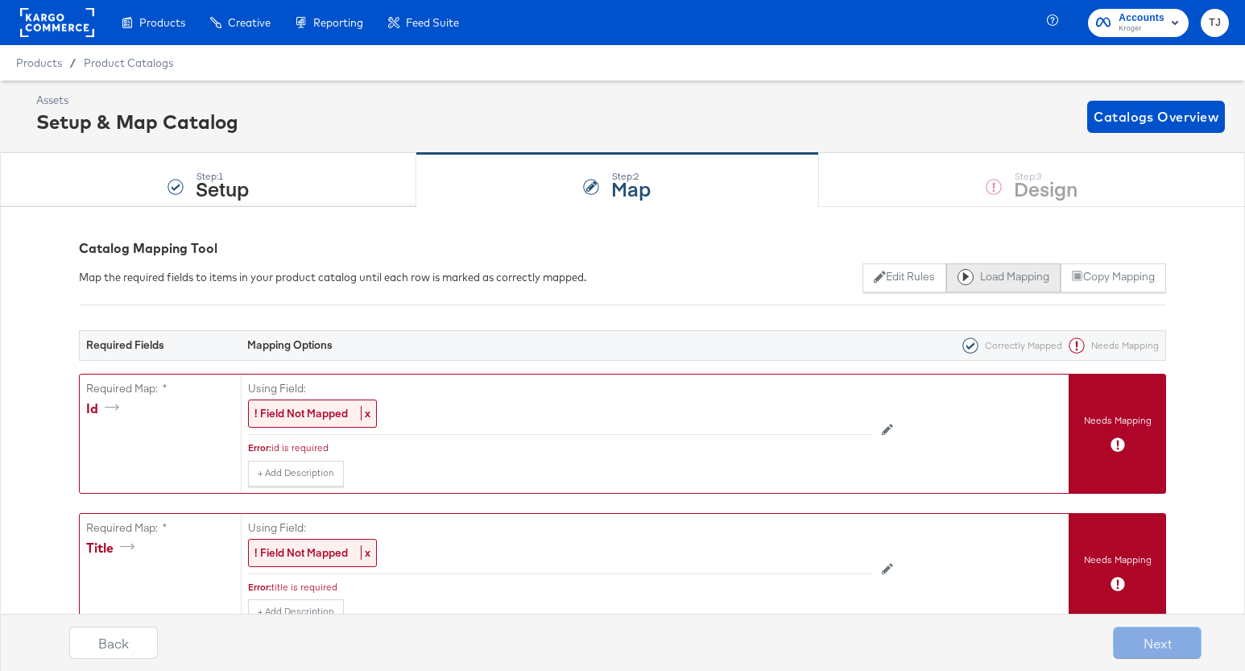
click at [996, 276] on button "Load Mapping" at bounding box center [1003, 277] width 114 height 29
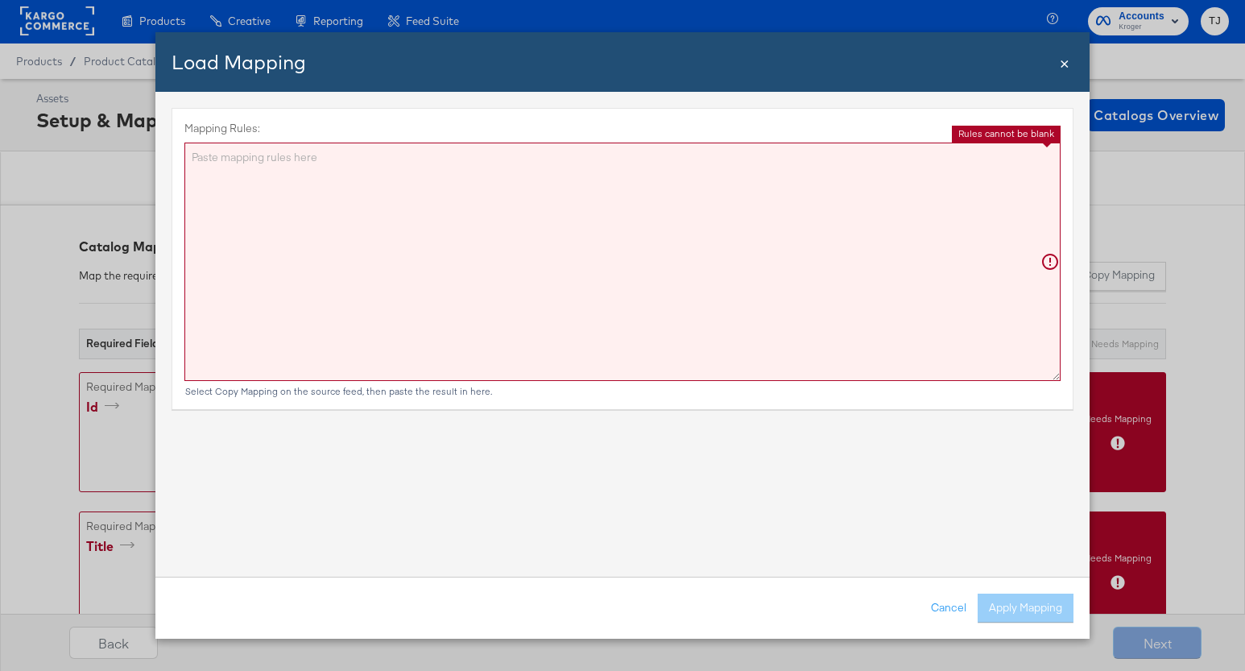
scroll to position [4, 0]
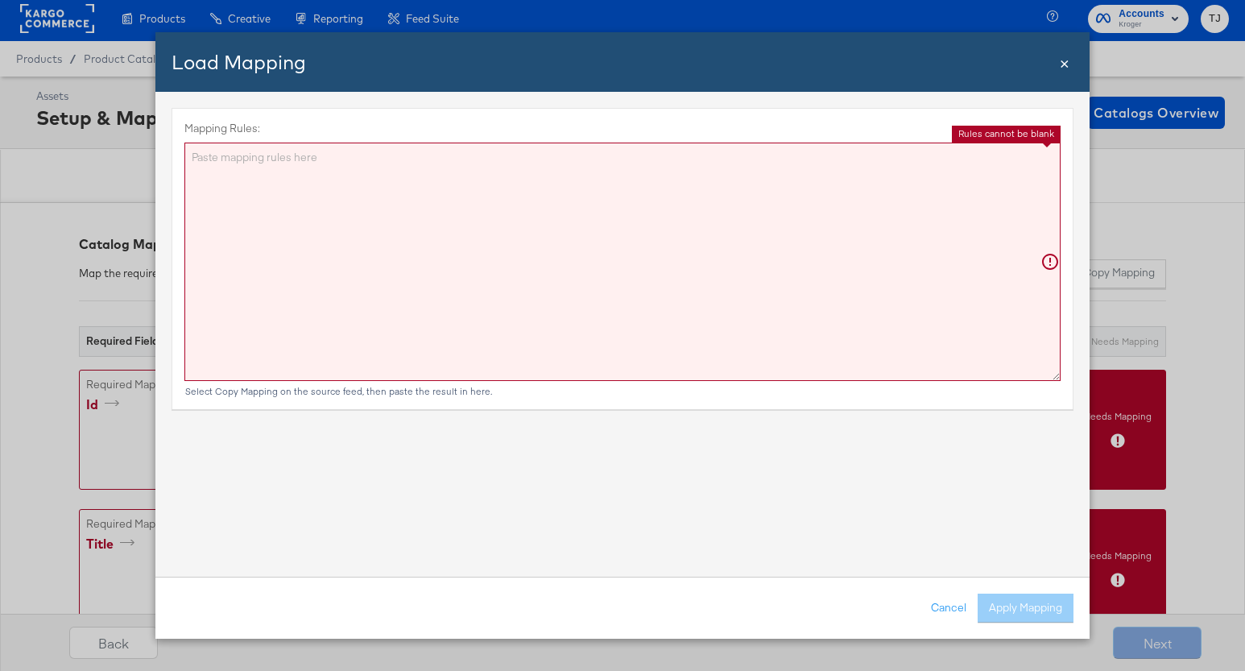
click at [667, 224] on textarea "Mapping Rules:" at bounding box center [622, 262] width 876 height 238
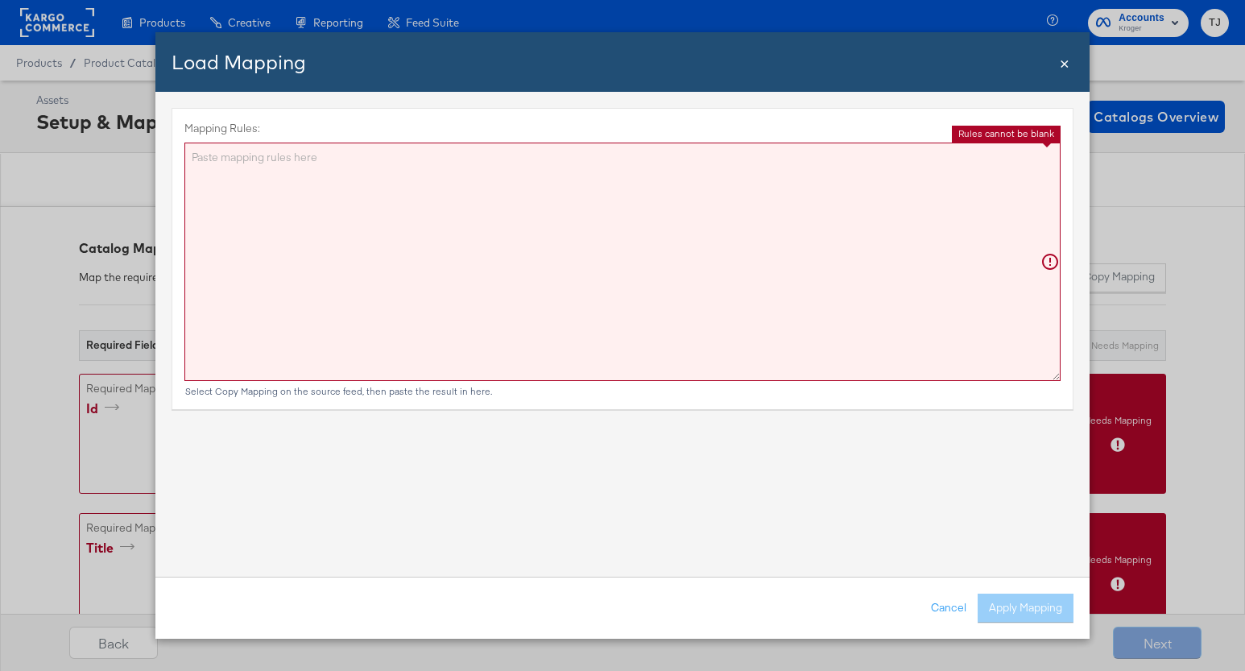
paste textarea "{"id":"{{{\"ID\"}}}","title":"{{{\"Name\"}}}","description":"{{{\"description\"…"
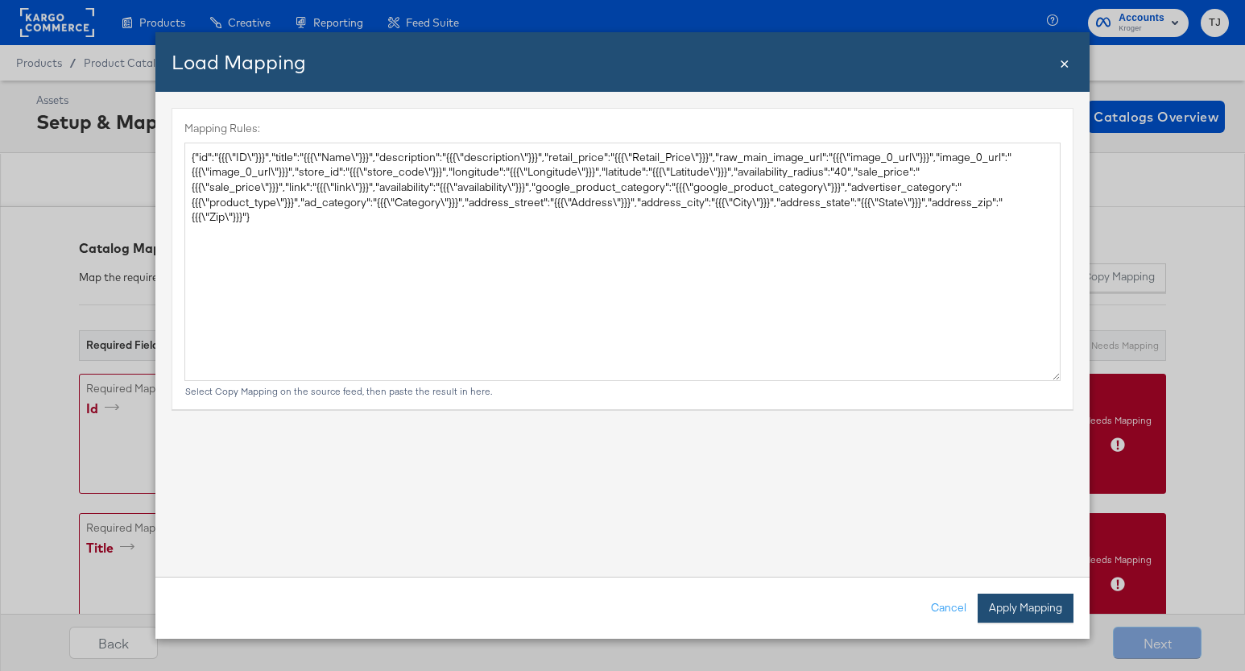
type textarea "{ "id": "{{{\"ID\"}}}", "title": "{{{\"Name\"}}}", "description": "{{{\"descrip…"
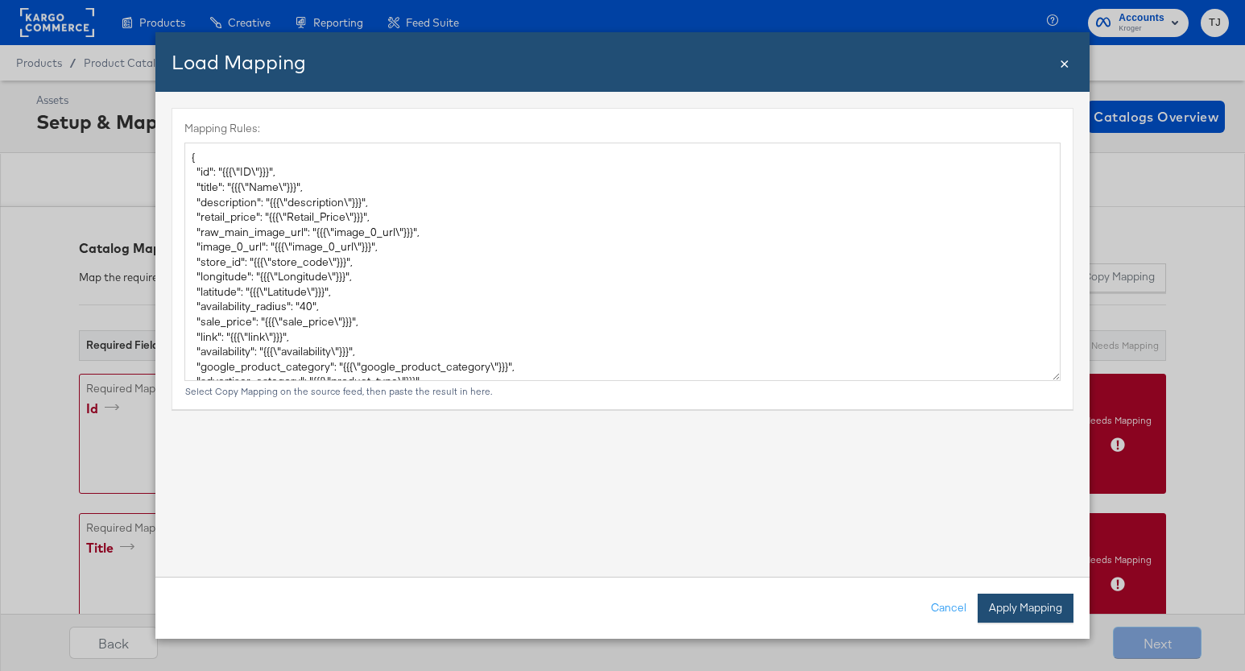
click at [1027, 613] on button "Apply Mapping" at bounding box center [1025, 607] width 96 height 29
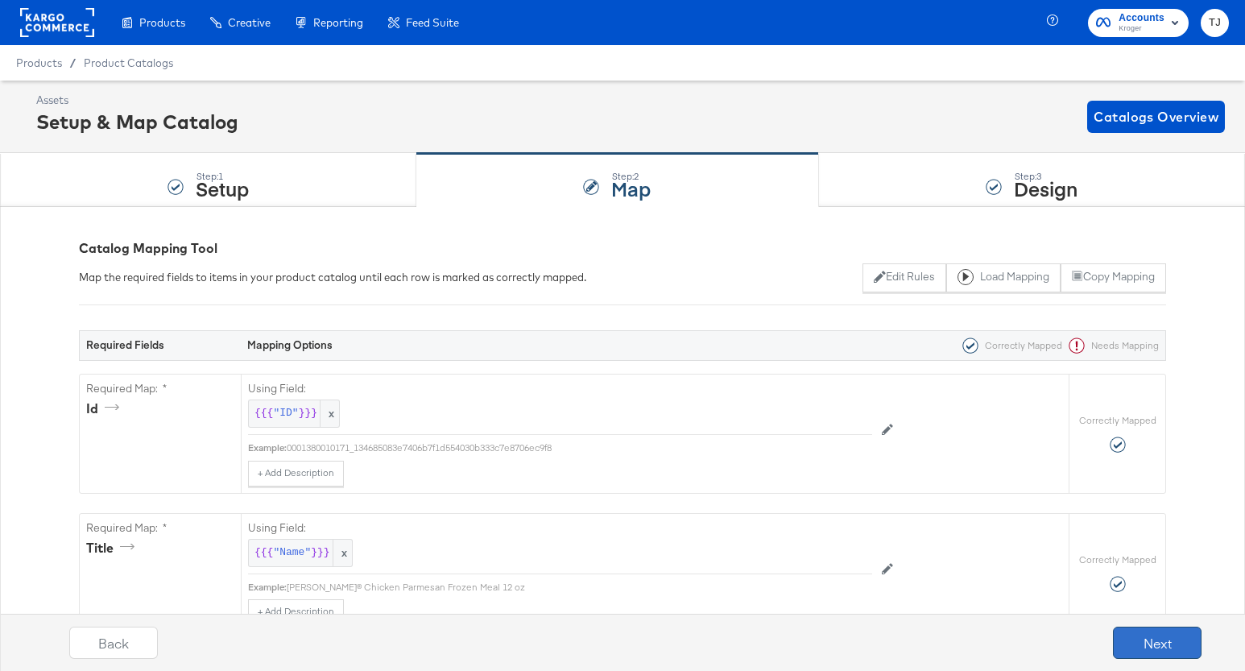
click at [1137, 634] on button "Next" at bounding box center [1157, 642] width 89 height 32
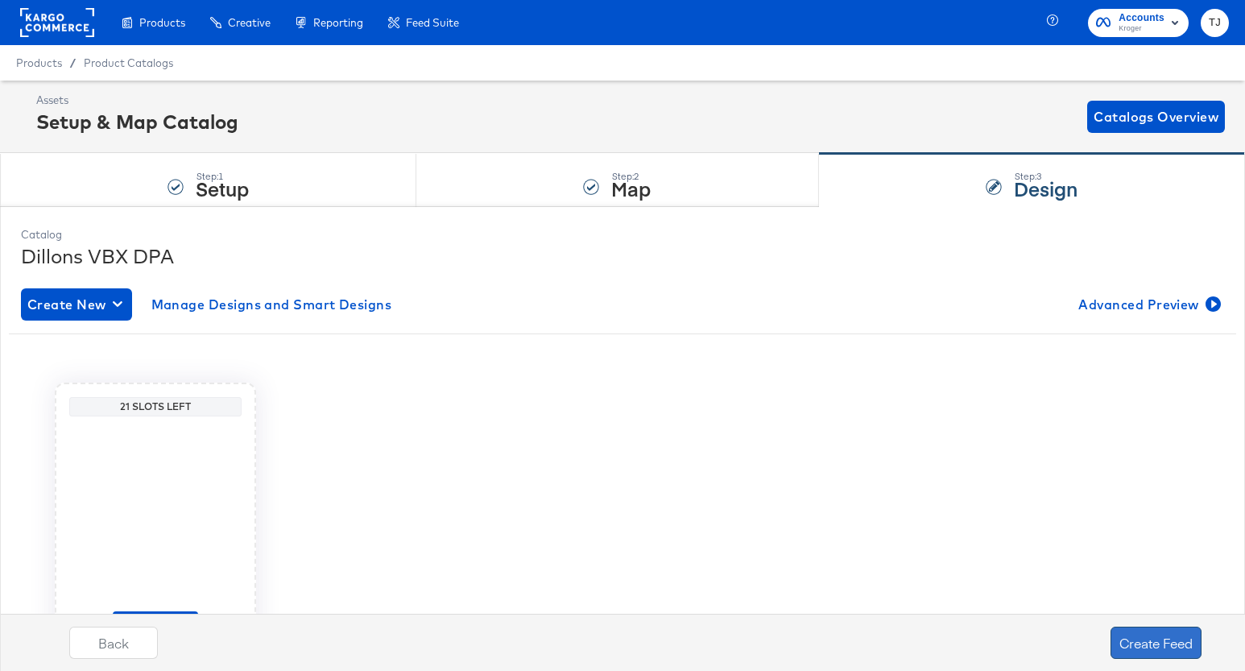
click at [1153, 642] on button "Create Feed" at bounding box center [1155, 642] width 91 height 32
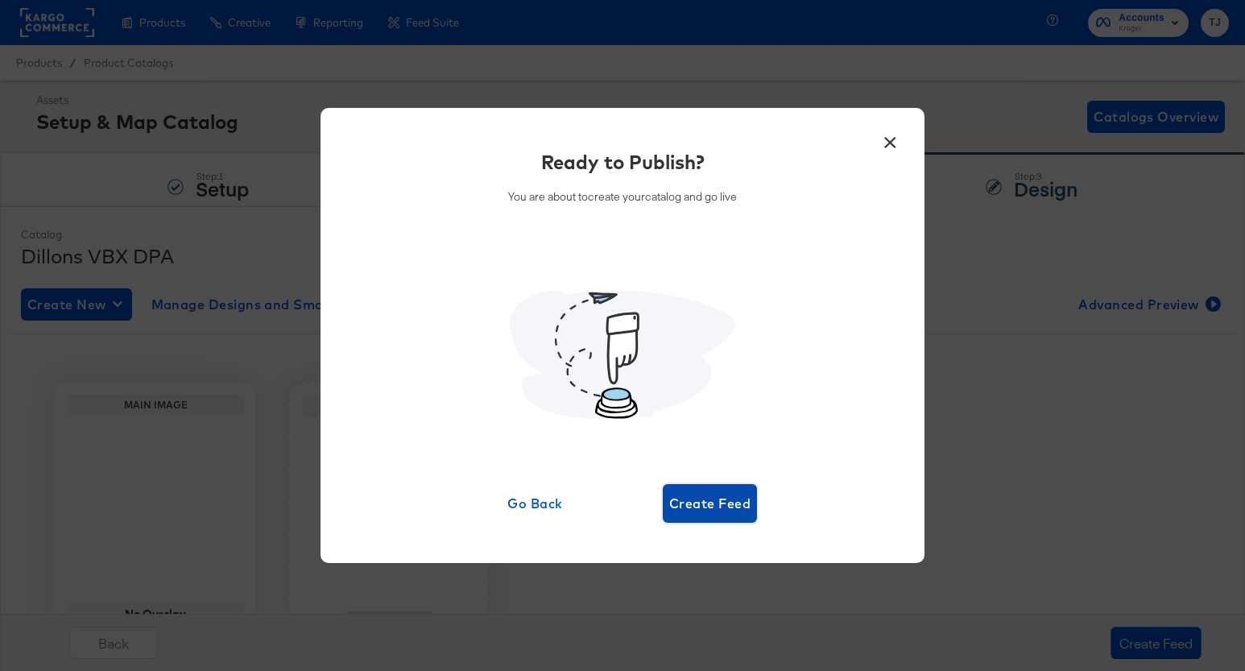
click at [743, 510] on span "Create Feed" at bounding box center [709, 503] width 81 height 23
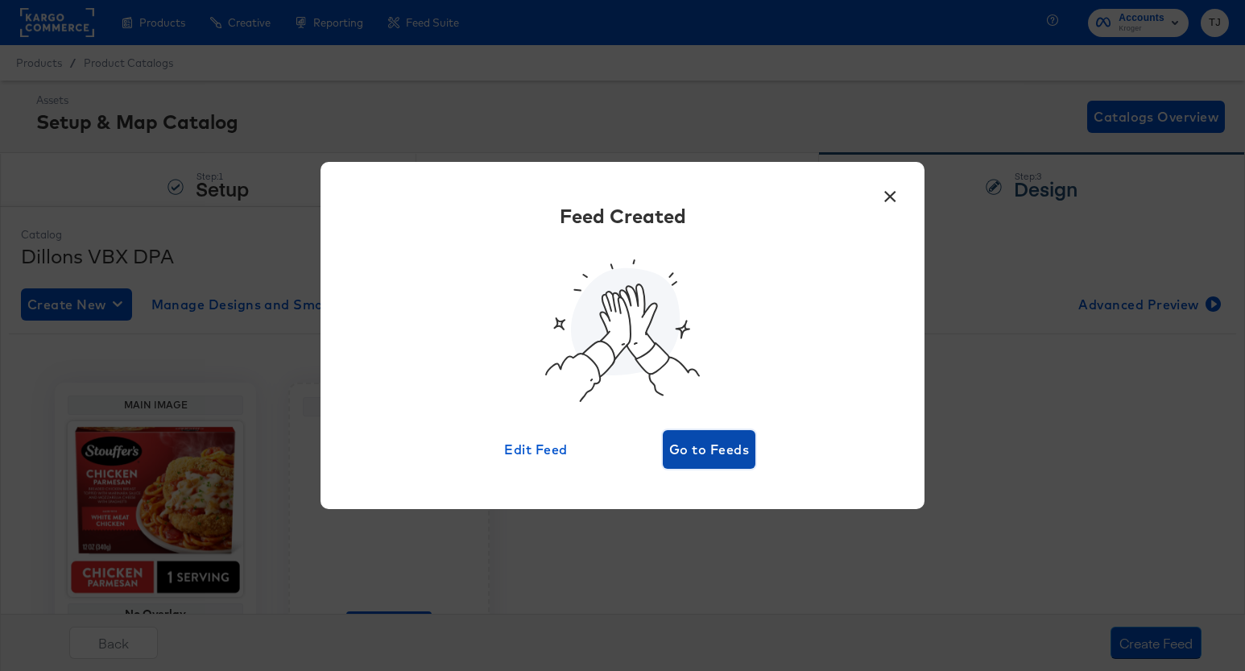
scroll to position [2, 0]
click at [728, 443] on span "Go to Feeds" at bounding box center [709, 449] width 80 height 23
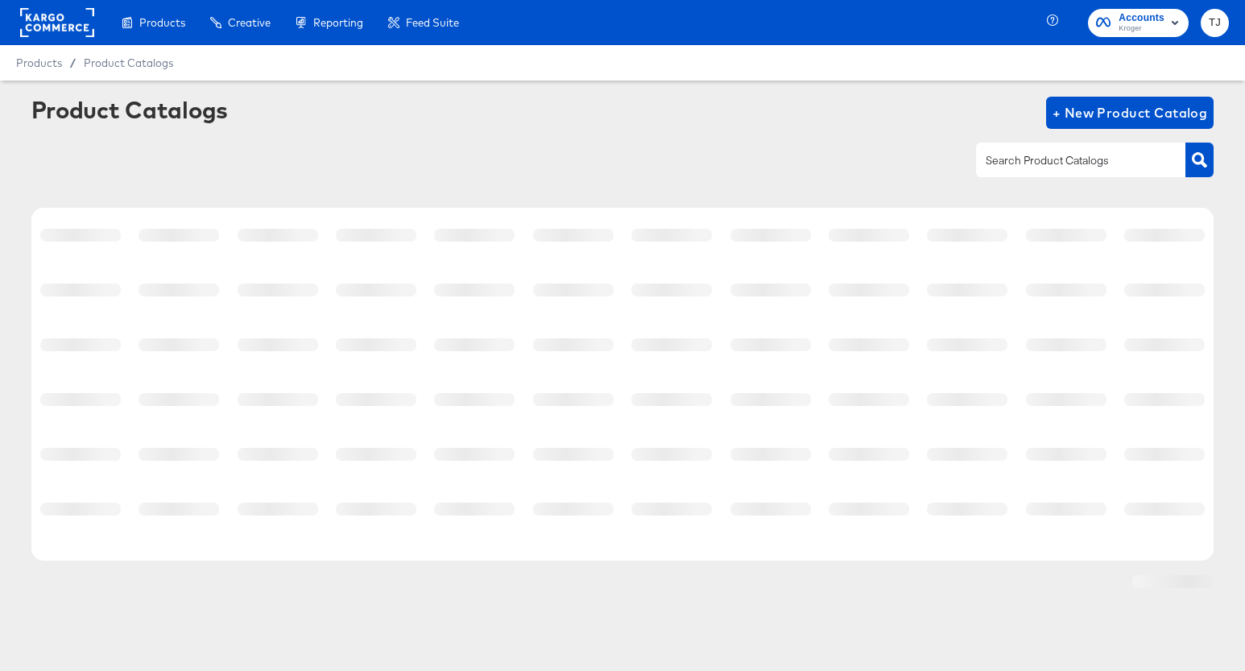
click at [727, 442] on td at bounding box center [770, 454] width 98 height 55
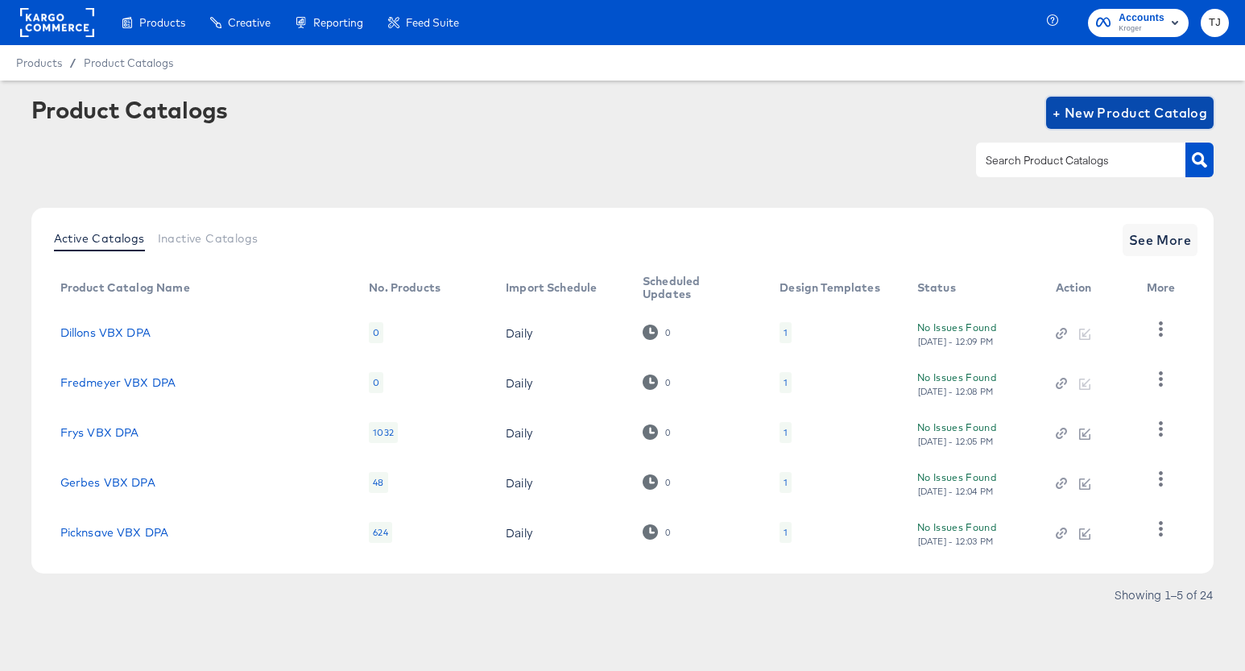
click at [1131, 116] on span "+ New Product Catalog" at bounding box center [1129, 112] width 155 height 23
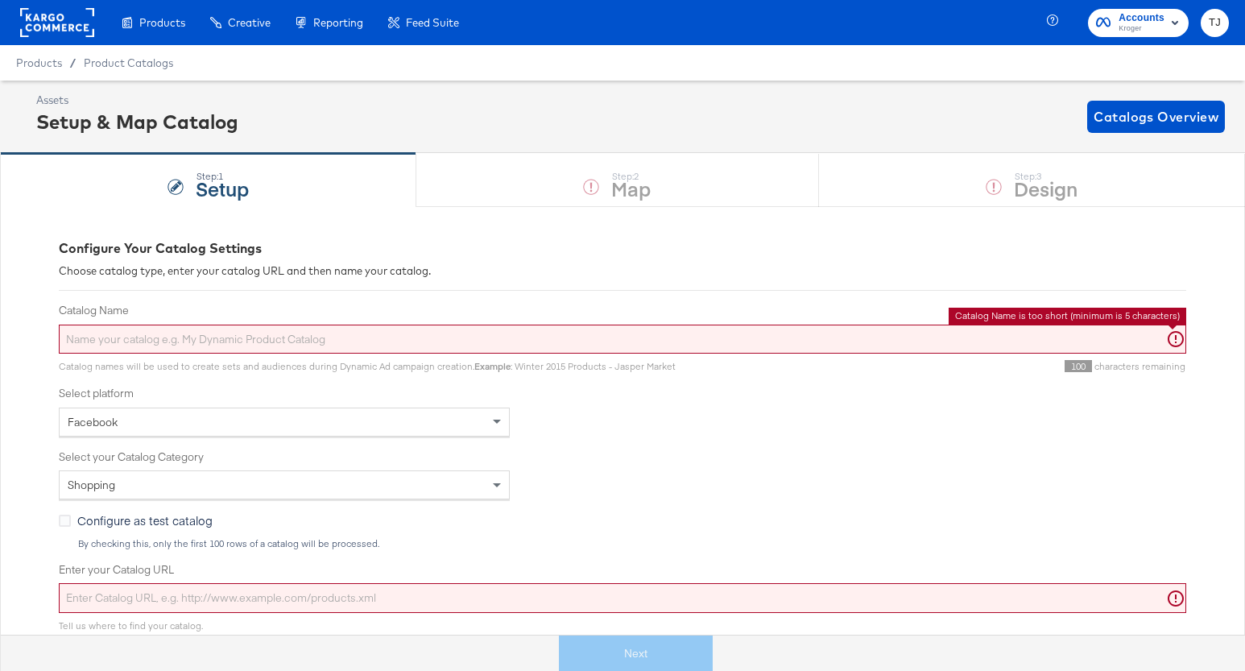
click at [345, 346] on input "Catalog Name" at bounding box center [622, 339] width 1127 height 30
paste input "Citymarket"
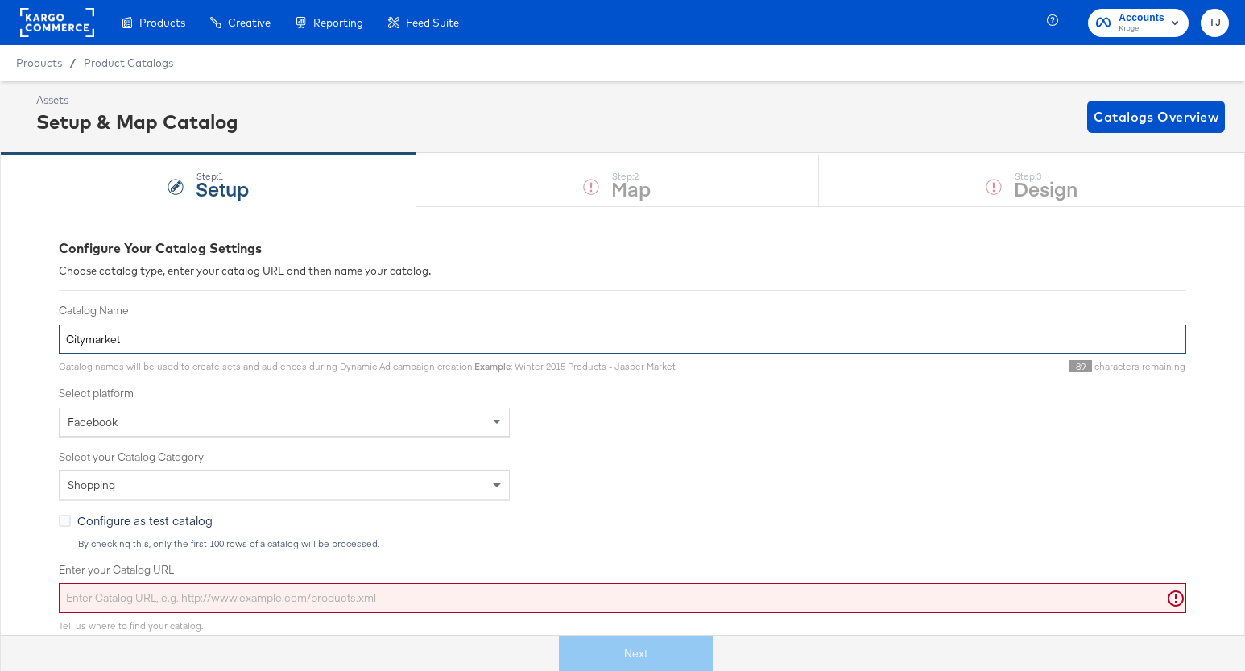
paste input "VBX DPA"
type input "Citymarket VBX DPA"
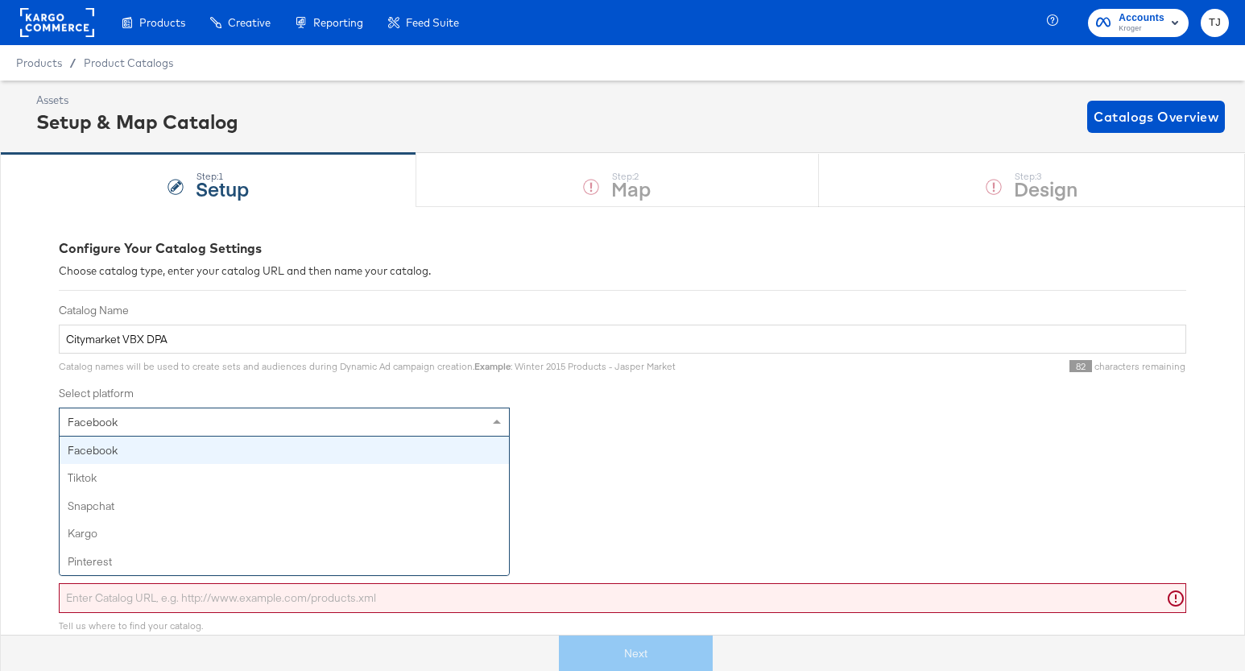
click at [448, 425] on div "Facebook" at bounding box center [284, 421] width 449 height 27
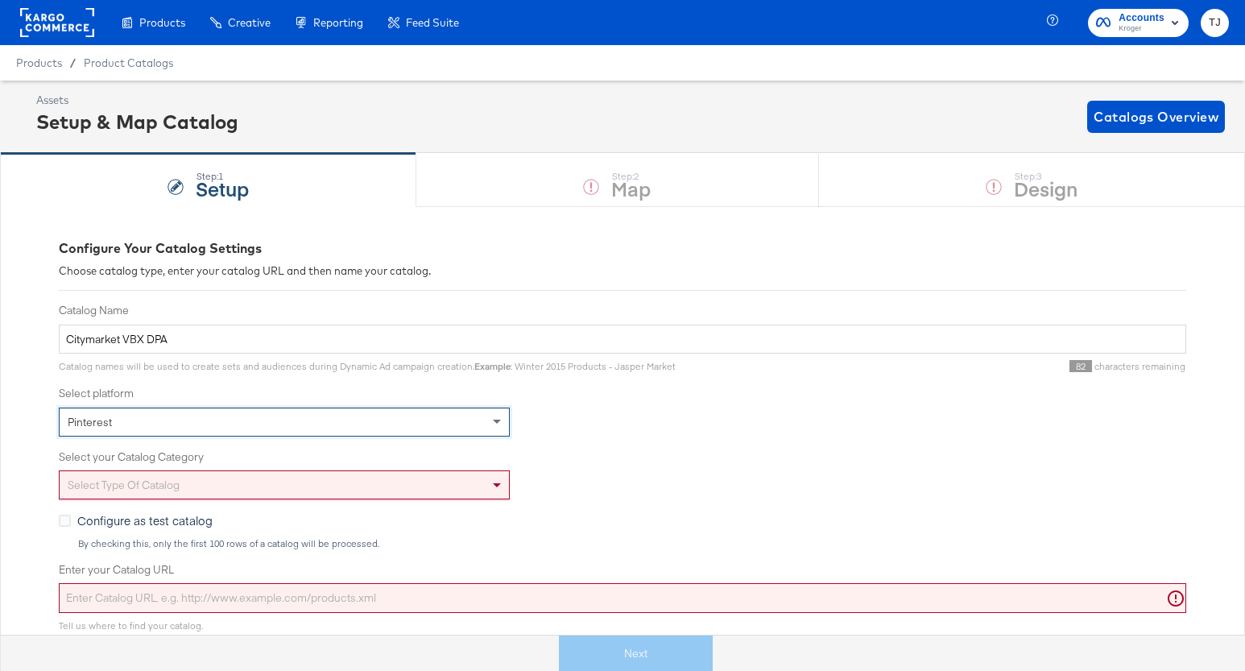
drag, startPoint x: 494, startPoint y: 419, endPoint x: 485, endPoint y: 432, distance: 15.0
click at [493, 422] on span at bounding box center [497, 422] width 8 height 6
click at [500, 485] on span at bounding box center [497, 486] width 8 height 6
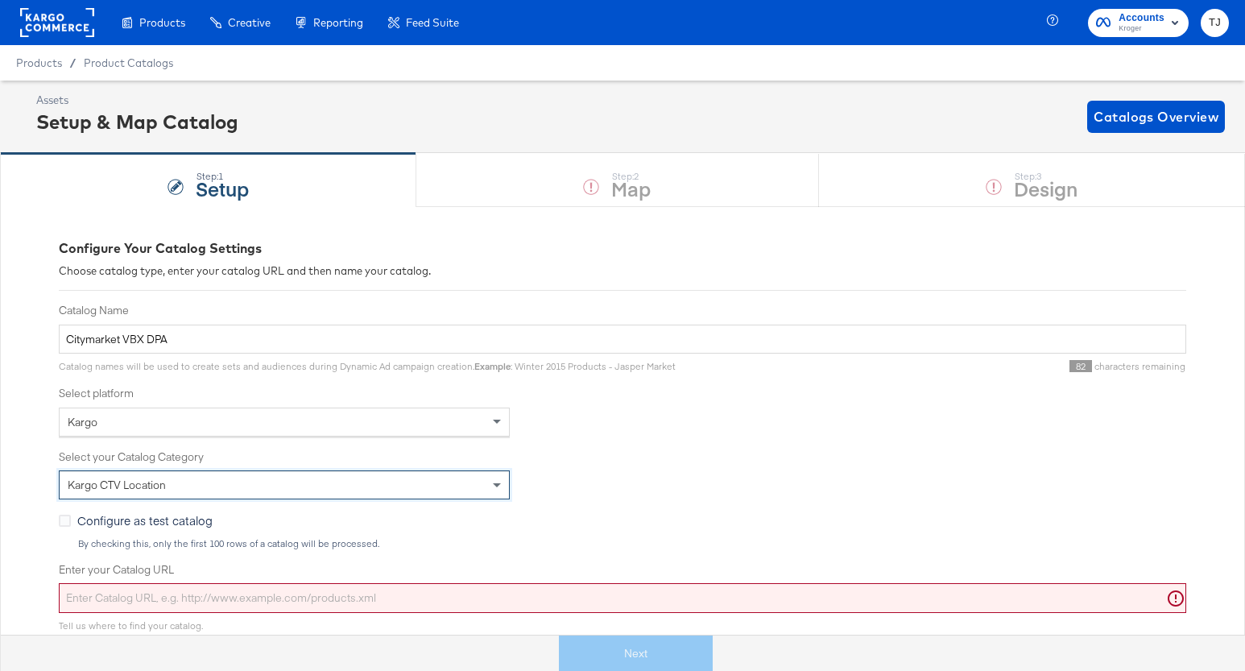
click at [449, 595] on input "Enter your Catalog URL" at bounding box center [622, 598] width 1127 height 30
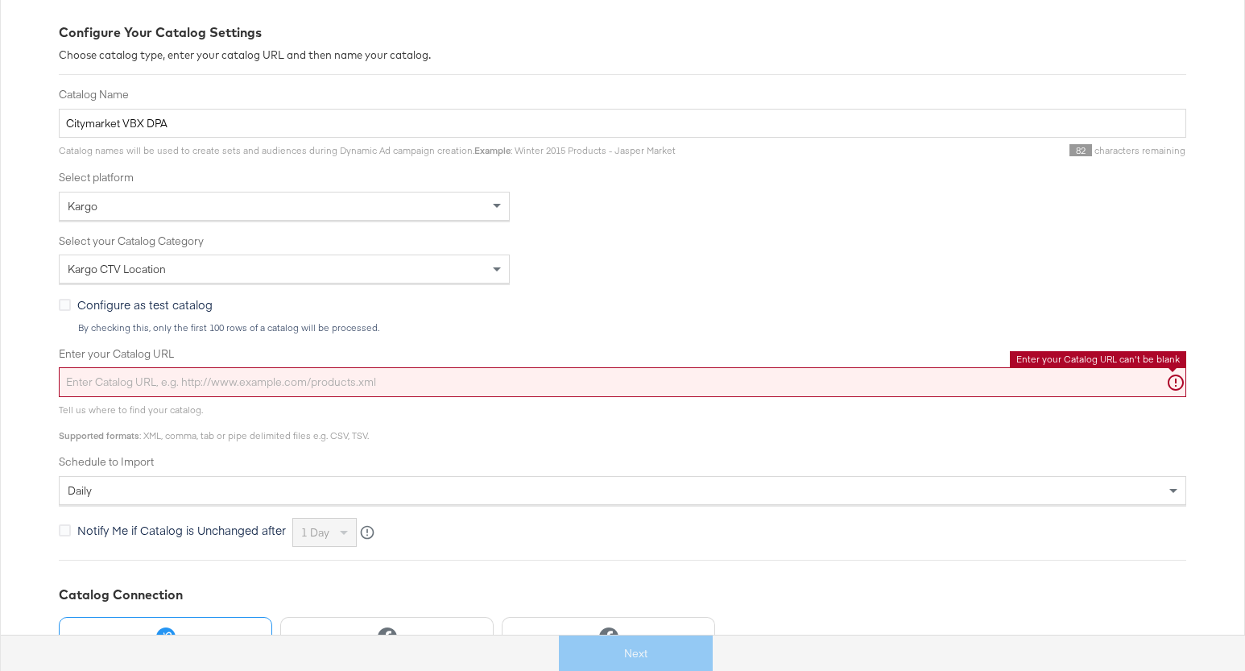
scroll to position [221, 0]
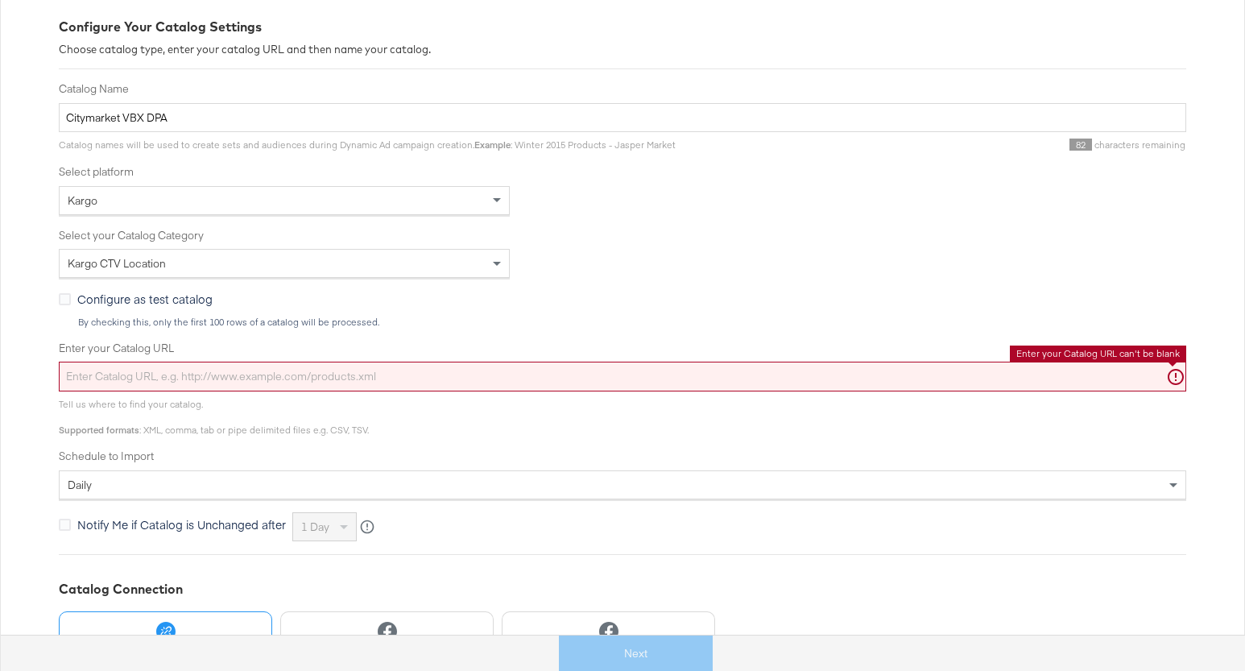
click at [328, 382] on input "Enter your Catalog URL" at bounding box center [622, 376] width 1127 height 30
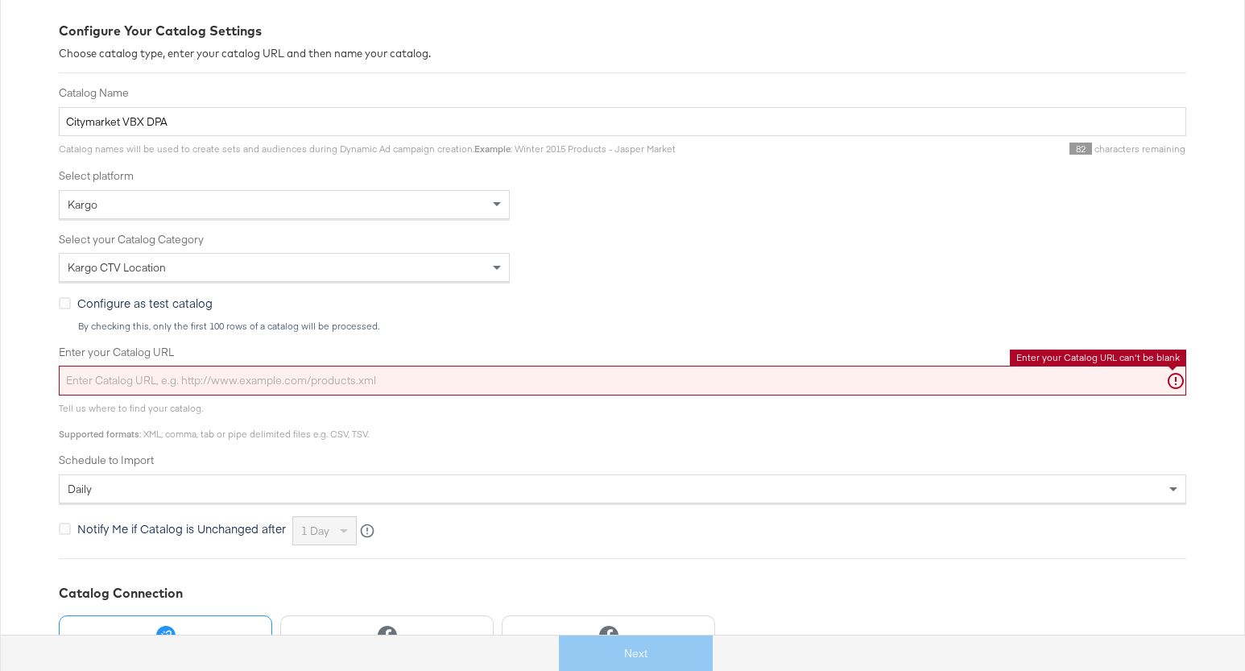
paste input "https://ace.stitcherads.com/exports/1431/kargo/retail/kargo-retail/export.tsv.gz"
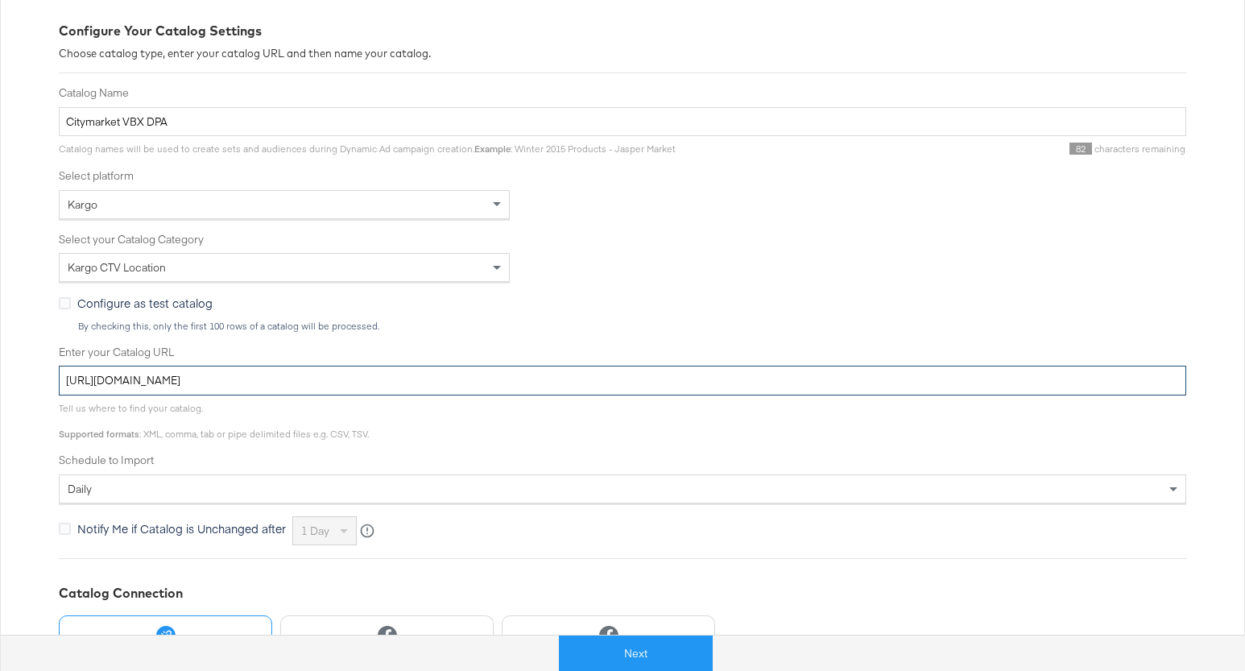
scroll to position [354, 0]
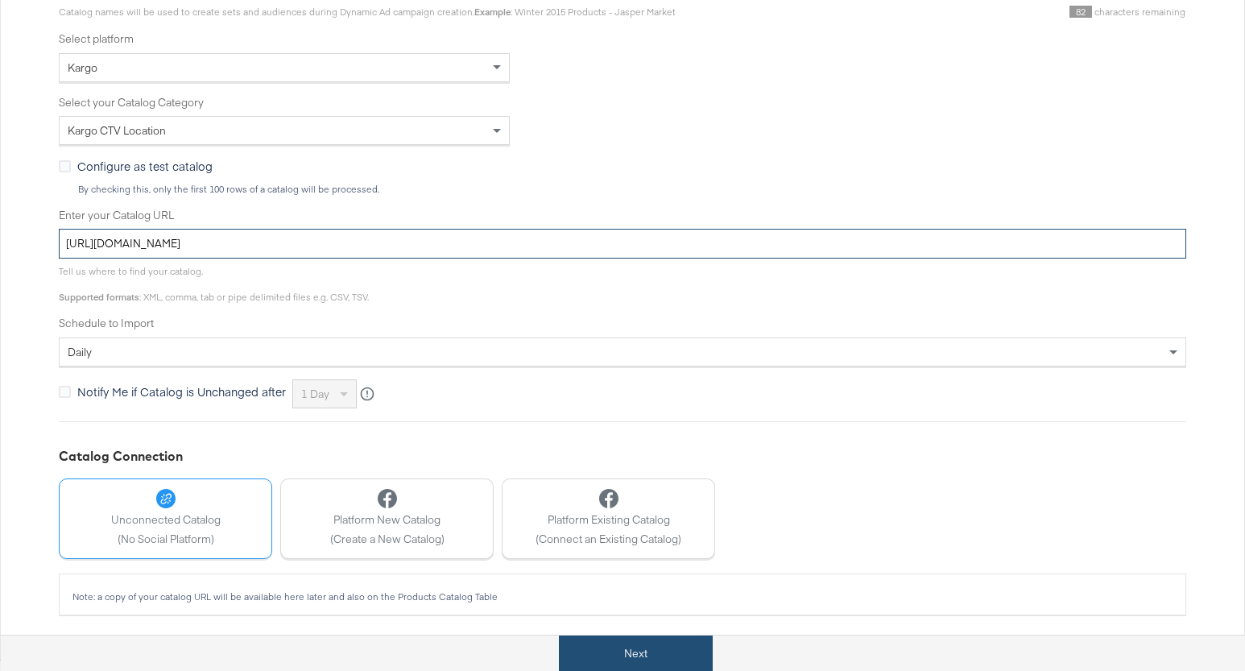
type input "https://ace.stitcherads.com/exports/1431/kargo/retail/kargo-retail/export.tsv.gz"
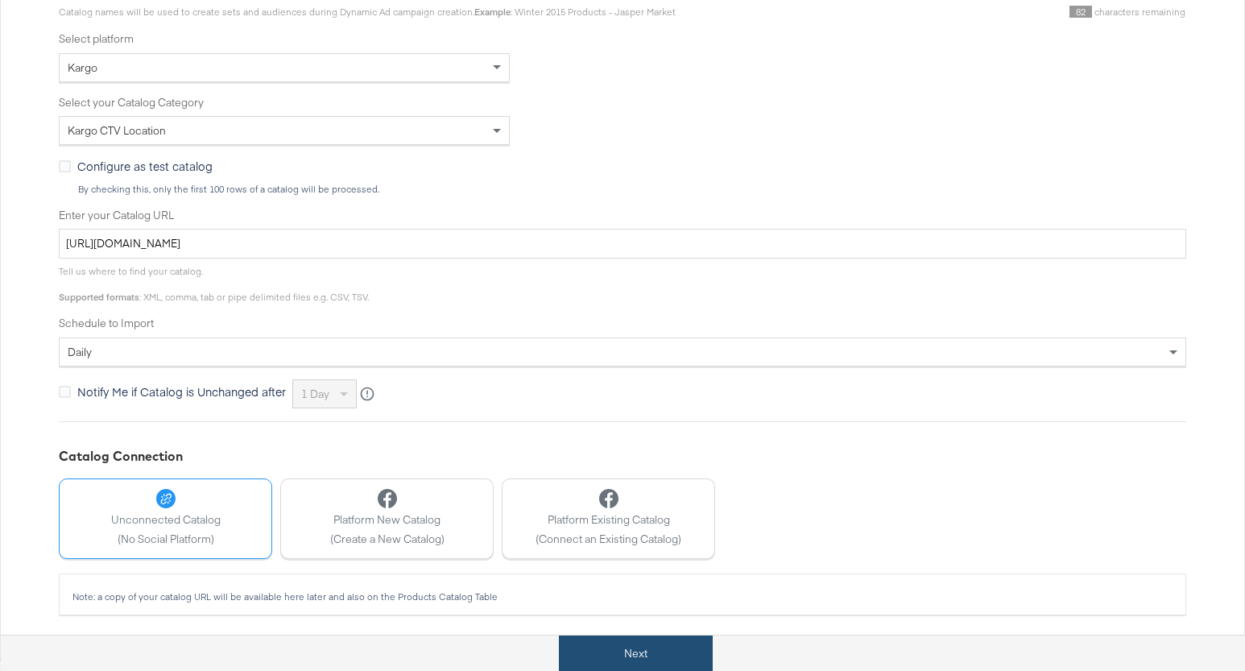
click at [670, 649] on button "Next" at bounding box center [636, 653] width 154 height 36
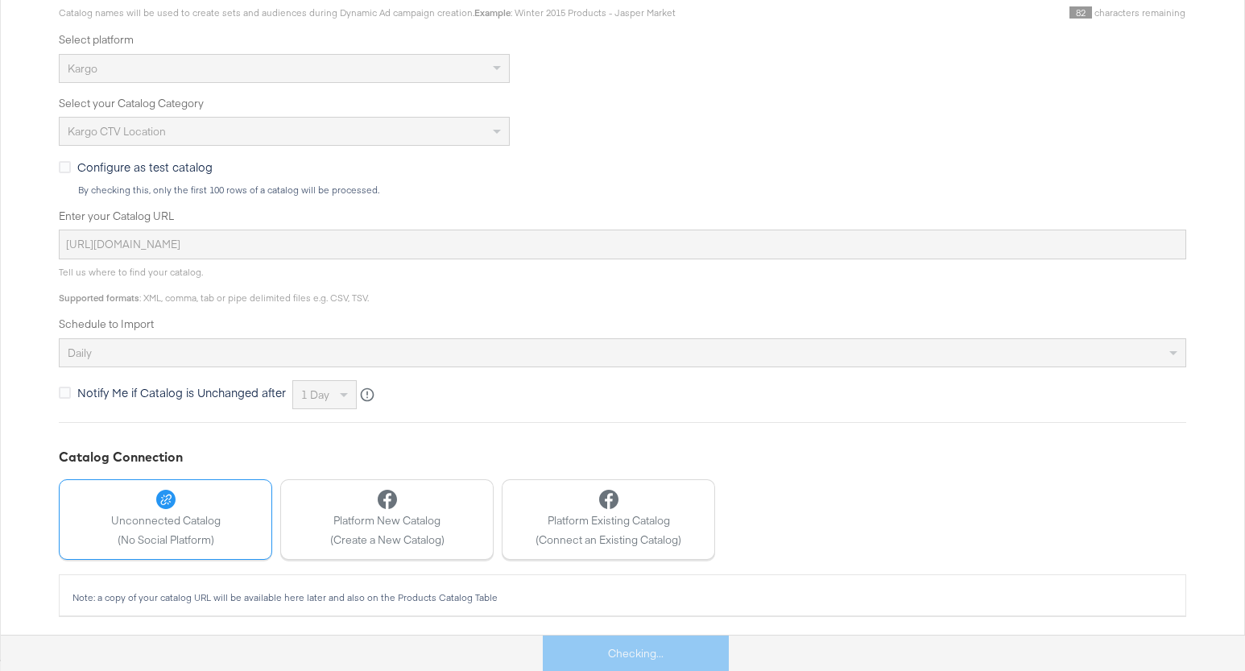
scroll to position [0, 0]
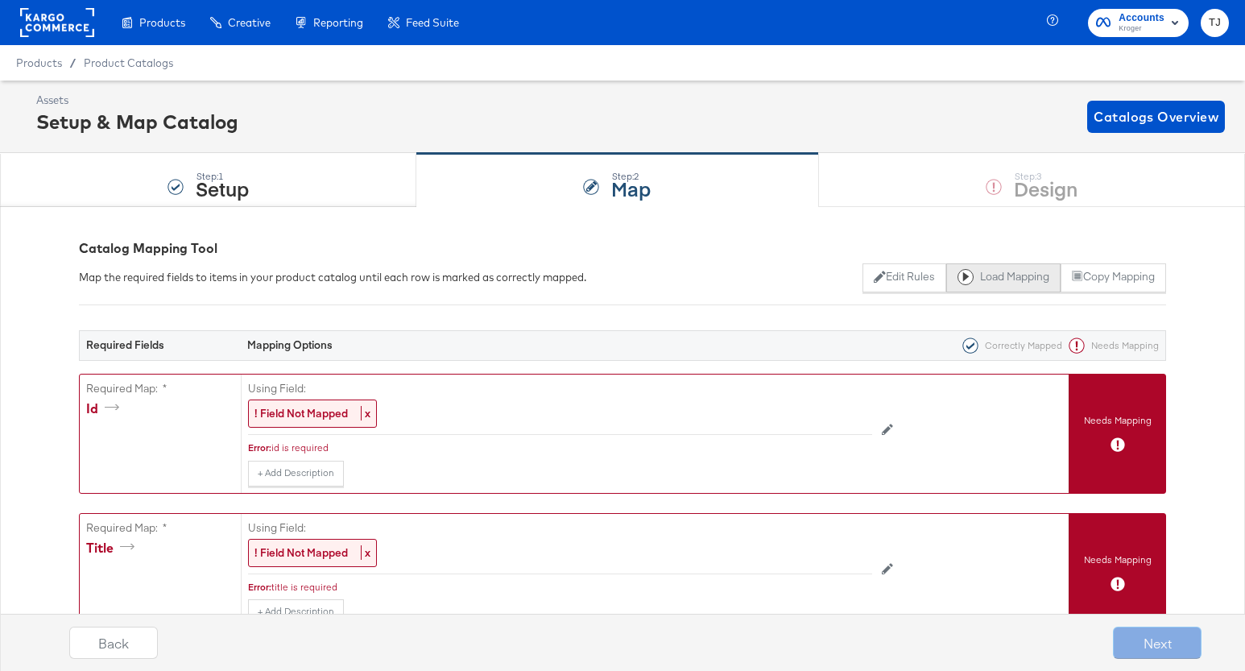
click at [1021, 279] on button "Load Mapping" at bounding box center [1003, 277] width 114 height 29
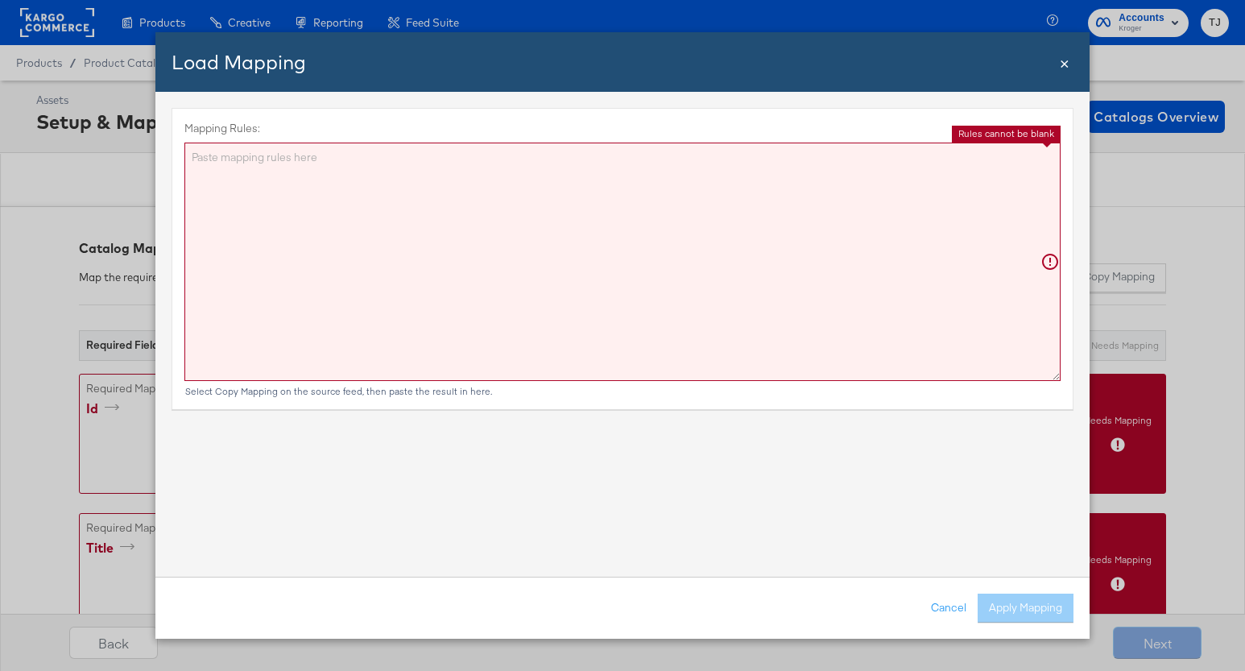
click at [647, 238] on textarea "Mapping Rules:" at bounding box center [622, 262] width 876 height 238
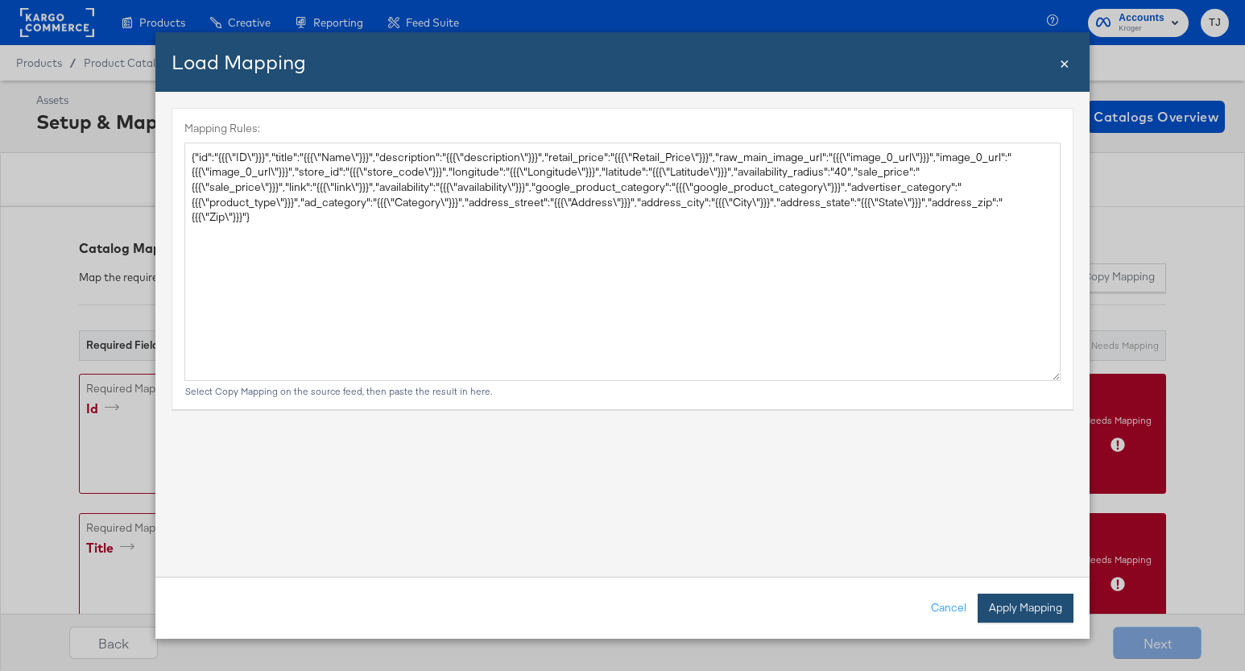
type textarea "{ "id": "{{{\"ID\"}}}", "title": "{{{\"Name\"}}}", "description": "{{{\"descrip…"
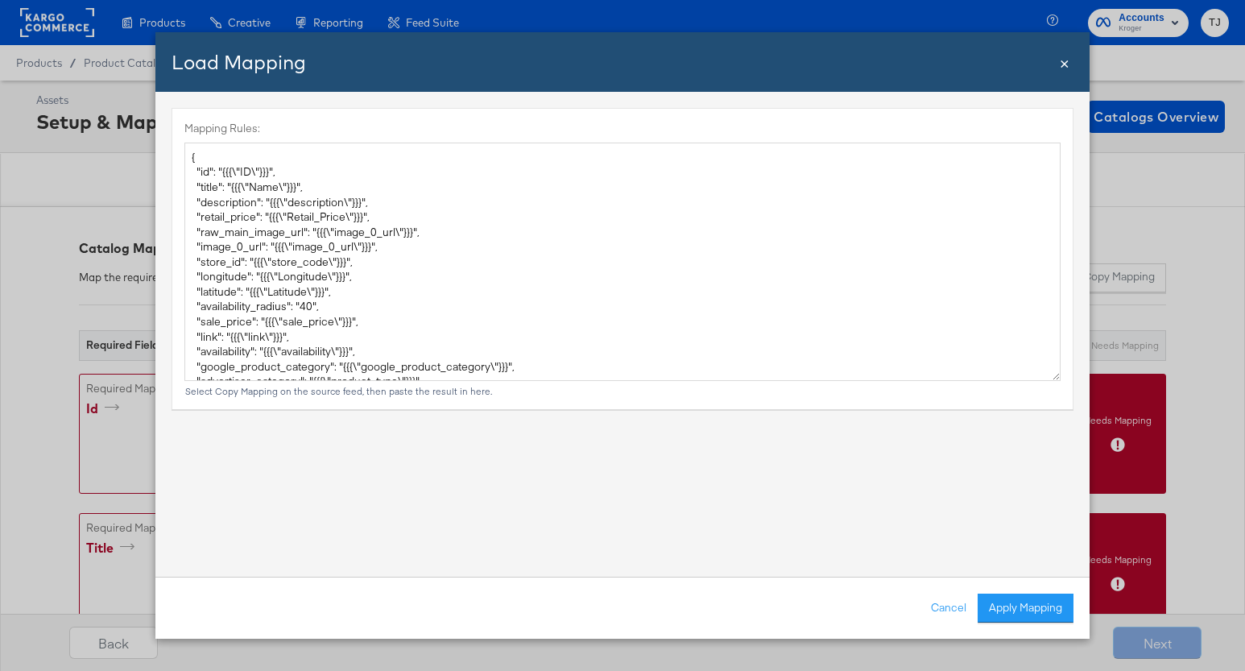
click at [1047, 605] on button "Apply Mapping" at bounding box center [1025, 607] width 96 height 29
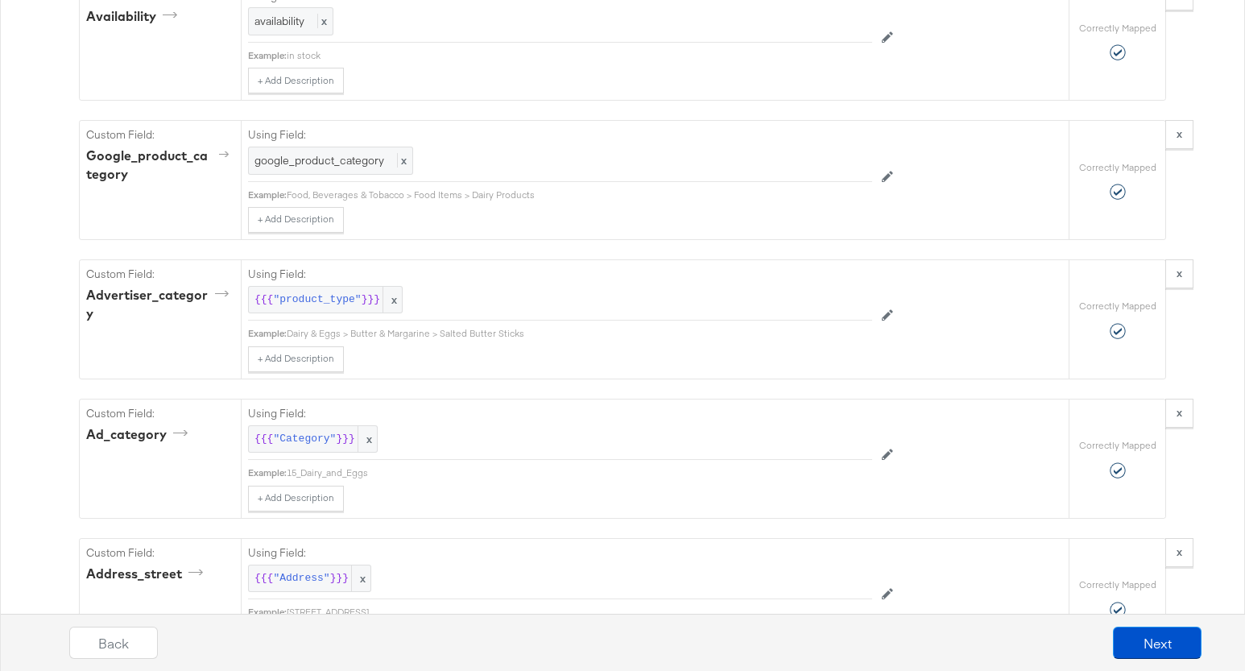
scroll to position [2107, 0]
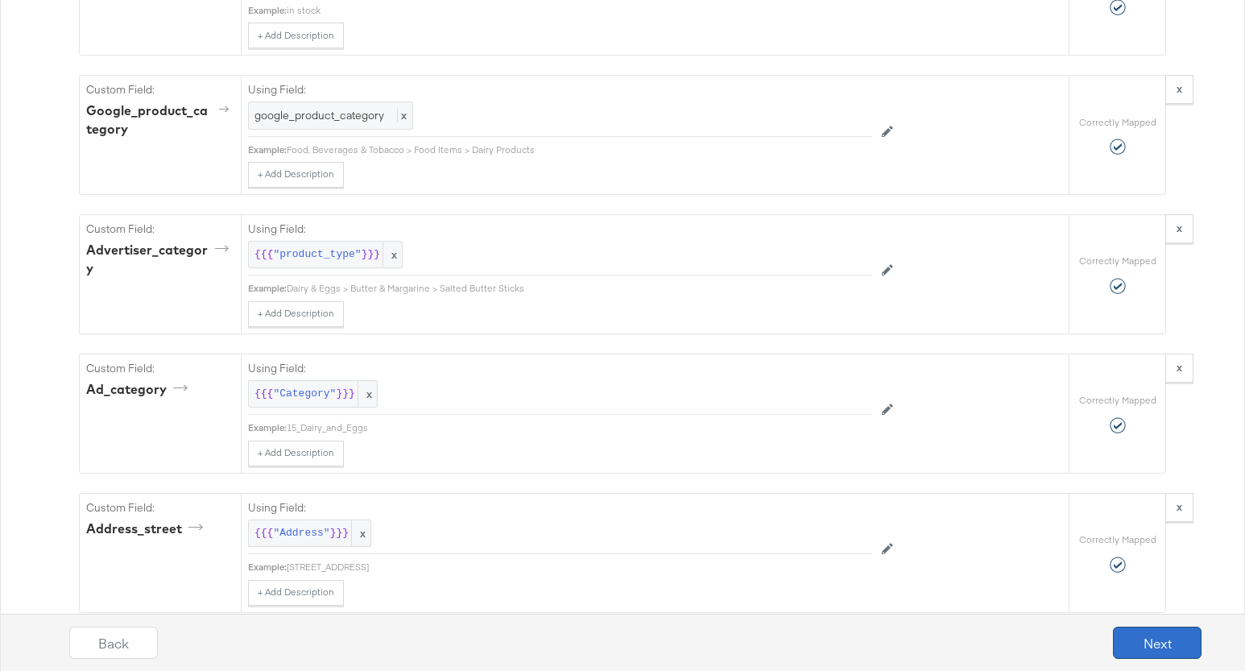
click at [1167, 643] on button "Next" at bounding box center [1157, 642] width 89 height 32
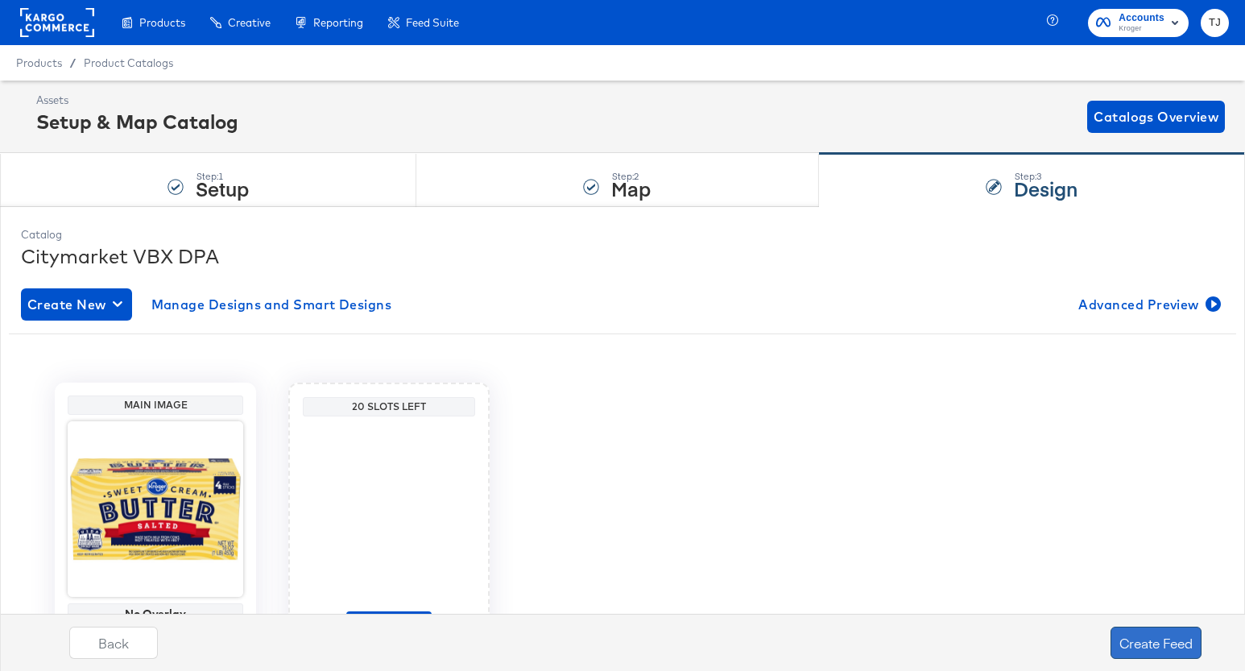
click at [1158, 642] on button "Create Feed" at bounding box center [1155, 642] width 91 height 32
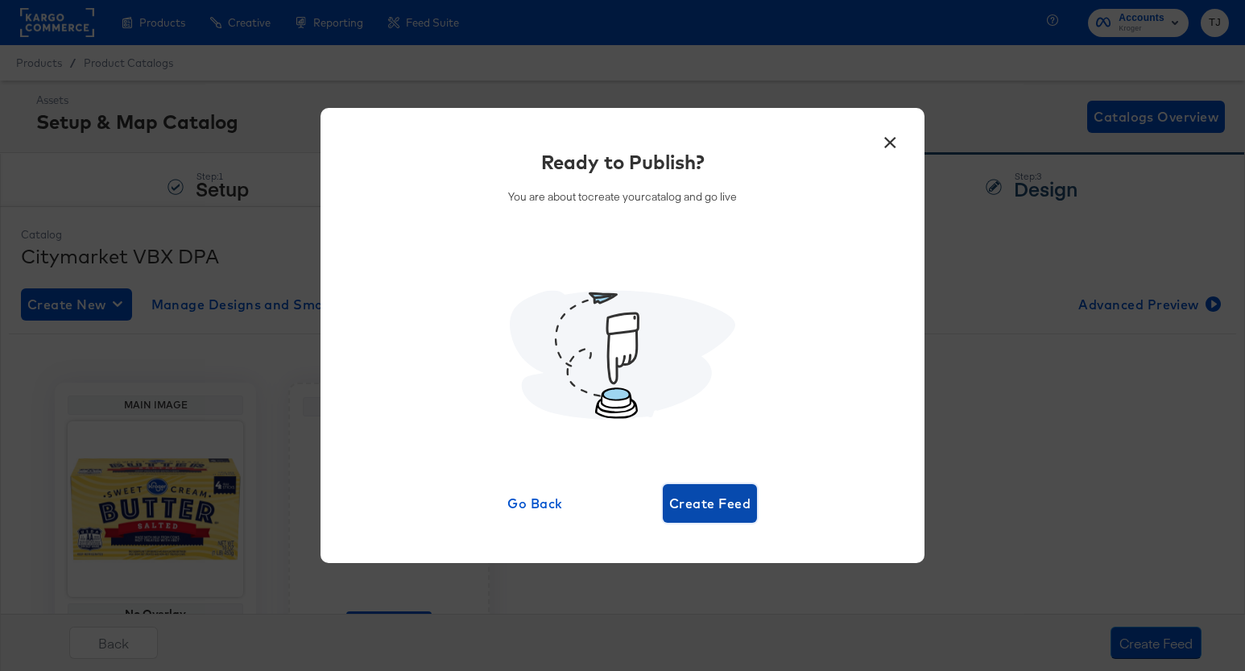
click at [713, 503] on span "Create Feed" at bounding box center [709, 503] width 81 height 23
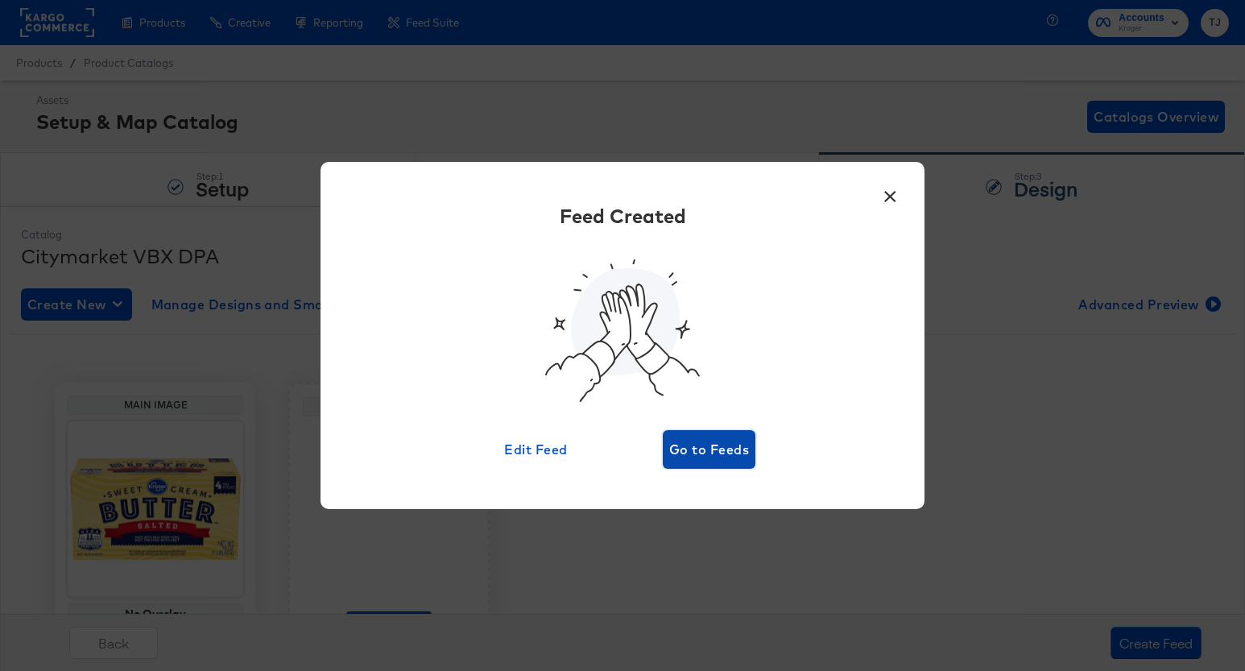
scroll to position [4, 0]
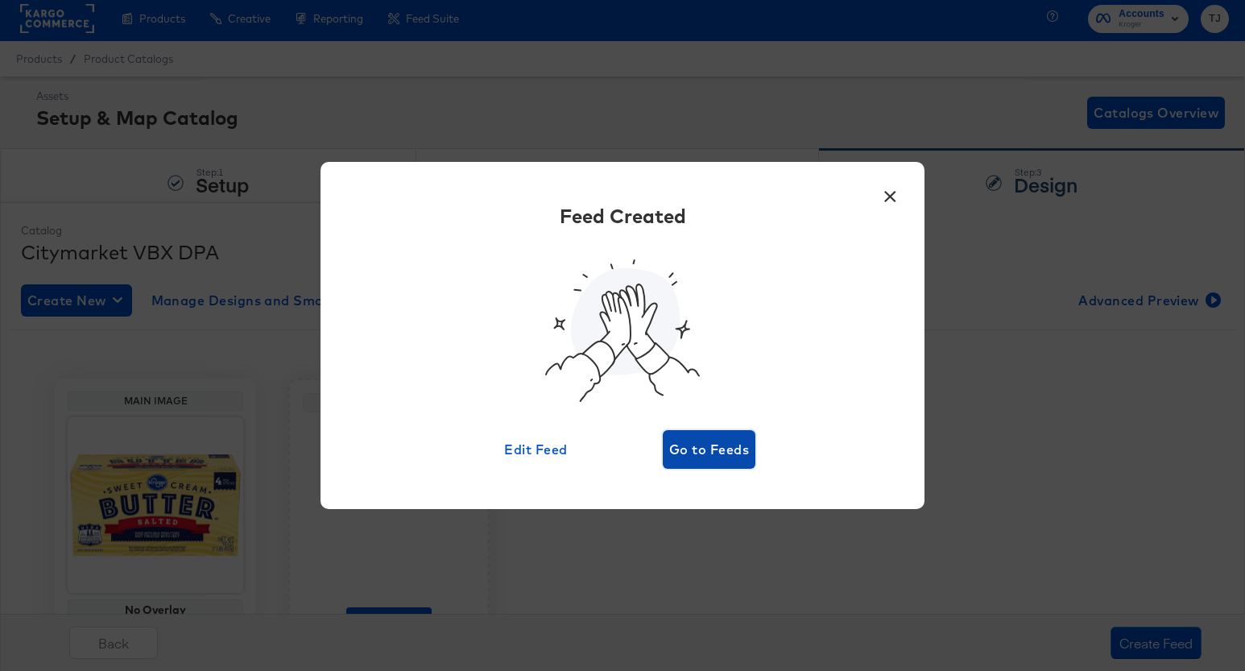
click at [721, 442] on span "Go to Feeds" at bounding box center [709, 449] width 80 height 23
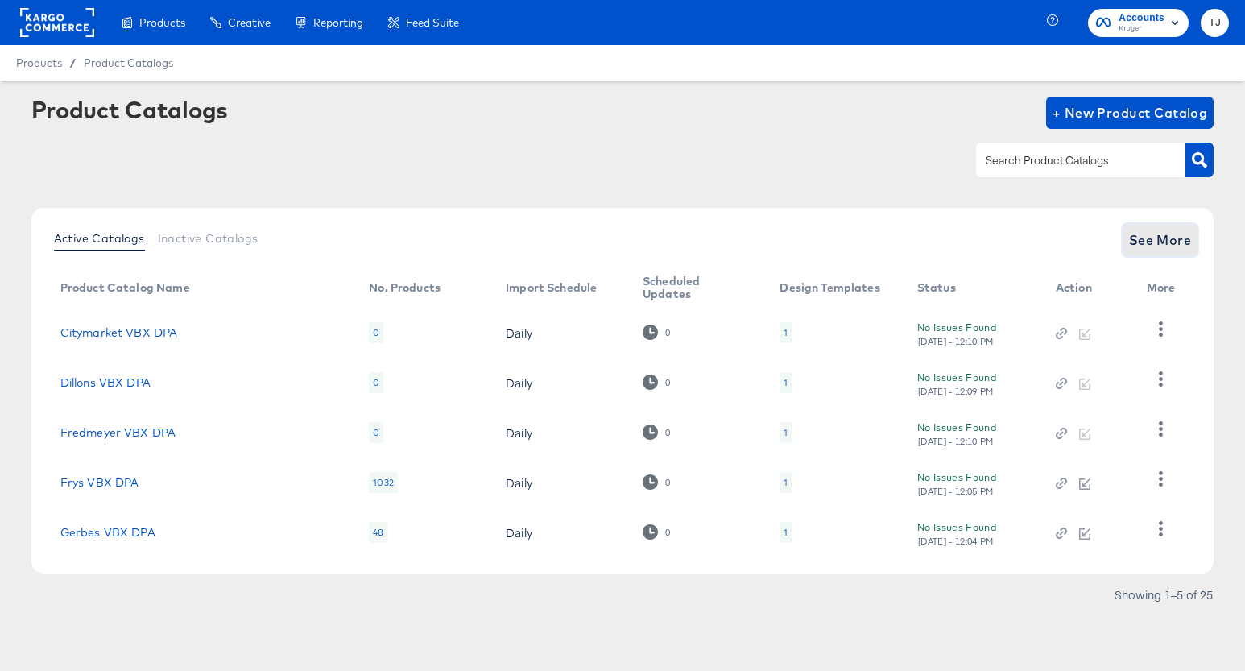
click at [1166, 238] on span "See More" at bounding box center [1160, 240] width 63 height 23
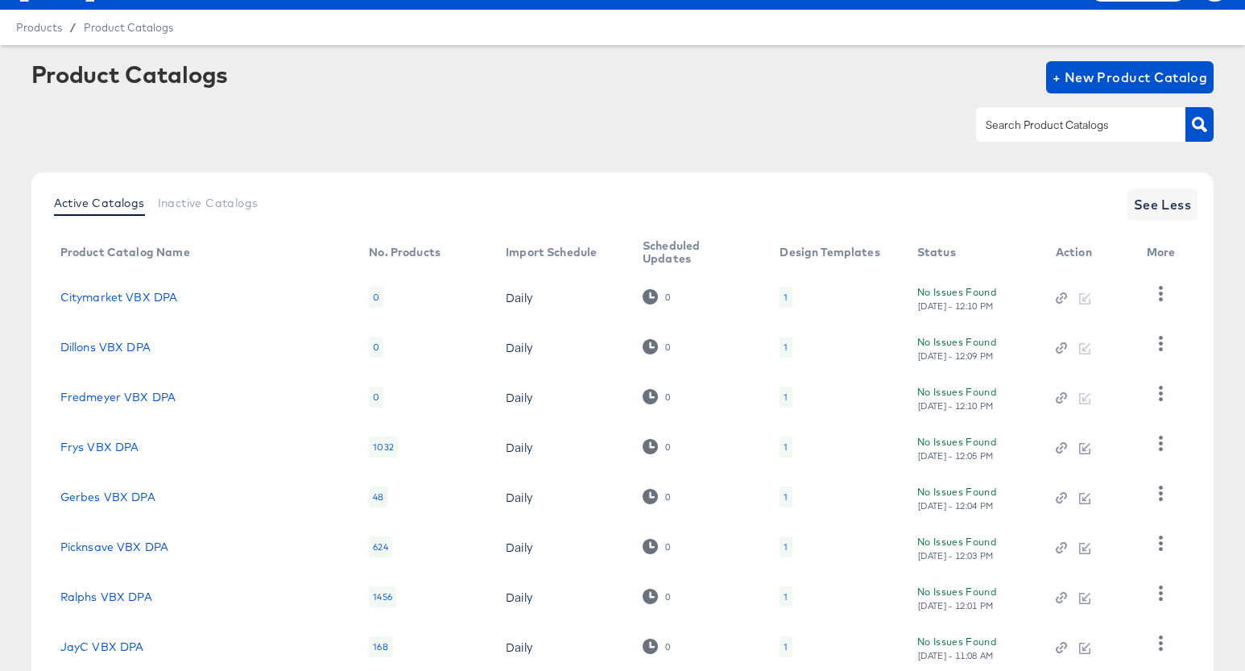
scroll to position [242, 0]
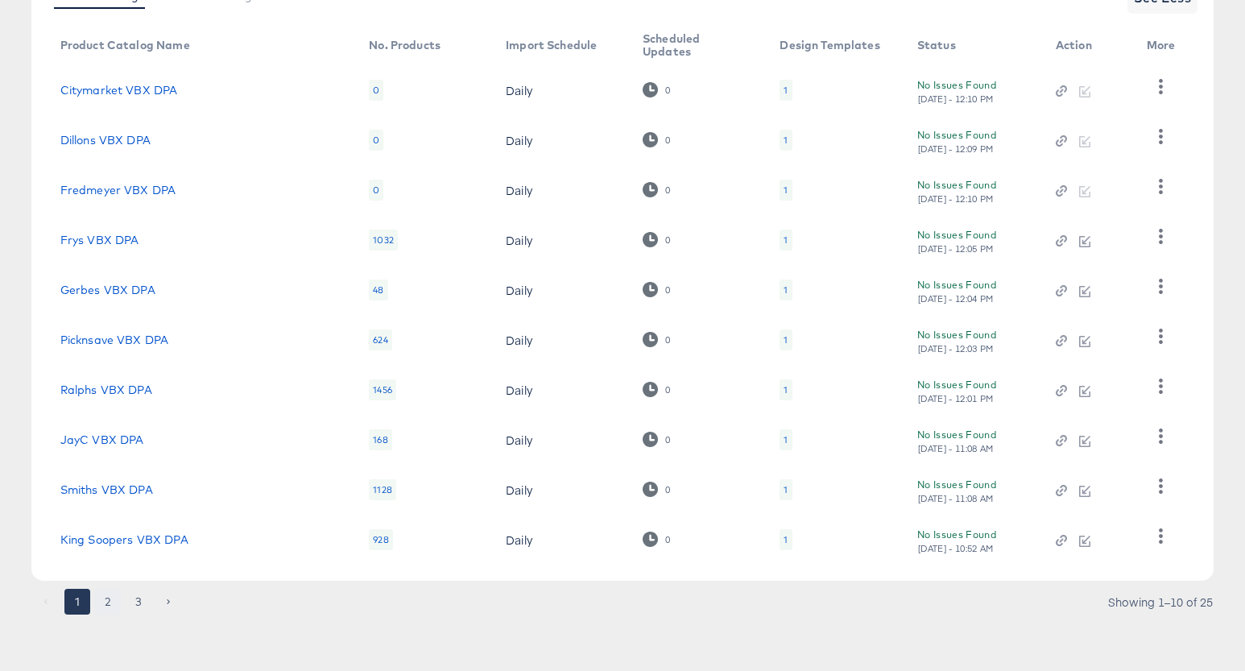
click at [103, 602] on button "2" at bounding box center [108, 602] width 26 height 26
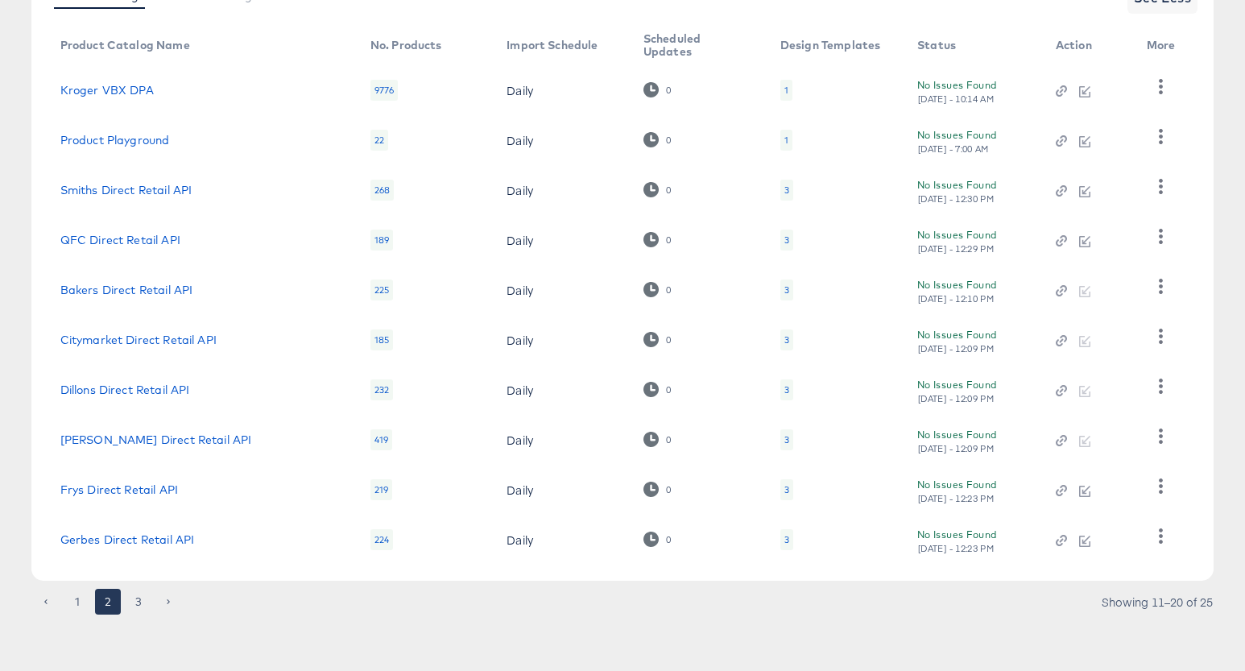
click at [82, 598] on button "1" at bounding box center [77, 602] width 26 height 26
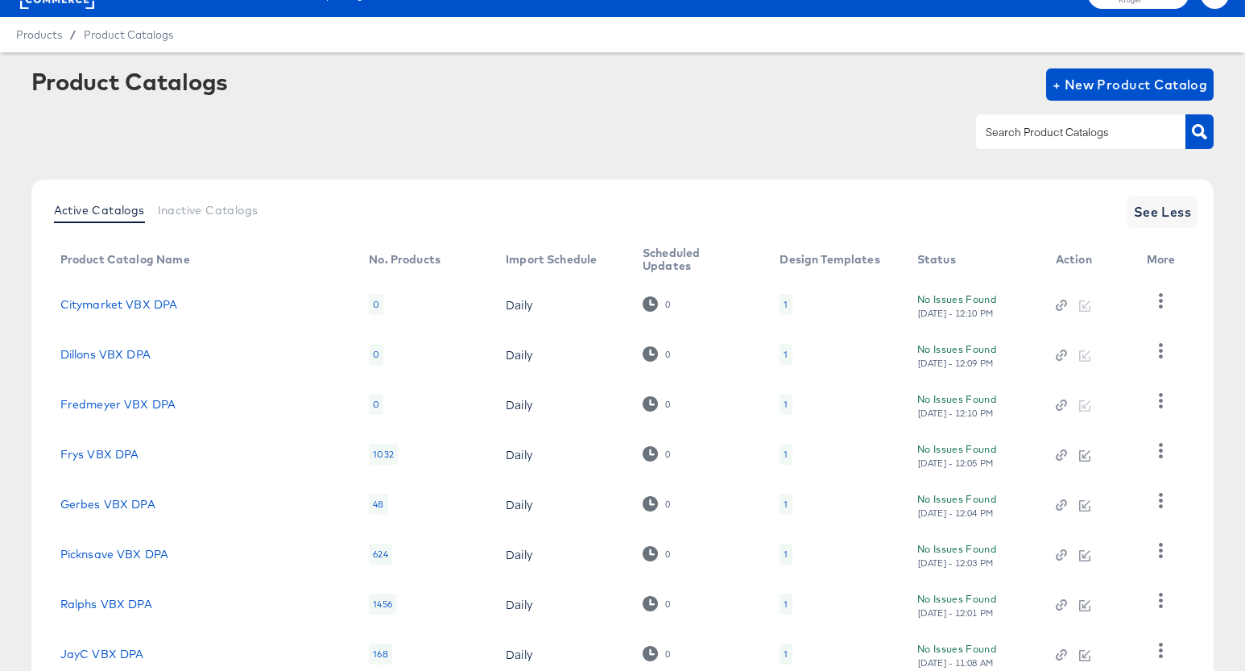
scroll to position [0, 0]
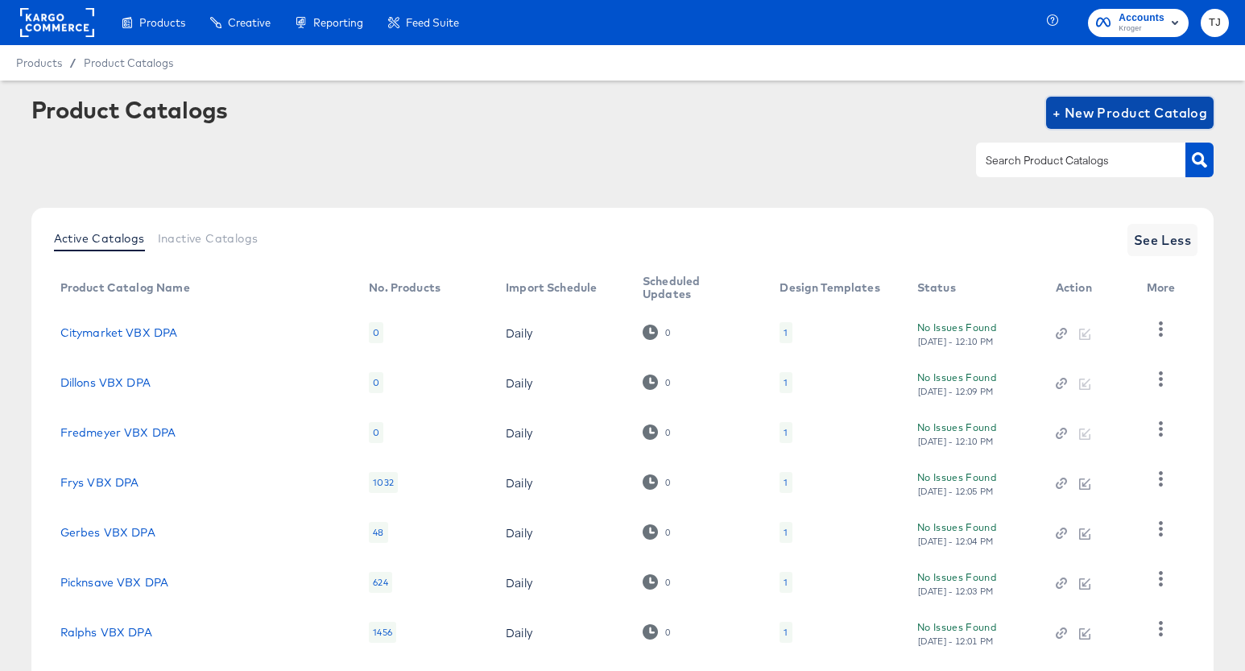
click at [1113, 109] on span "+ New Product Catalog" at bounding box center [1129, 112] width 155 height 23
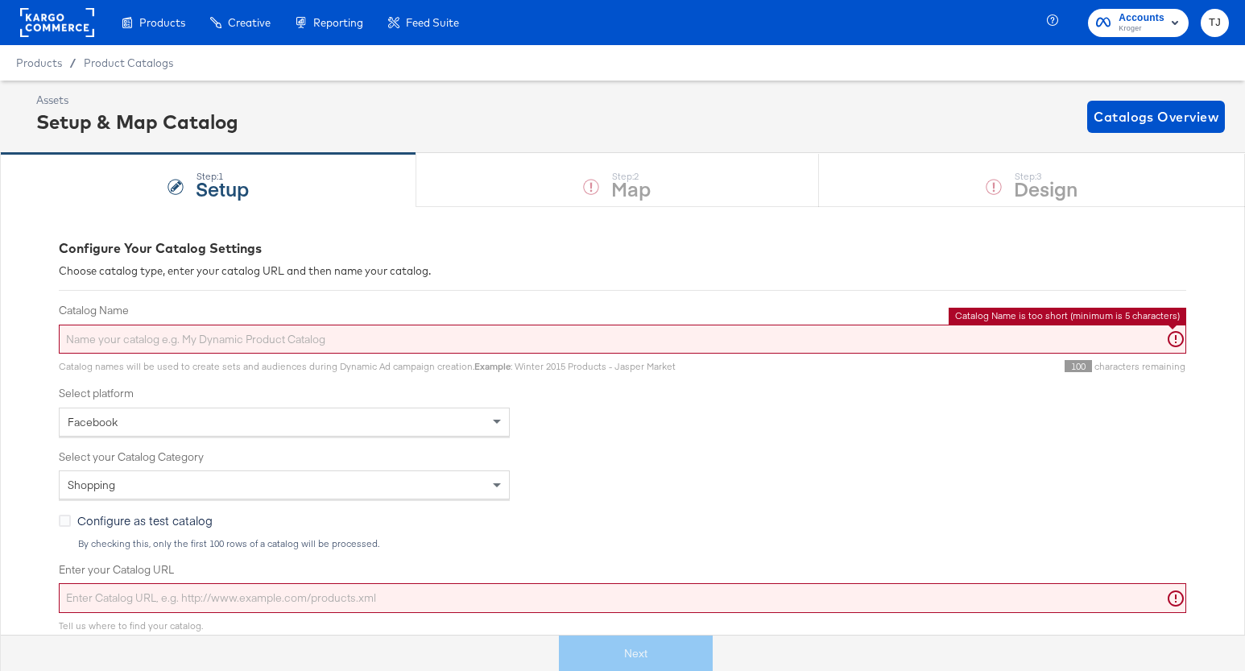
click at [193, 338] on input "Catalog Name" at bounding box center [622, 339] width 1127 height 30
paste input "Bakers"
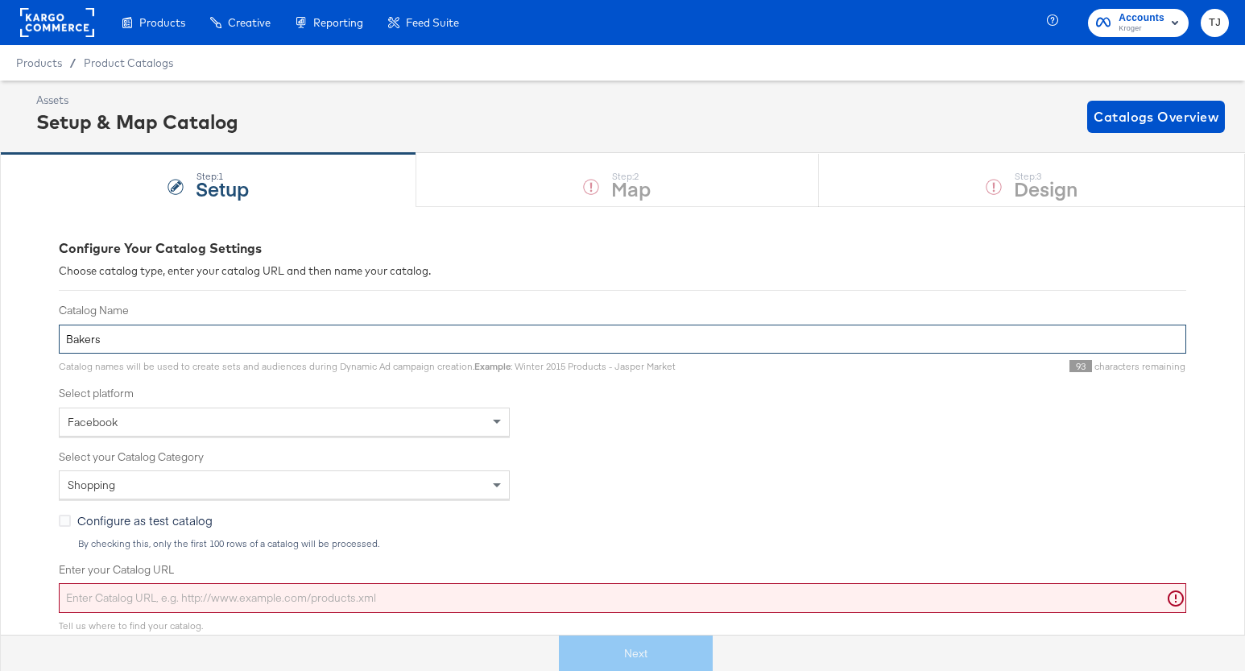
paste input "VBX DPA"
type input "Bakers VBX DPA"
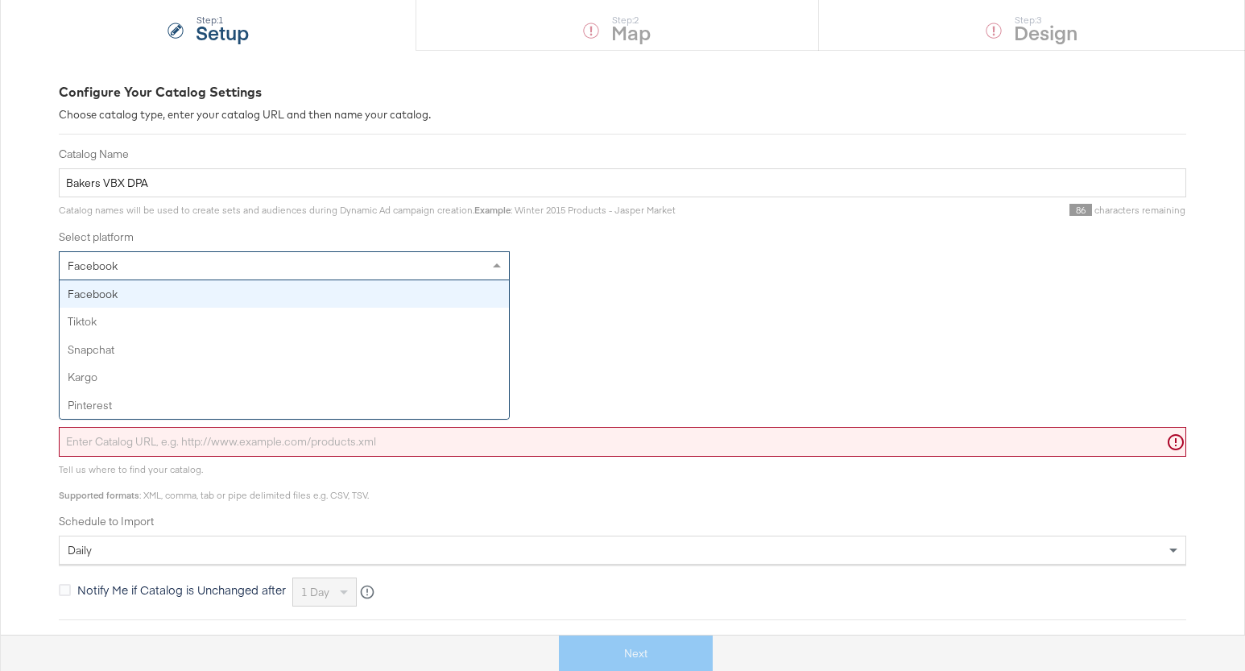
scroll to position [158, 0]
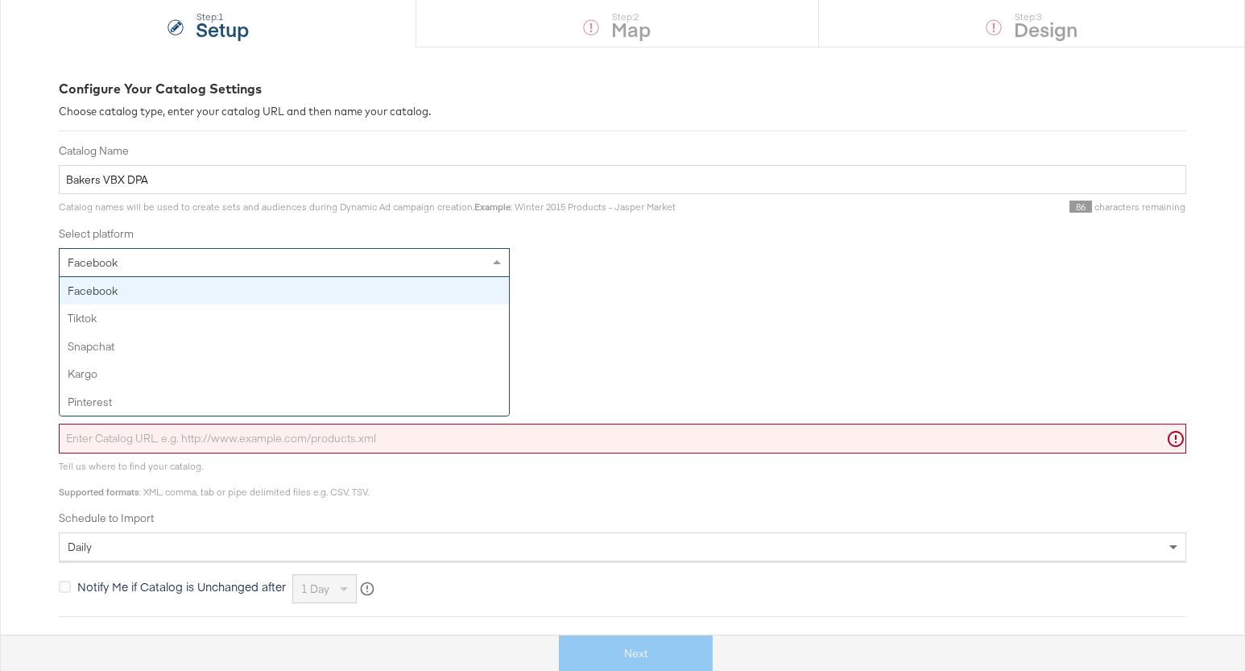
click at [498, 266] on span at bounding box center [499, 262] width 20 height 27
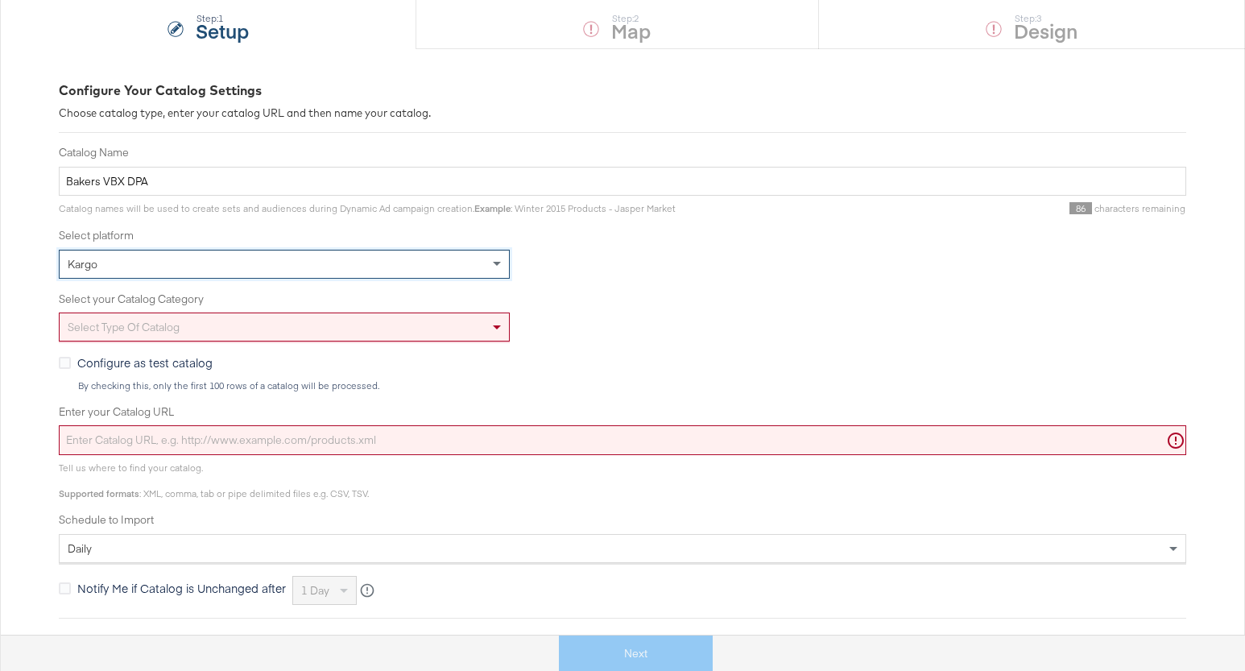
click at [482, 327] on div "Select type of catalog" at bounding box center [284, 326] width 449 height 27
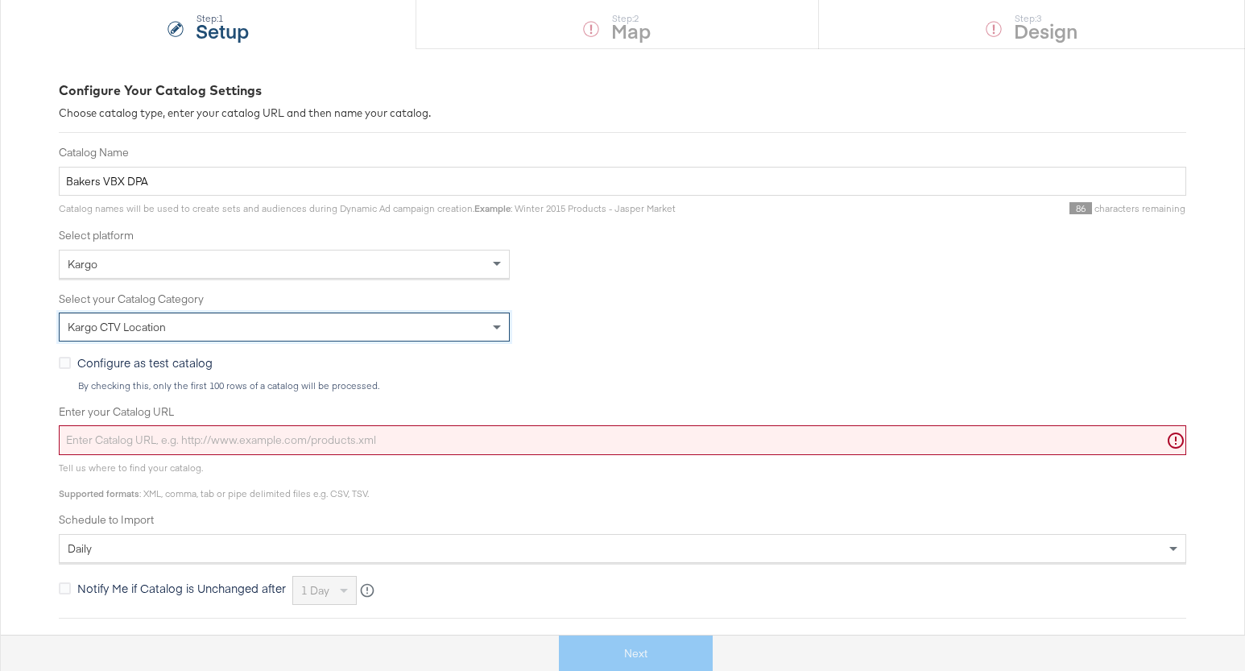
click at [386, 448] on input "Enter your Catalog URL" at bounding box center [622, 440] width 1127 height 30
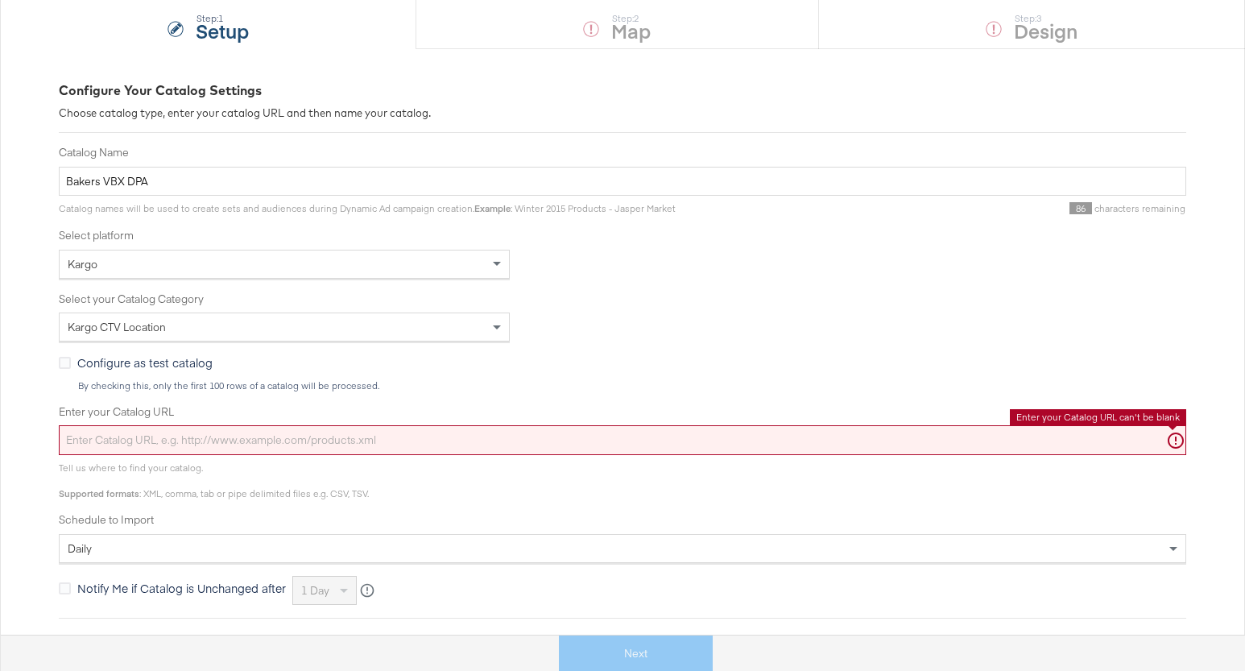
paste input "https://ace.stitcherads.com/exports/1432/kargo/retail/kargo-retail/export.tsv.gz"
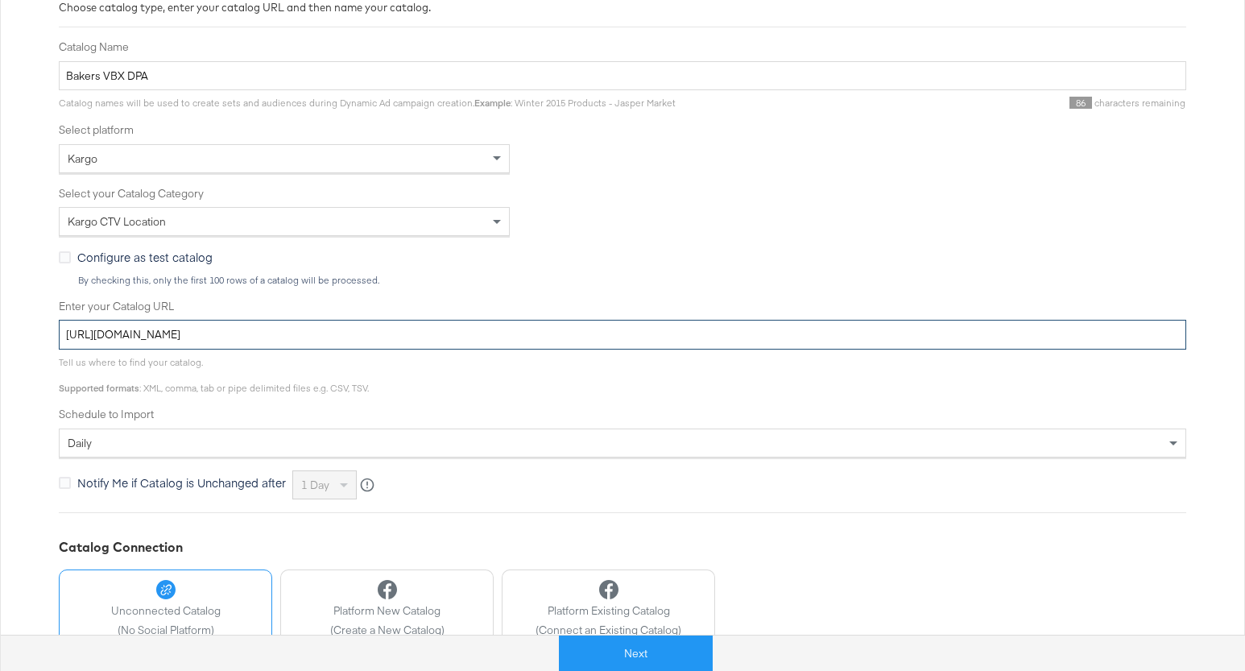
scroll to position [284, 0]
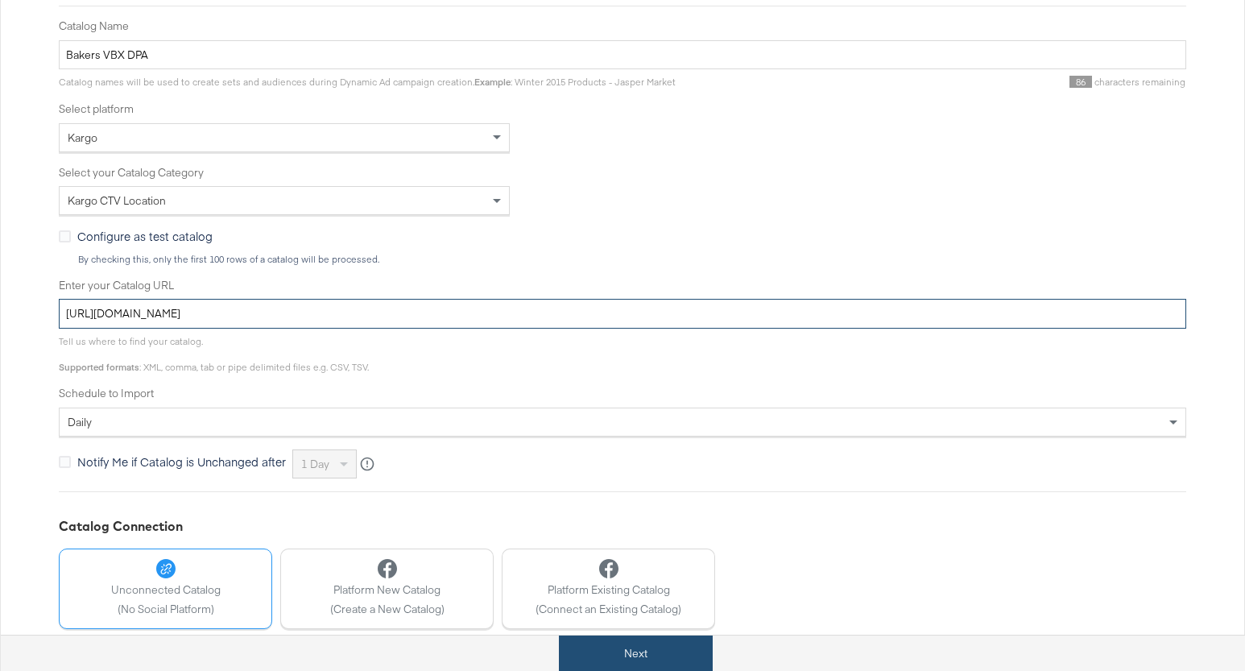
type input "https://ace.stitcherads.com/exports/1432/kargo/retail/kargo-retail/export.tsv.gz"
click at [654, 649] on button "Next" at bounding box center [636, 653] width 154 height 36
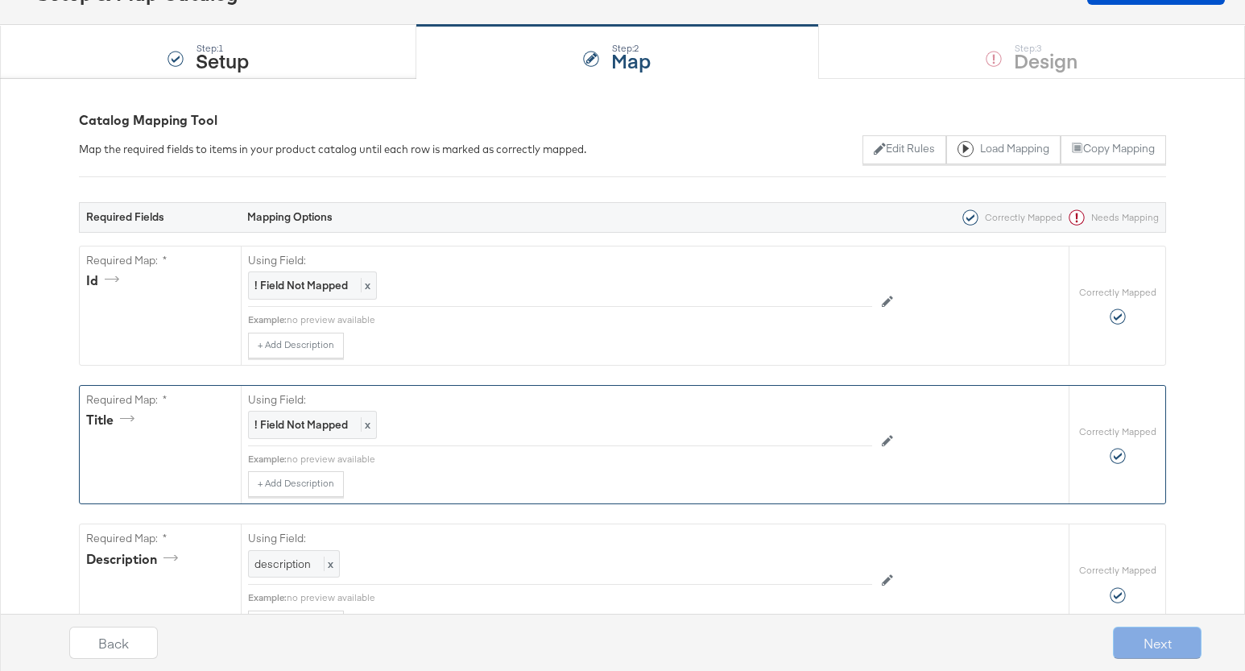
scroll to position [131, 0]
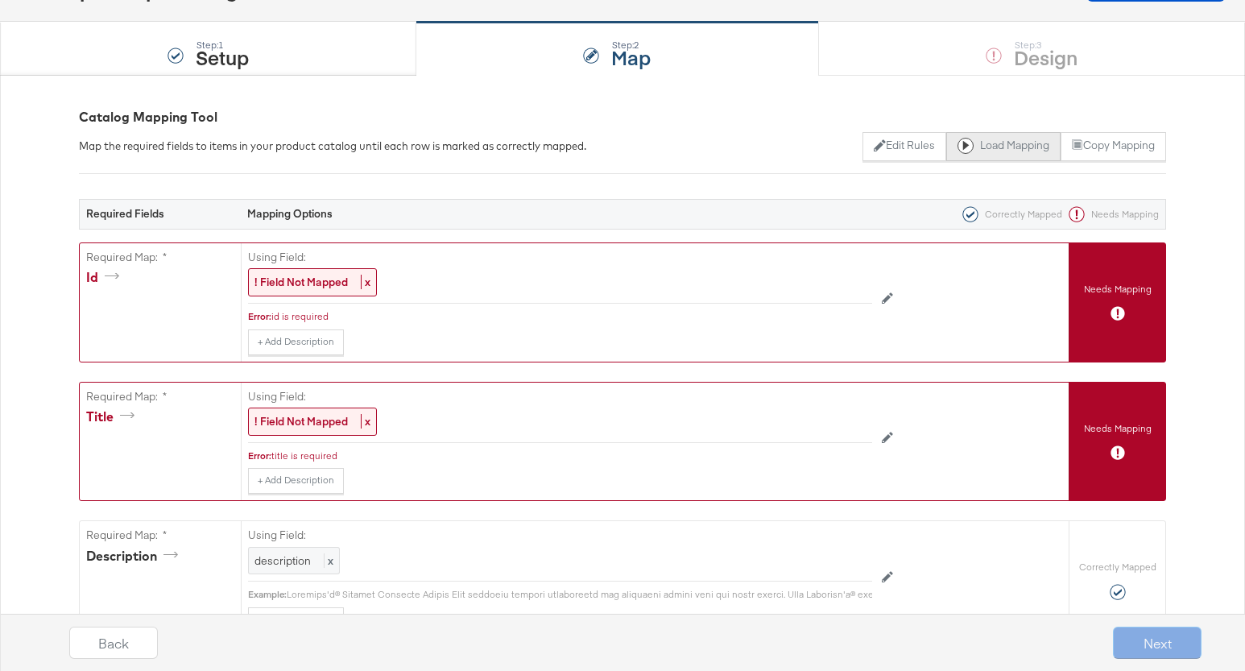
click at [1015, 151] on button "Load Mapping" at bounding box center [1003, 146] width 114 height 29
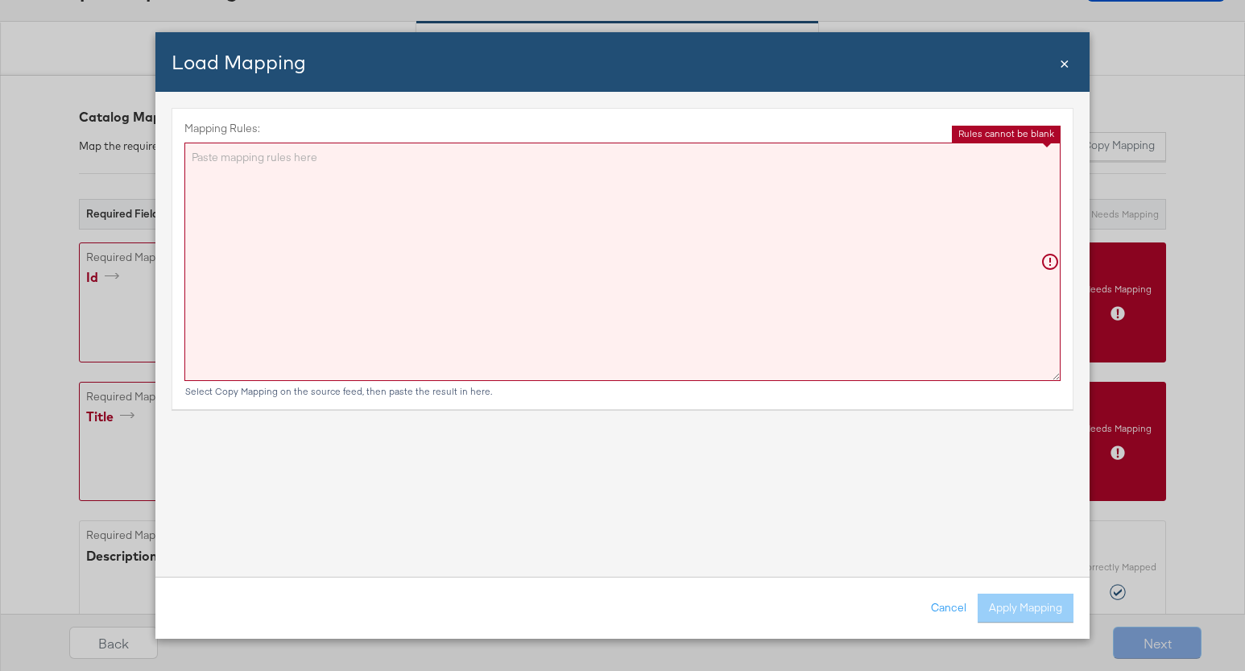
click at [669, 207] on textarea "Mapping Rules:" at bounding box center [622, 262] width 876 height 238
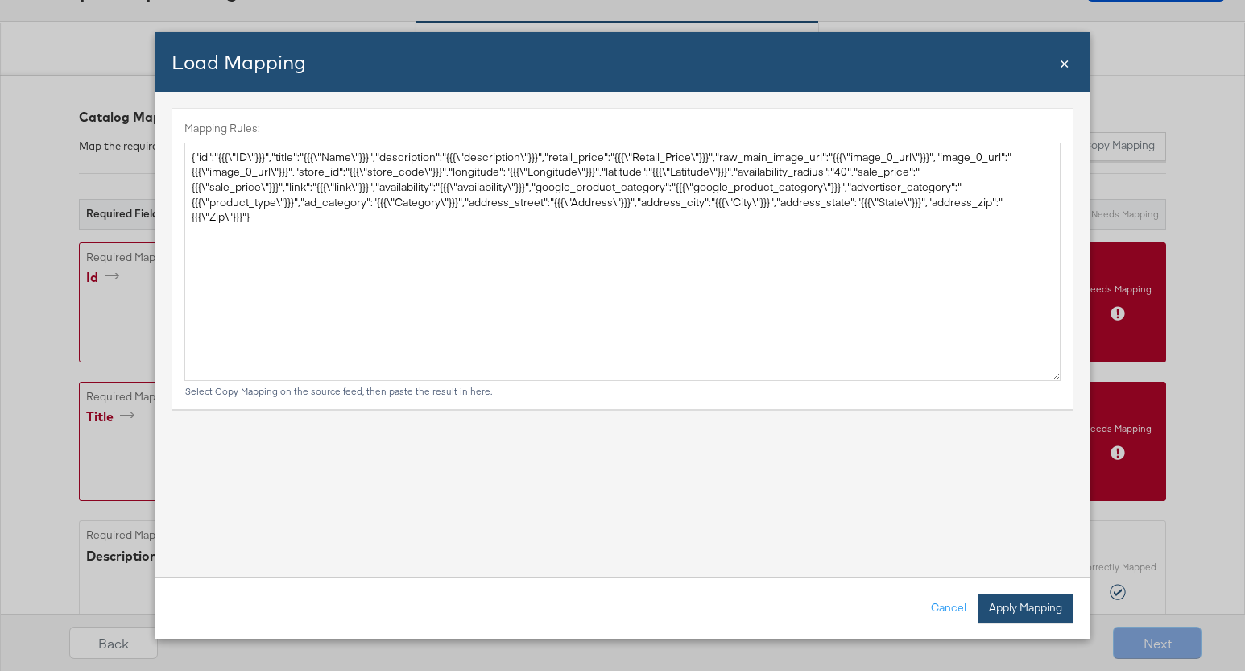
type textarea "{ "id": "{{{\"ID\"}}}", "title": "{{{\"Name\"}}}", "description": "{{{\"descrip…"
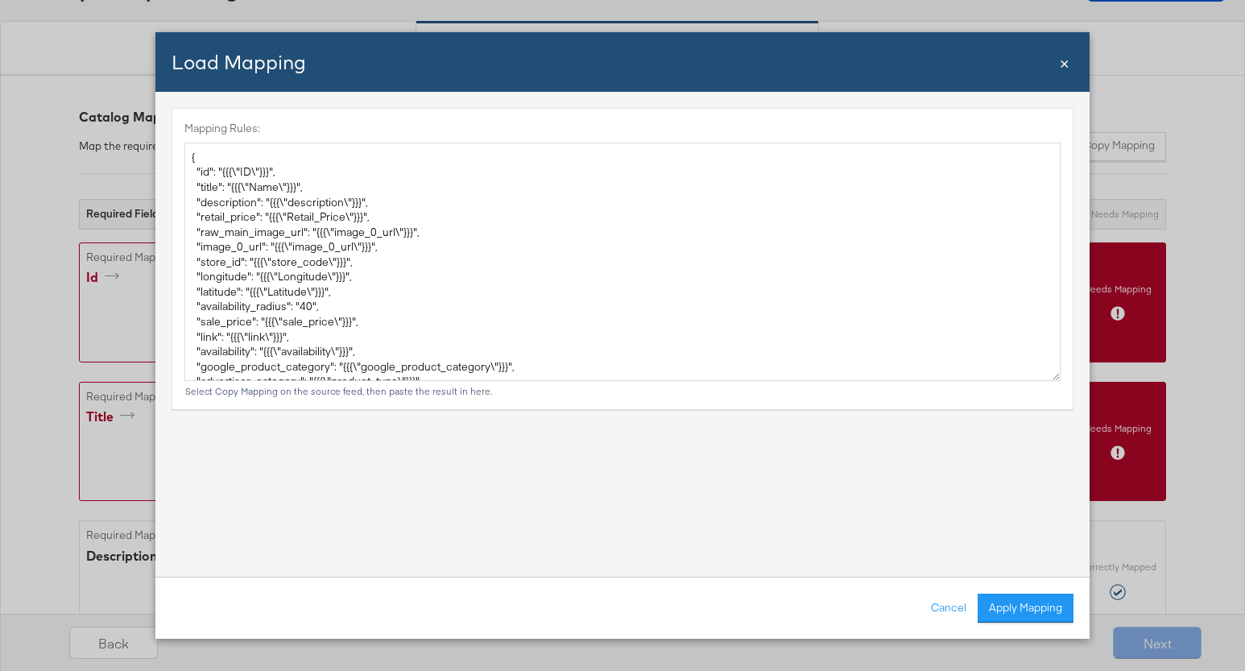
click at [1055, 609] on button "Apply Mapping" at bounding box center [1025, 607] width 96 height 29
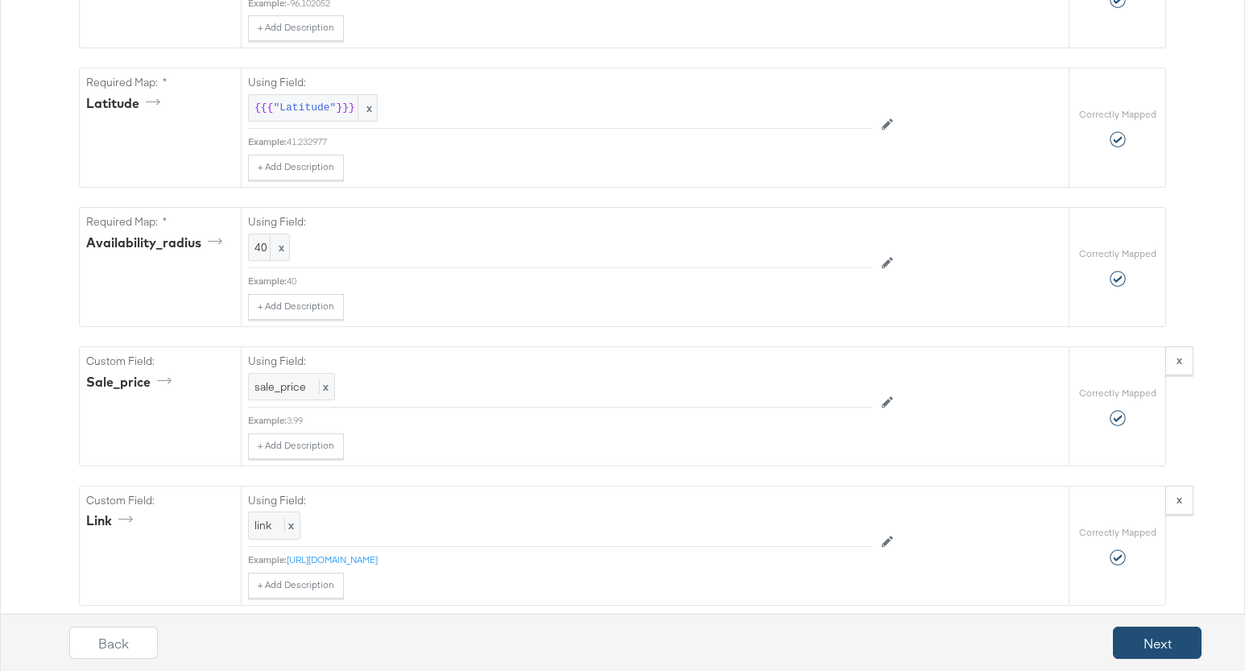
scroll to position [1779, 0]
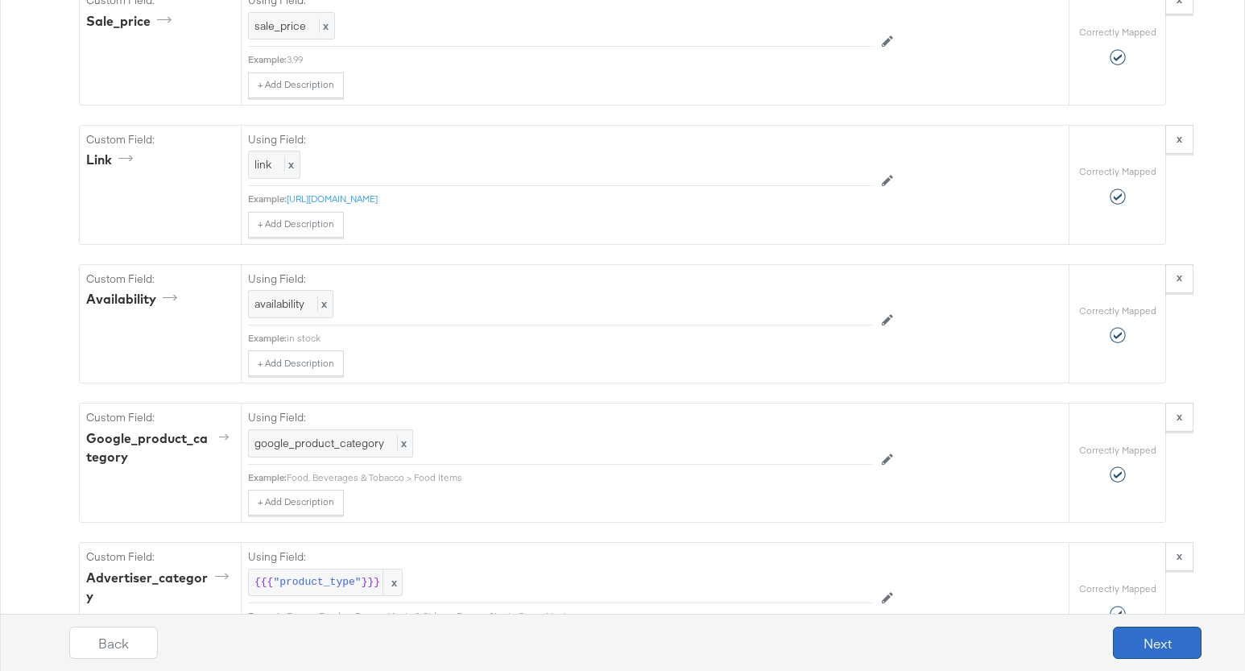
click at [1179, 636] on button "Next" at bounding box center [1157, 642] width 89 height 32
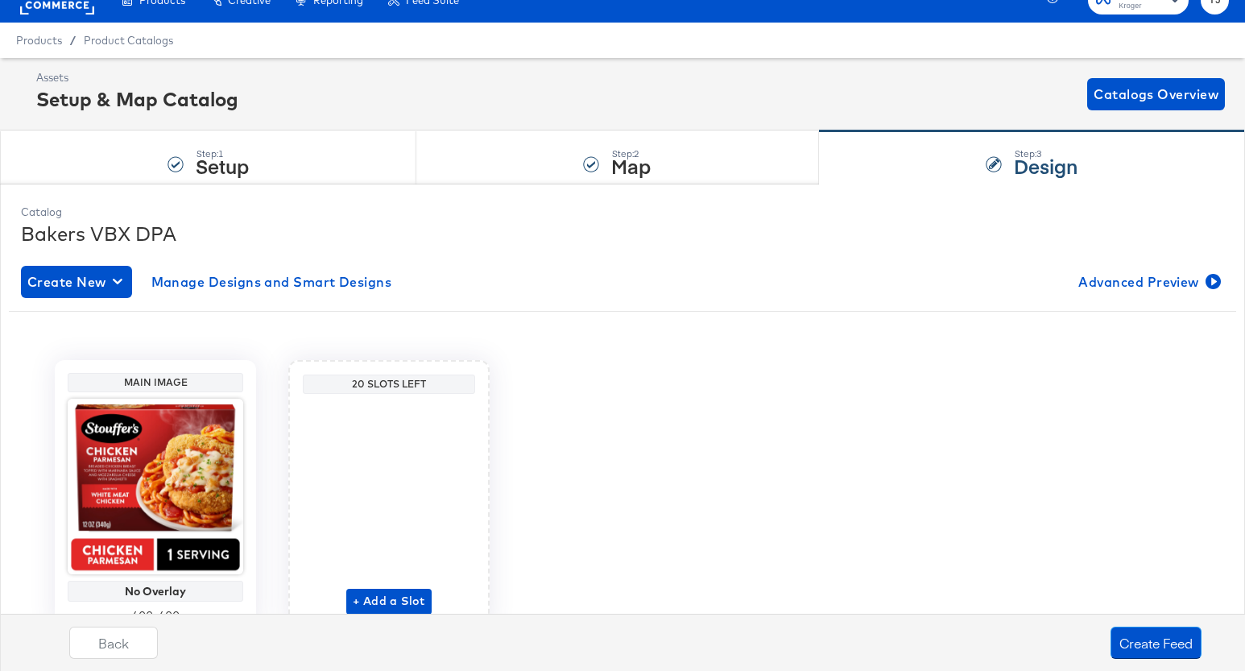
scroll to position [97, 0]
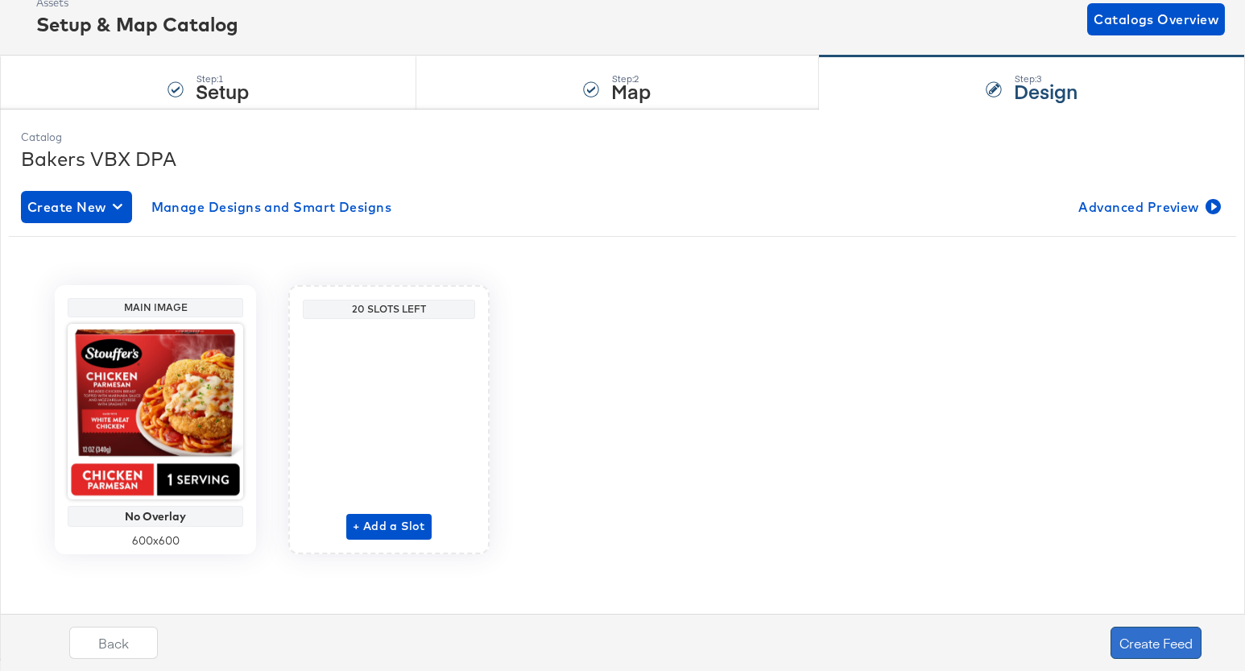
click at [1170, 637] on button "Create Feed" at bounding box center [1155, 642] width 91 height 32
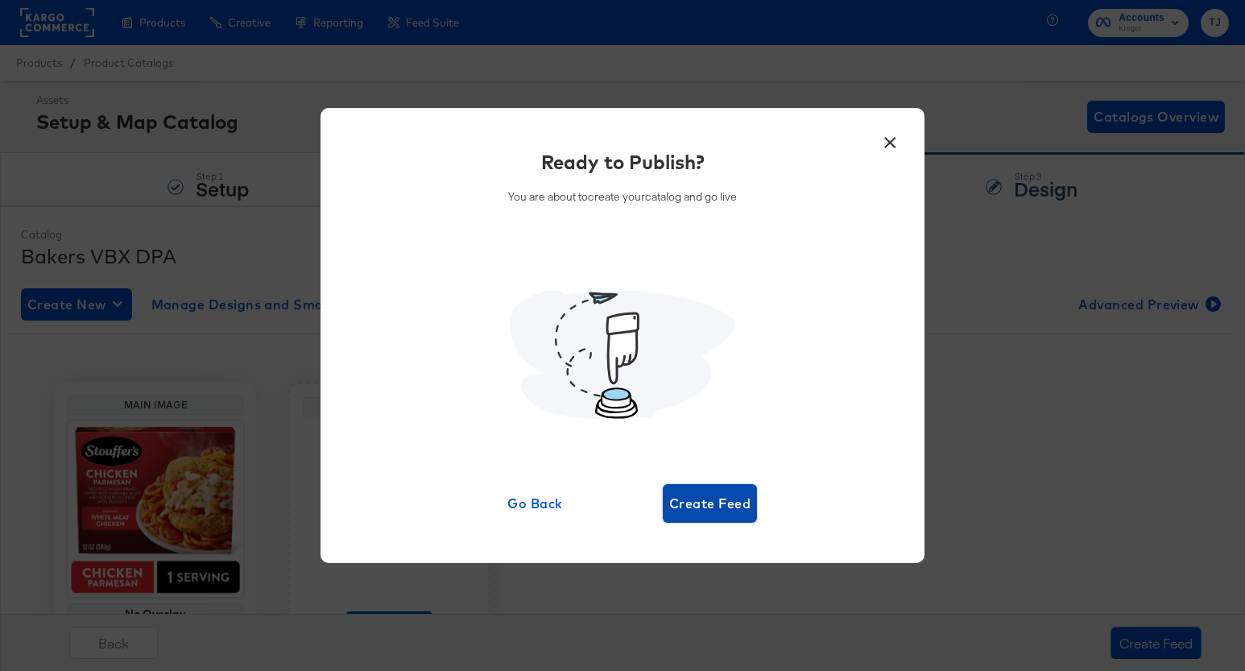
click at [719, 510] on span "Create Feed" at bounding box center [709, 503] width 81 height 23
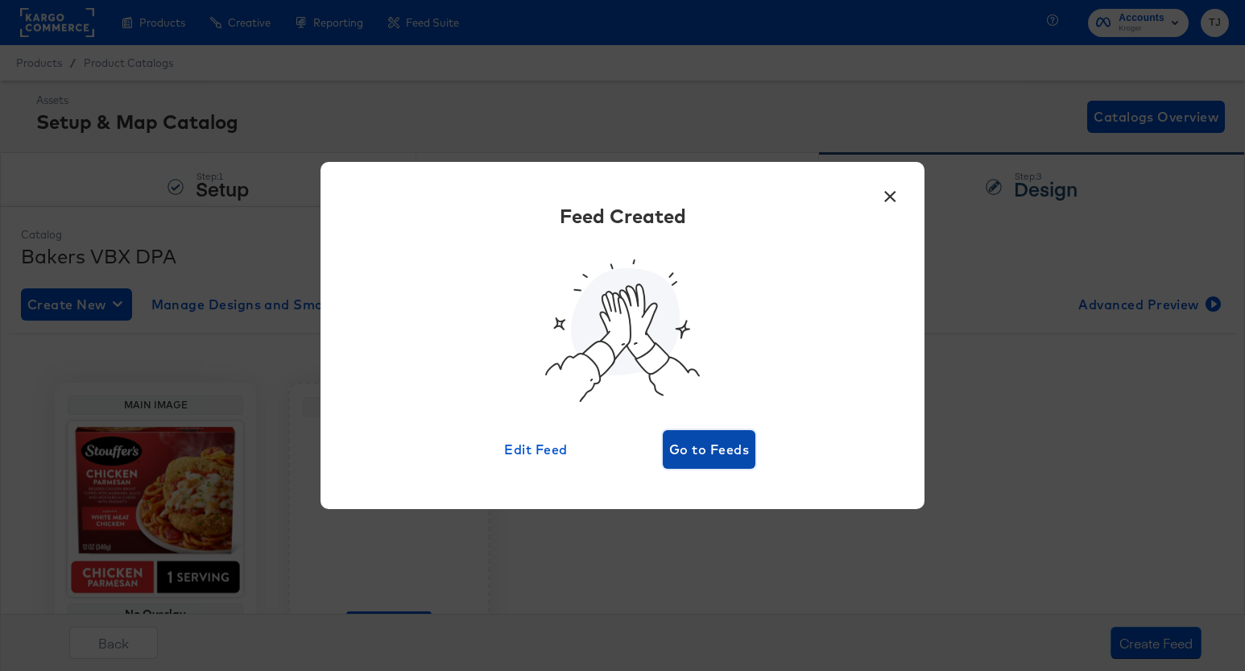
click at [724, 452] on span "Go to Feeds" at bounding box center [709, 449] width 80 height 23
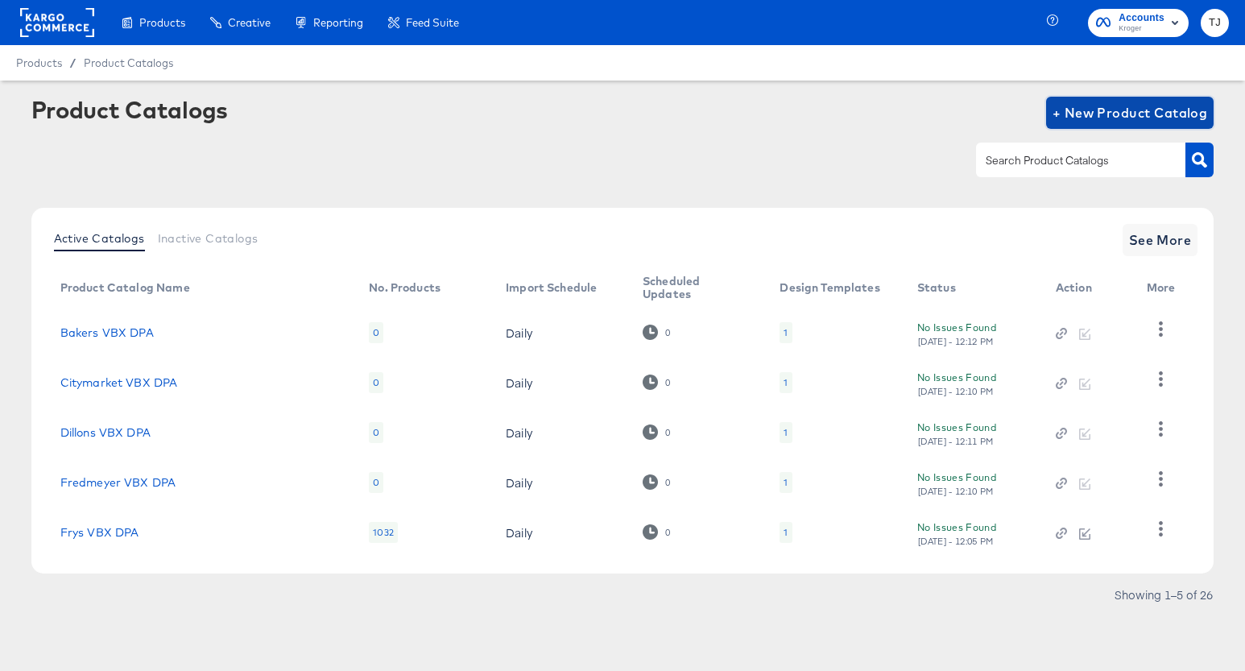
click at [1101, 115] on span "+ New Product Catalog" at bounding box center [1129, 112] width 155 height 23
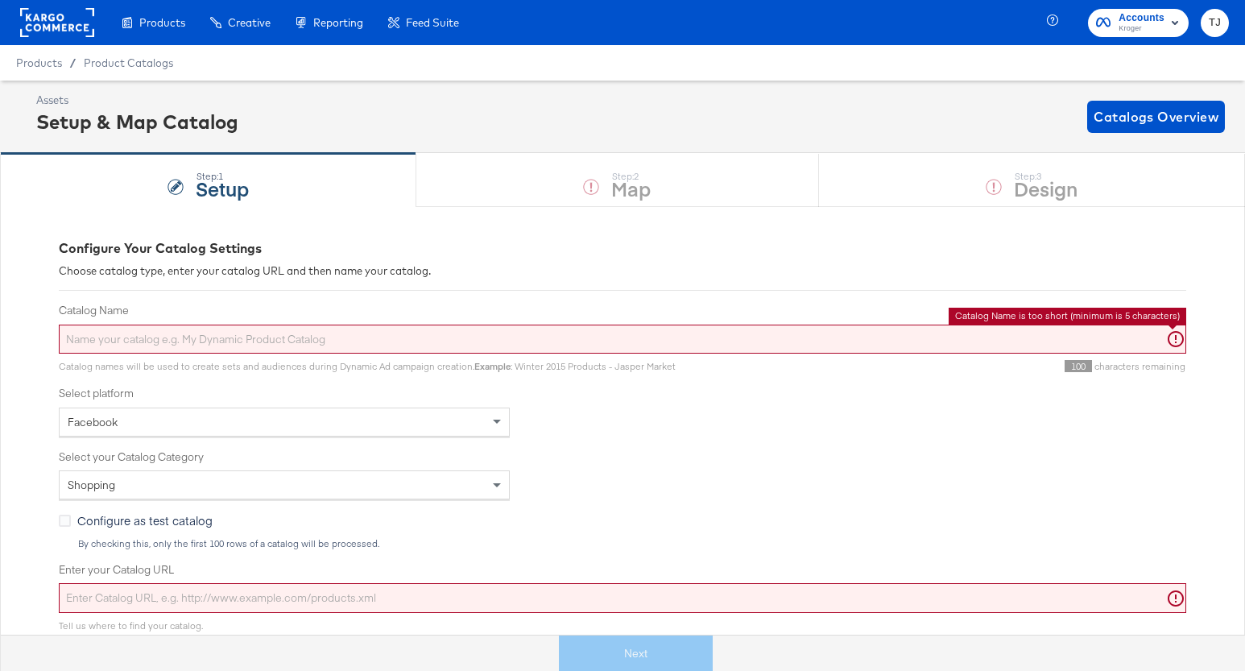
click at [128, 338] on input "Catalog Name" at bounding box center [622, 339] width 1127 height 30
paste input "QFC"
paste input "VBX DPA"
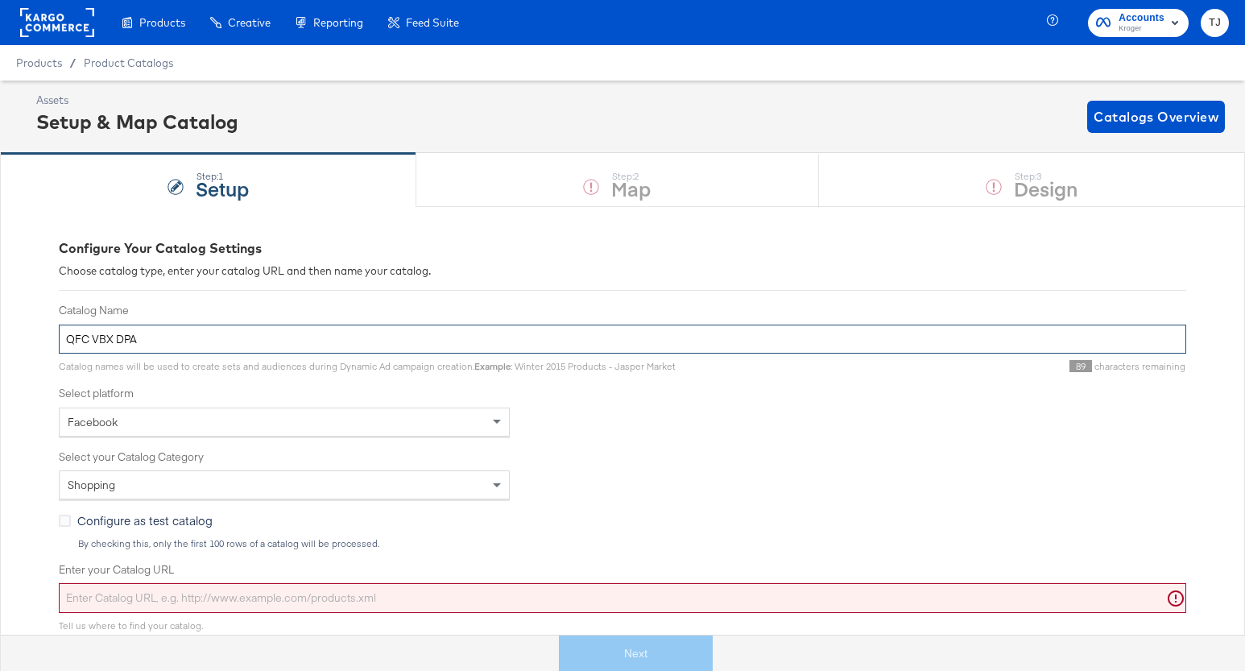
type input "QFC VBX DPA"
drag, startPoint x: 293, startPoint y: 419, endPoint x: 289, endPoint y: 430, distance: 12.0
click at [293, 419] on div "Facebook" at bounding box center [284, 421] width 449 height 27
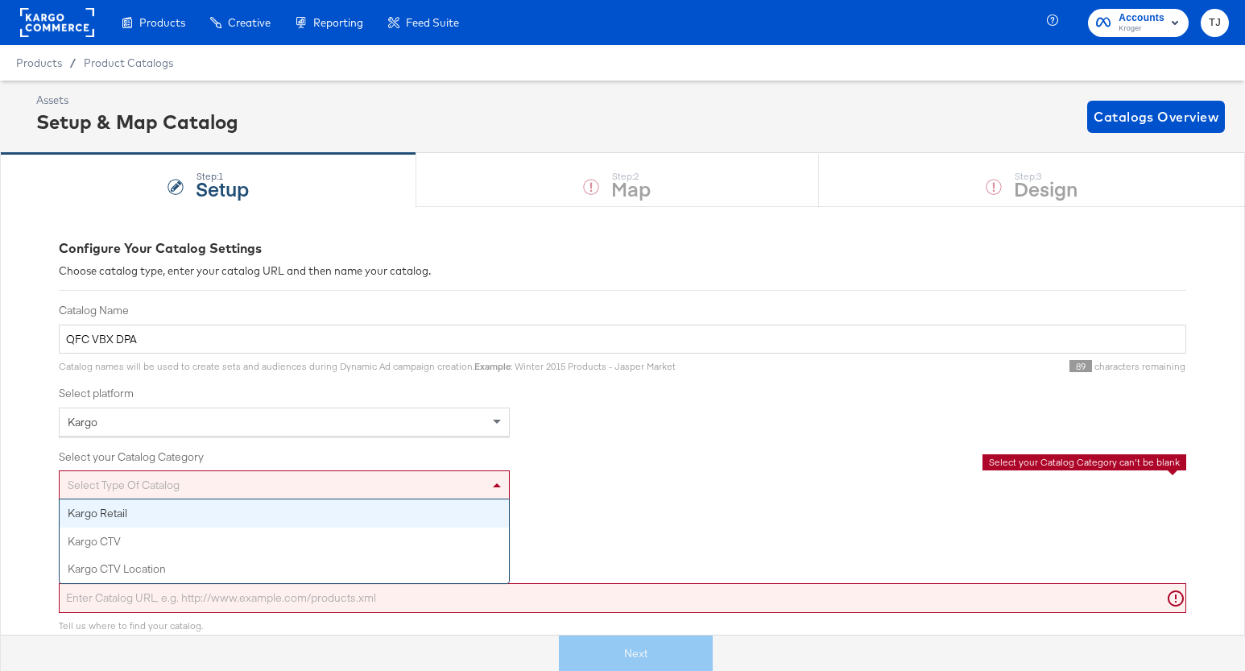
drag, startPoint x: 277, startPoint y: 476, endPoint x: 275, endPoint y: 490, distance: 13.9
click at [277, 477] on div "Select type of catalog" at bounding box center [284, 484] width 449 height 27
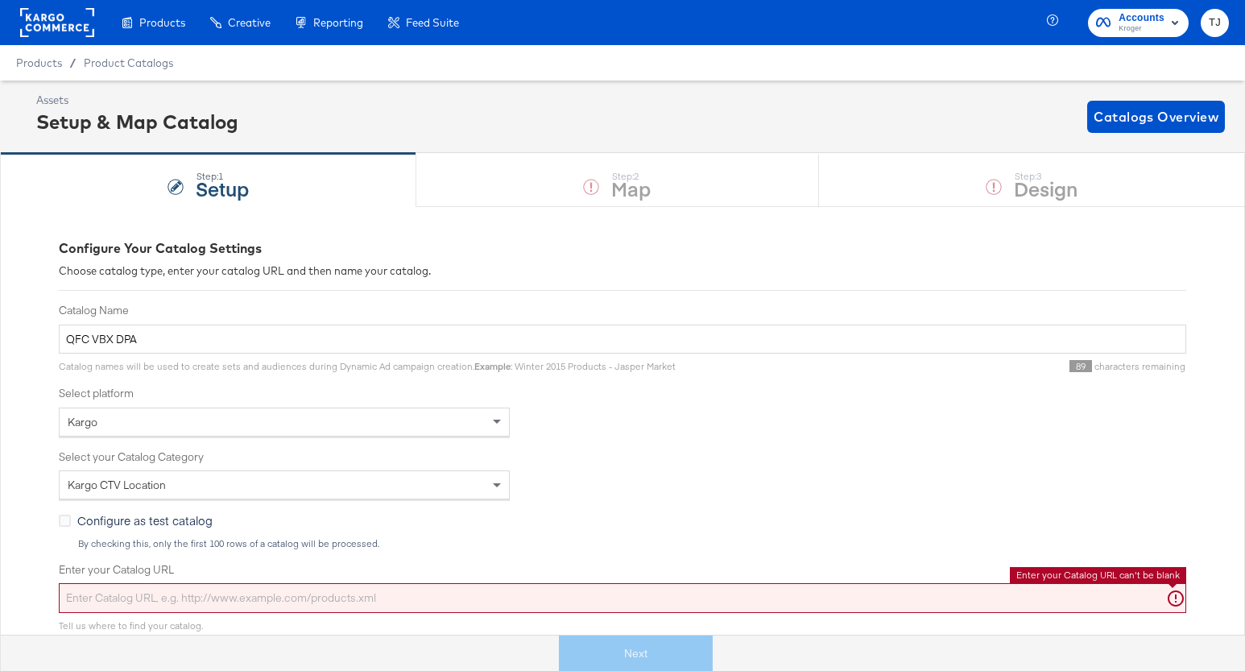
drag, startPoint x: 246, startPoint y: 593, endPoint x: 242, endPoint y: 581, distance: 12.7
click at [246, 593] on input "Enter your Catalog URL" at bounding box center [622, 598] width 1127 height 30
paste input "https://ace.stitcherads.com/exports/1433/kargo/retail/kargo-retail/export.tsv.gz"
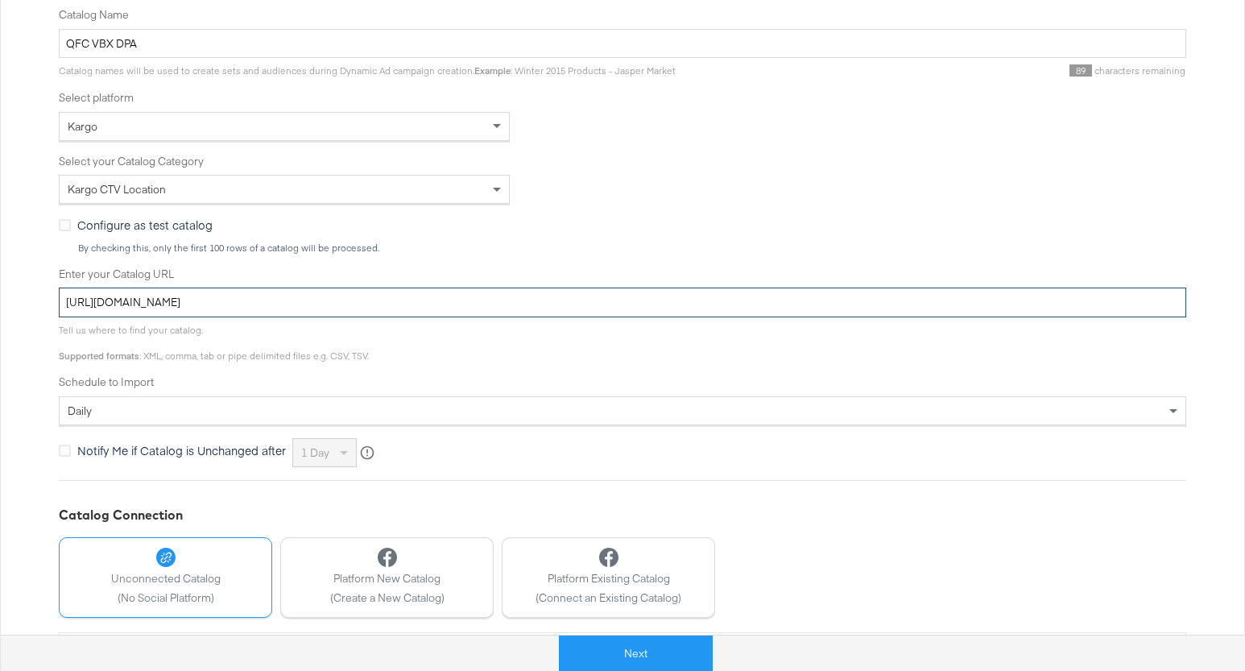
scroll to position [354, 0]
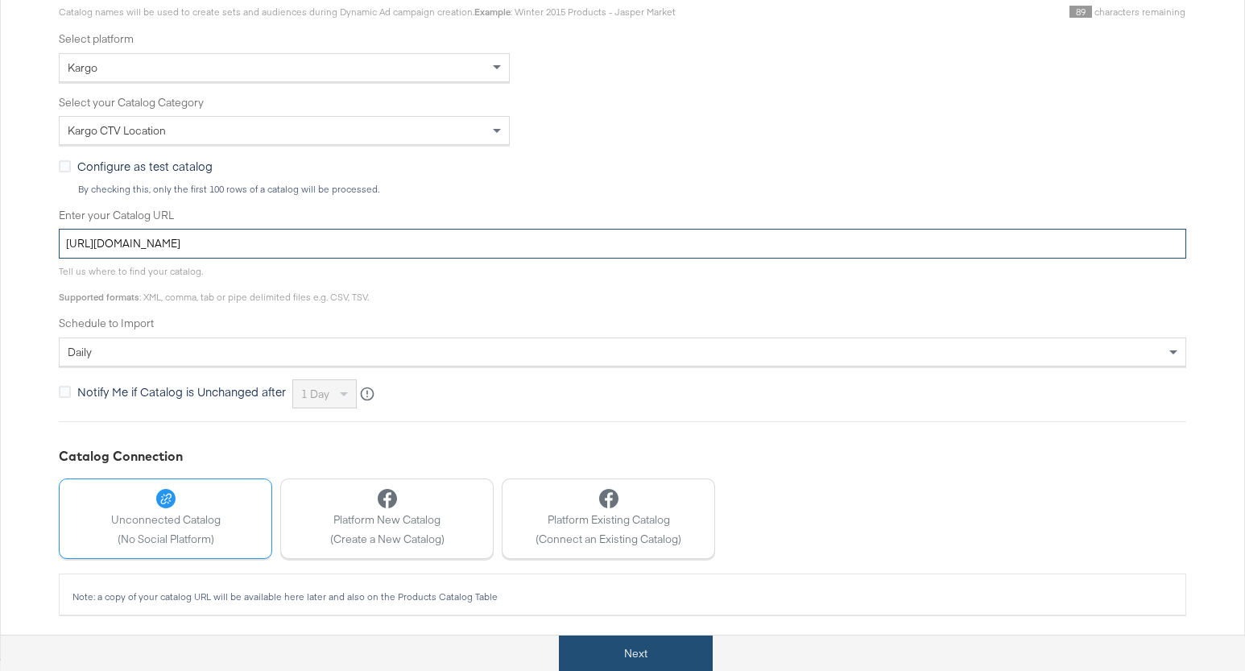
type input "https://ace.stitcherads.com/exports/1433/kargo/retail/kargo-retail/export.tsv.gz"
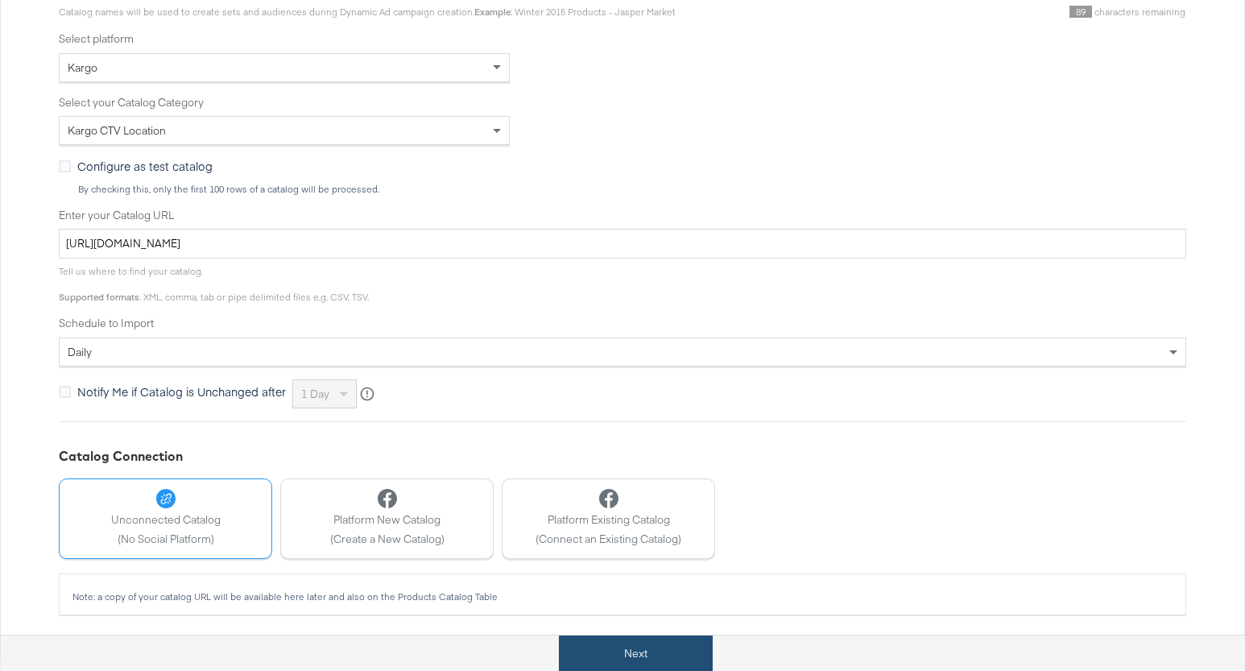
drag, startPoint x: 666, startPoint y: 659, endPoint x: 674, endPoint y: 668, distance: 12.6
click at [666, 659] on button "Next" at bounding box center [636, 653] width 154 height 36
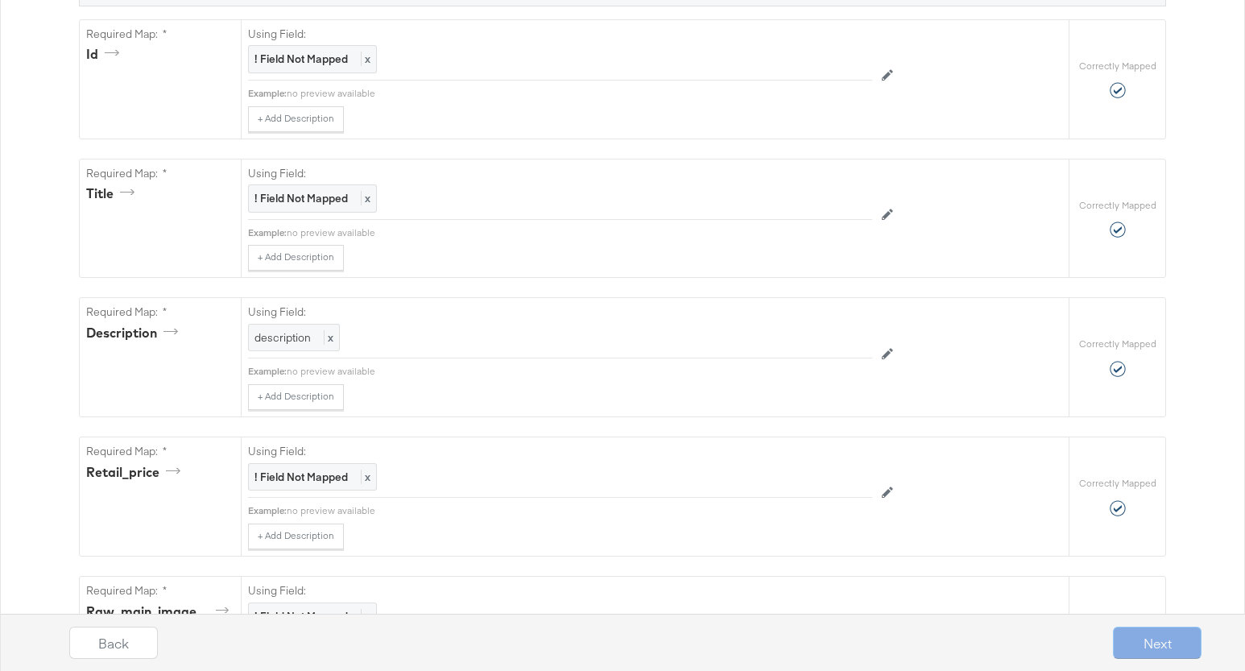
scroll to position [0, 0]
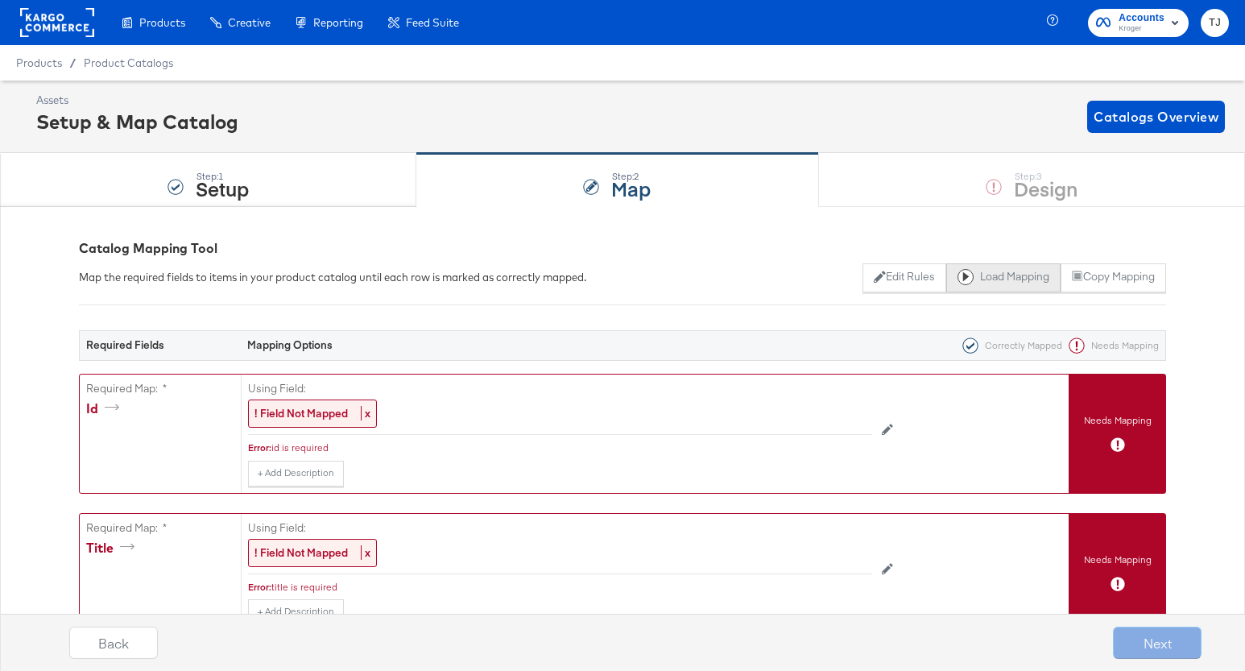
click at [998, 283] on button "Load Mapping" at bounding box center [1003, 277] width 114 height 29
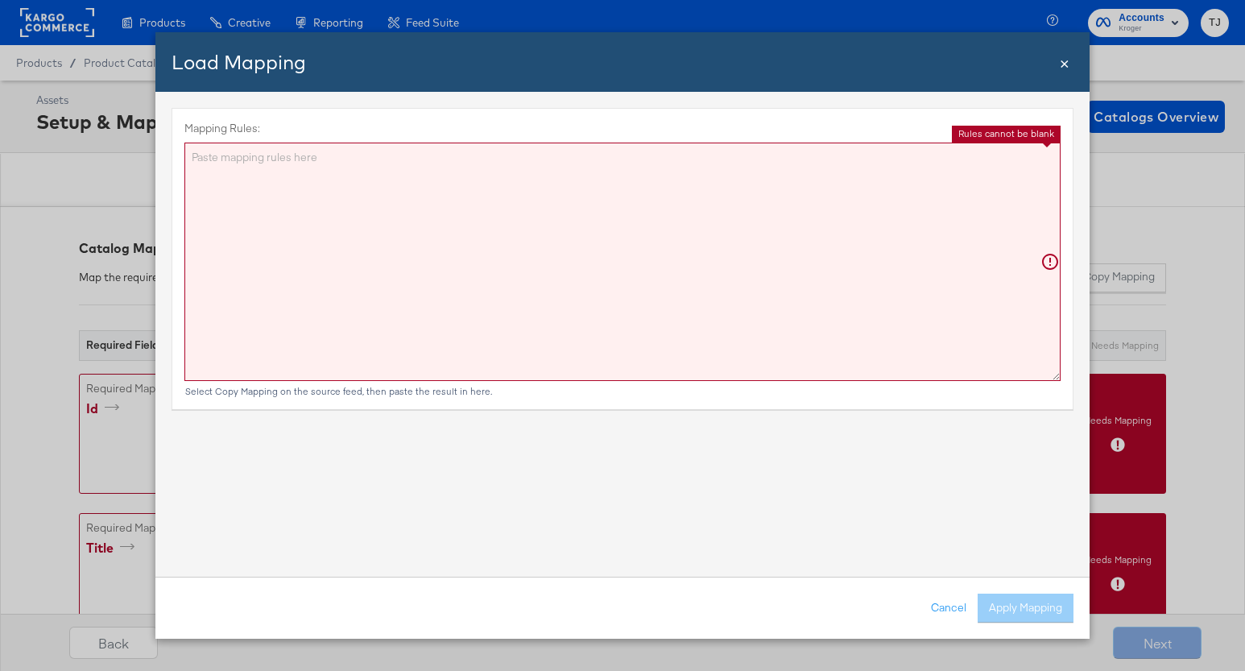
click at [352, 196] on textarea "Mapping Rules:" at bounding box center [622, 262] width 876 height 238
paste textarea "{"id":"{{{\"ID\"}}}","title":"{{{\"Name\"}}}","description":"{{{\"description\"…"
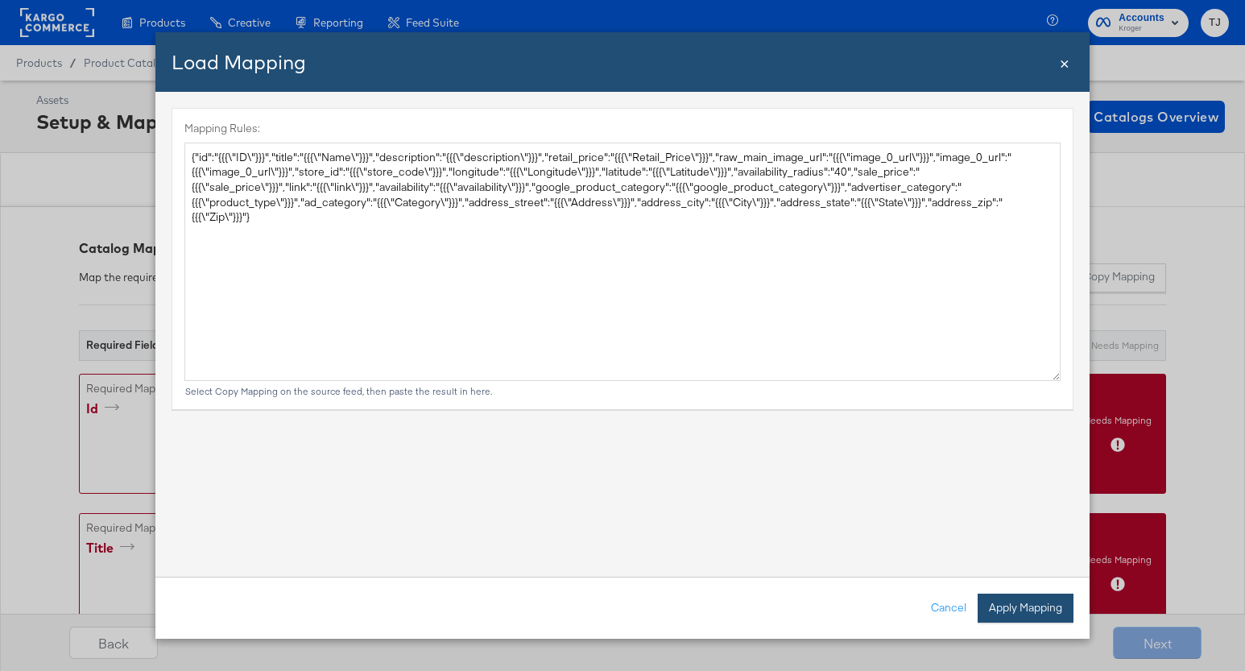
type textarea "{ "id": "{{{\"ID\"}}}", "title": "{{{\"Name\"}}}", "description": "{{{\"descrip…"
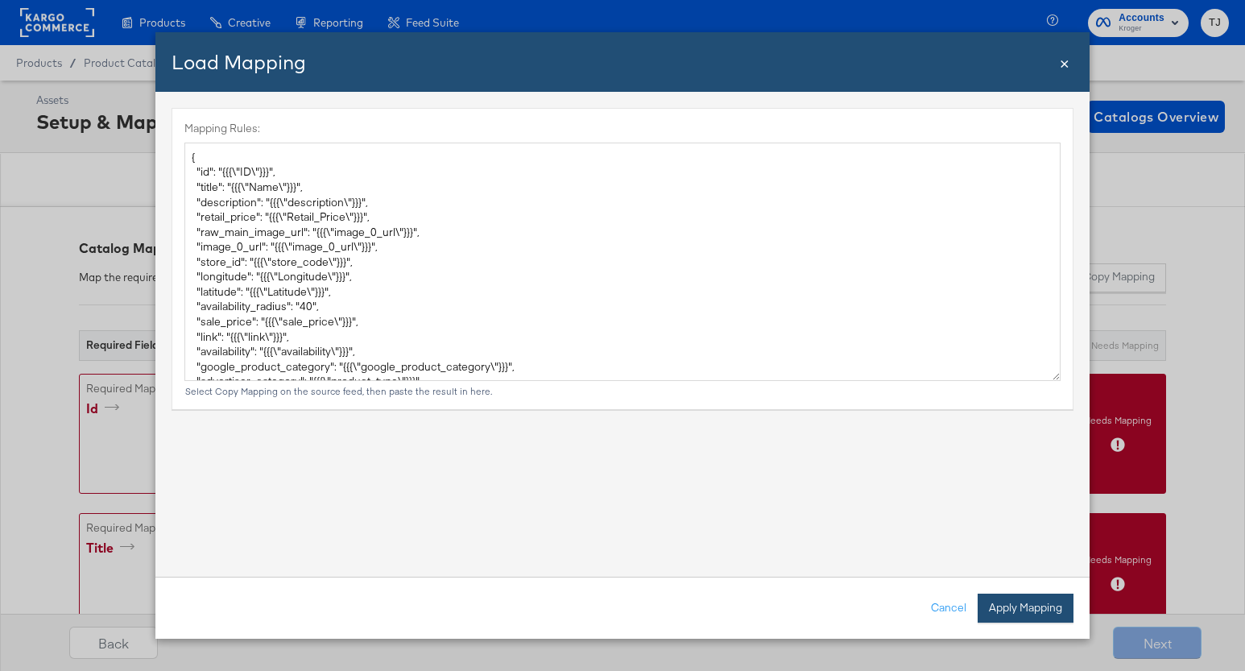
click at [1023, 612] on button "Apply Mapping" at bounding box center [1025, 607] width 96 height 29
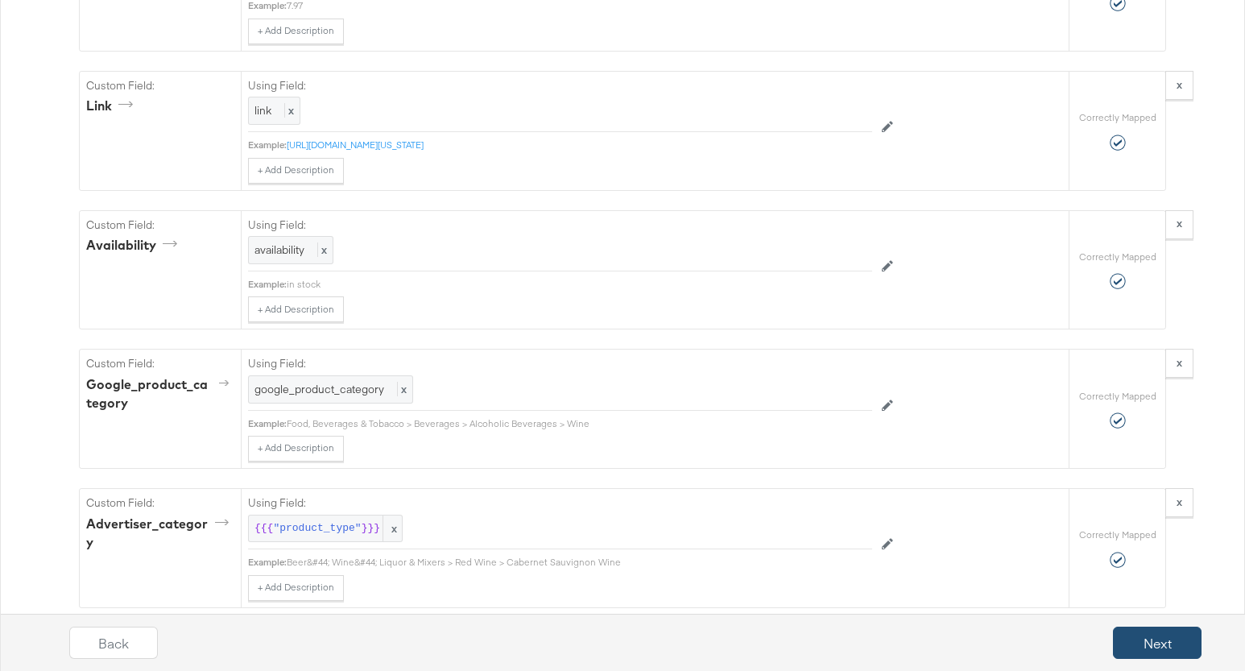
scroll to position [1840, 0]
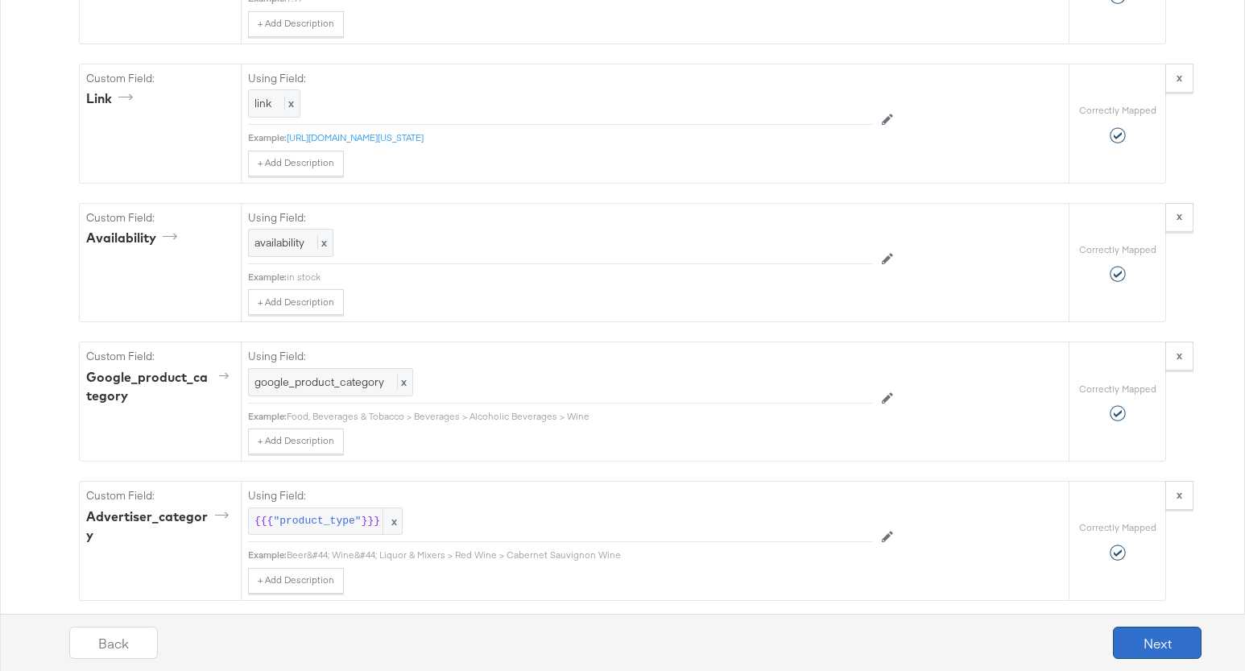
click at [1175, 637] on button "Next" at bounding box center [1157, 642] width 89 height 32
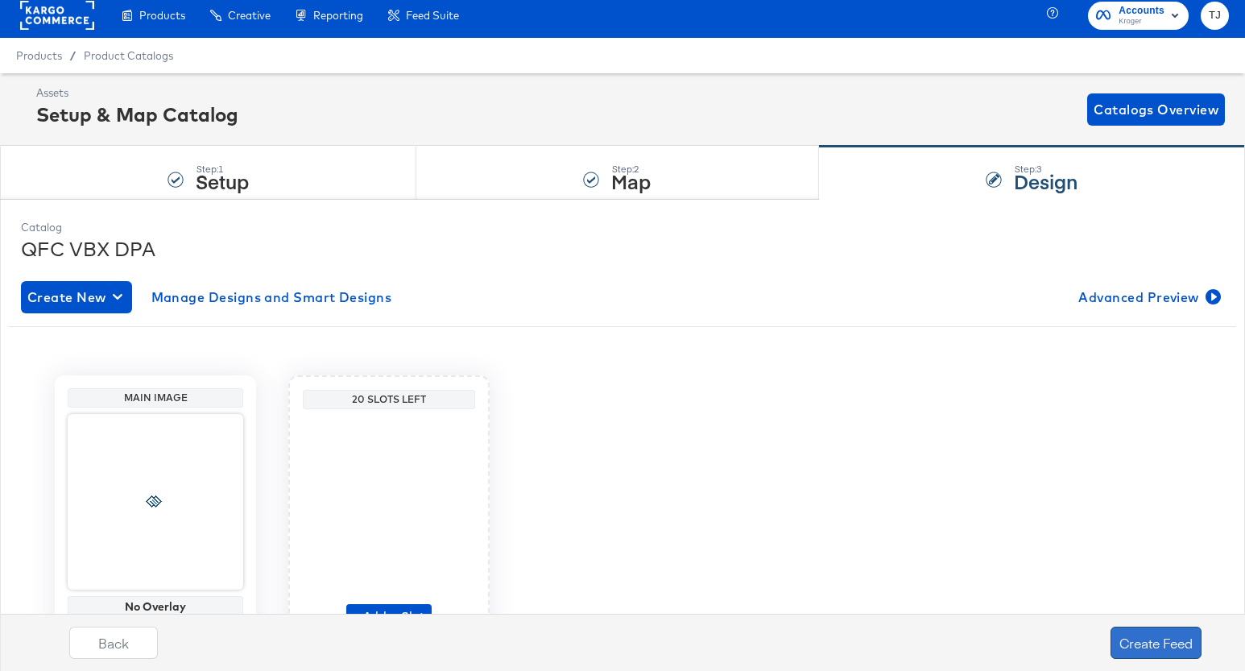
scroll to position [8, 0]
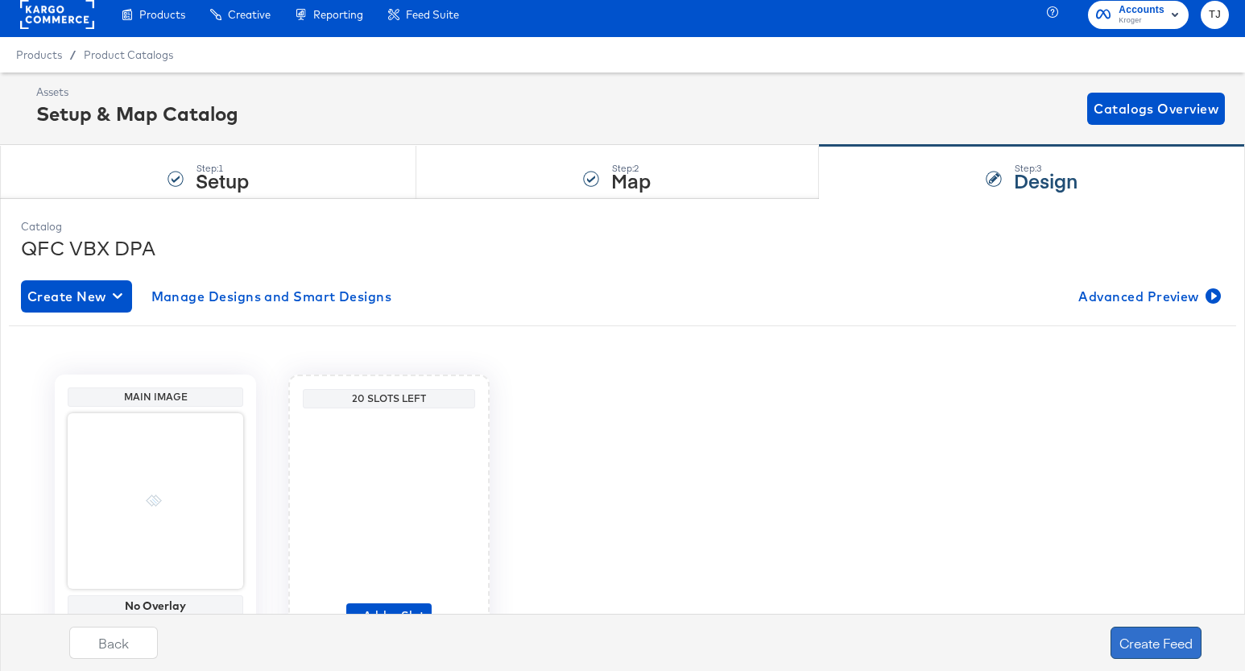
click at [1175, 647] on button "Create Feed" at bounding box center [1155, 642] width 91 height 32
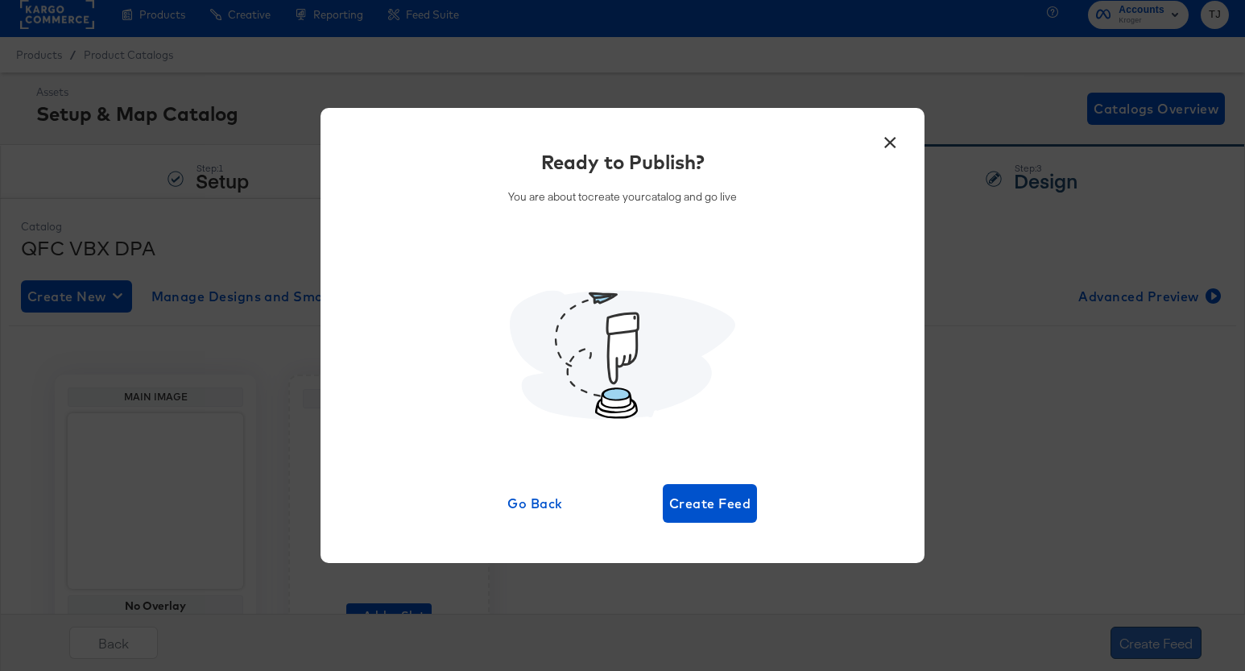
scroll to position [0, 0]
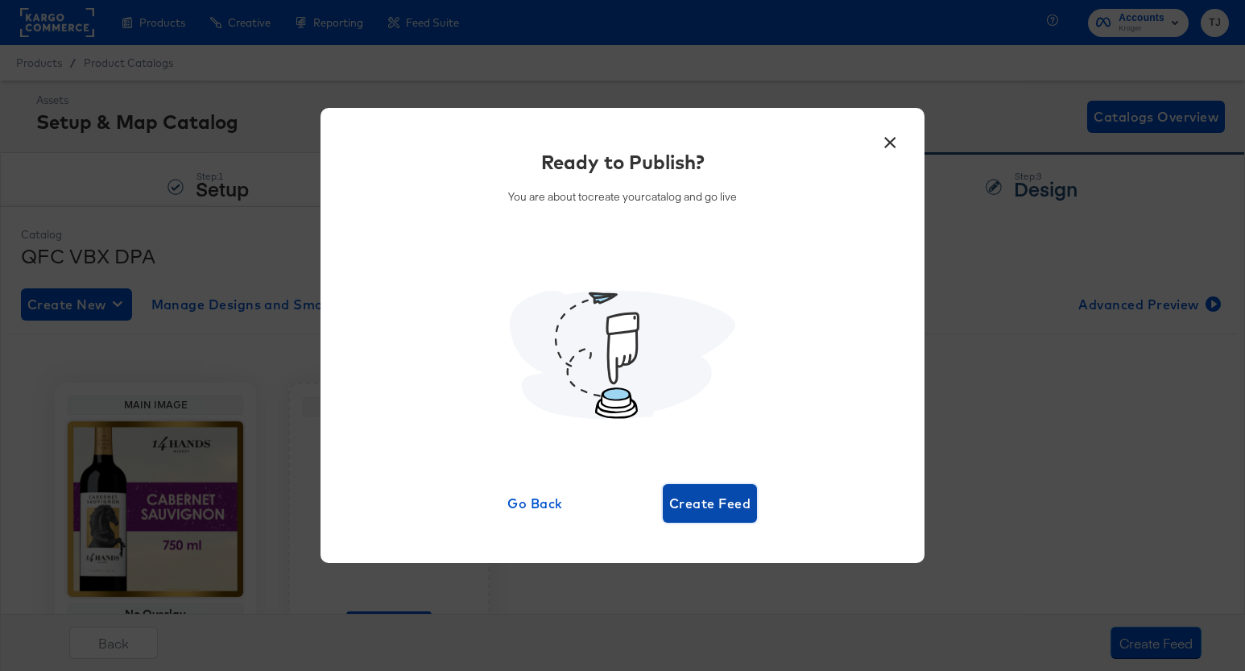
click at [719, 506] on span "Create Feed" at bounding box center [709, 503] width 81 height 23
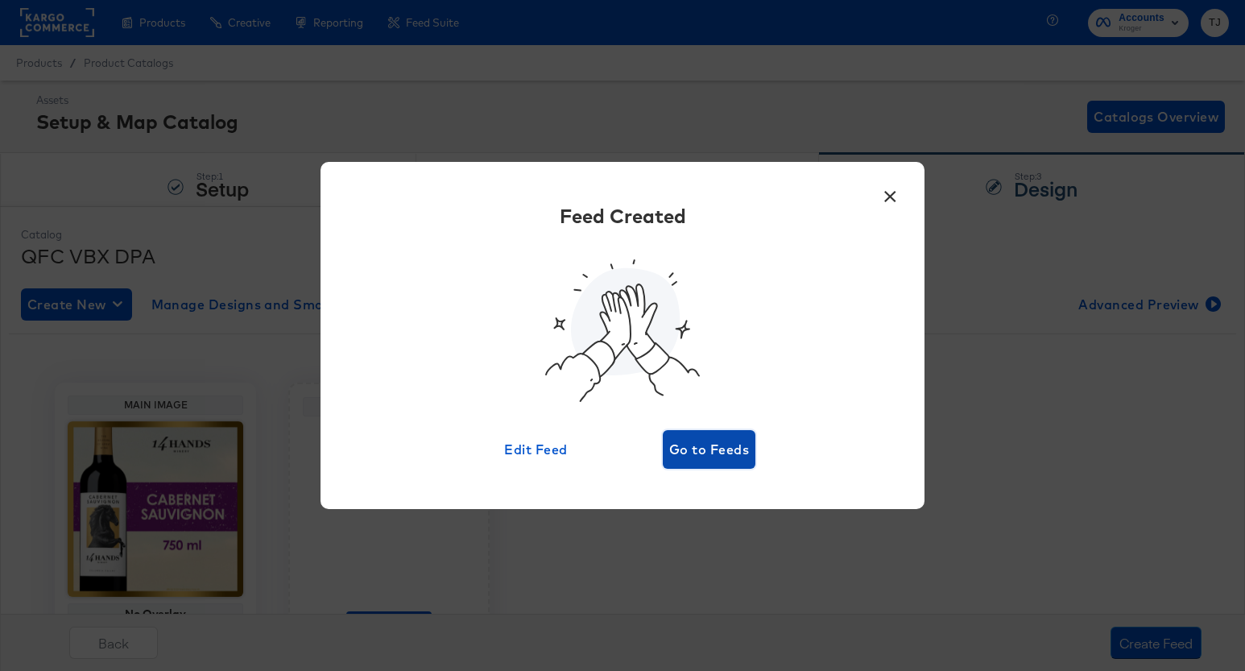
click at [754, 448] on button "Go to Feeds" at bounding box center [709, 449] width 93 height 39
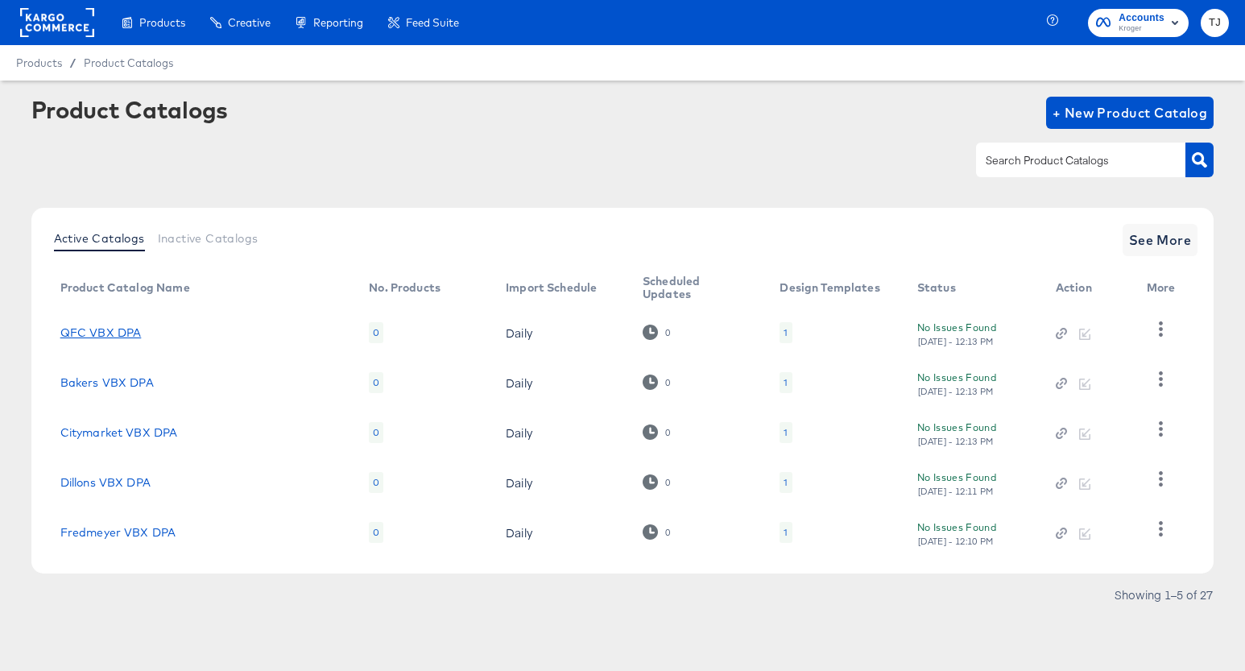
click at [131, 328] on link "QFC VBX DPA" at bounding box center [100, 332] width 81 height 13
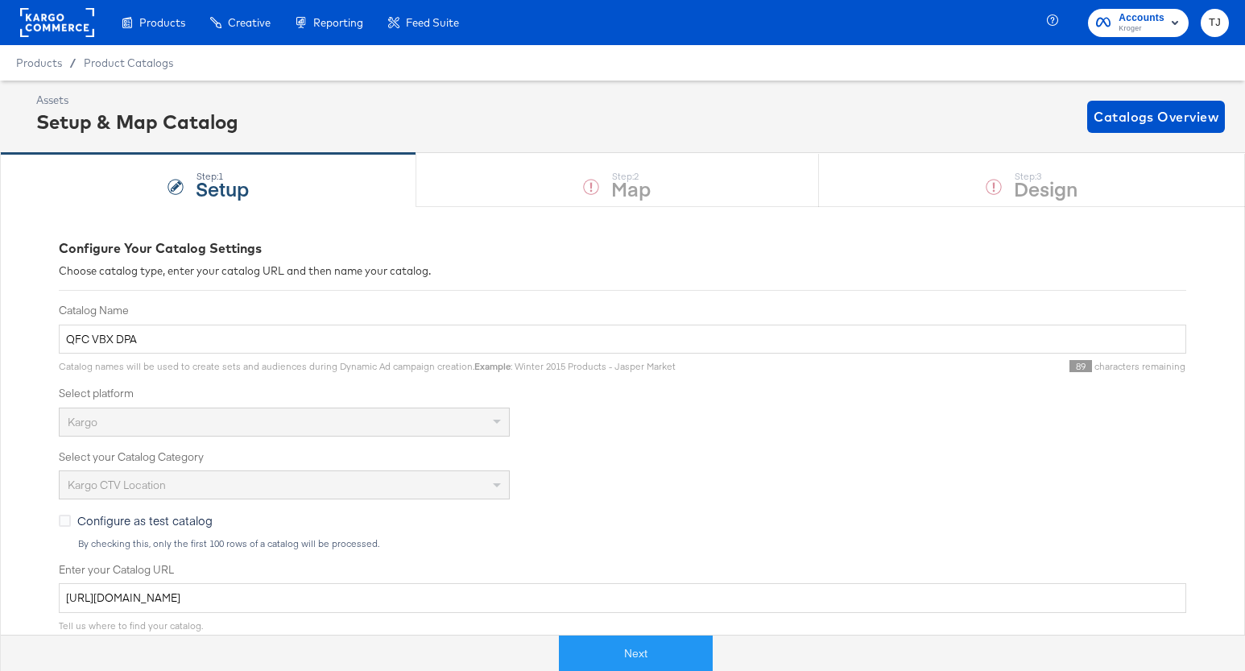
click at [0, 0] on div "Product Catalogs" at bounding box center [0, 0] width 0 height 0
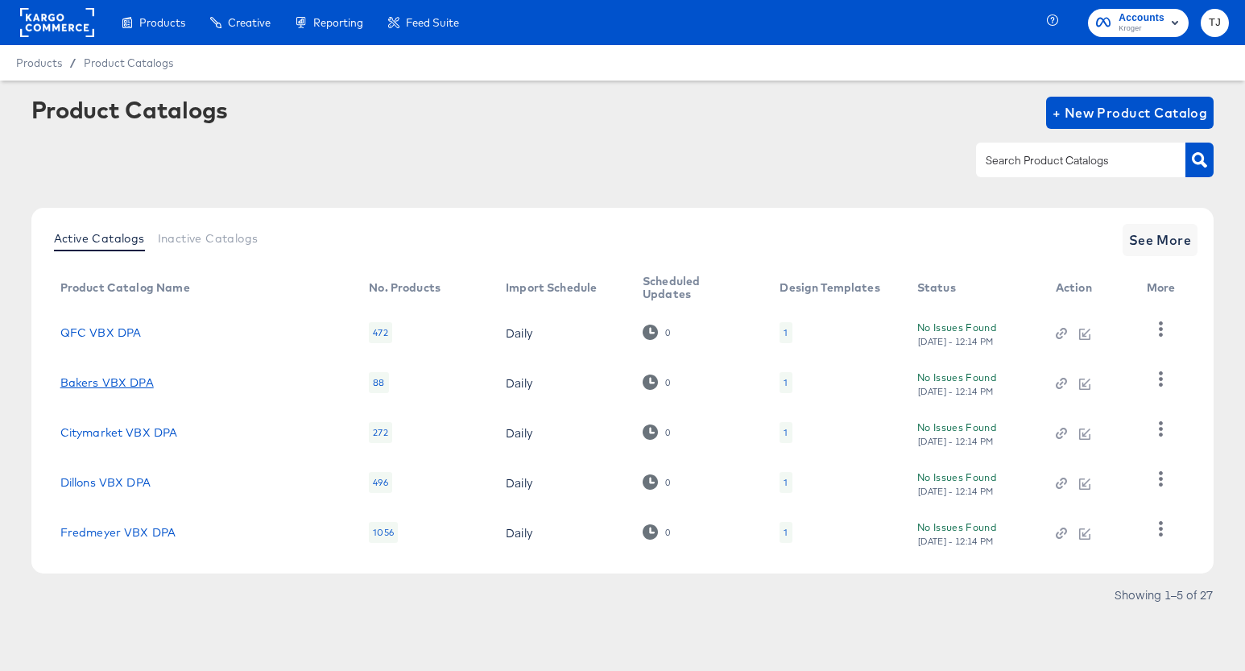
click at [119, 382] on link "Bakers VBX DPA" at bounding box center [106, 382] width 93 height 13
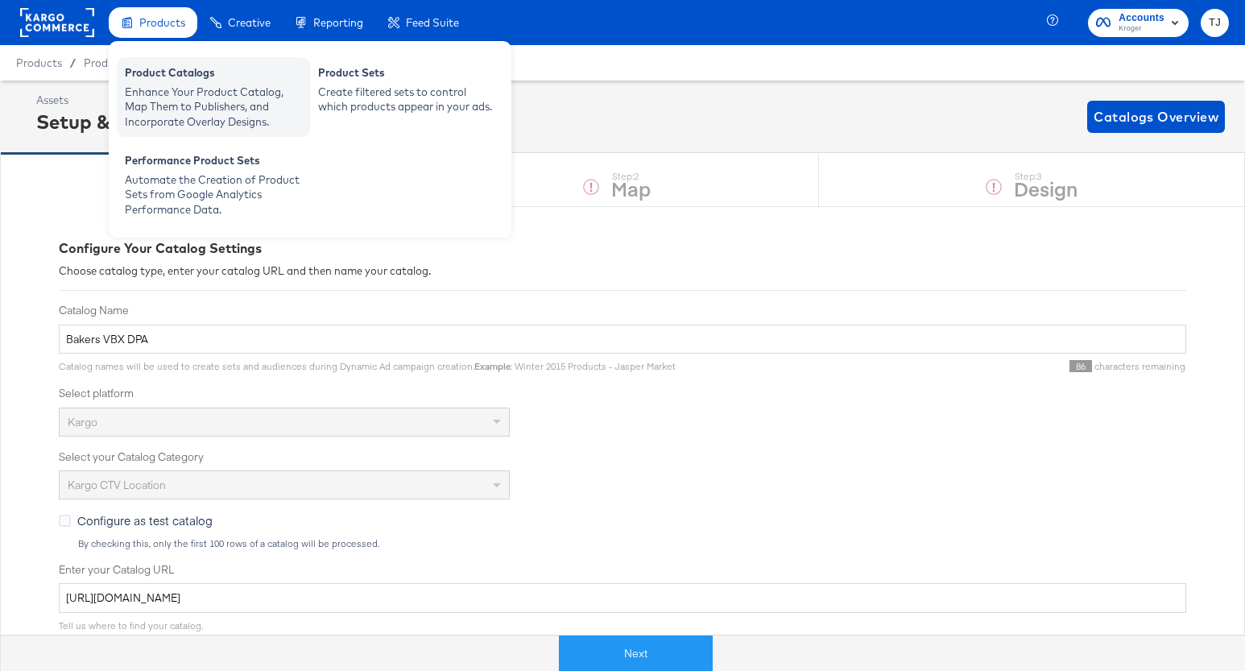
click at [169, 85] on div "Enhance Your Product Catalog, Map Them to Publishers, and Incorporate Overlay D…" at bounding box center [213, 107] width 177 height 45
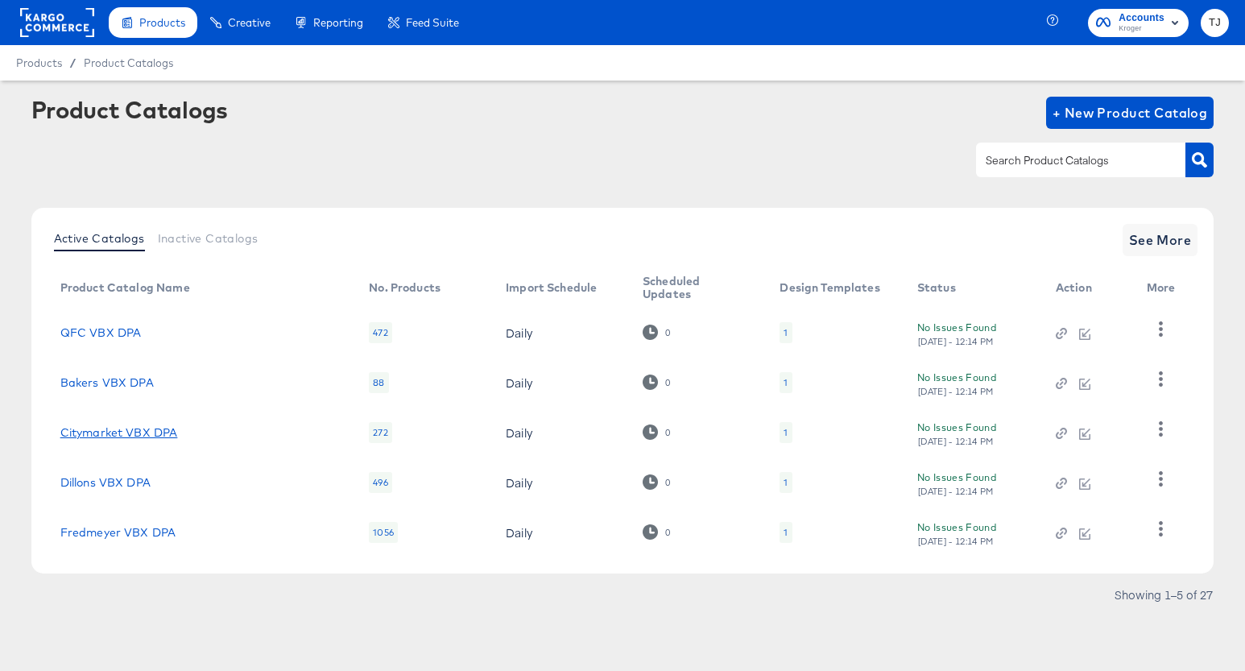
click at [97, 436] on link "Citymarket VBX DPA" at bounding box center [119, 432] width 118 height 13
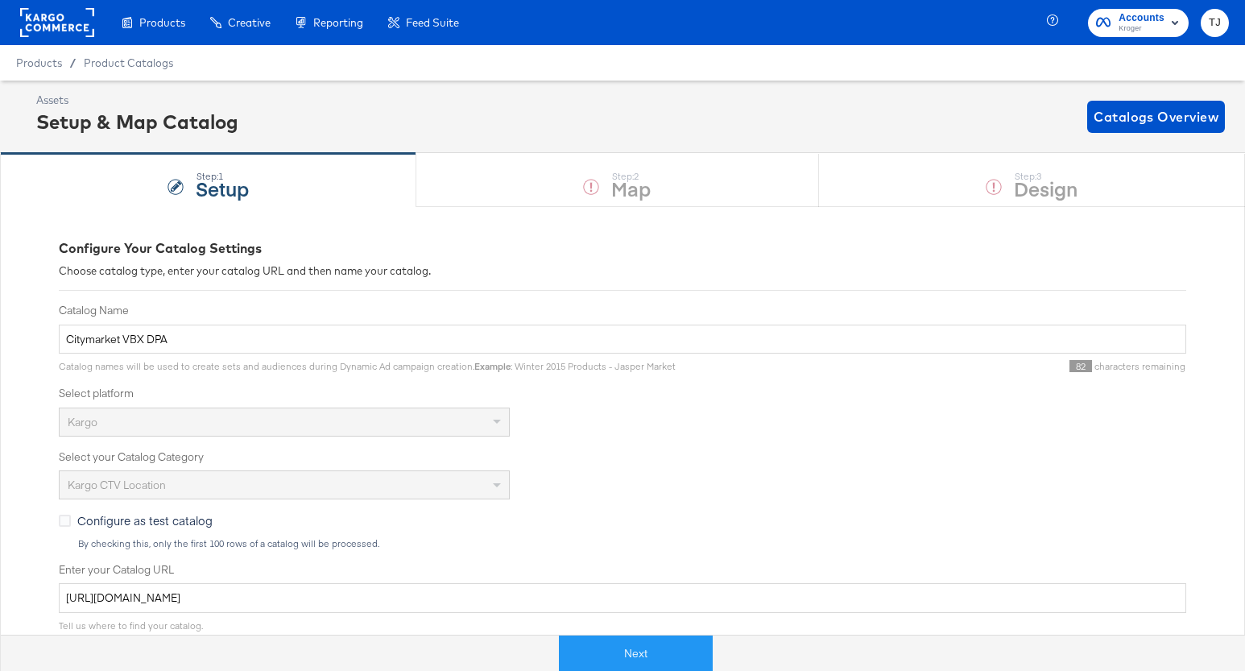
click at [0, 0] on div "Product Catalogs" at bounding box center [0, 0] width 0 height 0
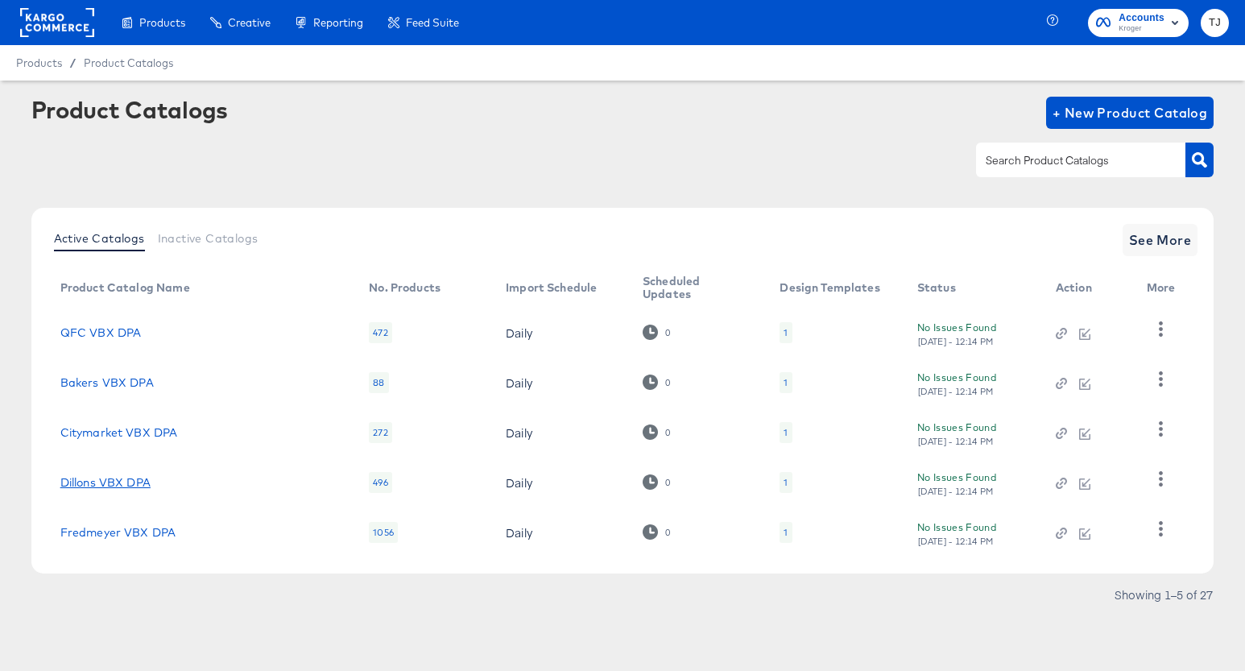
click at [80, 483] on link "Dillons VBX DPA" at bounding box center [105, 482] width 90 height 13
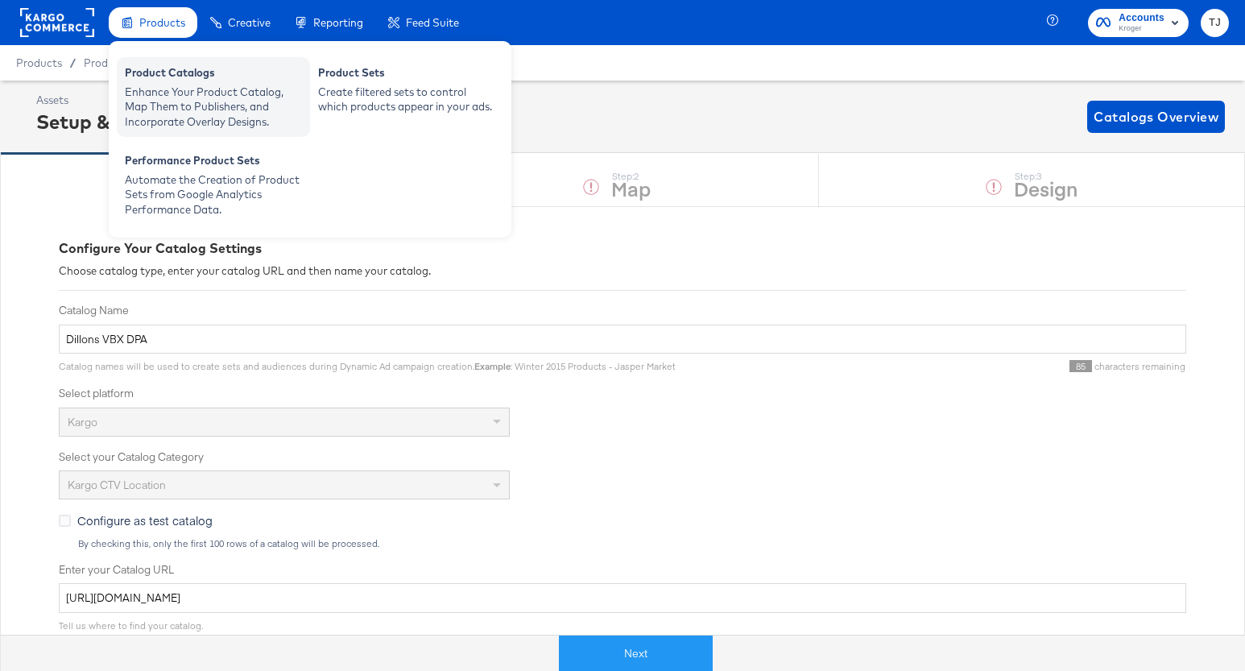
click at [147, 85] on div "Enhance Your Product Catalog, Map Them to Publishers, and Incorporate Overlay D…" at bounding box center [213, 107] width 177 height 45
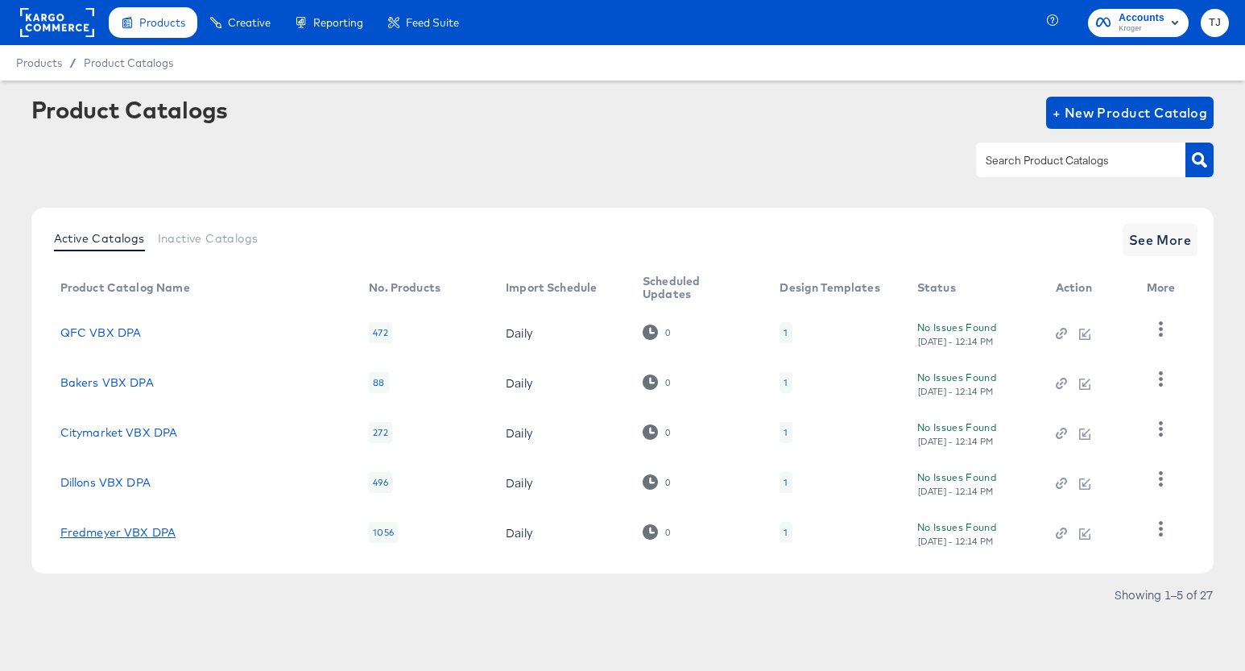
click at [117, 528] on link "Fredmeyer VBX DPA" at bounding box center [118, 532] width 116 height 13
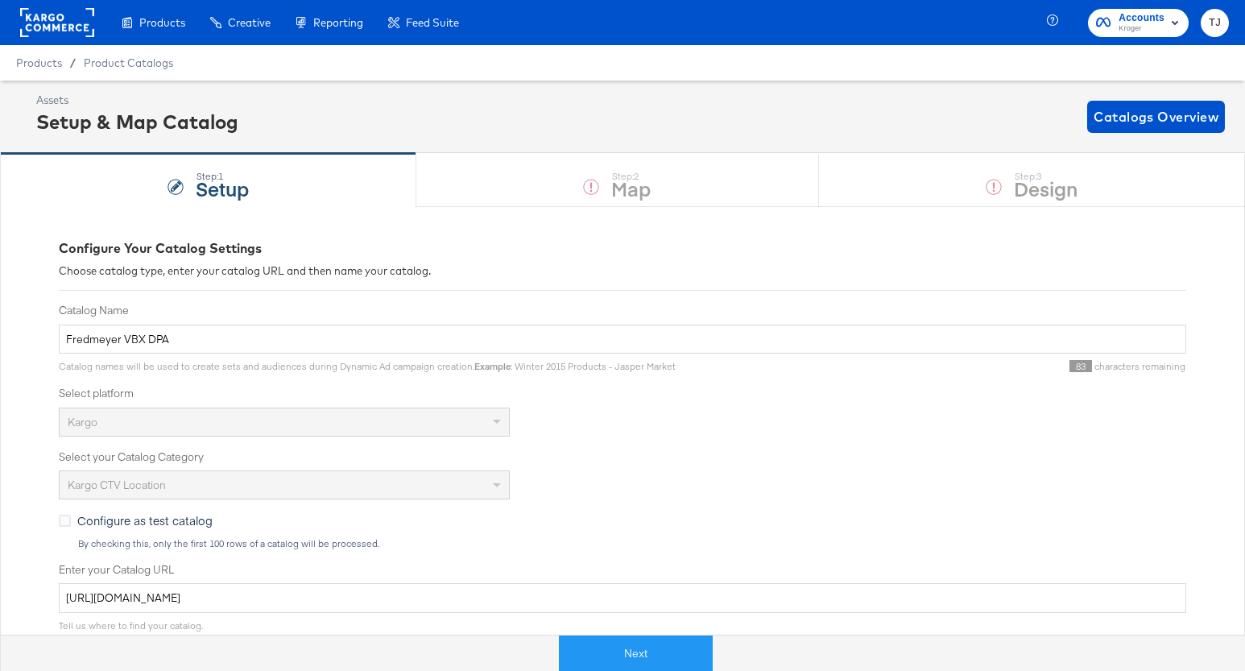
click at [0, 0] on link "Product Catalogs Enhance Your Product Catalog, Map Them to Publishers, and Inco…" at bounding box center [0, 0] width 0 height 0
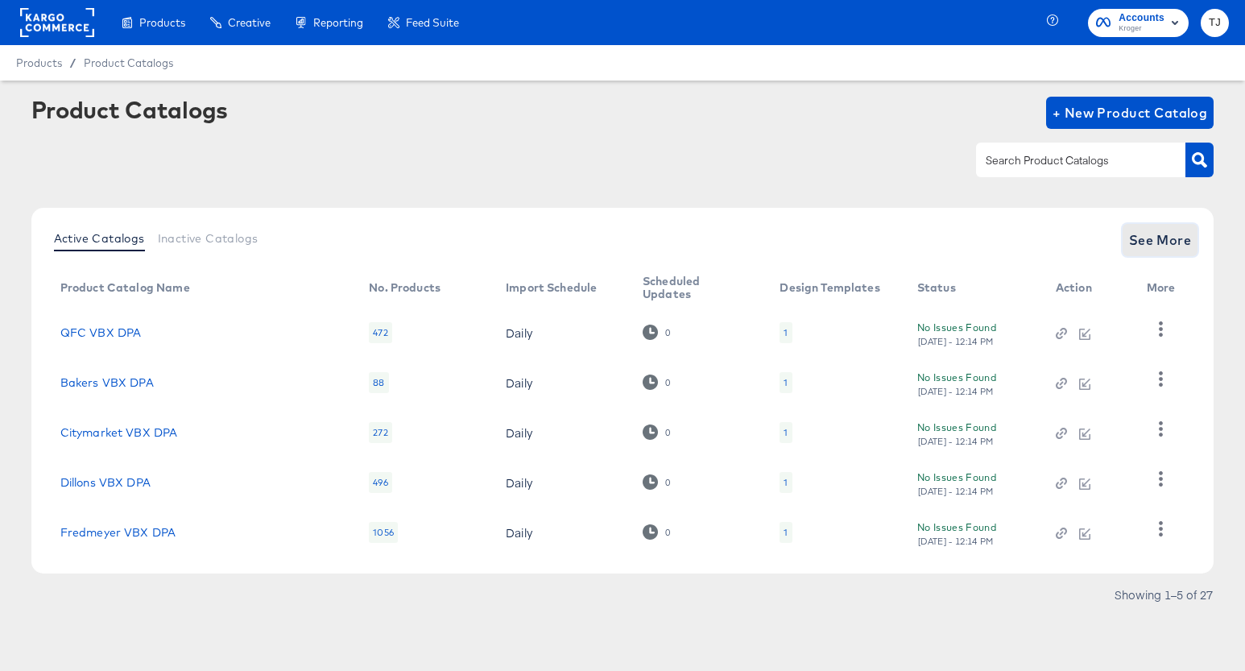
click at [1137, 234] on span "See More" at bounding box center [1160, 240] width 63 height 23
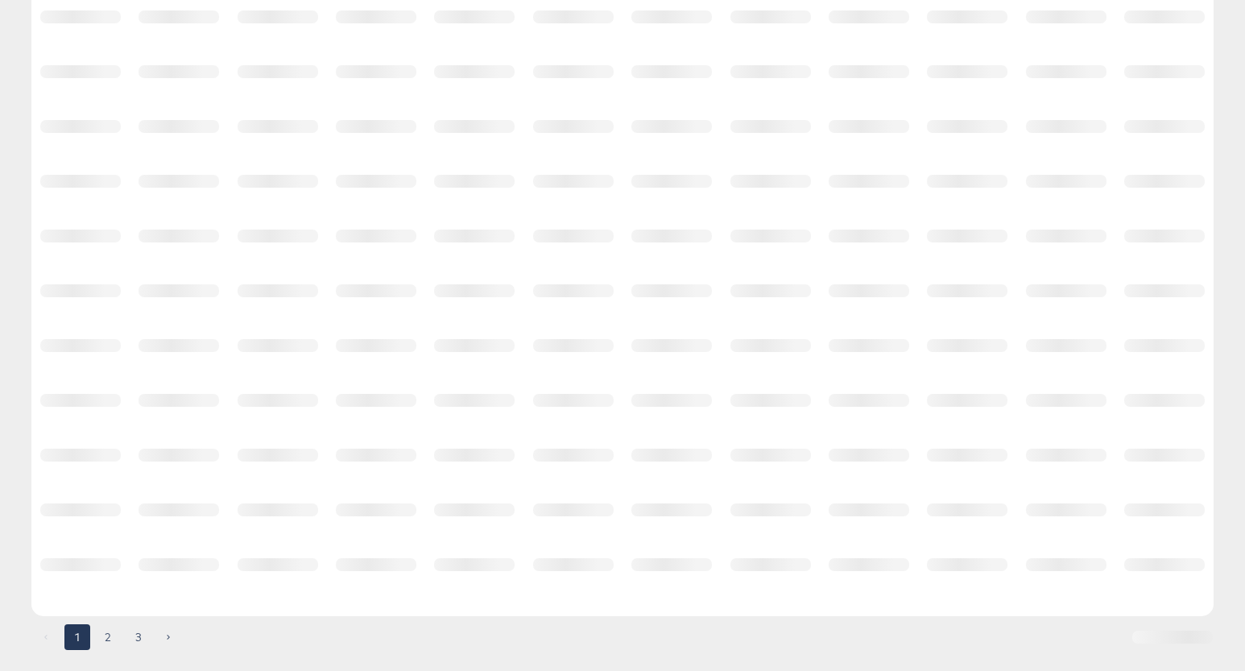
scroll to position [242, 0]
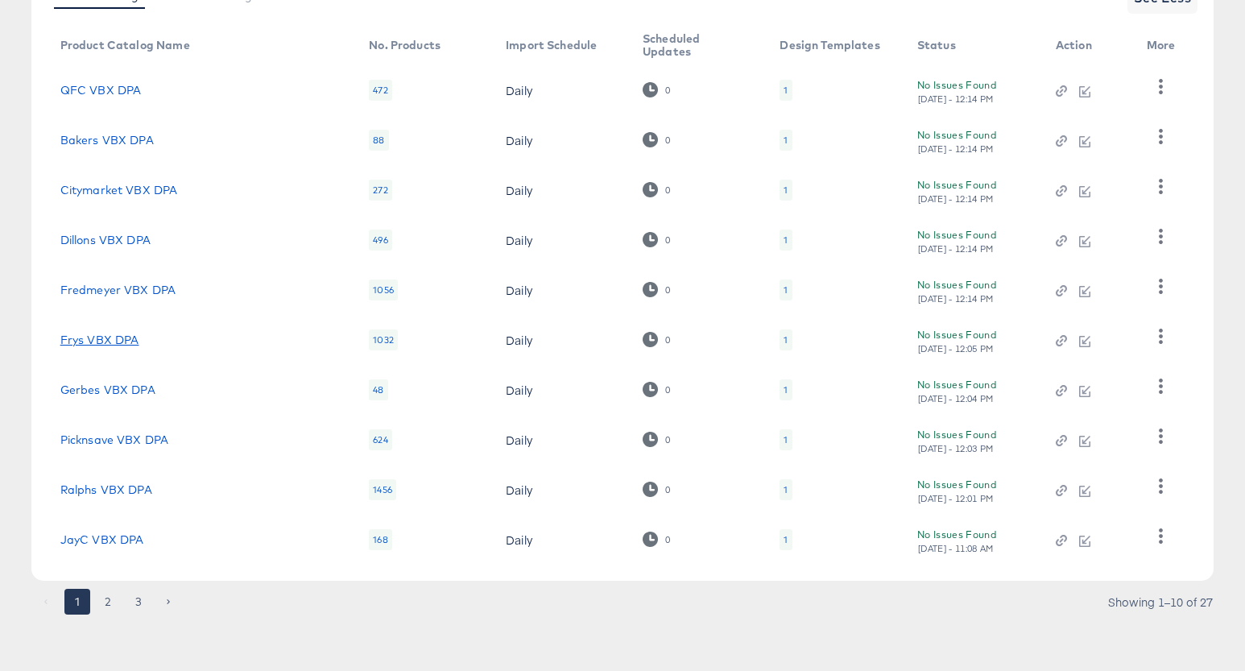
click at [83, 337] on link "Frys VBX DPA" at bounding box center [99, 339] width 79 height 13
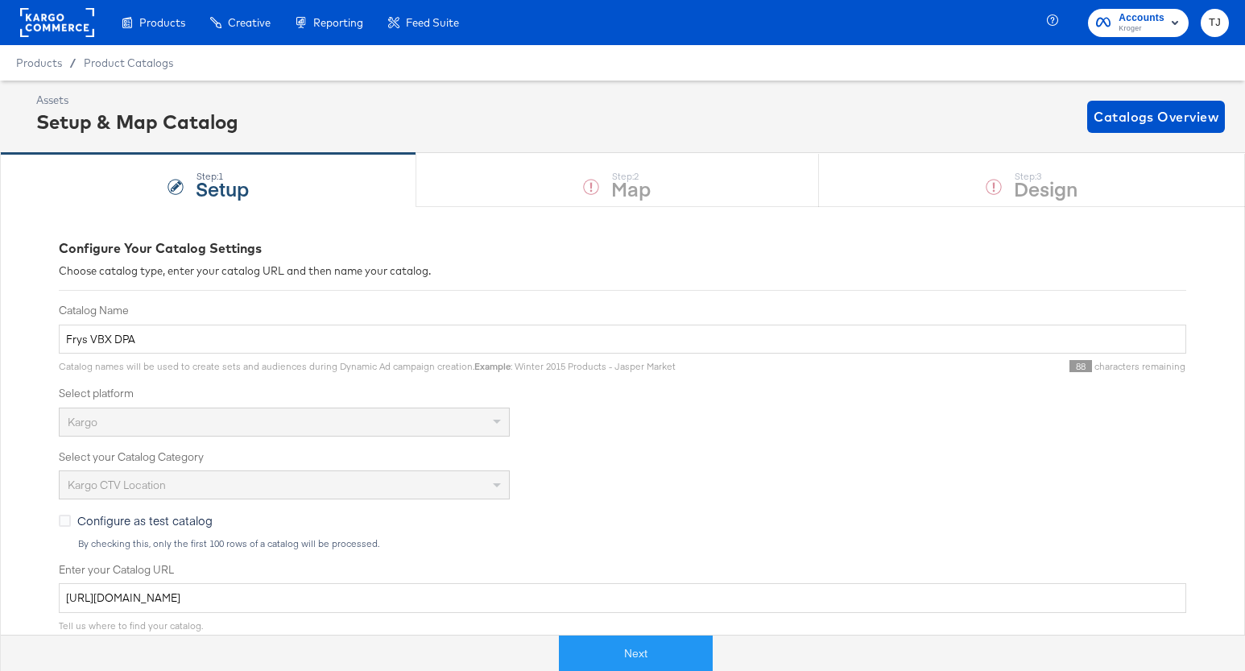
drag, startPoint x: 156, startPoint y: 84, endPoint x: 180, endPoint y: 92, distance: 25.5
click at [0, 0] on div "Enhance Your Product Catalog, Map Them to Publishers, and Incorporate Overlay D…" at bounding box center [0, 0] width 0 height 0
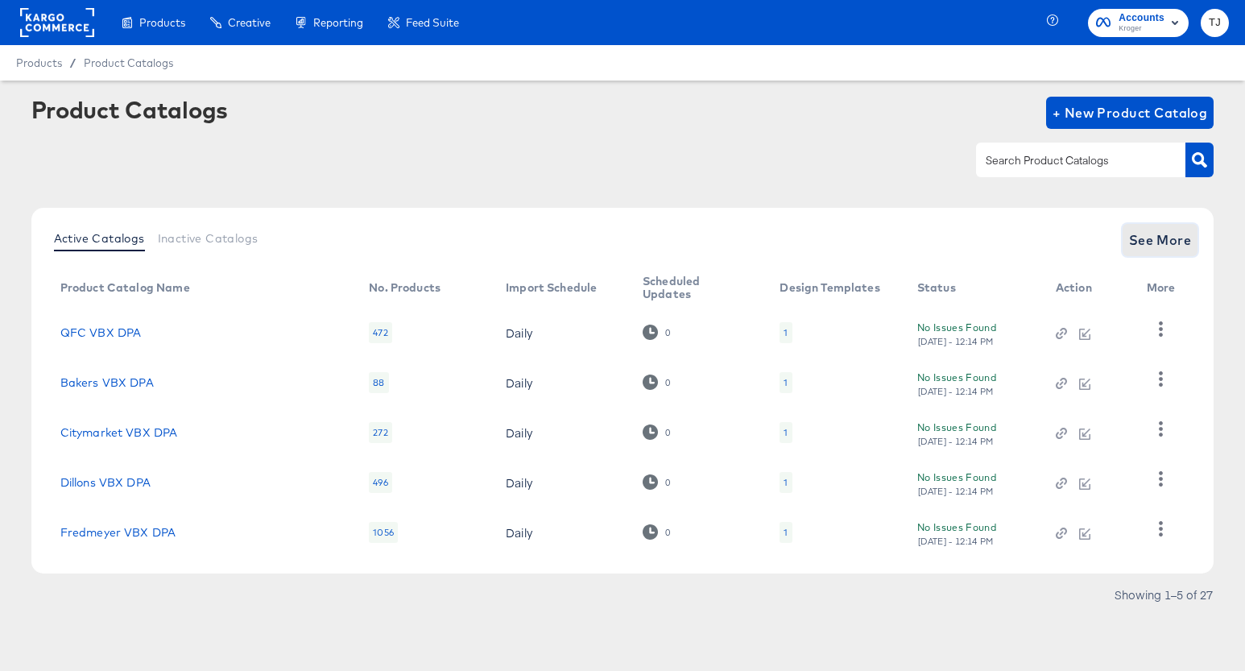
click at [1151, 245] on span "See More" at bounding box center [1160, 240] width 63 height 23
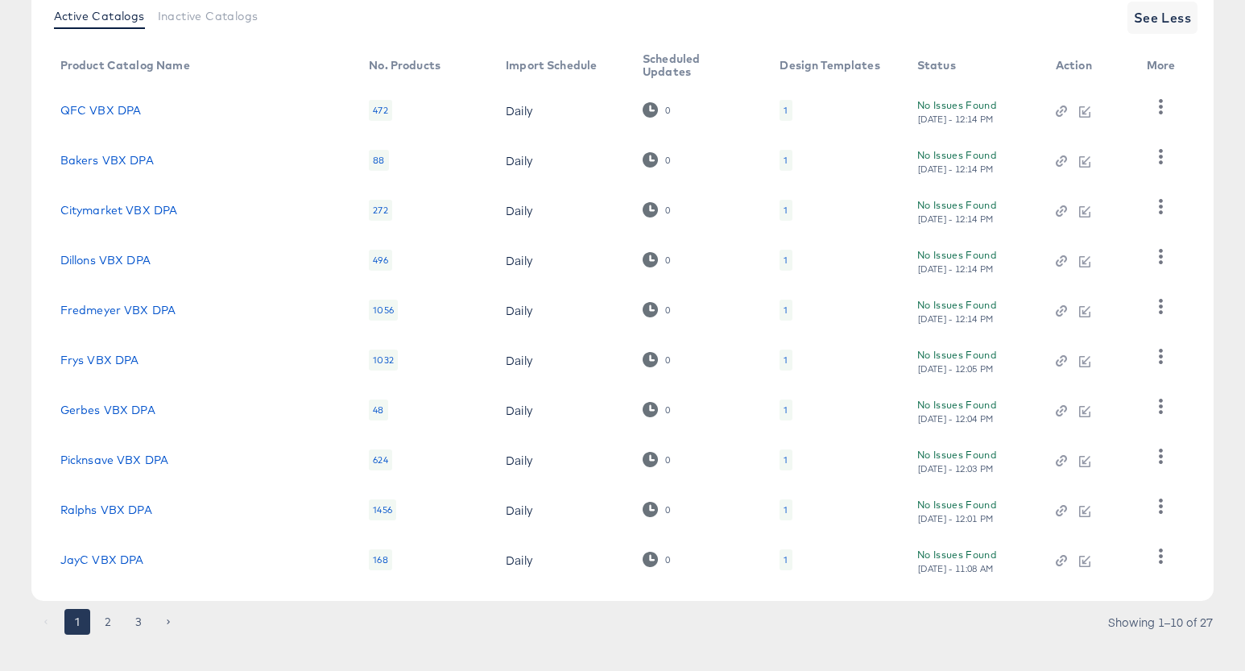
scroll to position [242, 0]
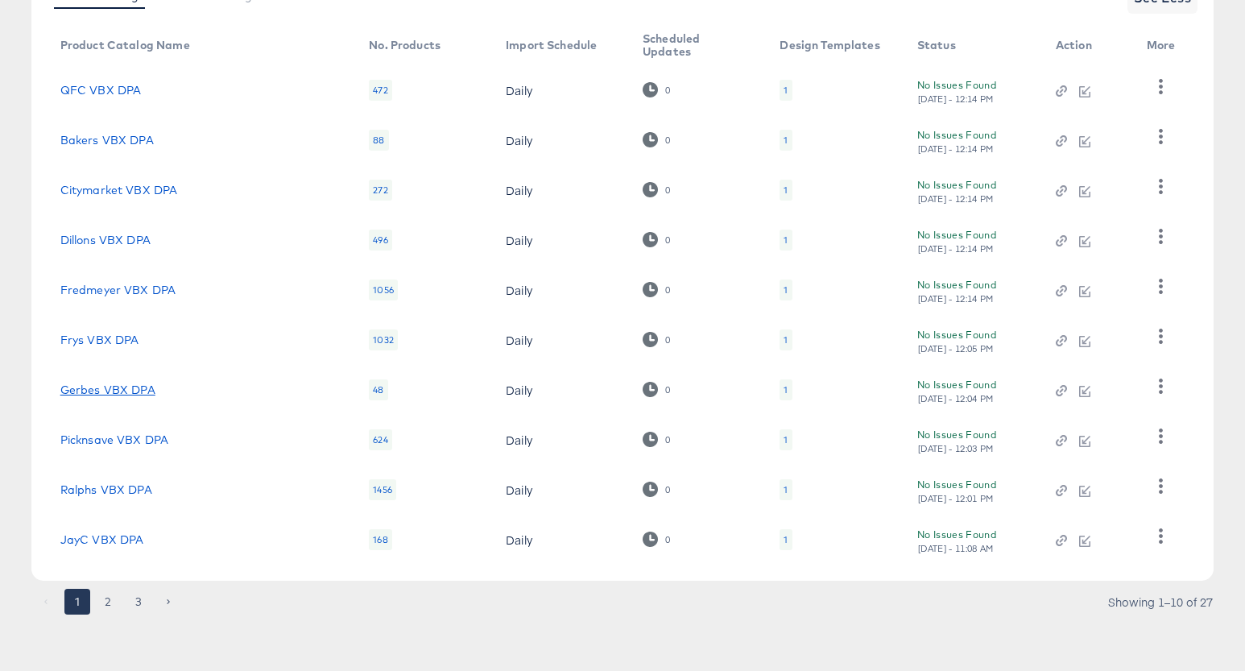
click at [101, 388] on link "Gerbes VBX DPA" at bounding box center [107, 389] width 95 height 13
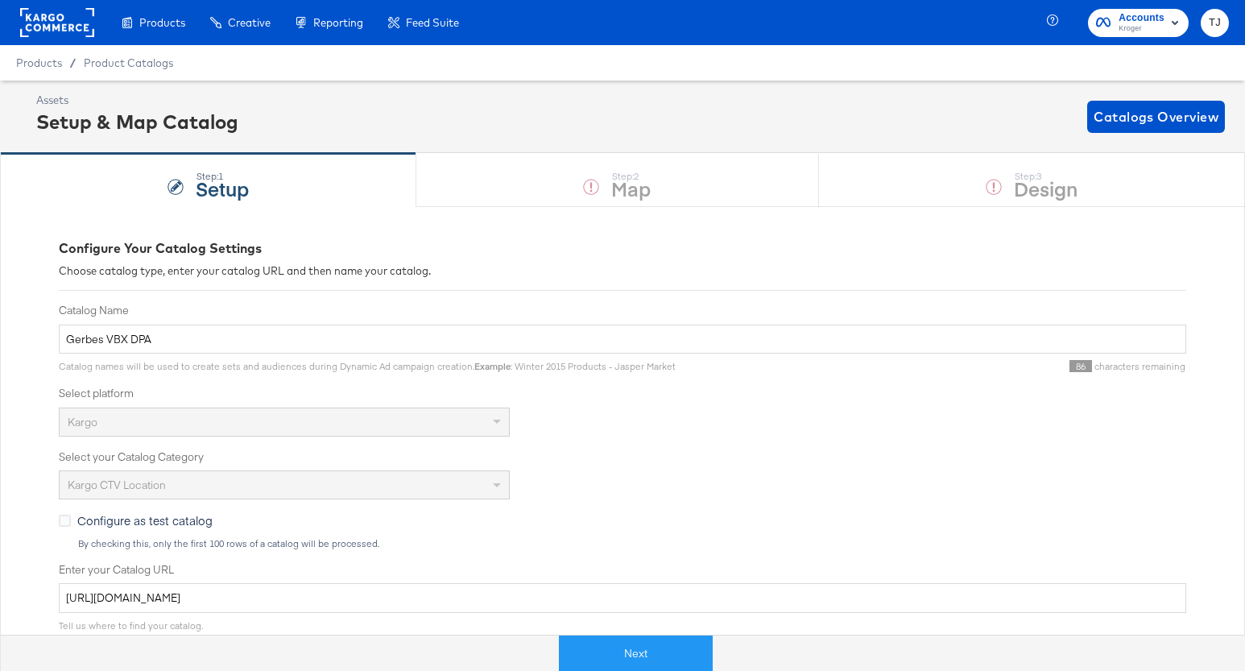
click at [0, 0] on div "Enhance Your Product Catalog, Map Them to Publishers, and Incorporate Overlay D…" at bounding box center [0, 0] width 0 height 0
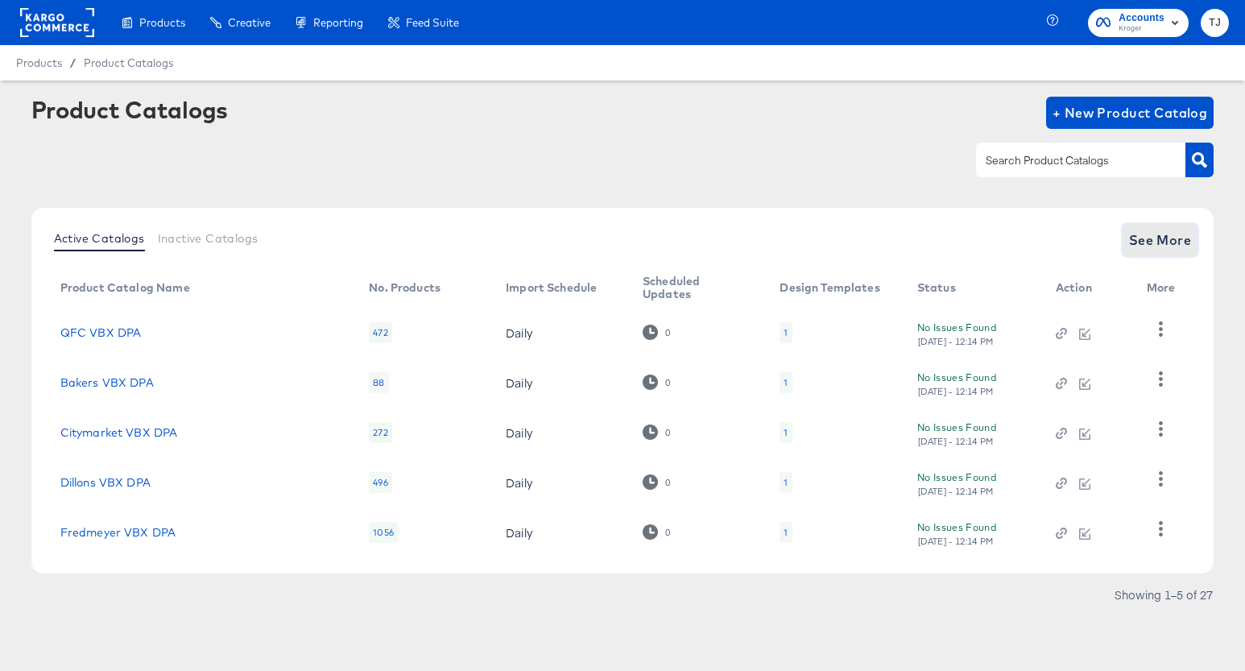
click at [1153, 242] on span "See More" at bounding box center [1160, 240] width 63 height 23
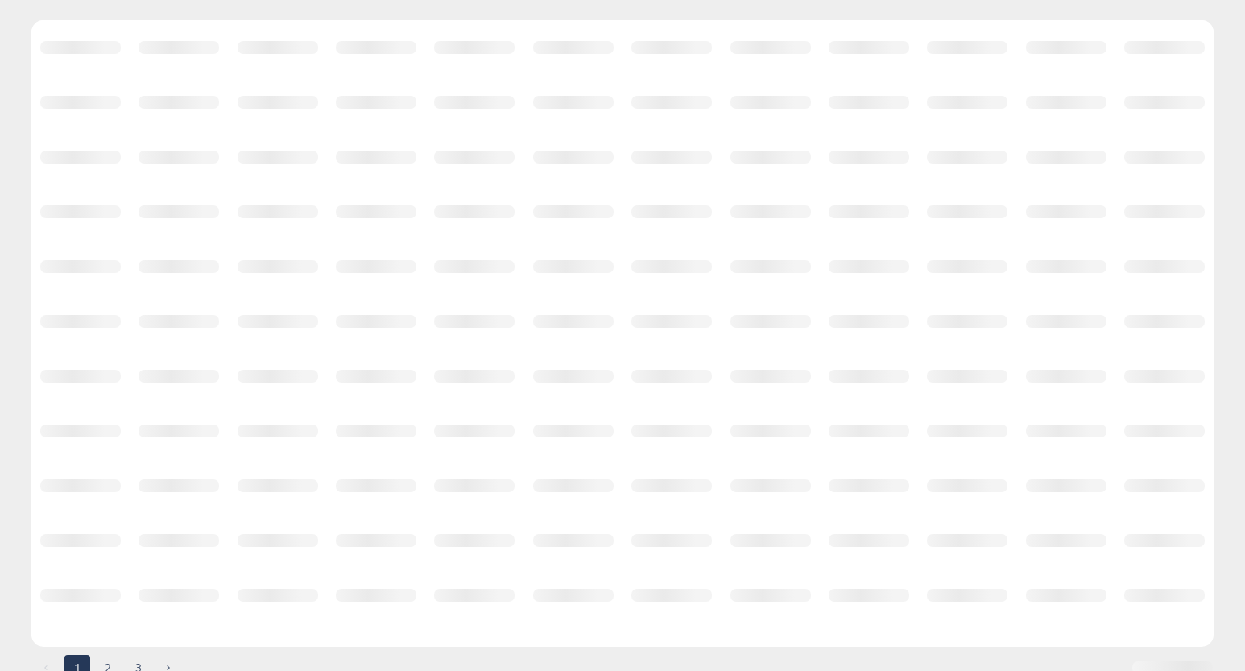
scroll to position [242, 0]
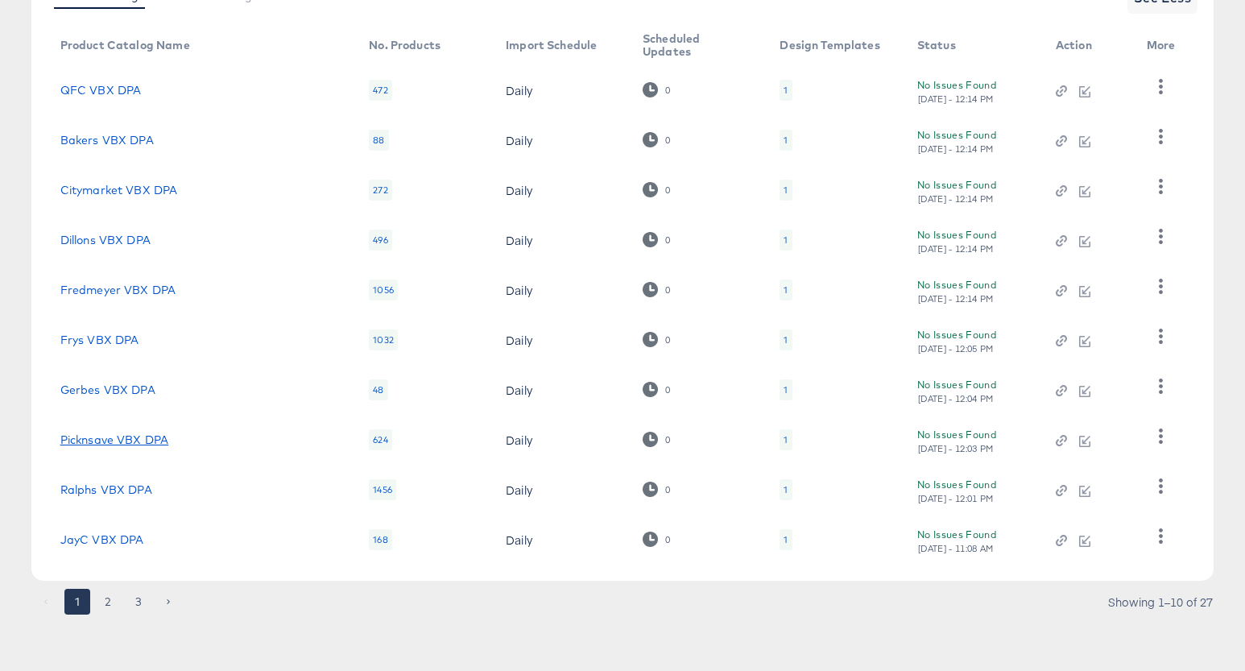
click at [123, 442] on link "Picknsave VBX DPA" at bounding box center [114, 439] width 109 height 13
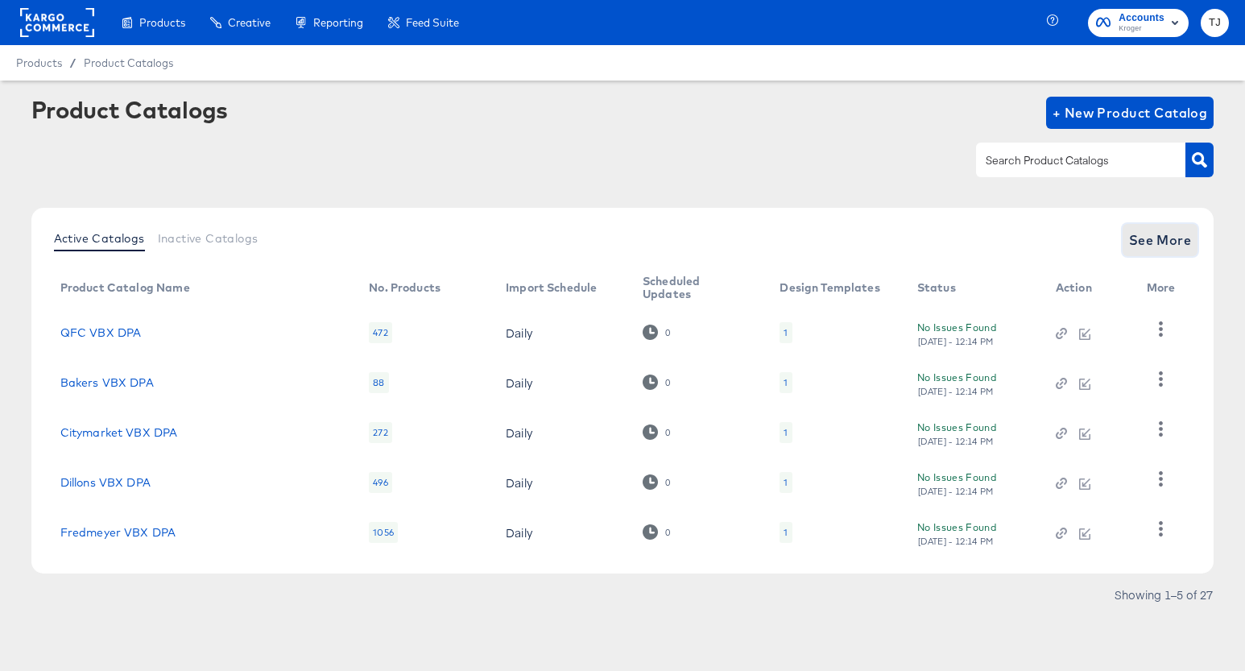
click at [1166, 236] on span "See More" at bounding box center [1160, 240] width 63 height 23
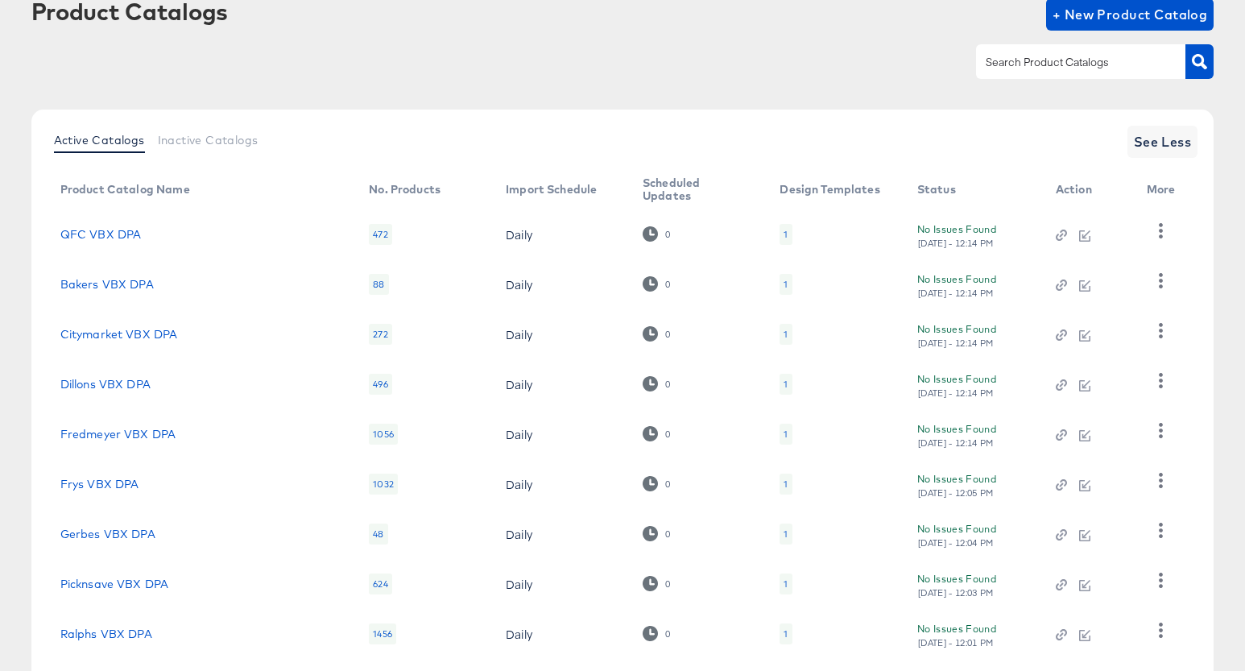
scroll to position [242, 0]
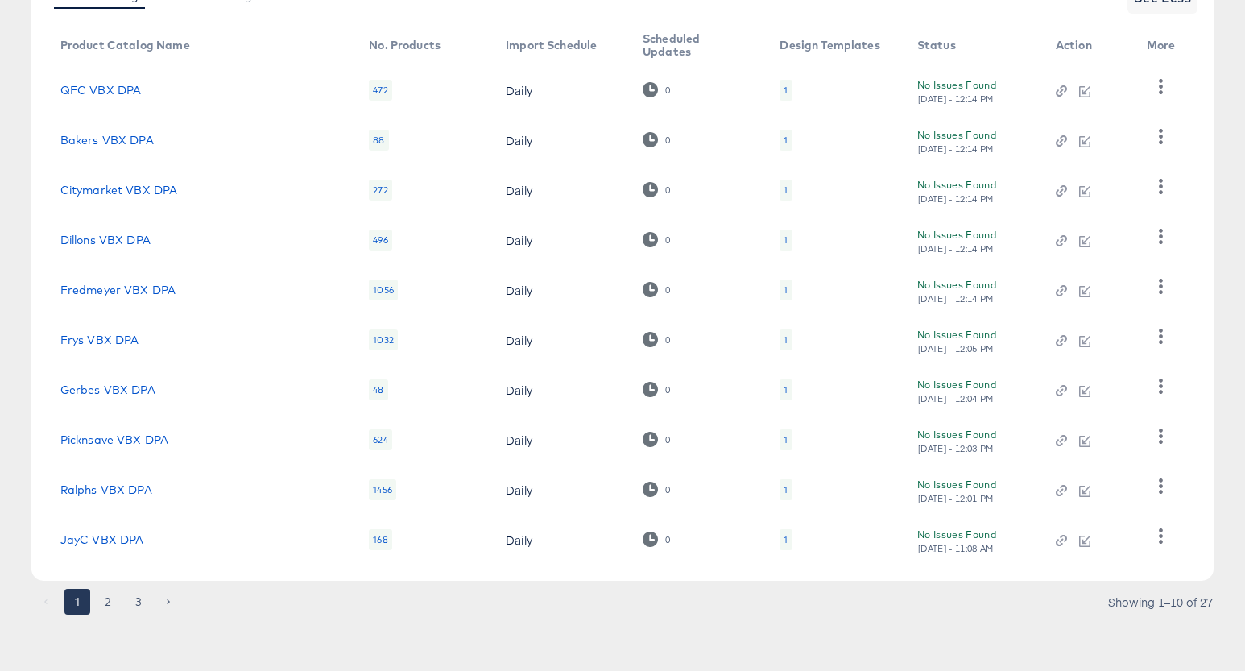
click at [127, 438] on link "Picknsave VBX DPA" at bounding box center [114, 439] width 109 height 13
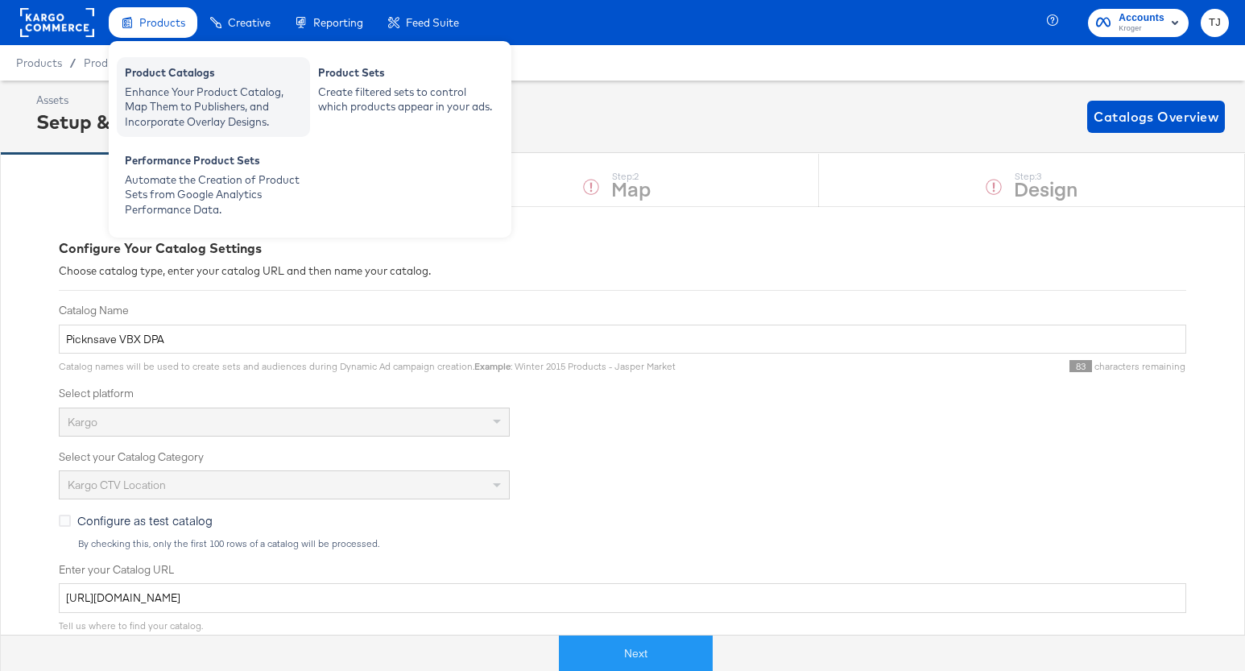
click at [171, 64] on div "Product Catalogs Enhance Your Product Catalog, Map Them to Publishers, and Inco…" at bounding box center [213, 97] width 193 height 80
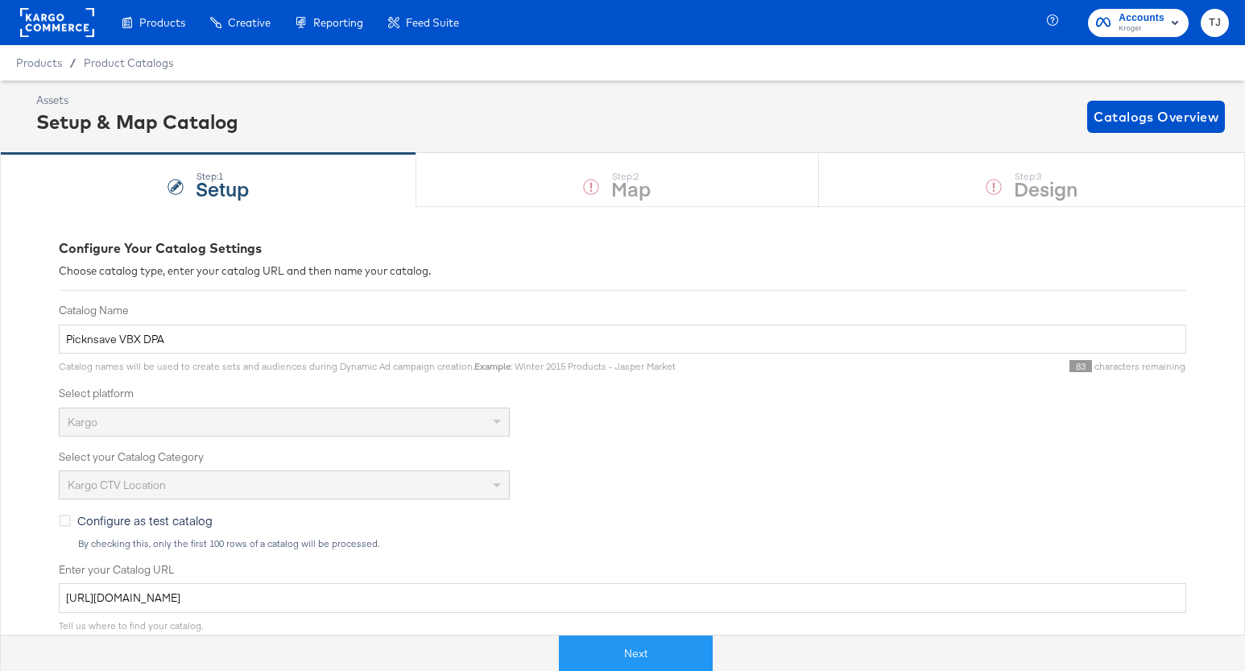
scroll to position [23, 0]
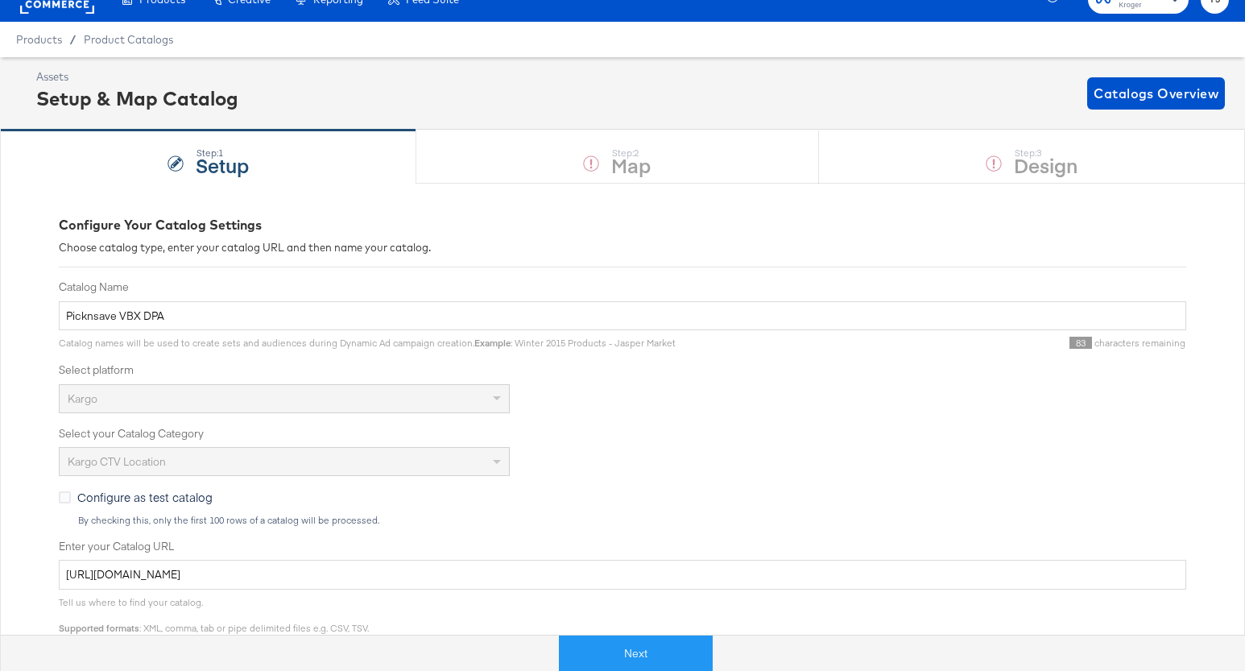
click at [0, 0] on div "Product Catalogs" at bounding box center [0, 0] width 0 height 0
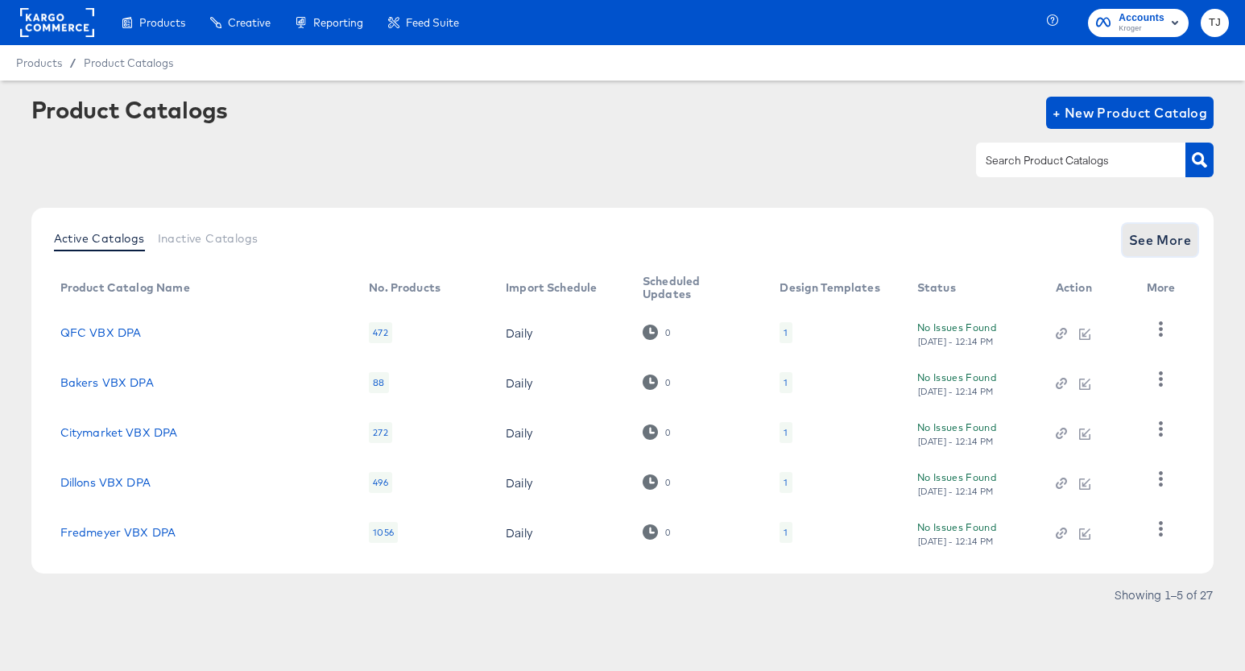
click at [1163, 231] on span "See More" at bounding box center [1160, 240] width 63 height 23
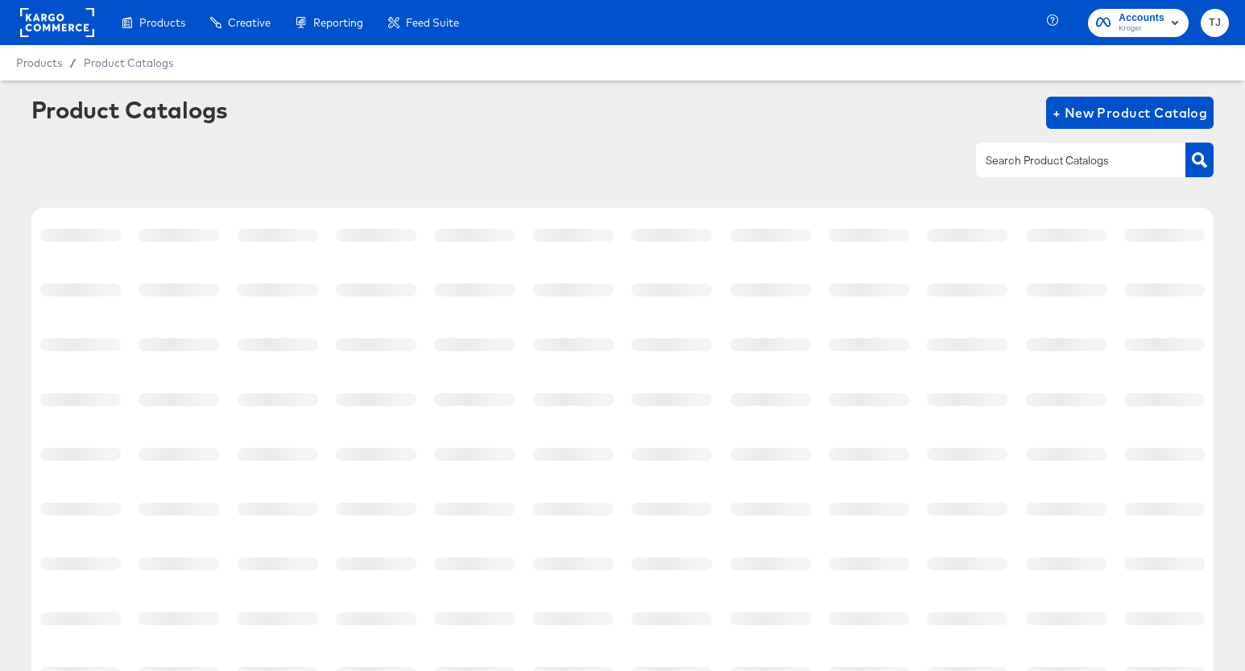
scroll to position [242, 0]
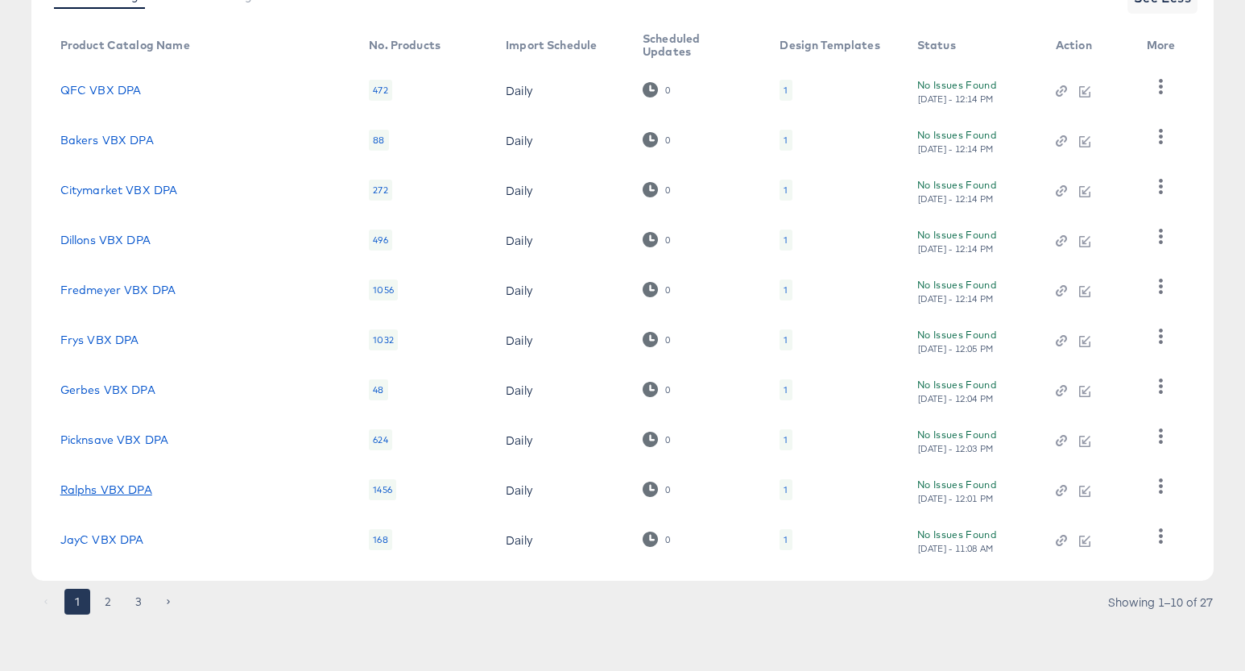
click at [77, 490] on link "Ralphs VBX DPA" at bounding box center [106, 489] width 92 height 13
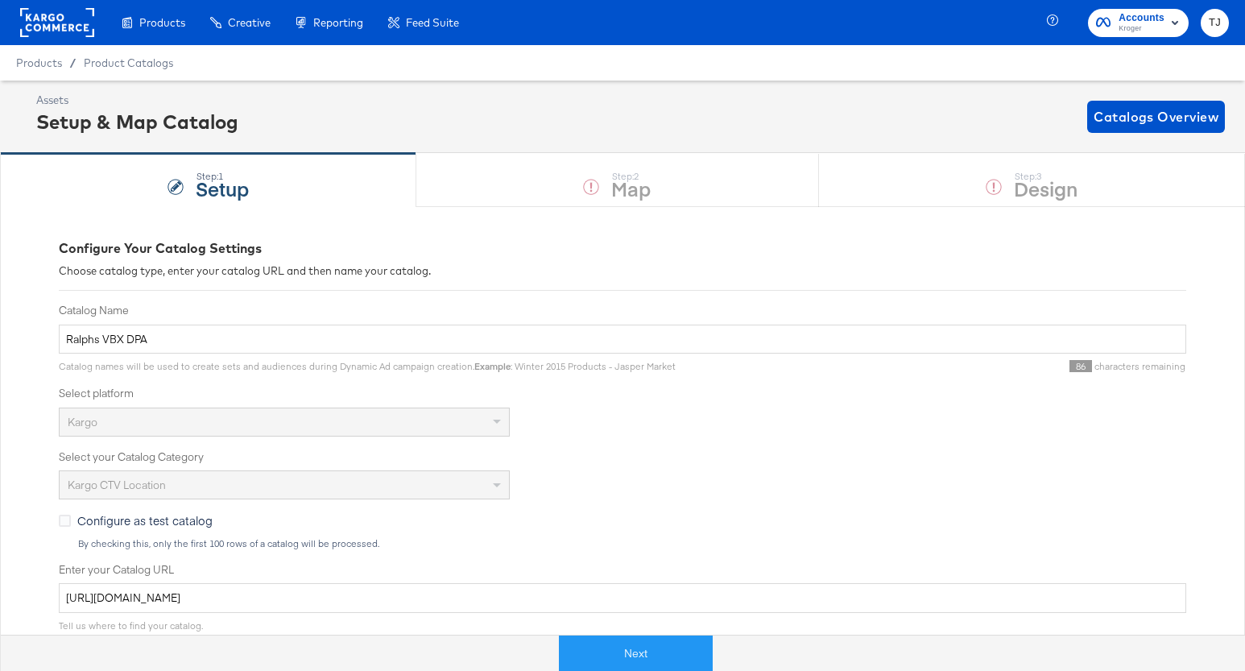
click at [0, 0] on div "Product Catalogs" at bounding box center [0, 0] width 0 height 0
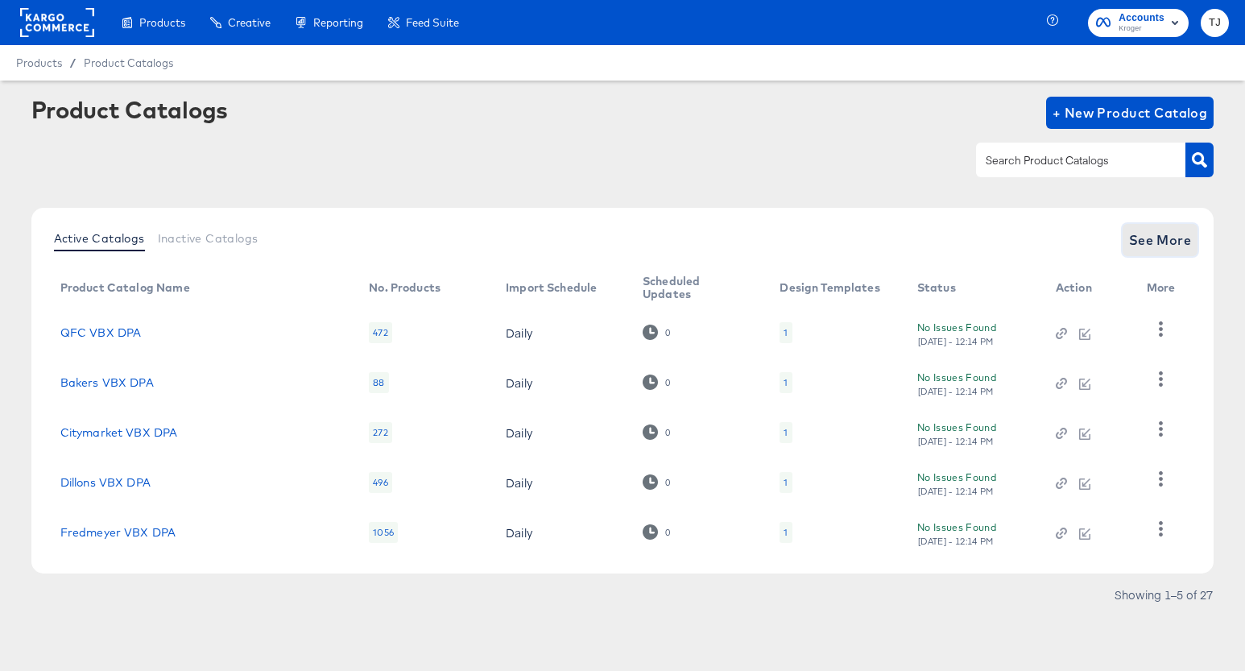
click at [1170, 235] on span "See More" at bounding box center [1160, 240] width 63 height 23
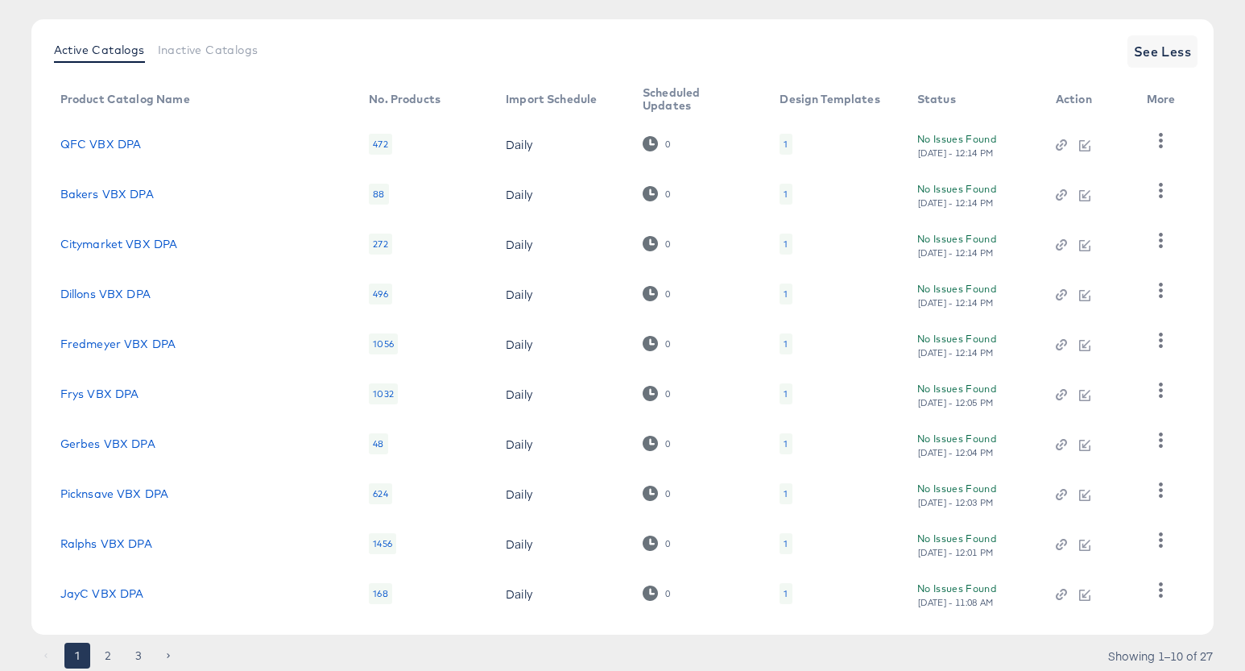
scroll to position [242, 0]
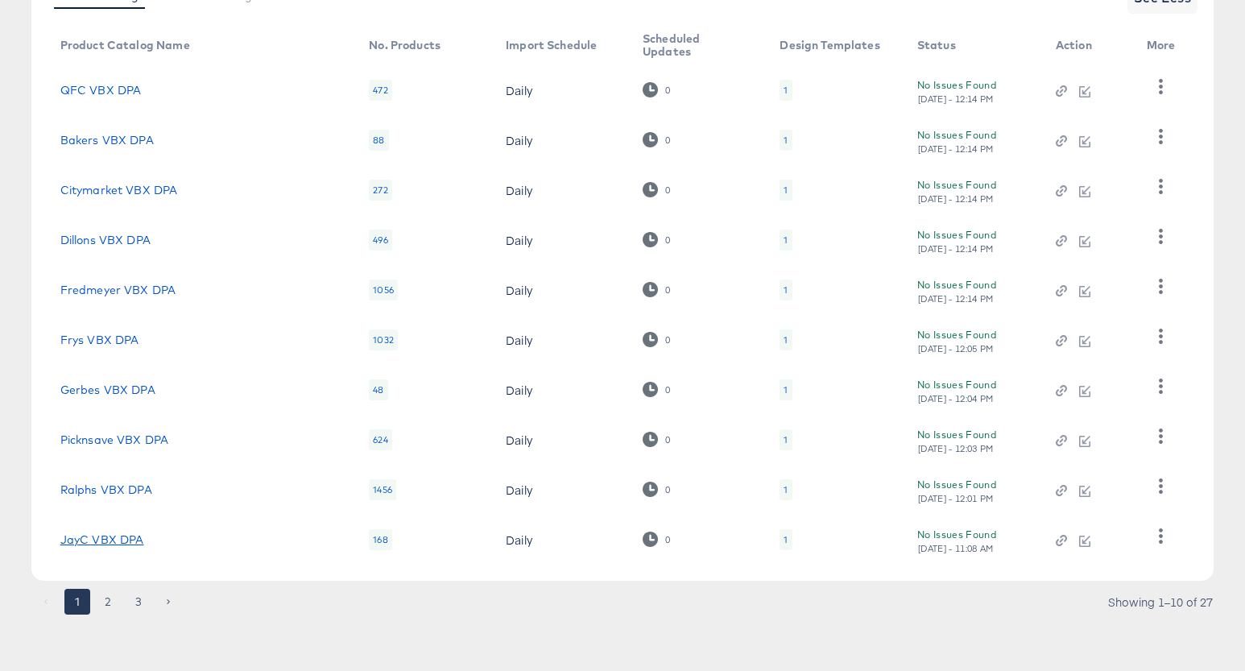
click at [83, 536] on link "JayC VBX DPA" at bounding box center [102, 539] width 84 height 13
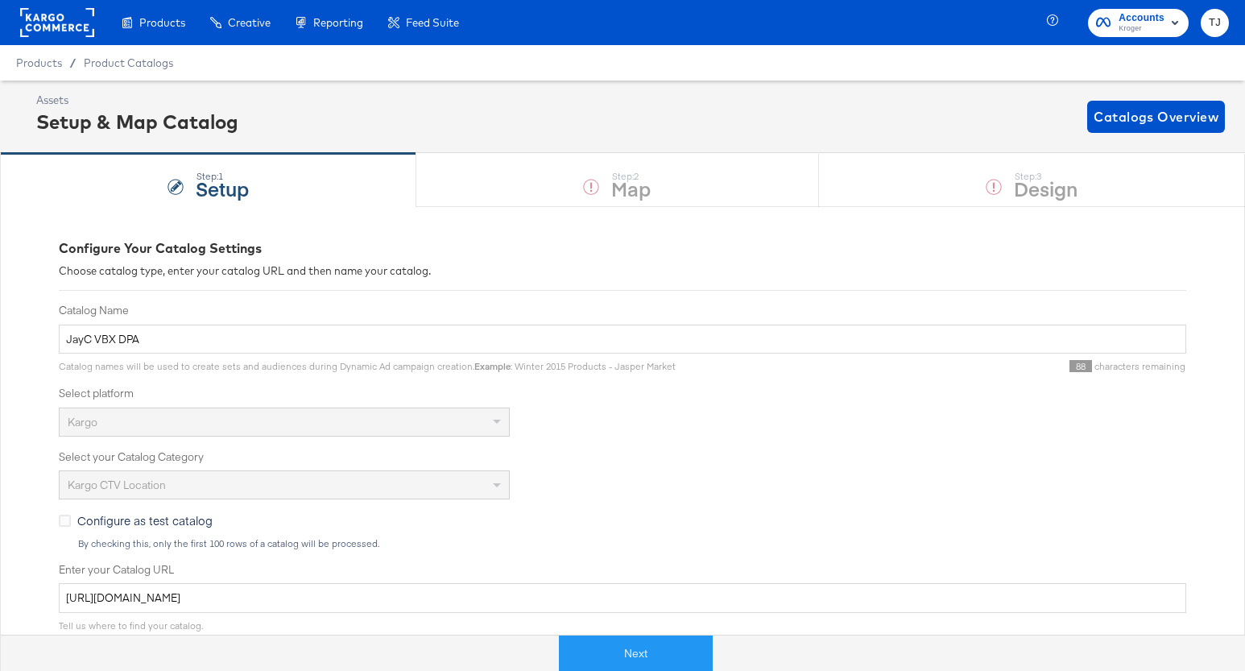
click at [0, 0] on div "Product Catalogs" at bounding box center [0, 0] width 0 height 0
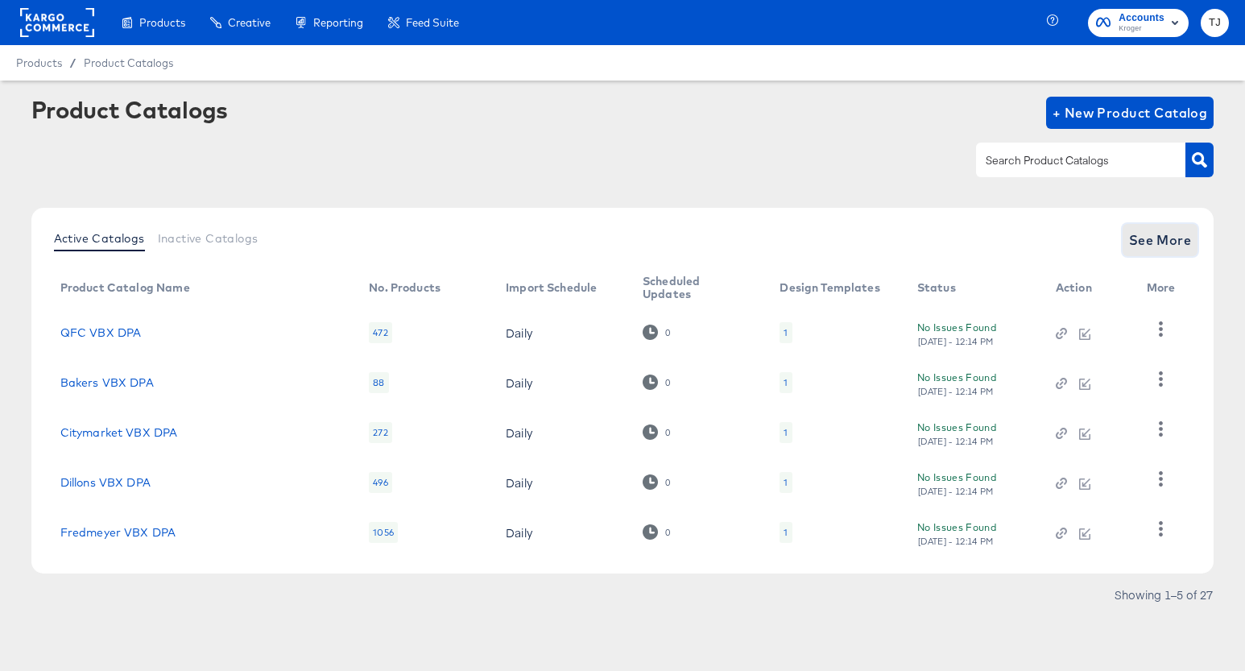
click at [1178, 240] on span "See More" at bounding box center [1160, 240] width 63 height 23
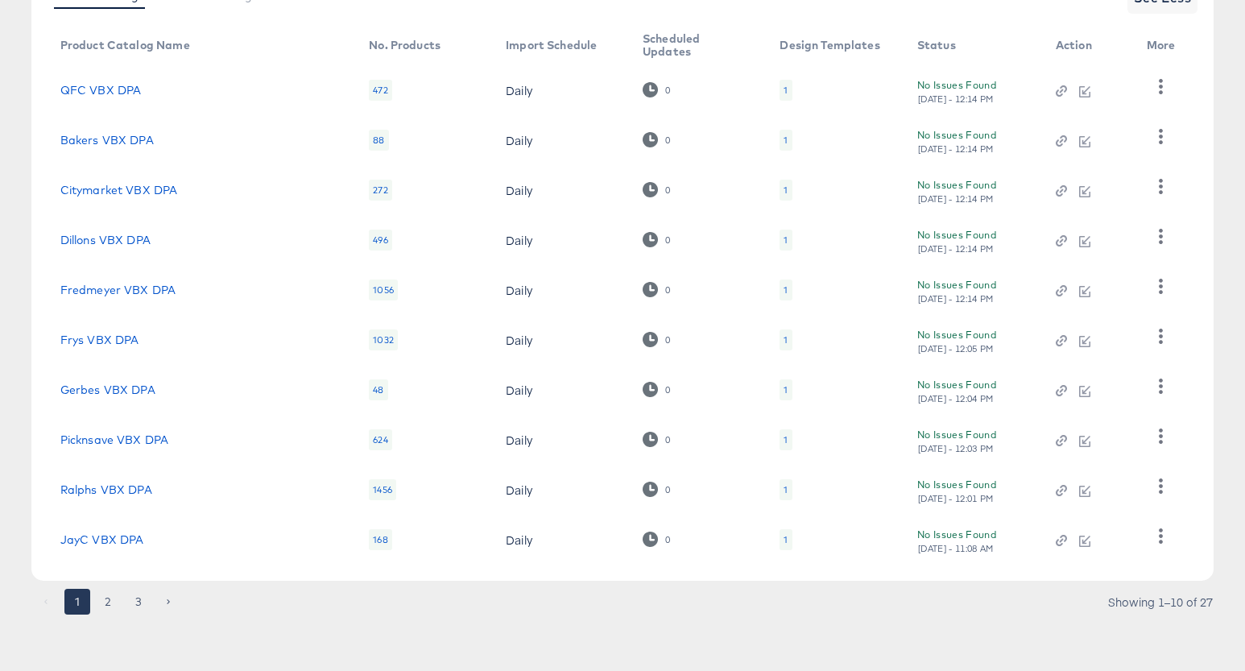
scroll to position [242, 0]
click at [105, 602] on button "2" at bounding box center [108, 602] width 26 height 26
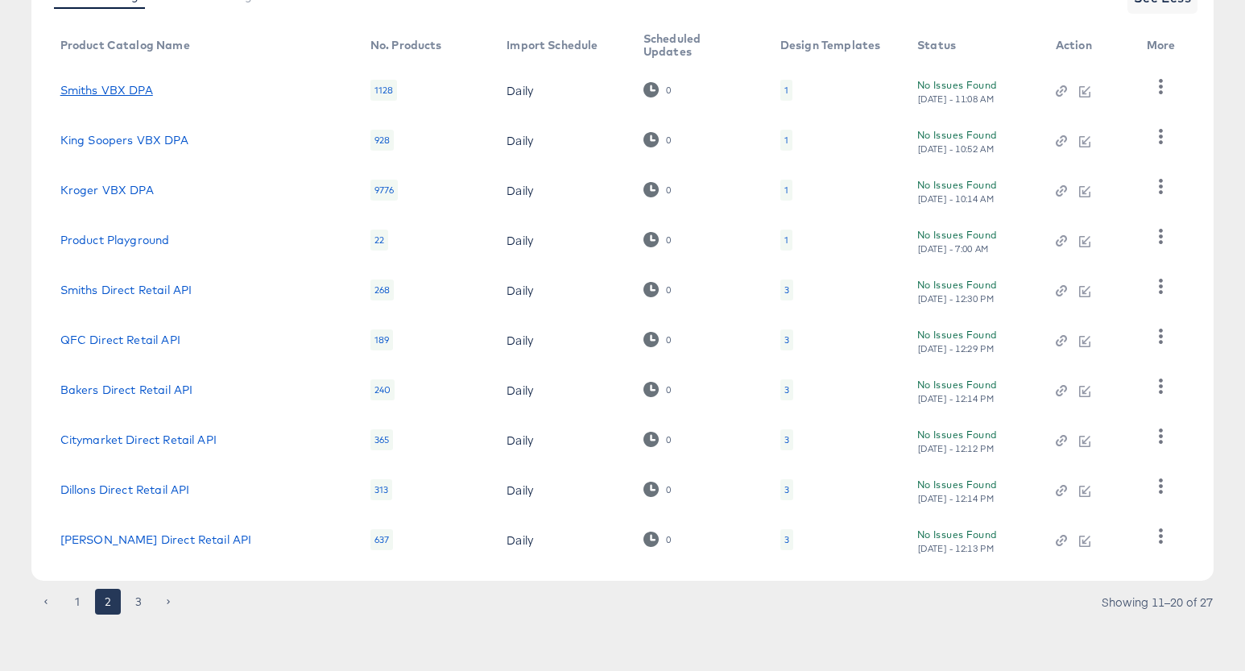
click at [137, 89] on link "Smiths VBX DPA" at bounding box center [106, 90] width 93 height 13
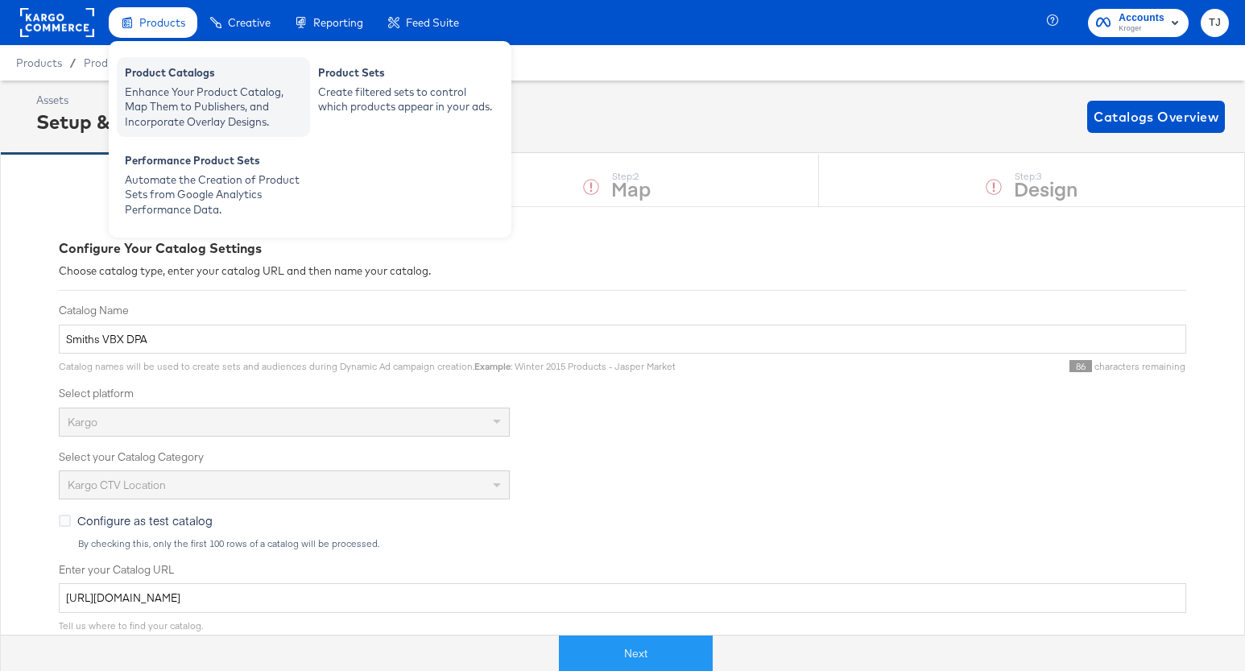
click at [164, 66] on div "Product Catalogs" at bounding box center [213, 74] width 177 height 19
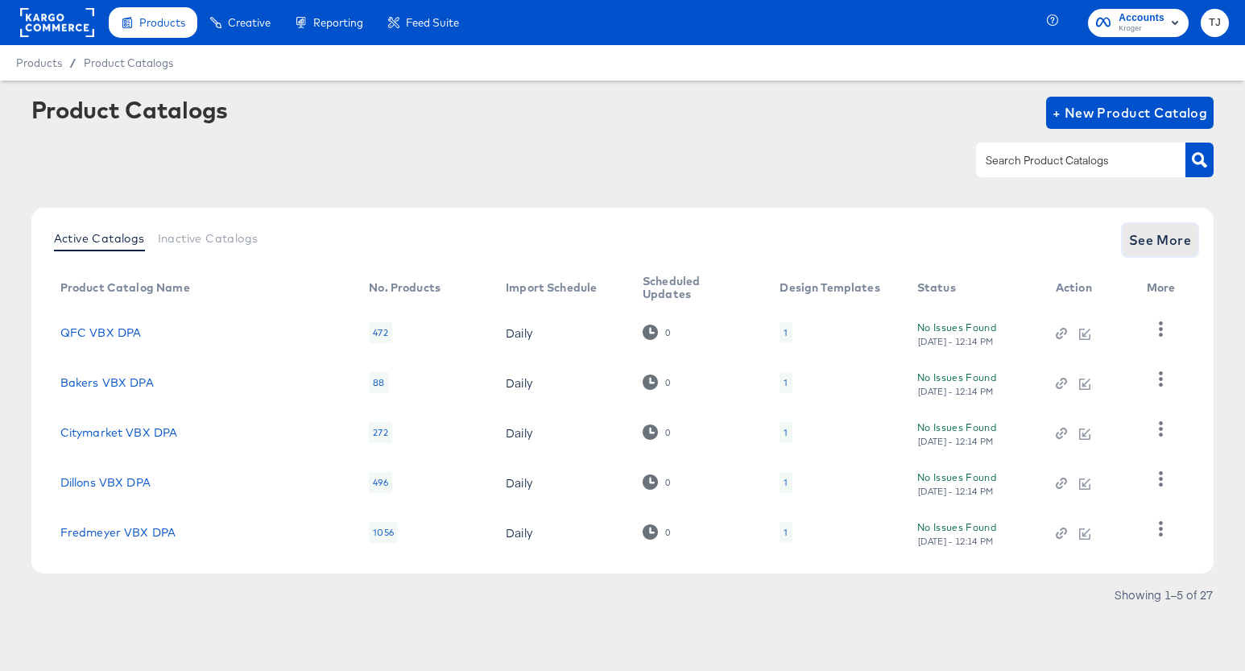
click at [1140, 235] on span "See More" at bounding box center [1160, 240] width 63 height 23
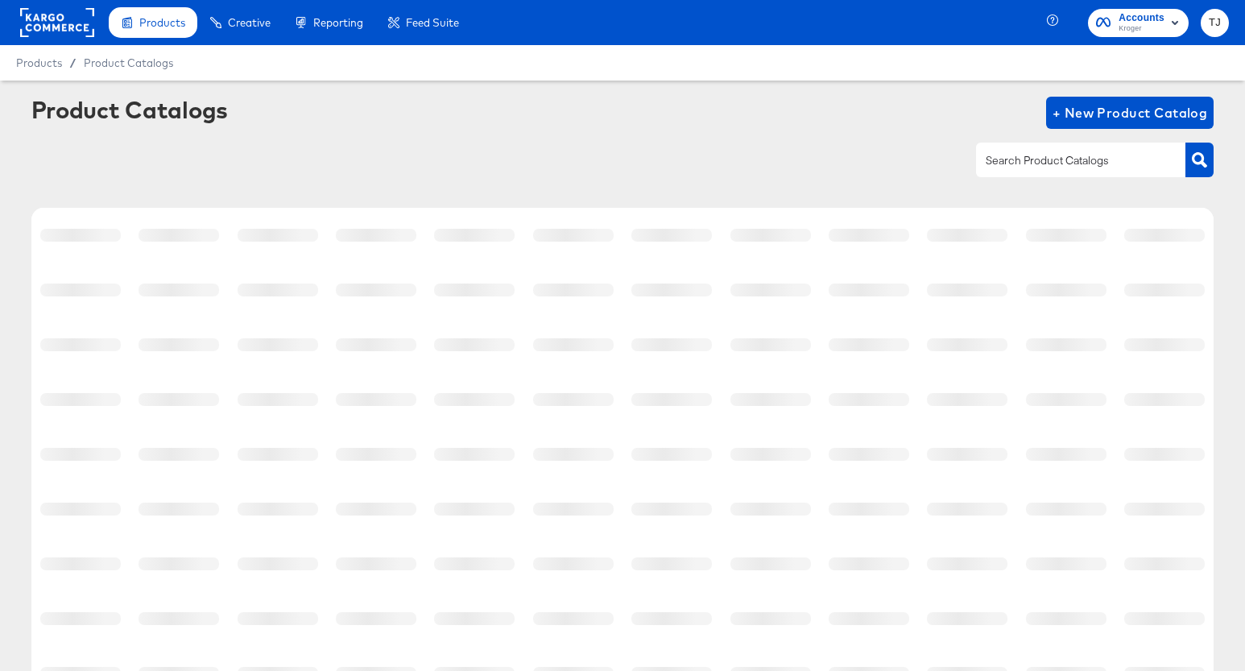
scroll to position [242, 0]
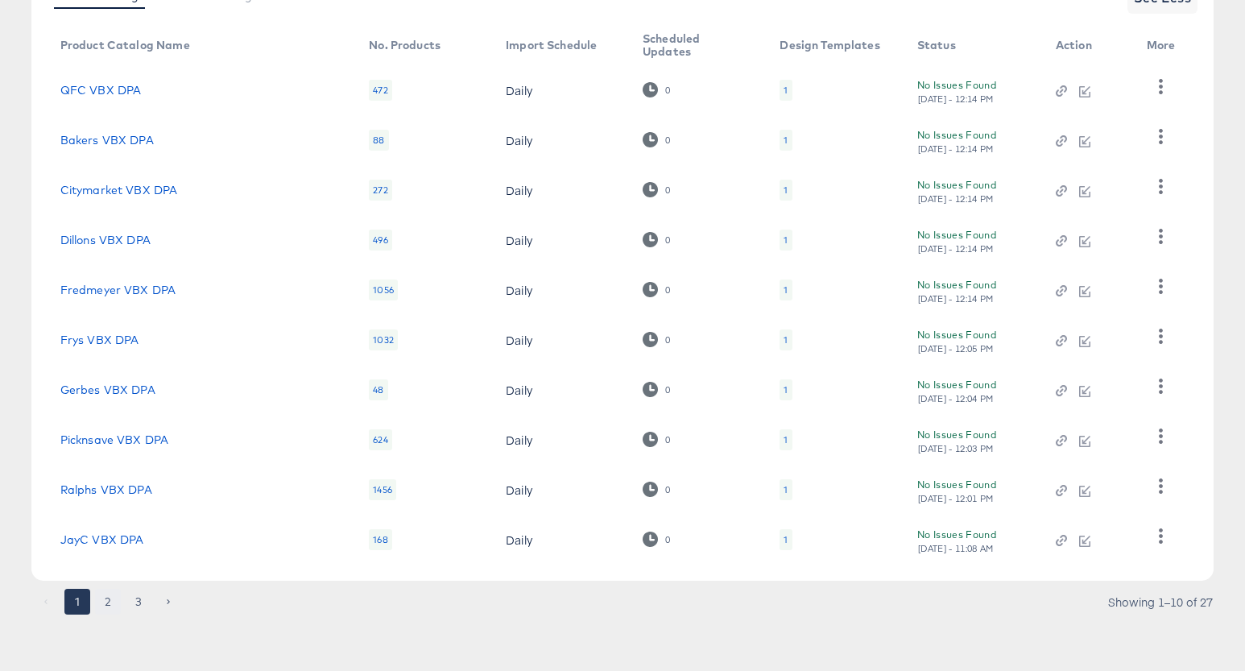
click at [113, 606] on button "2" at bounding box center [108, 602] width 26 height 26
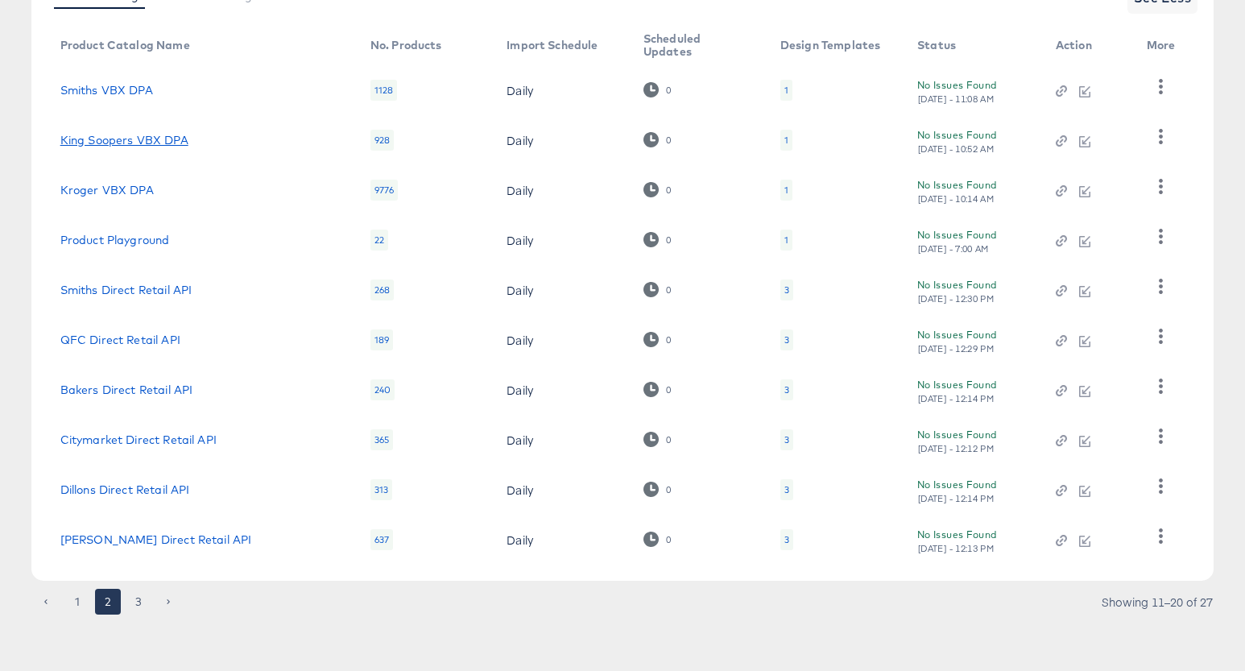
click at [164, 140] on link "King Soopers VBX DPA" at bounding box center [124, 140] width 128 height 13
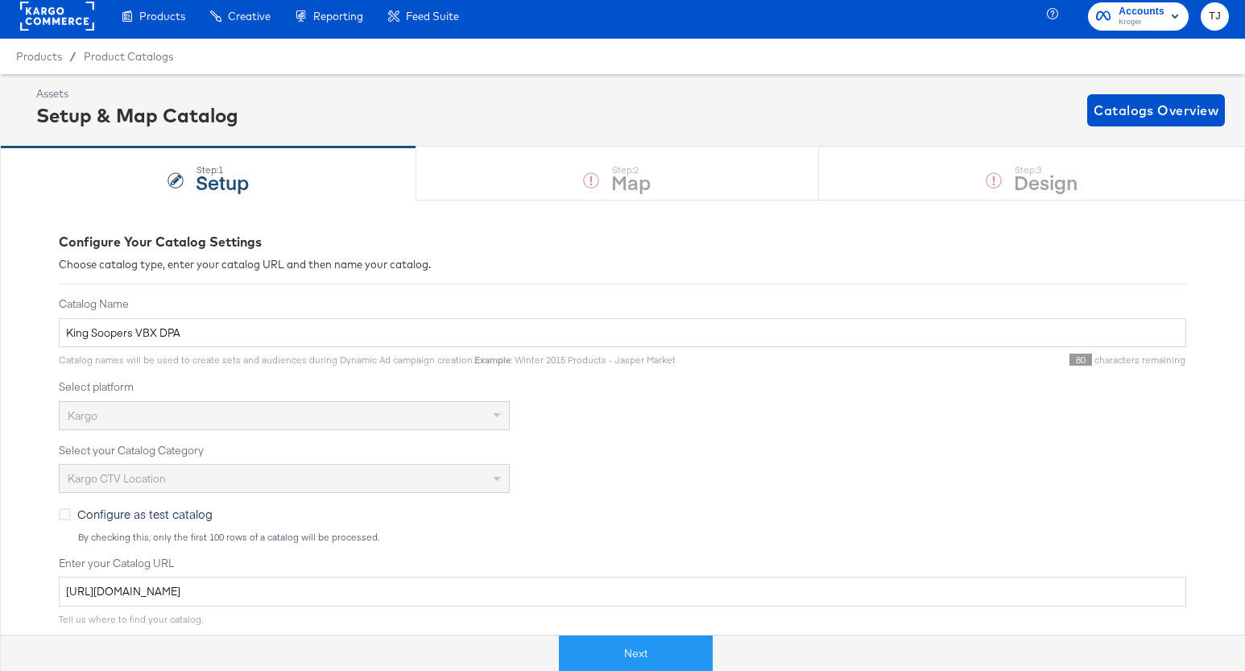
scroll to position [8, 0]
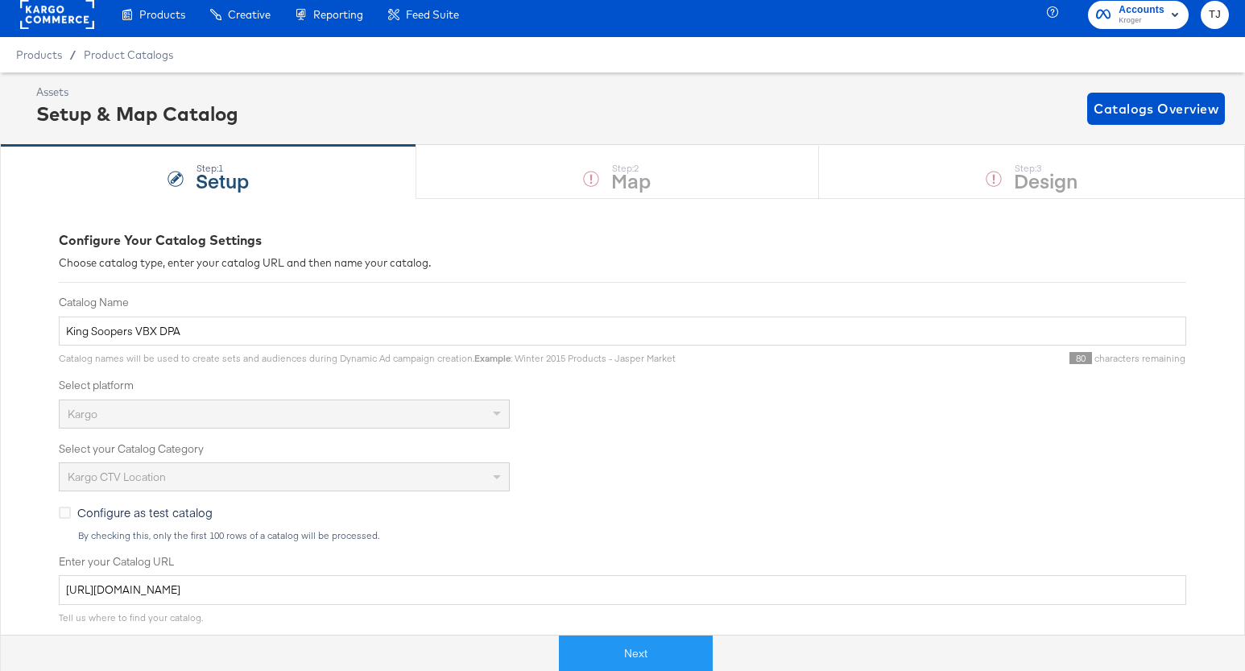
drag, startPoint x: 161, startPoint y: 71, endPoint x: 19, endPoint y: 102, distance: 145.9
click at [0, 0] on div "Product Catalogs" at bounding box center [0, 0] width 0 height 0
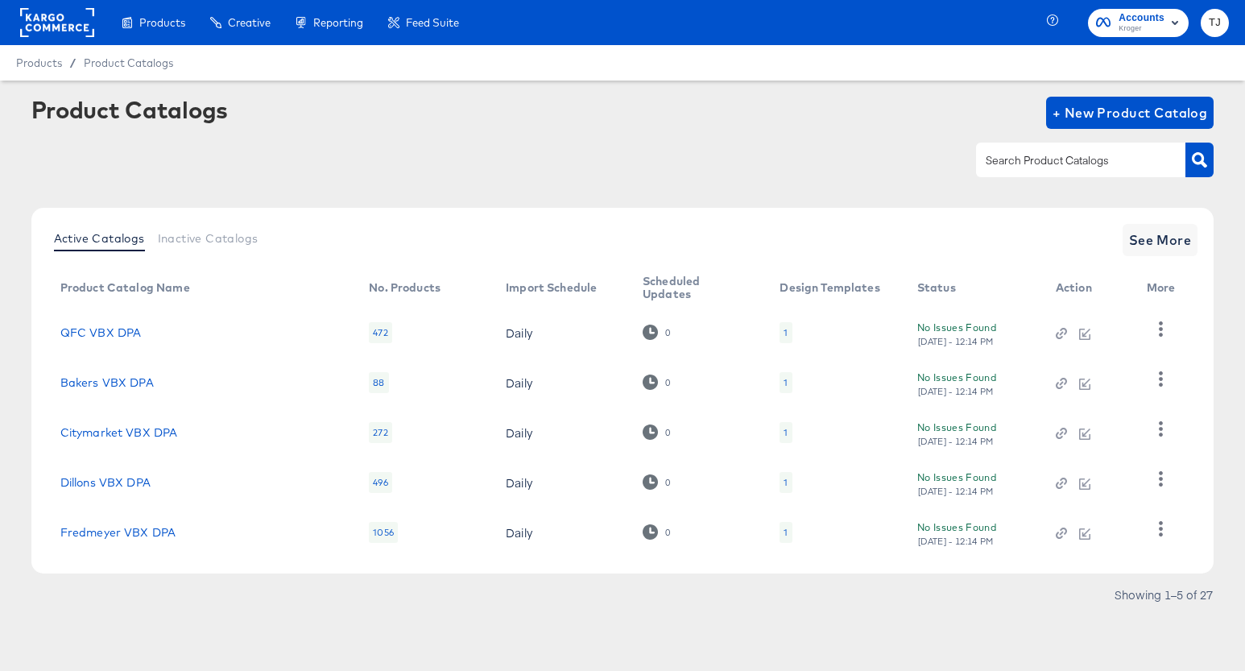
click at [33, 24] on rect at bounding box center [57, 22] width 74 height 29
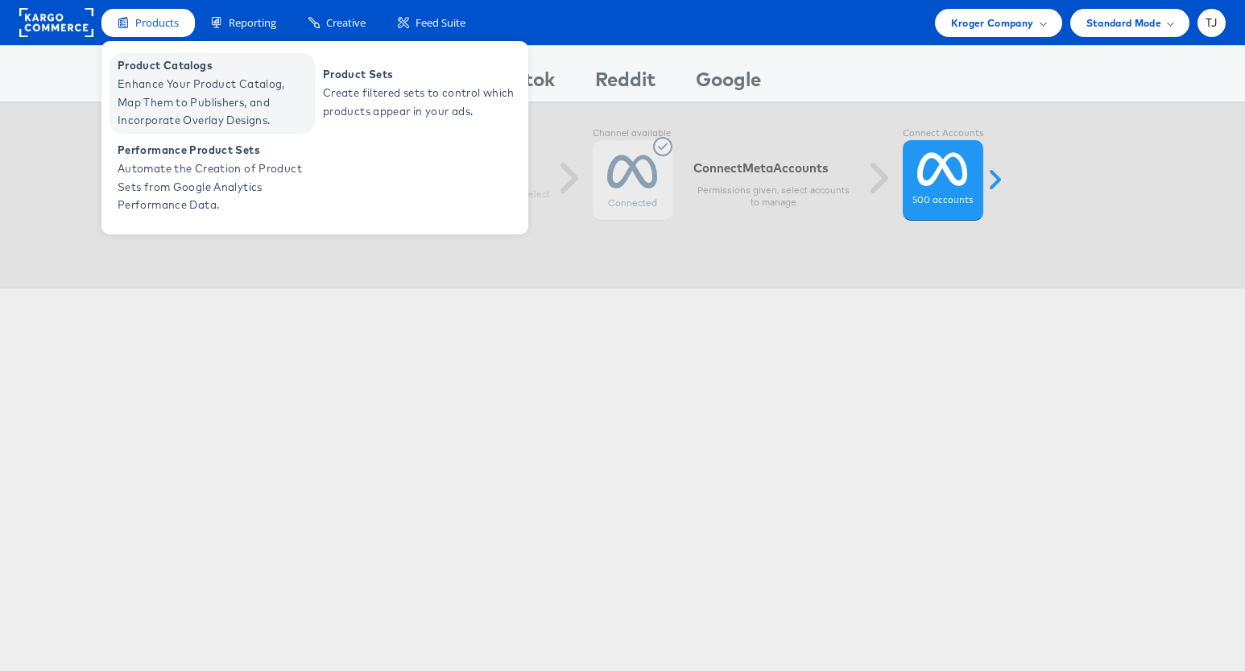
click at [162, 70] on span "Product Catalogs" at bounding box center [214, 65] width 193 height 19
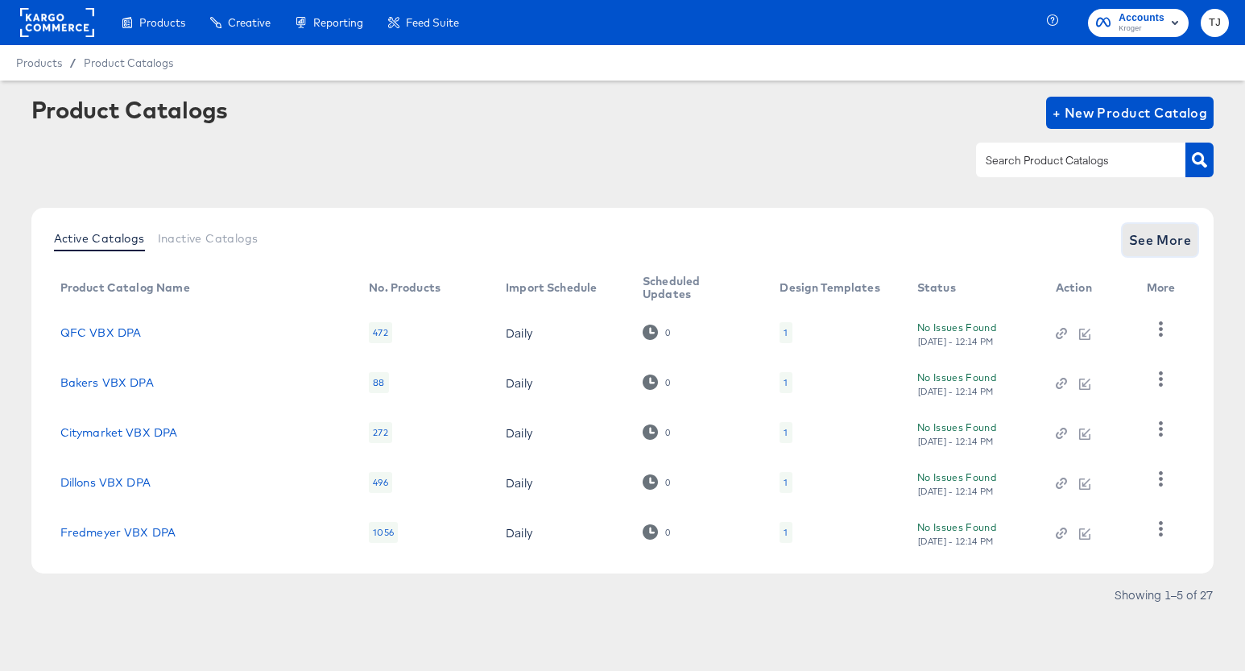
click at [1141, 246] on span "See More" at bounding box center [1160, 240] width 63 height 23
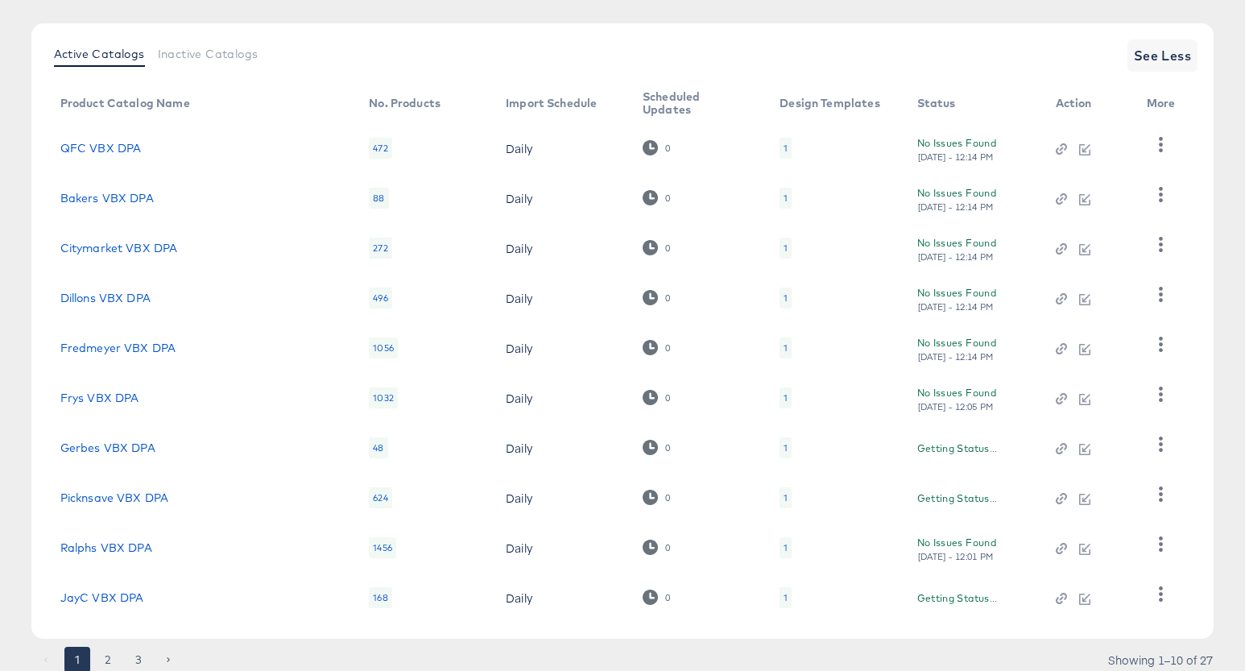
scroll to position [242, 0]
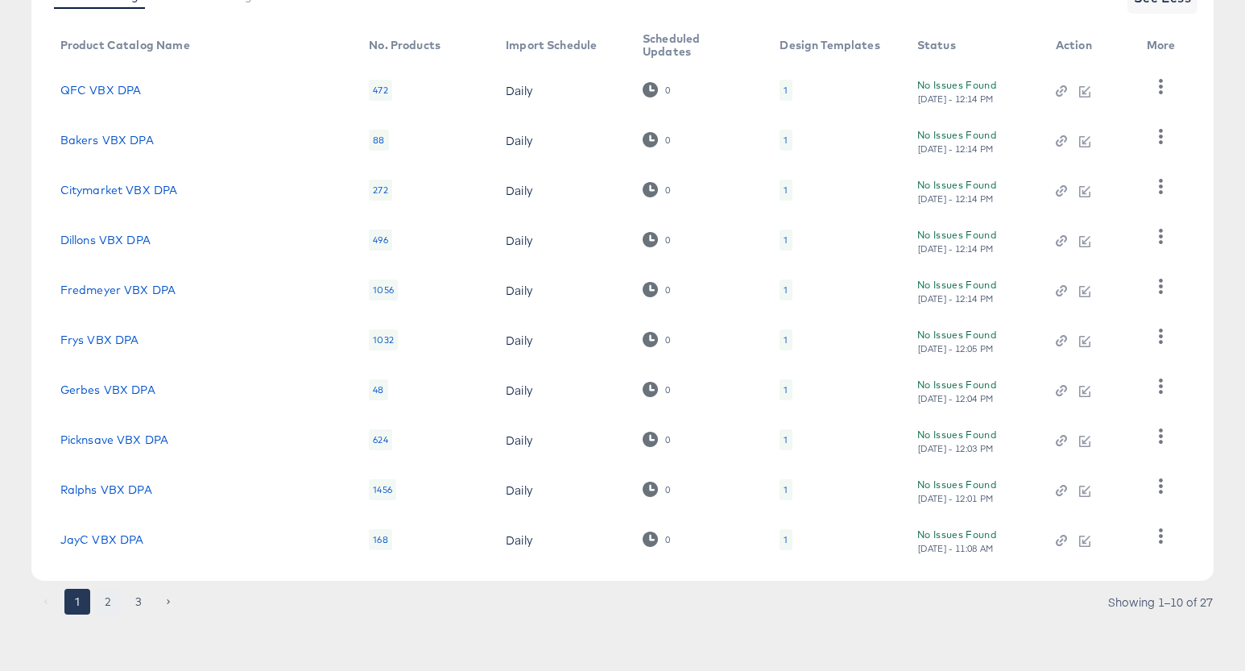
click at [109, 602] on button "2" at bounding box center [108, 602] width 26 height 26
click at [108, 602] on button "2" at bounding box center [108, 602] width 26 height 26
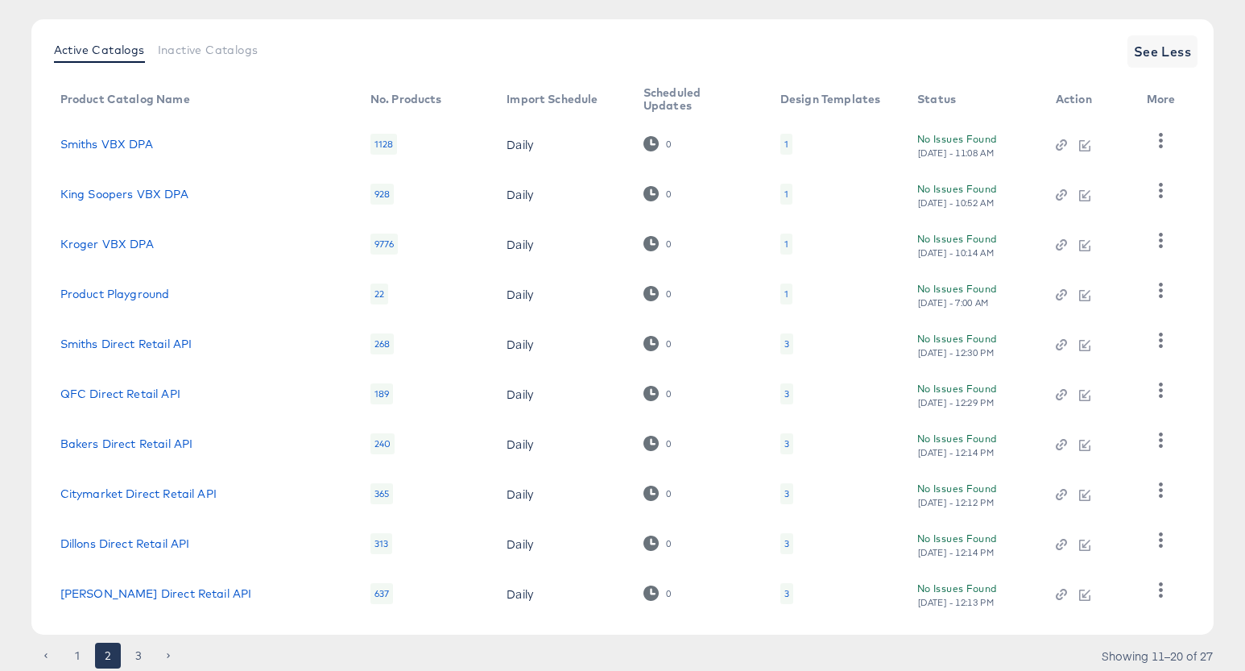
scroll to position [0, 0]
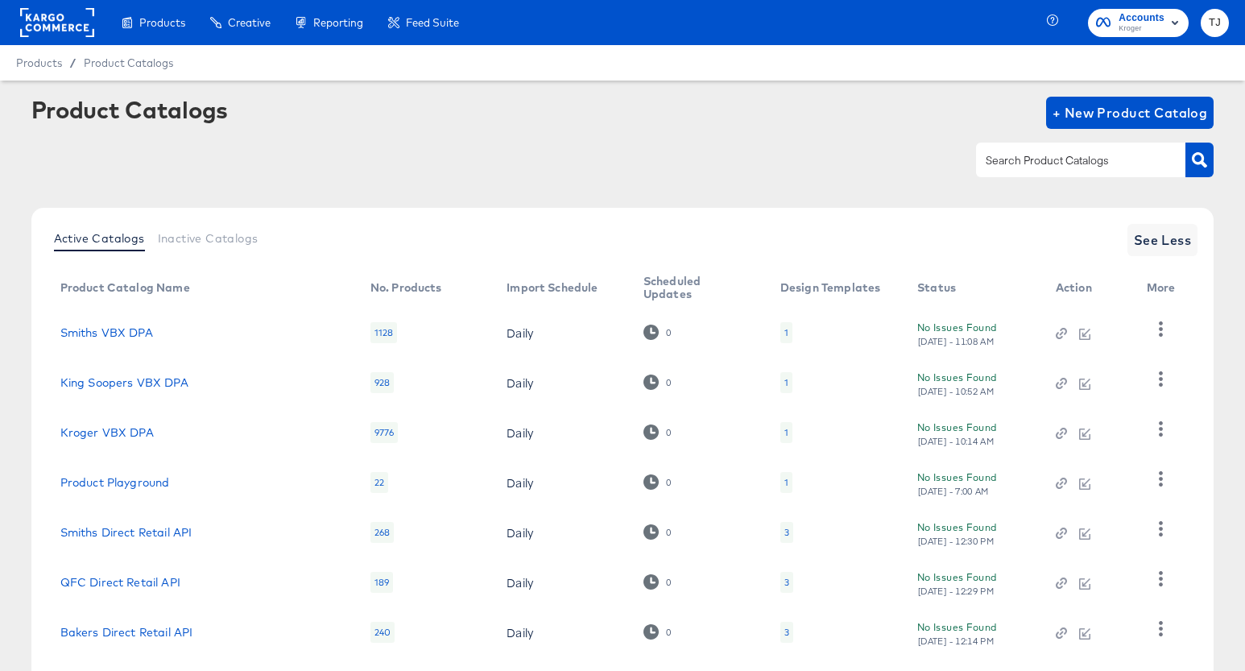
click at [47, 22] on rect at bounding box center [57, 22] width 74 height 29
click at [47, 23] on rect at bounding box center [57, 22] width 74 height 29
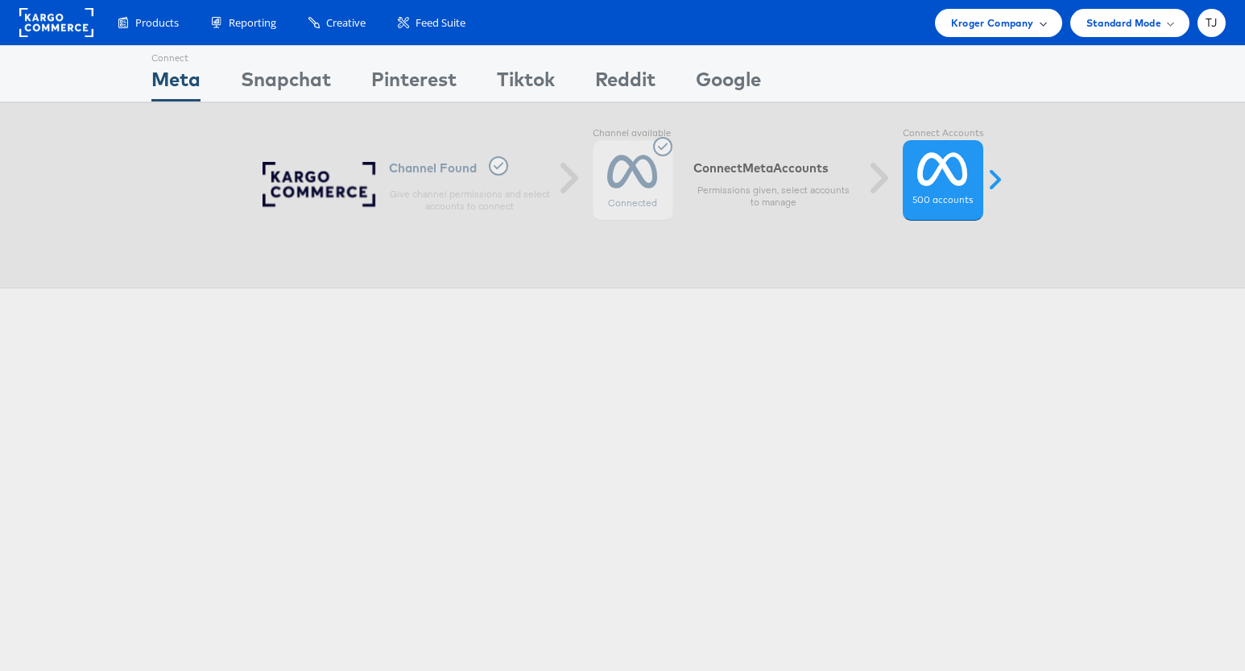
click at [1009, 24] on span "Kroger Company" at bounding box center [992, 22] width 83 height 17
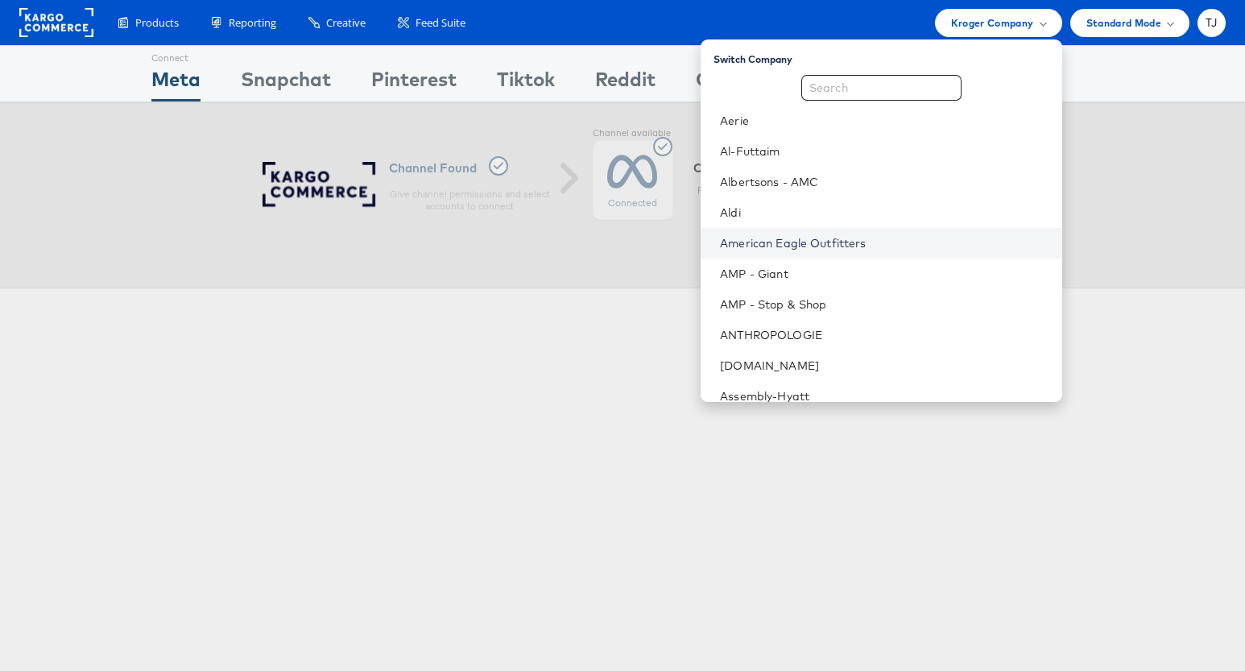
click at [896, 242] on link "American Eagle Outfitters" at bounding box center [884, 243] width 328 height 16
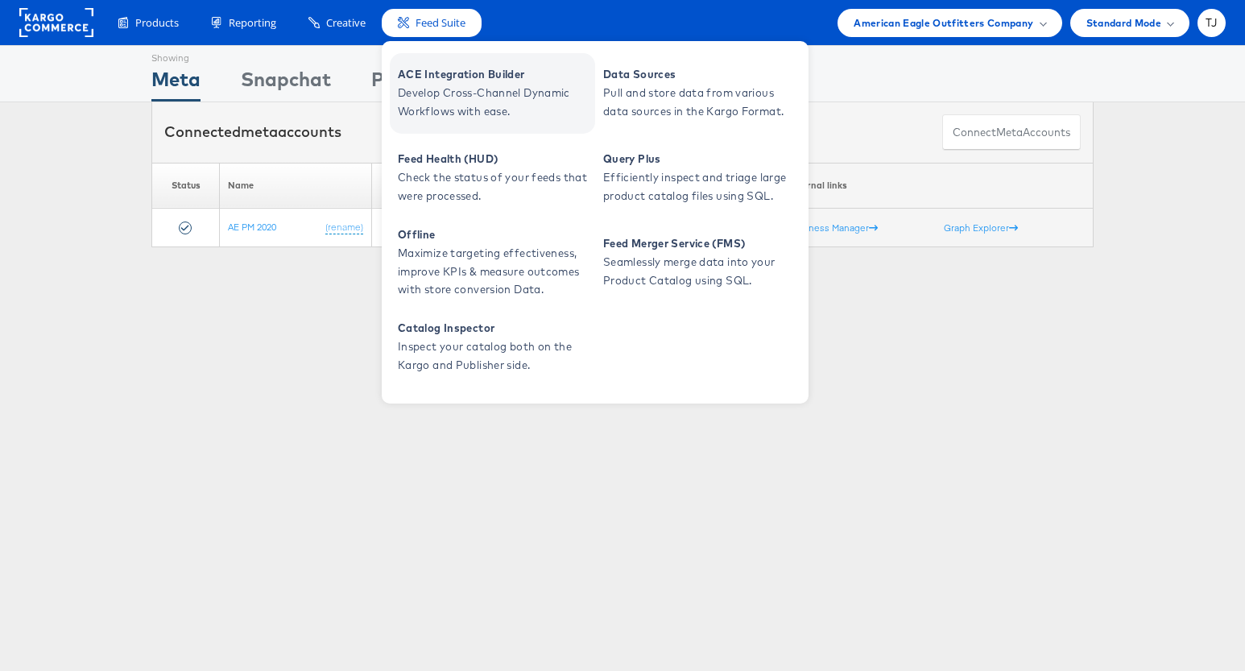
click at [445, 85] on span "Develop Cross-Channel Dynamic Workflows with ease." at bounding box center [494, 102] width 193 height 37
